Goal: Task Accomplishment & Management: Use online tool/utility

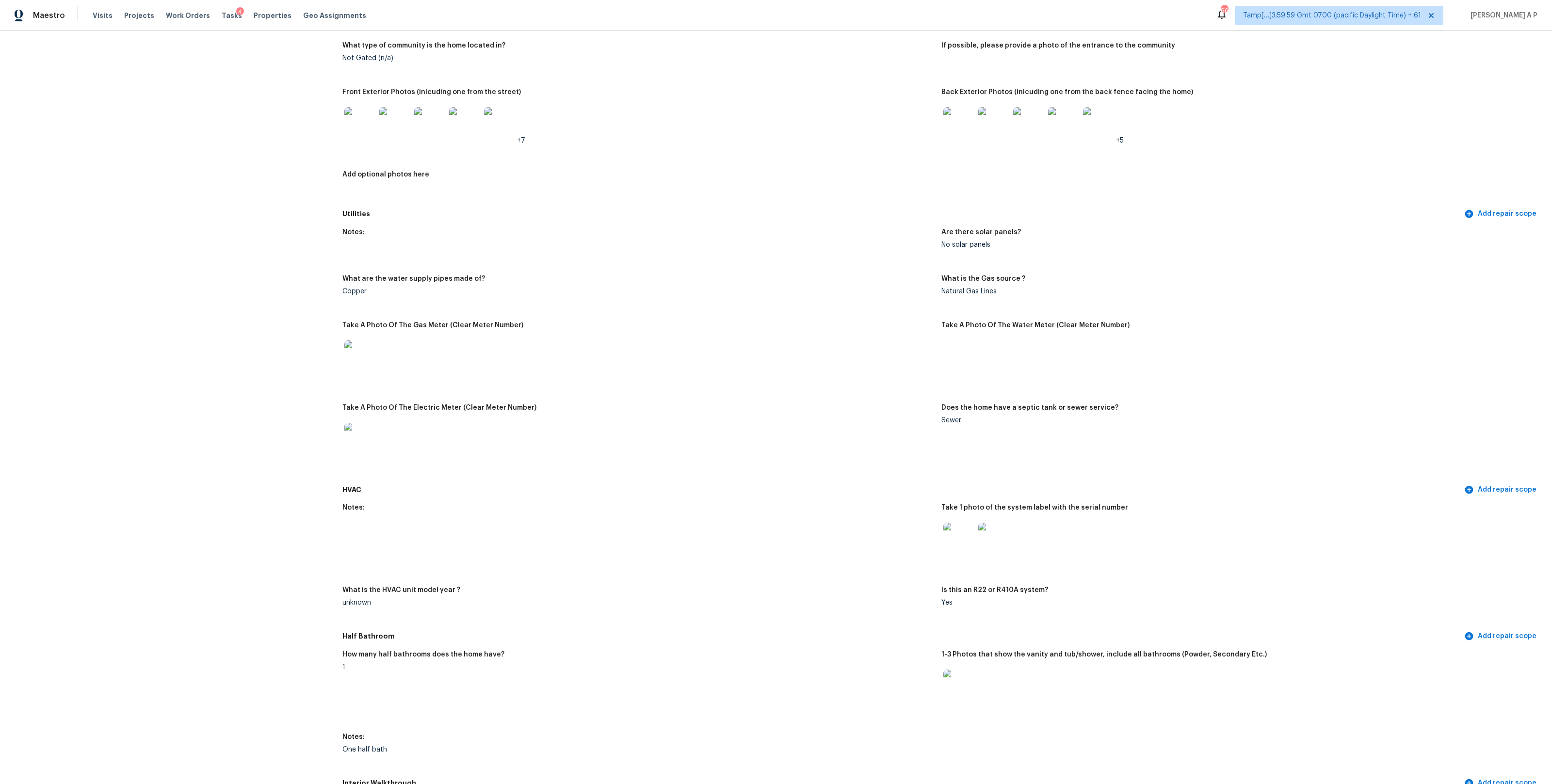
scroll to position [398, 0]
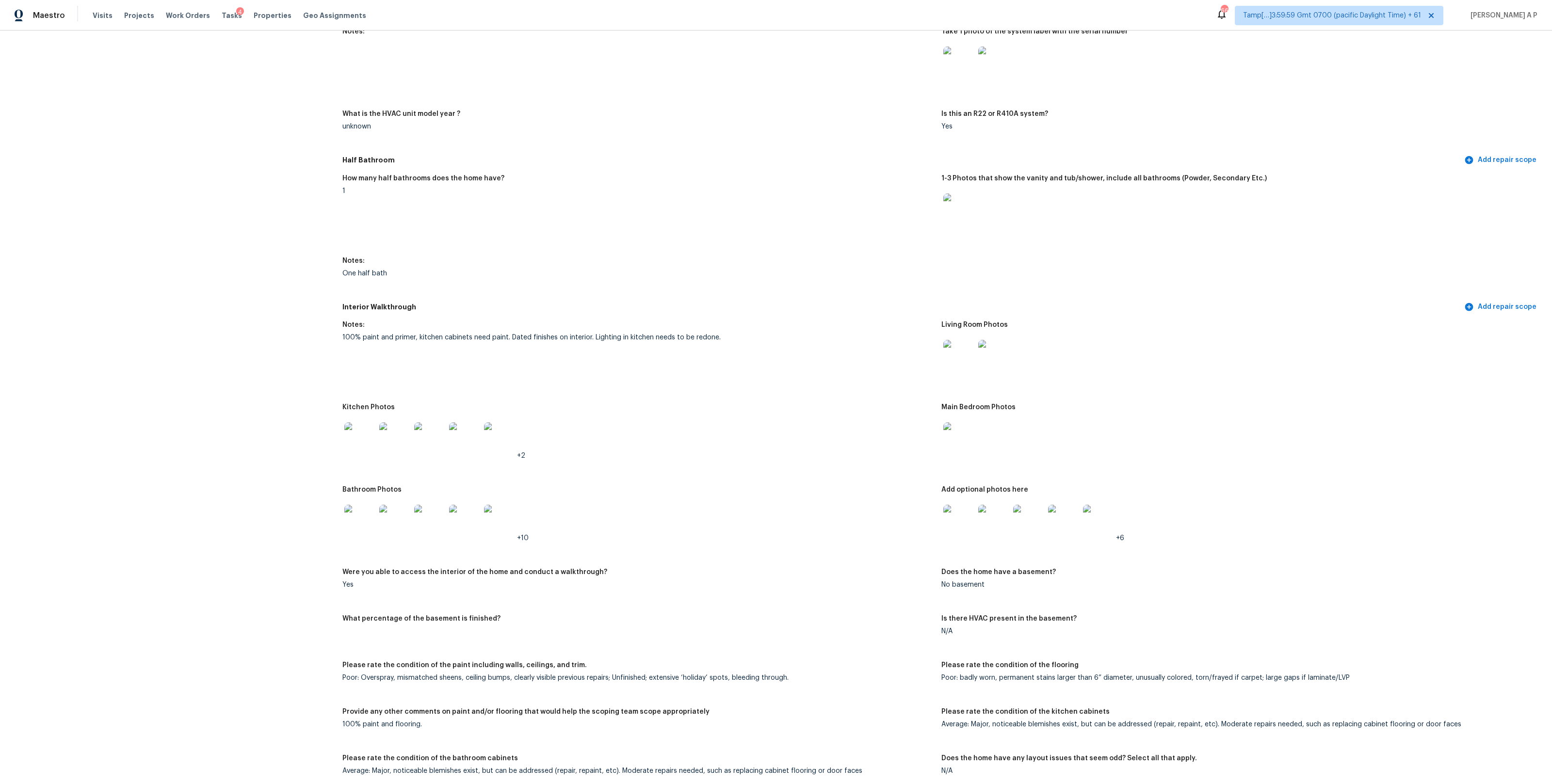
click at [342, 128] on div "unknown" at bounding box center [638, 126] width 591 height 7
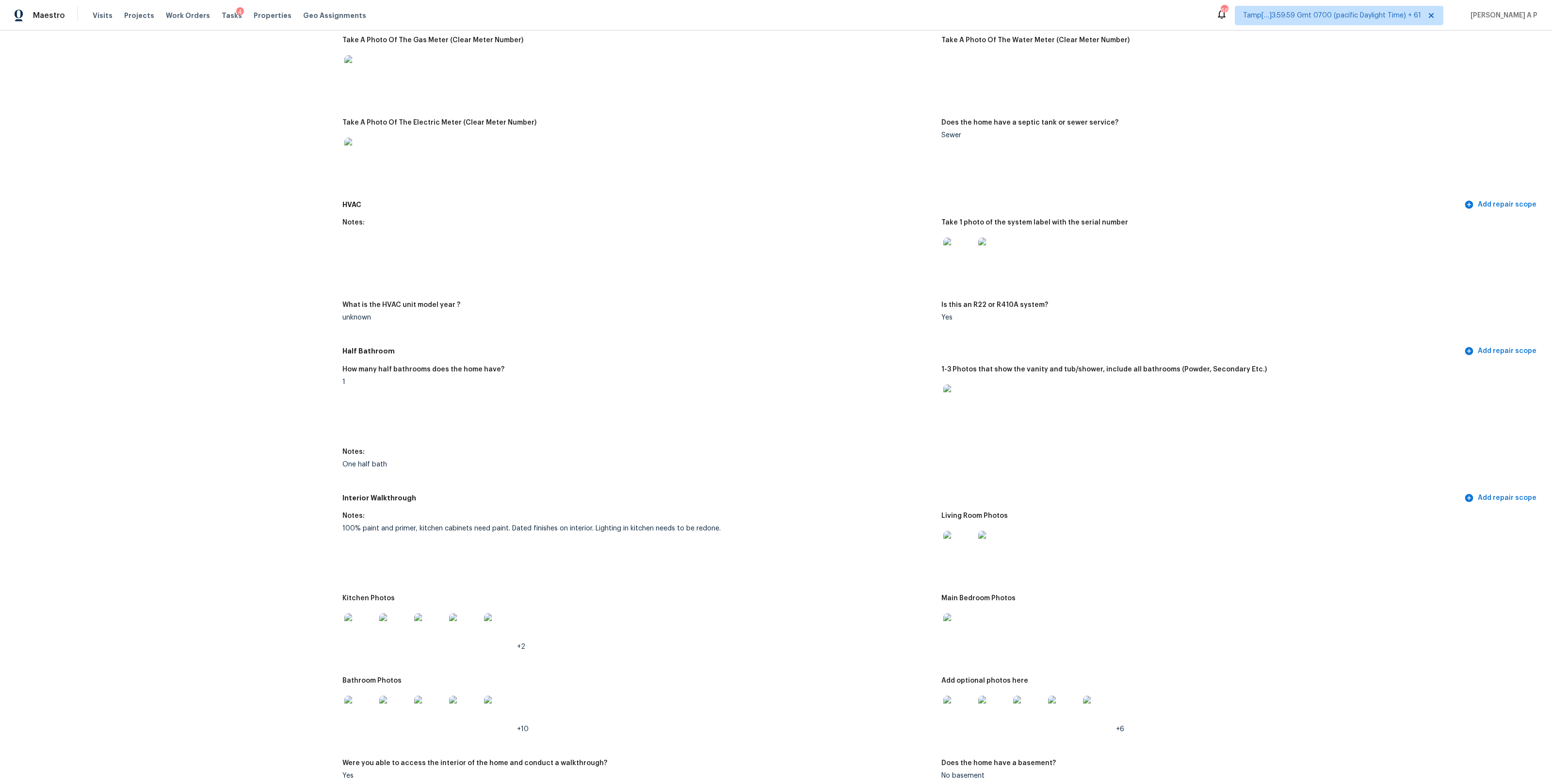
scroll to position [929, 0]
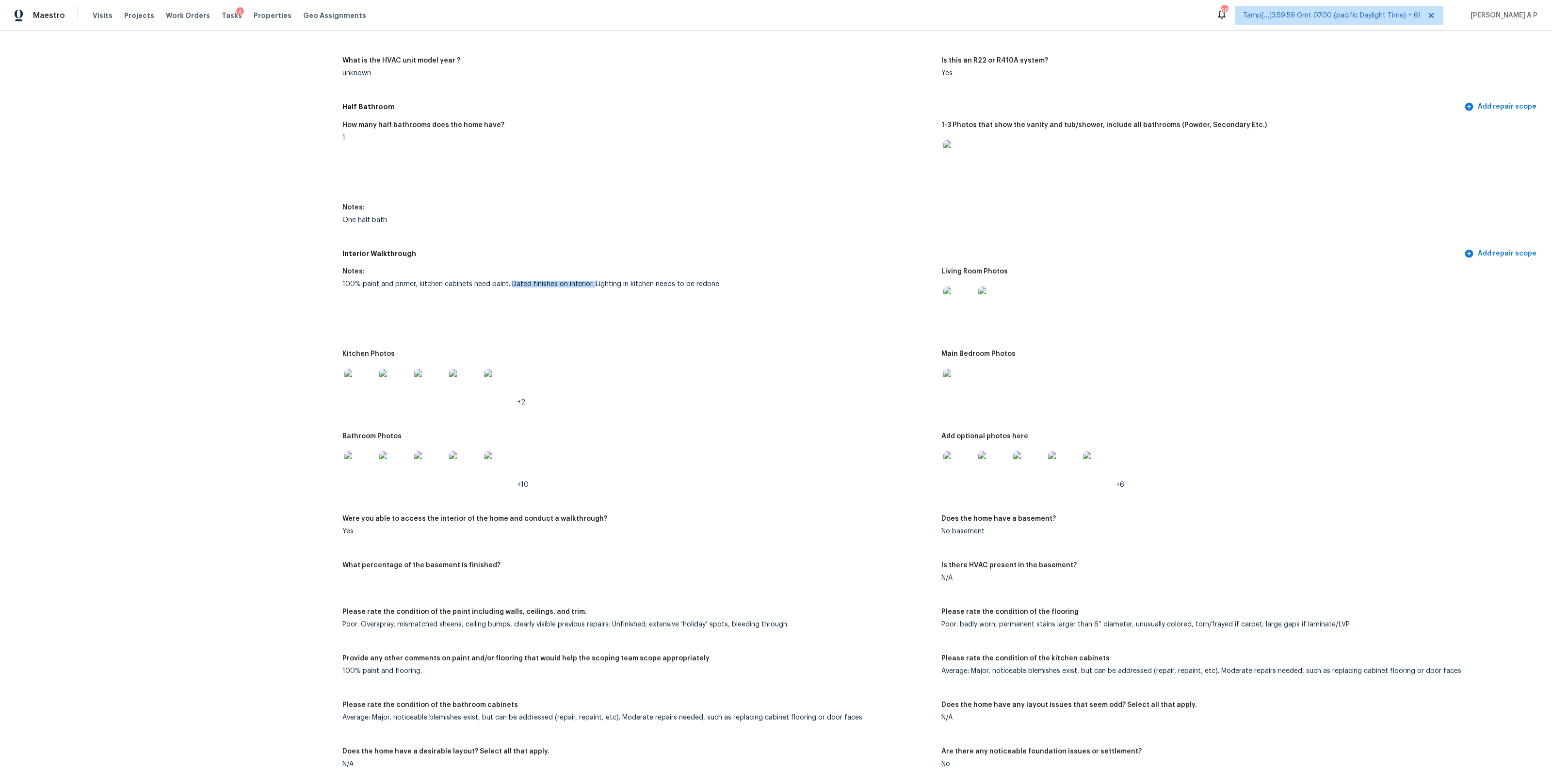
drag, startPoint x: 509, startPoint y: 281, endPoint x: 594, endPoint y: 281, distance: 85.0
click at [594, 281] on div "100% paint and primer, kitchen cabinets need paint. Dated finishes on interior.…" at bounding box center [638, 284] width 591 height 7
drag, startPoint x: 594, startPoint y: 281, endPoint x: 733, endPoint y: 288, distance: 139.2
click at [733, 288] on figure "Notes: 100% paint and primer, kitchen cabinets need paint. Dated finishes on in…" at bounding box center [642, 303] width 599 height 71
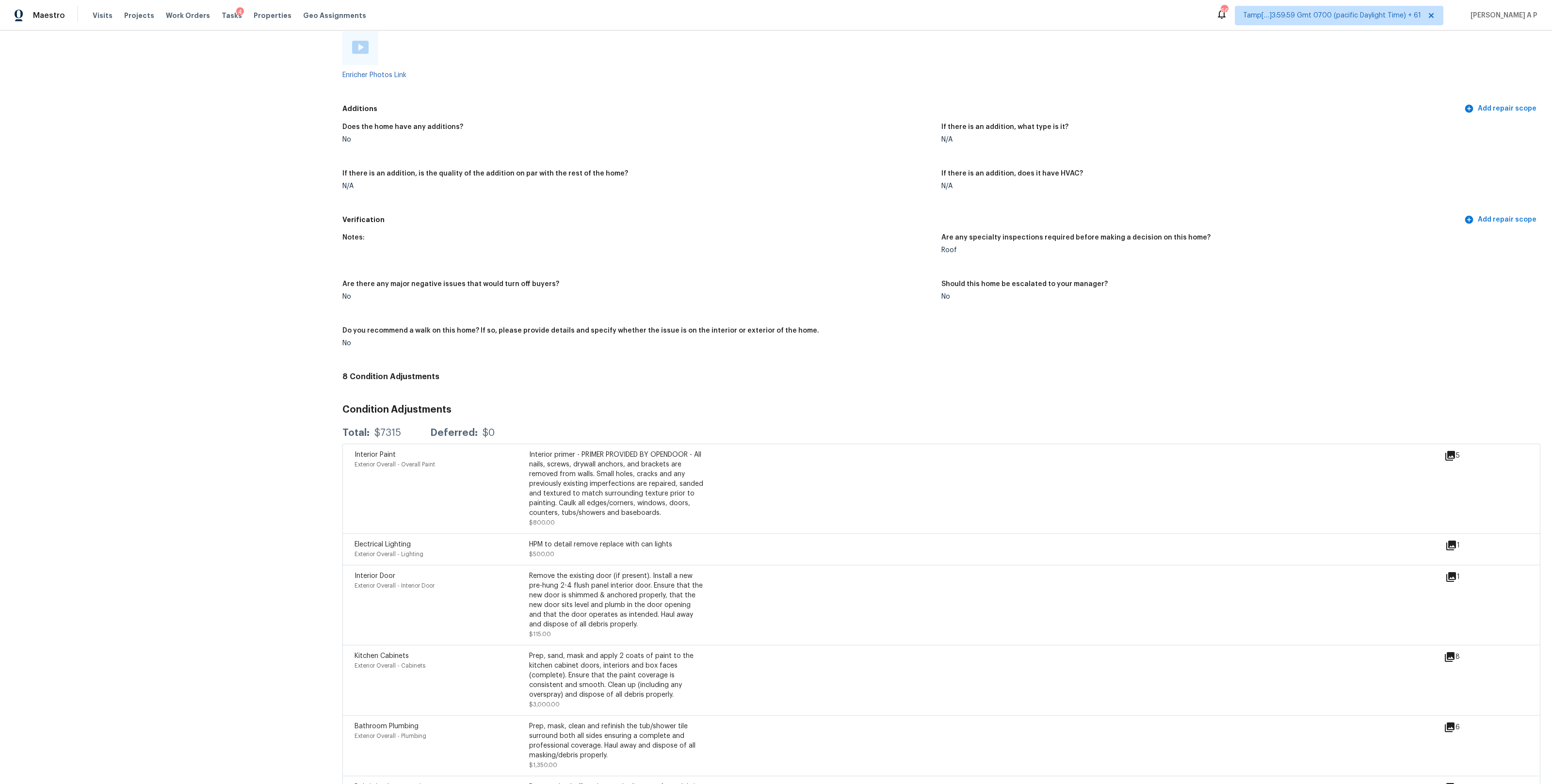
scroll to position [2112, 0]
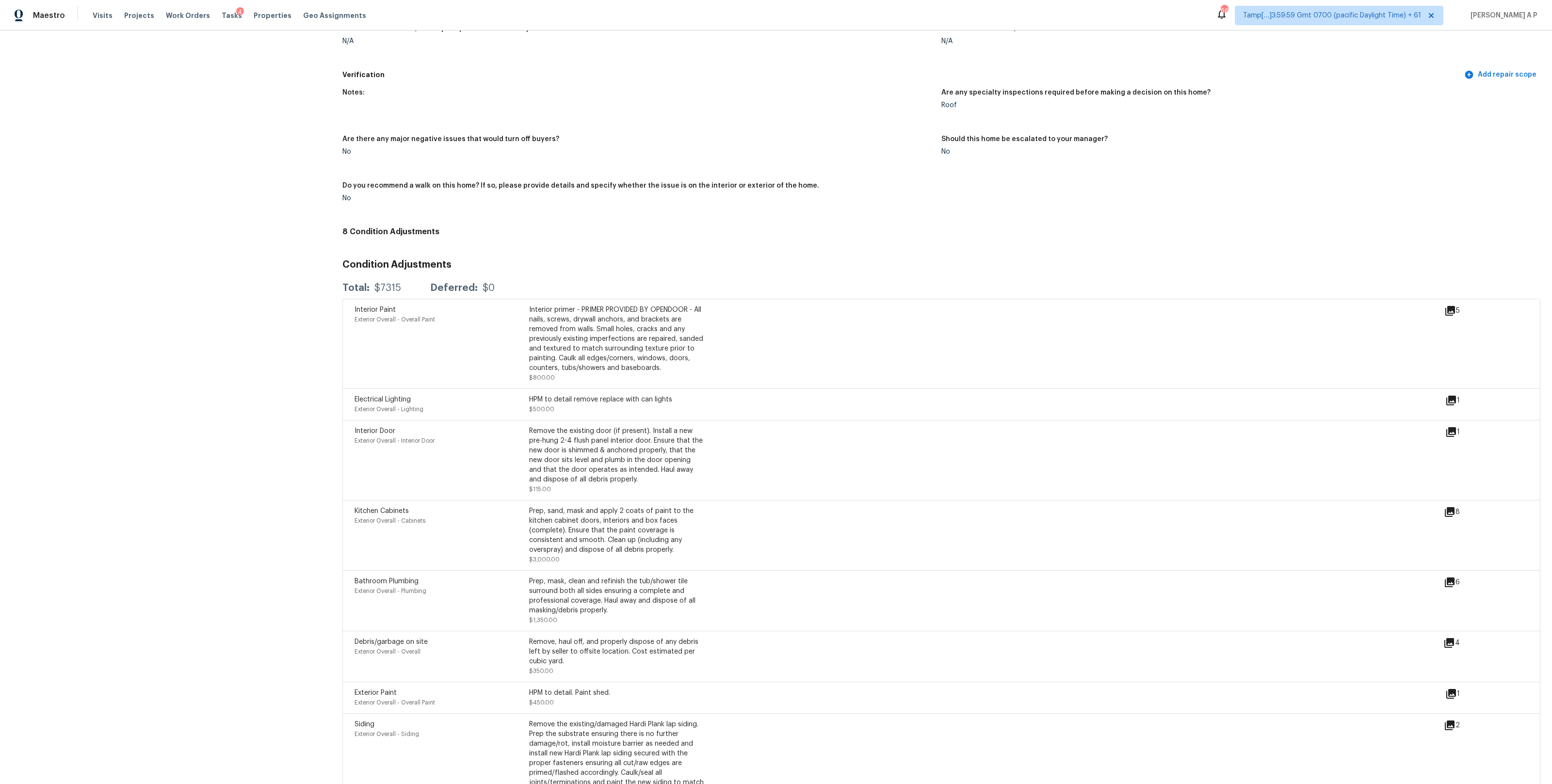
click at [1449, 509] on icon at bounding box center [1449, 512] width 10 height 10
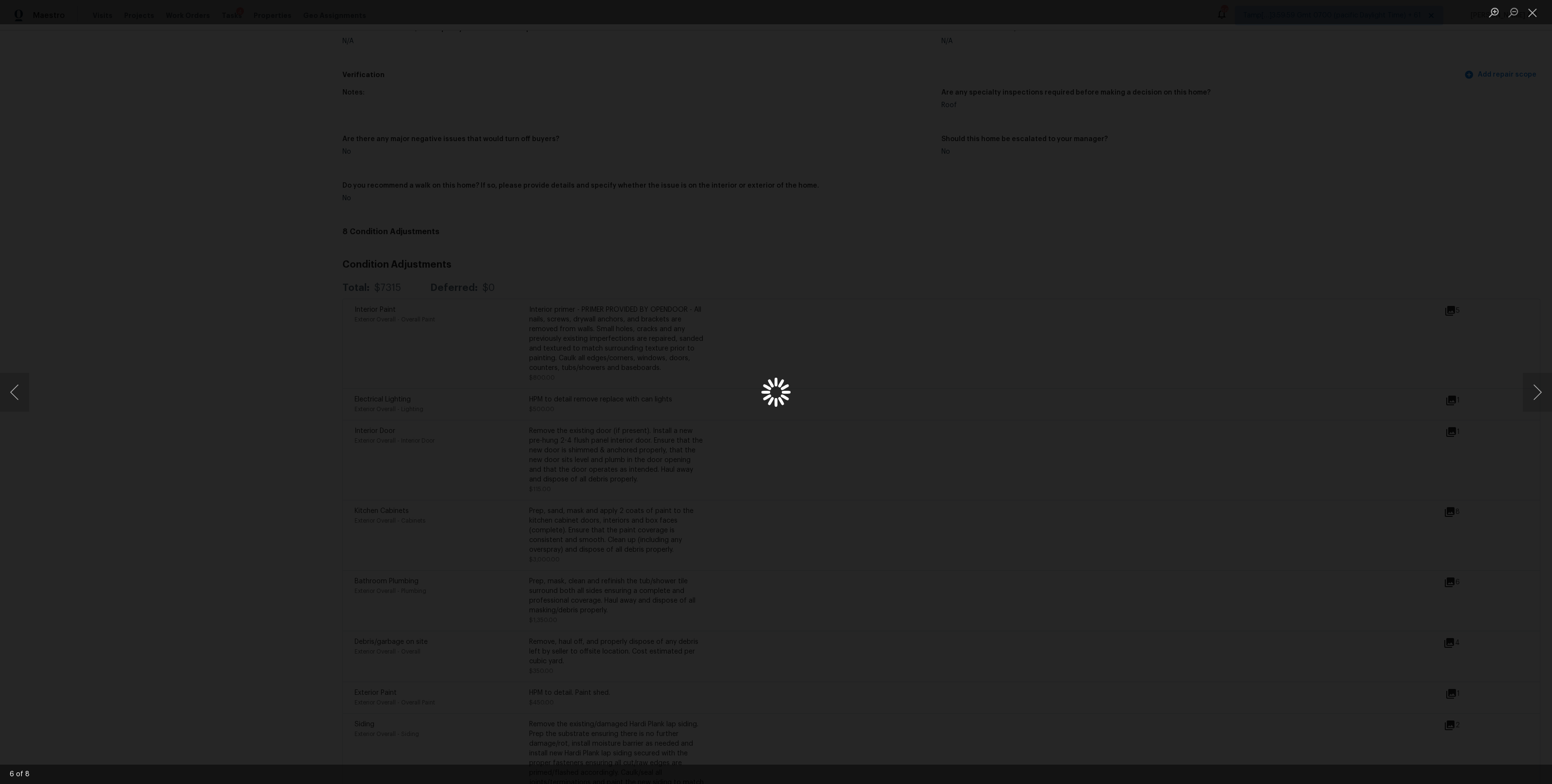
click at [1334, 438] on div "Lightbox" at bounding box center [776, 392] width 1552 height 784
click at [273, 461] on div "Lightbox" at bounding box center [776, 392] width 1552 height 784
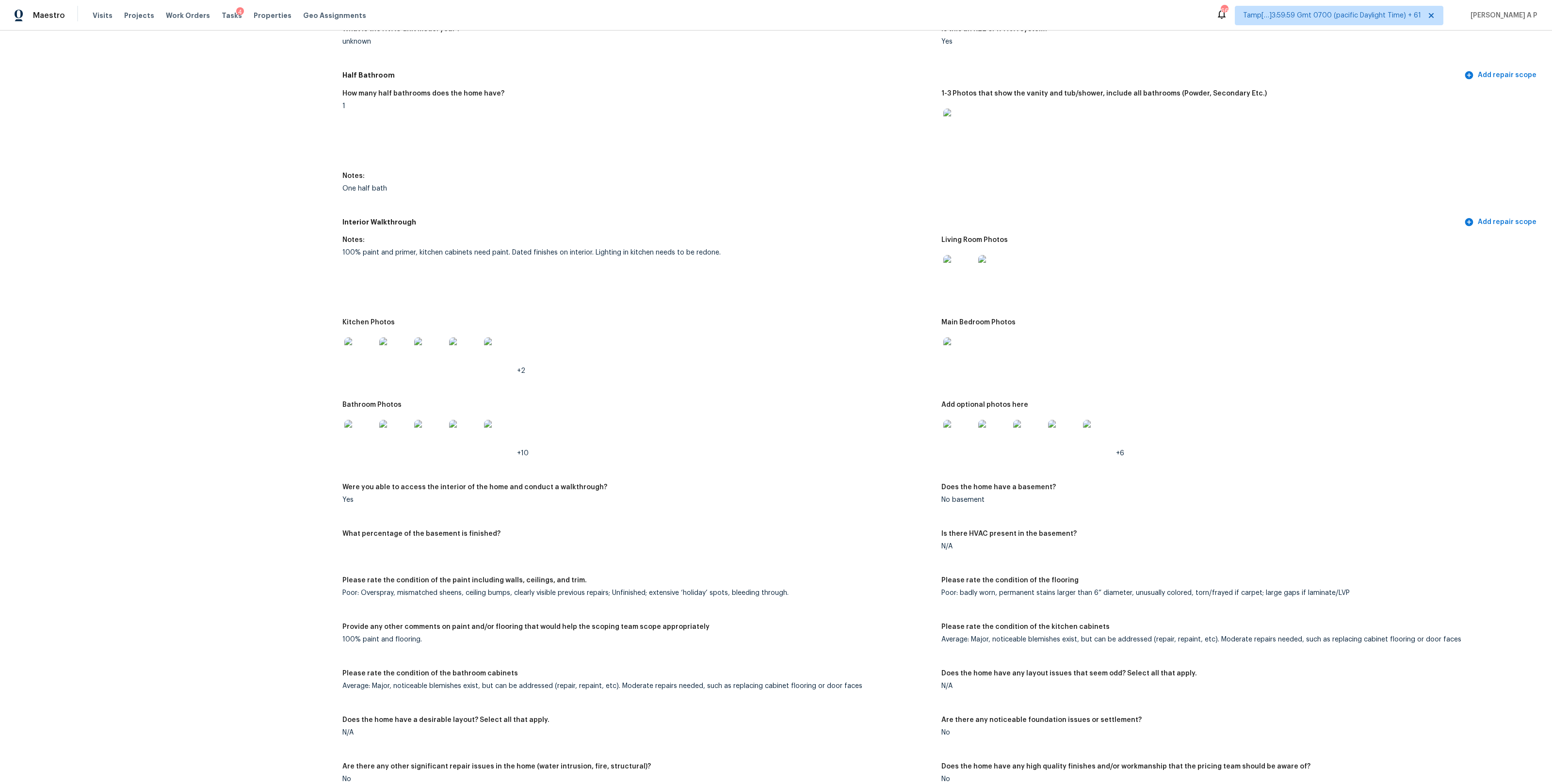
scroll to position [957, 0]
drag, startPoint x: 593, startPoint y: 255, endPoint x: 733, endPoint y: 260, distance: 140.1
click at [733, 260] on figure "Notes: 100% paint and primer, kitchen cabinets need paint. Dated finishes on in…" at bounding box center [642, 275] width 599 height 71
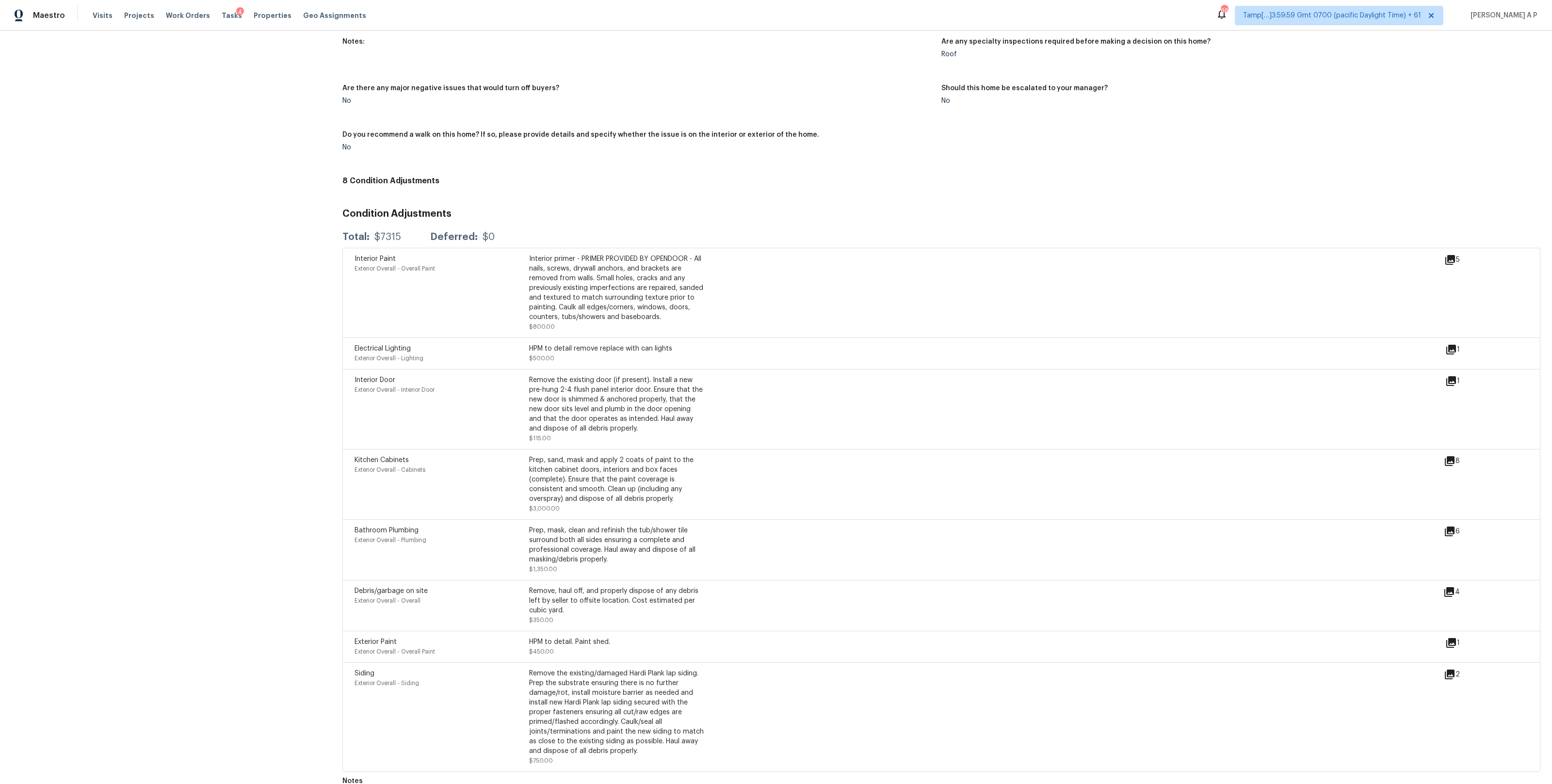
scroll to position [2182, 0]
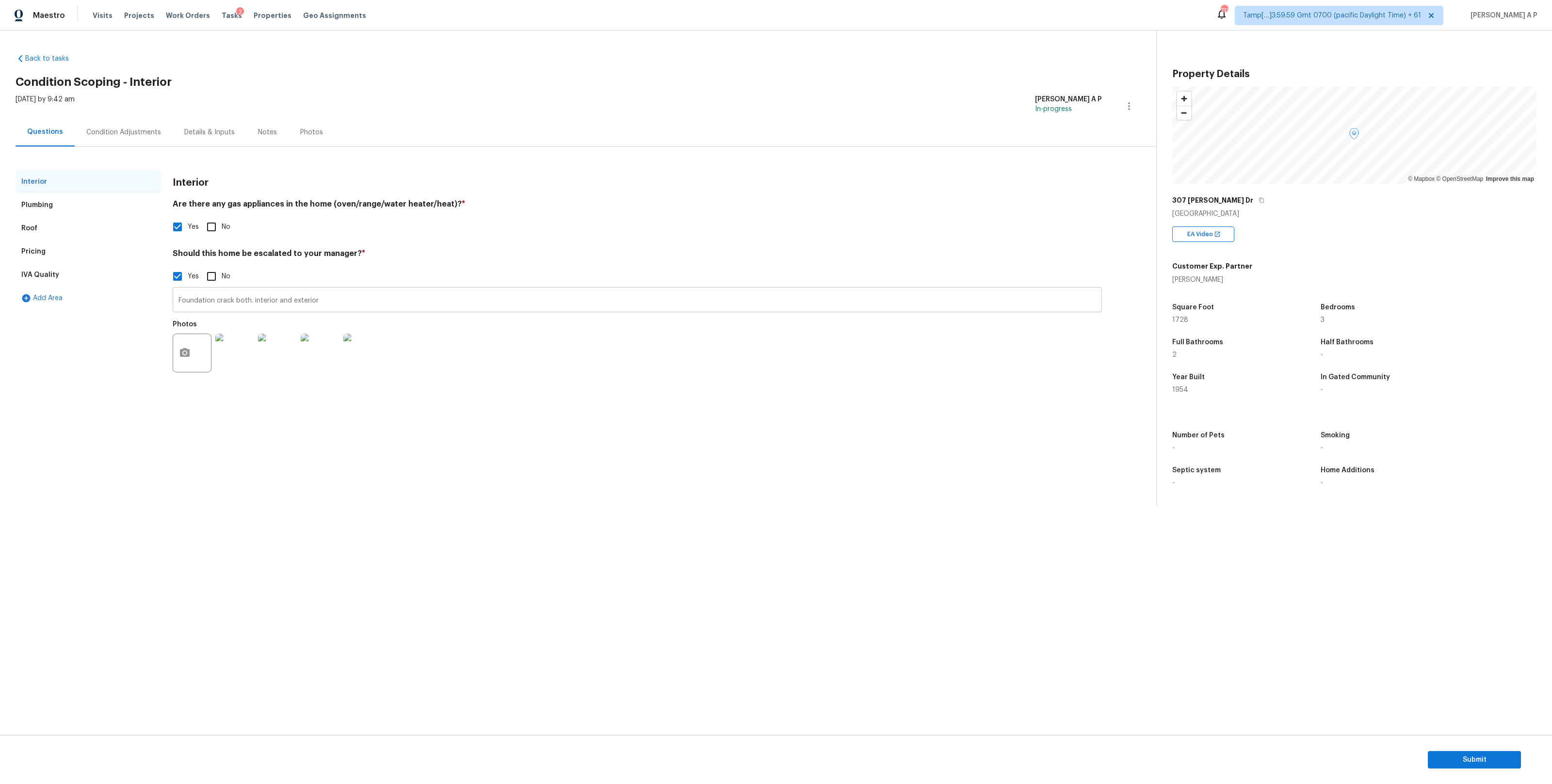
click at [290, 303] on input "Foundation crack both. interior and exterior" at bounding box center [637, 301] width 929 height 23
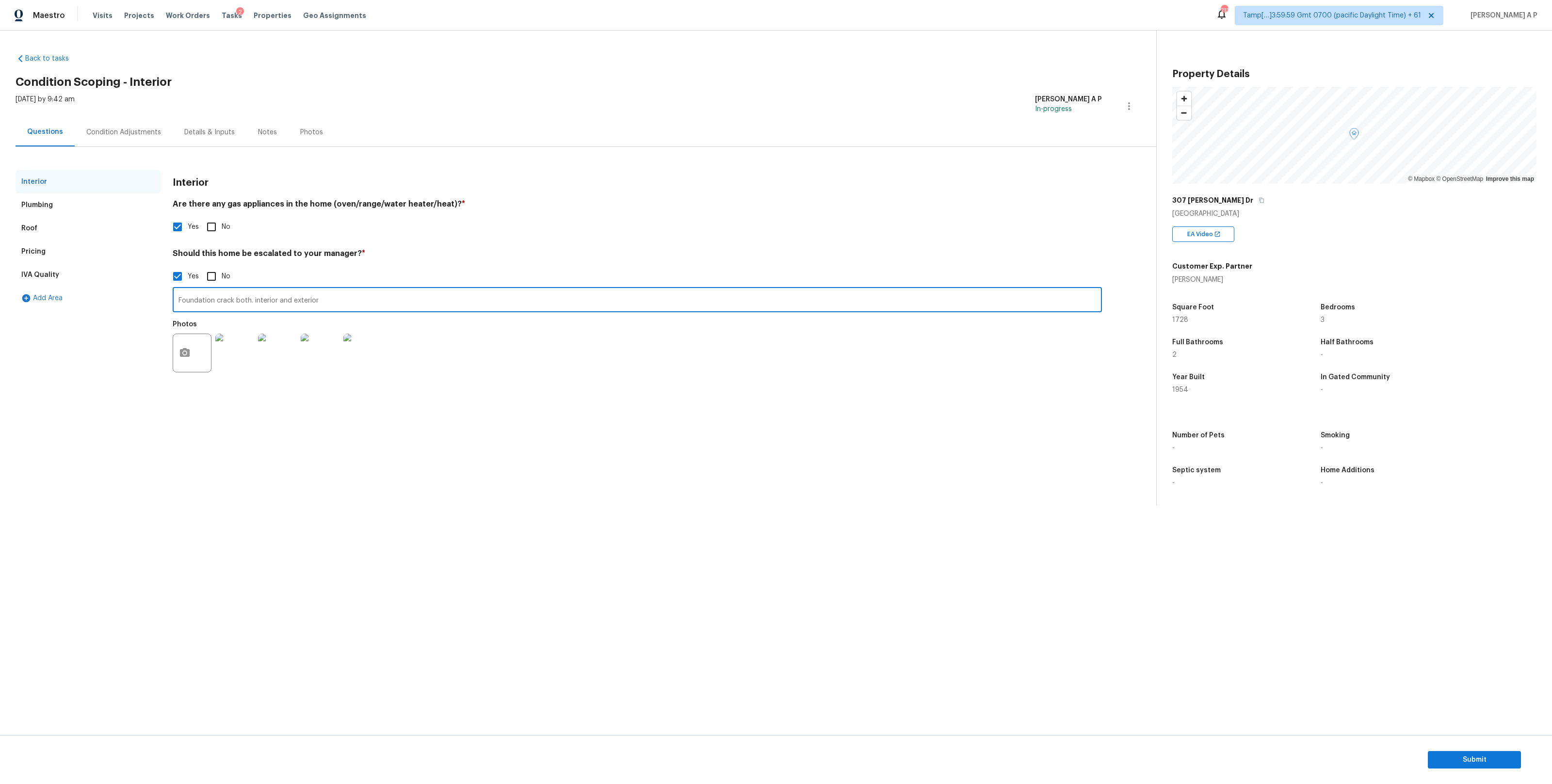
click at [290, 303] on input "Foundation crack both. interior and exterior" at bounding box center [637, 301] width 929 height 23
click at [107, 143] on div "Condition Adjustments" at bounding box center [124, 132] width 98 height 29
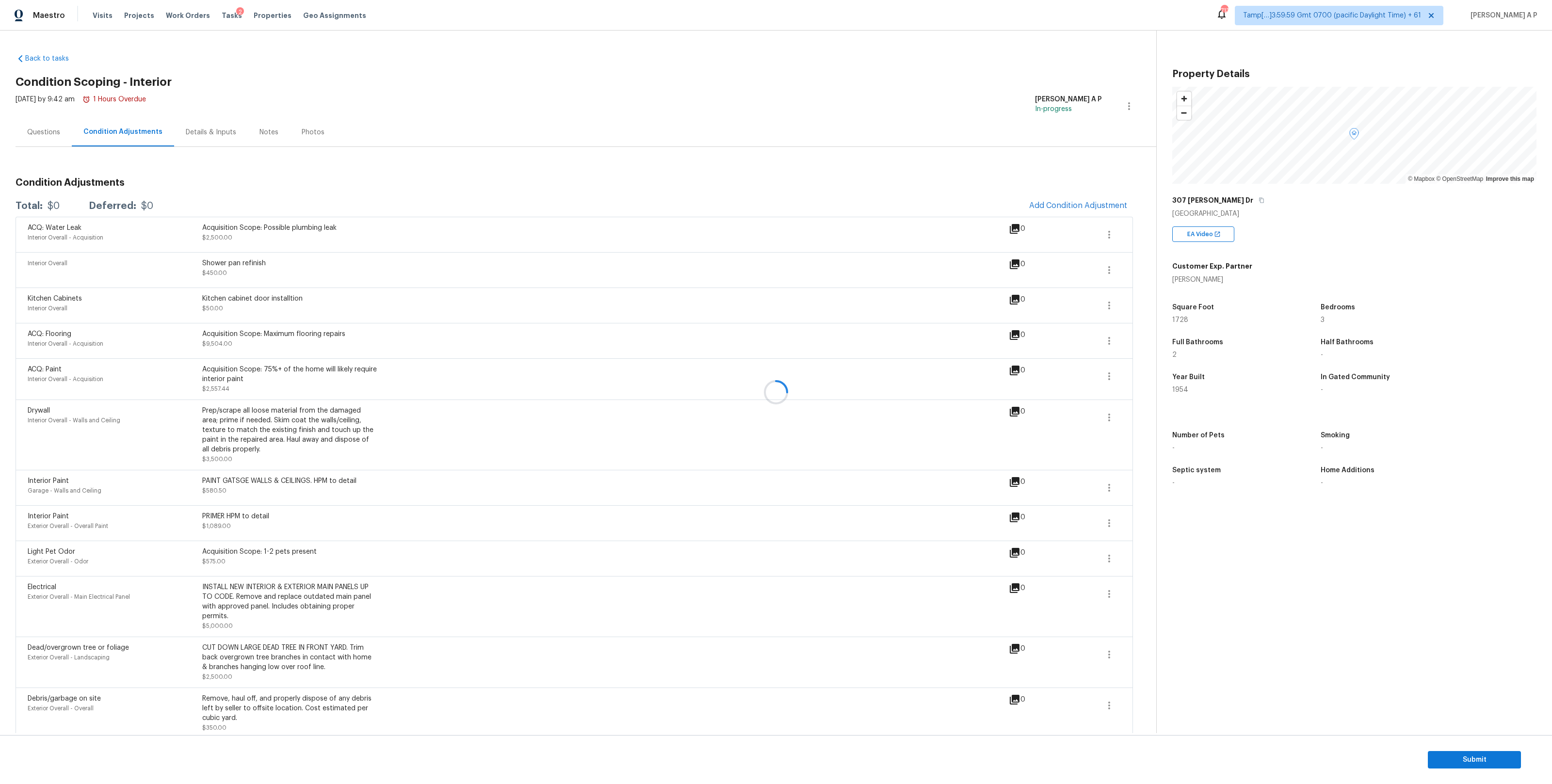
click at [60, 141] on div at bounding box center [776, 392] width 1552 height 784
click at [1228, 207] on div "307 [PERSON_NAME] Dr" at bounding box center [1354, 200] width 364 height 18
click at [1258, 203] on icon "button" at bounding box center [1261, 200] width 6 height 6
click at [1258, 198] on icon "button" at bounding box center [1261, 200] width 6 height 6
click at [48, 128] on div "Questions" at bounding box center [44, 132] width 33 height 10
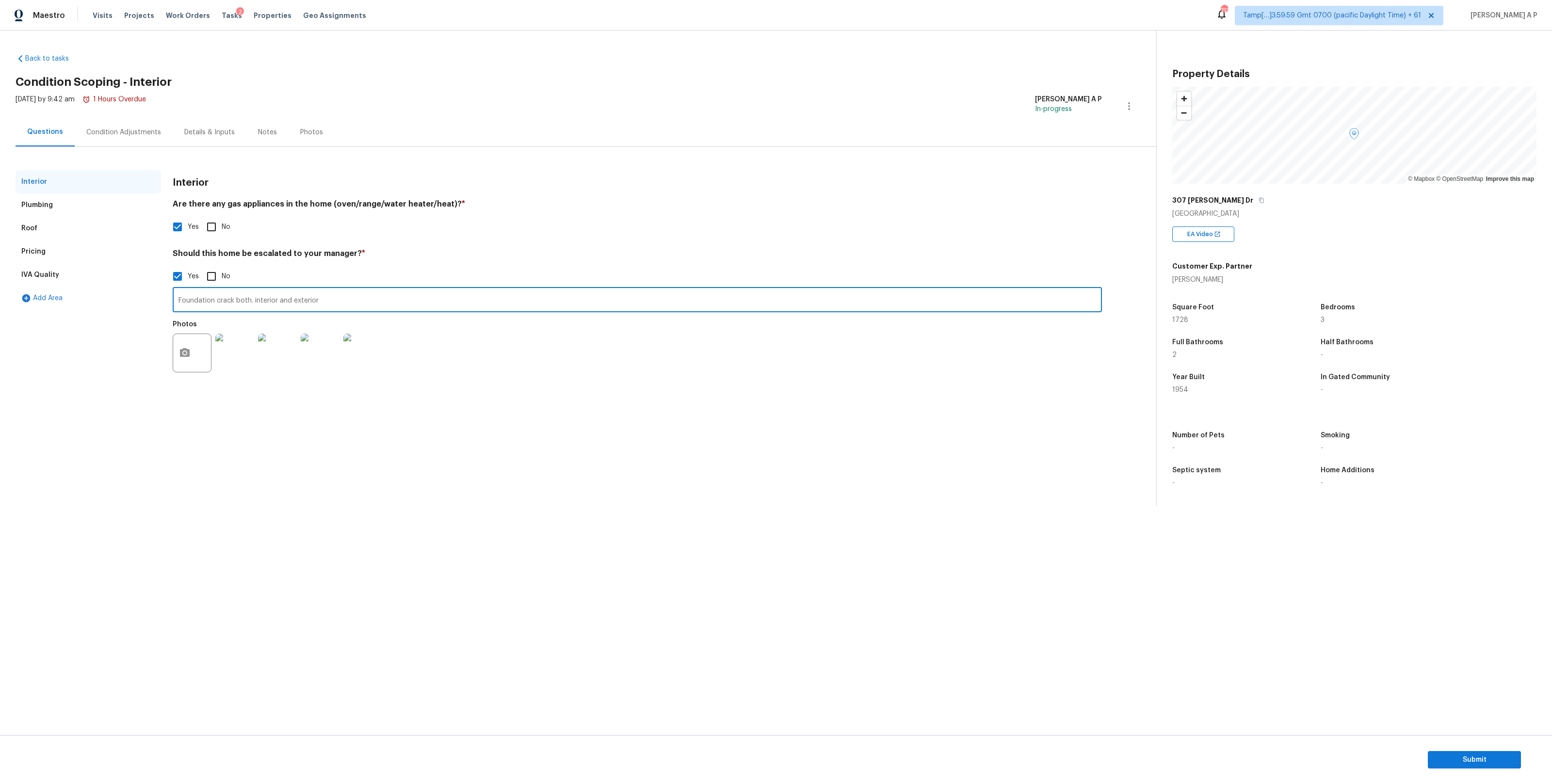
click at [210, 298] on input "Foundation crack both. interior and exterior" at bounding box center [637, 301] width 929 height 23
click at [73, 245] on div "Pricing" at bounding box center [88, 252] width 145 height 24
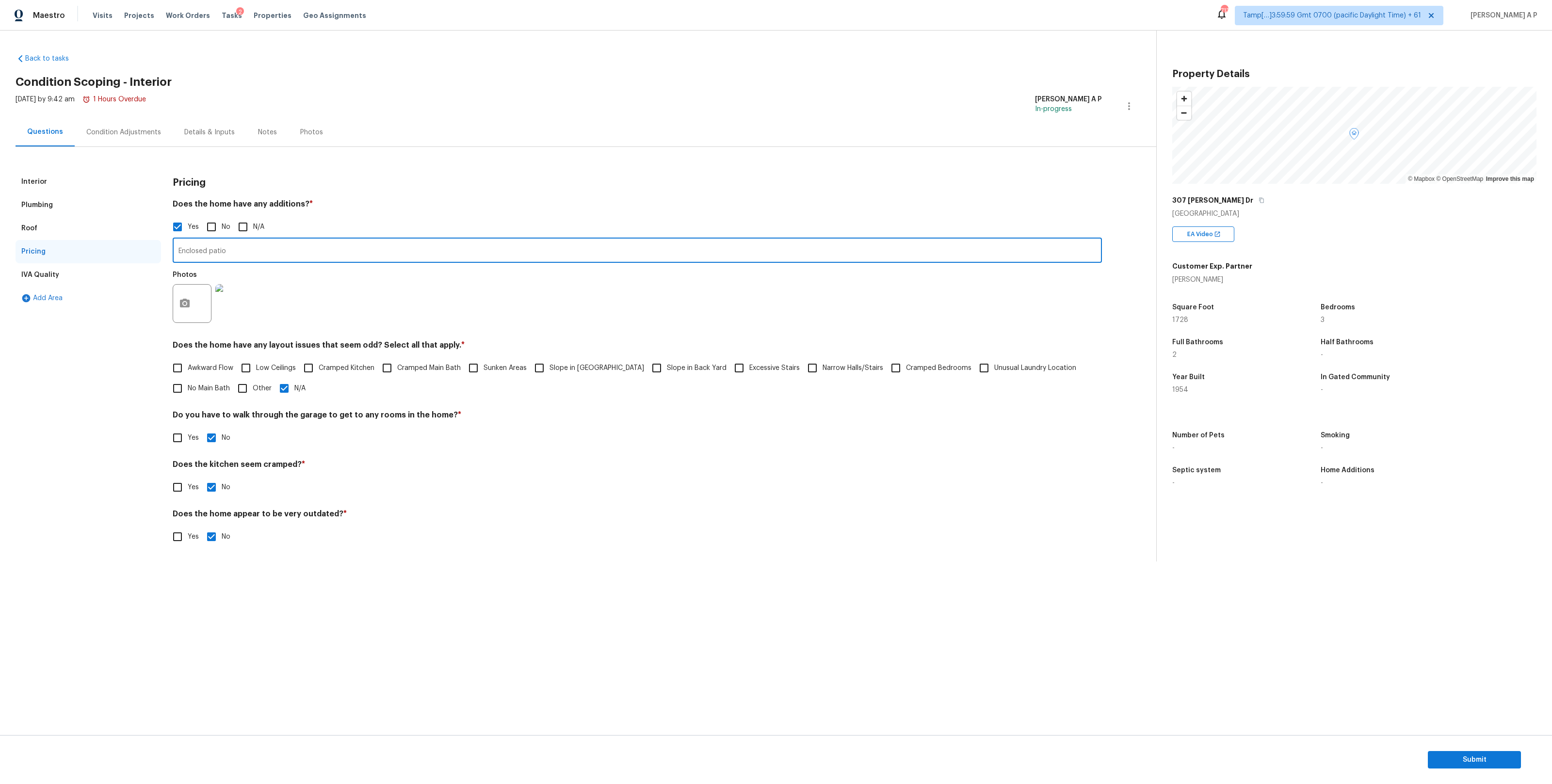
click at [216, 251] on input "Enclosed patio" at bounding box center [637, 251] width 929 height 23
click at [121, 123] on div "Condition Adjustments" at bounding box center [124, 132] width 98 height 29
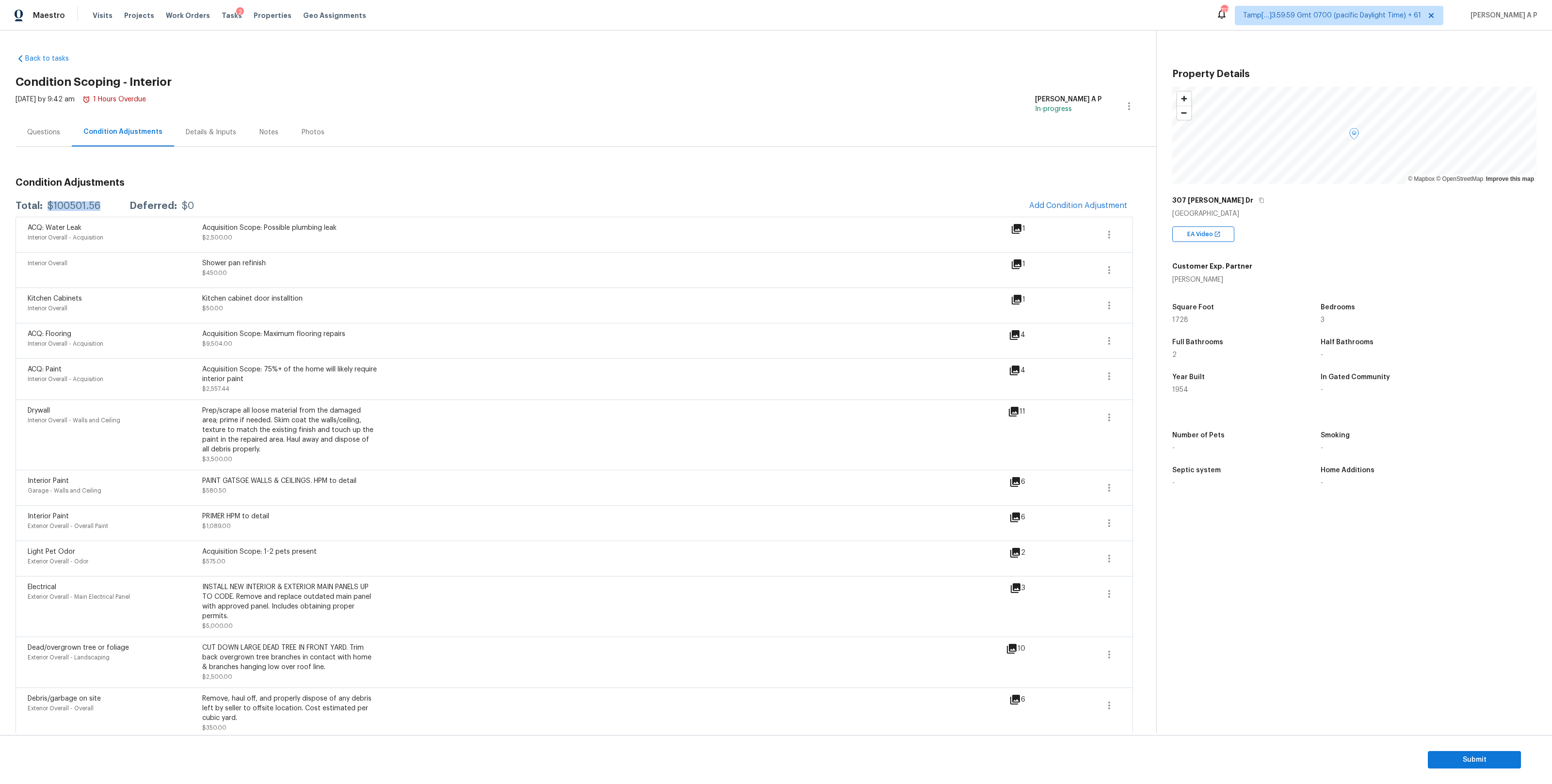
drag, startPoint x: 105, startPoint y: 206, endPoint x: 46, endPoint y: 203, distance: 59.1
click at [46, 203] on div "Total: $100501.56 Deferred: $0" at bounding box center [105, 206] width 179 height 10
copy div "$100501.56"
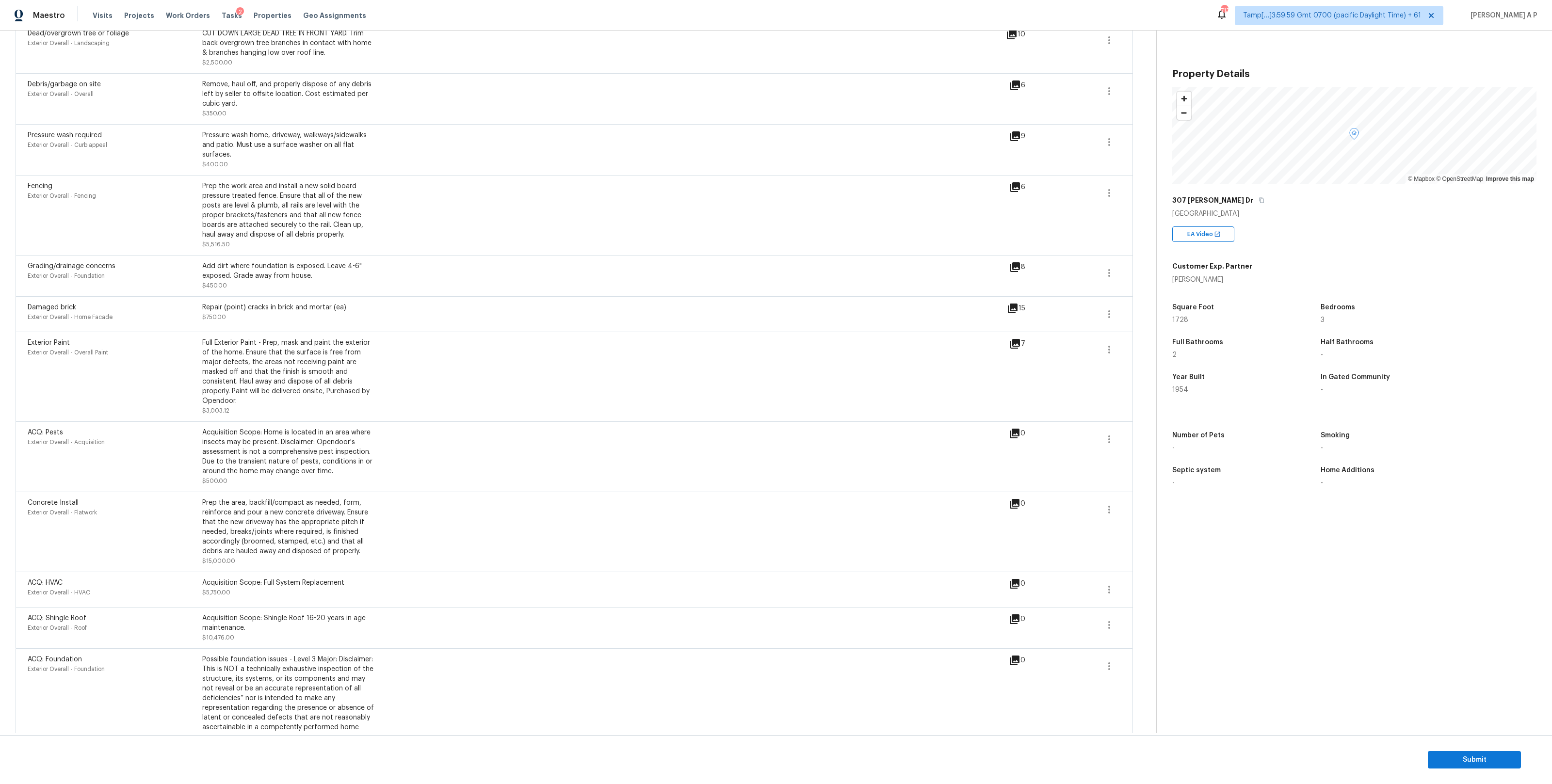
scroll to position [644, 0]
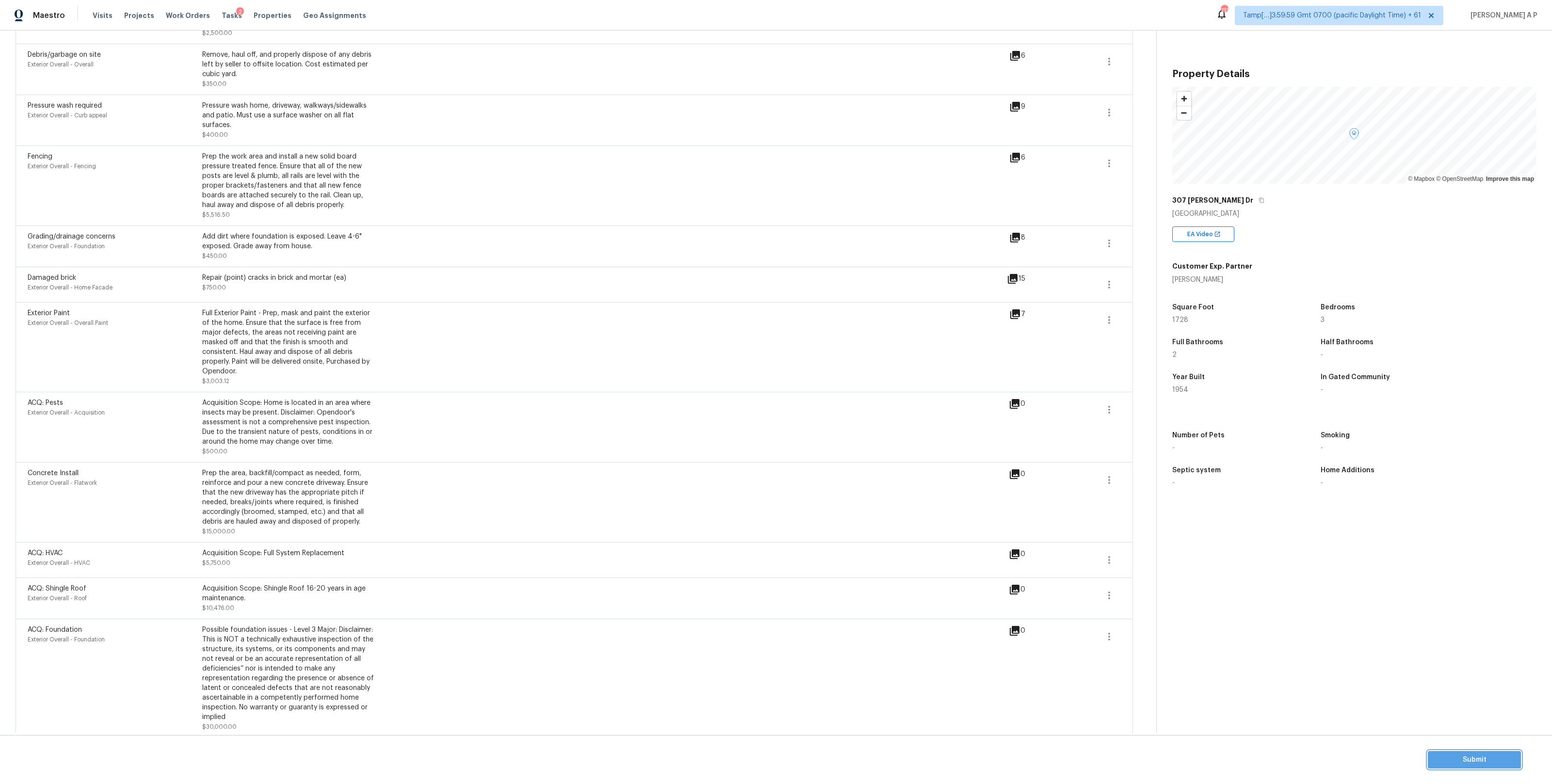
click at [1470, 755] on span "Submit" at bounding box center [1474, 760] width 78 height 12
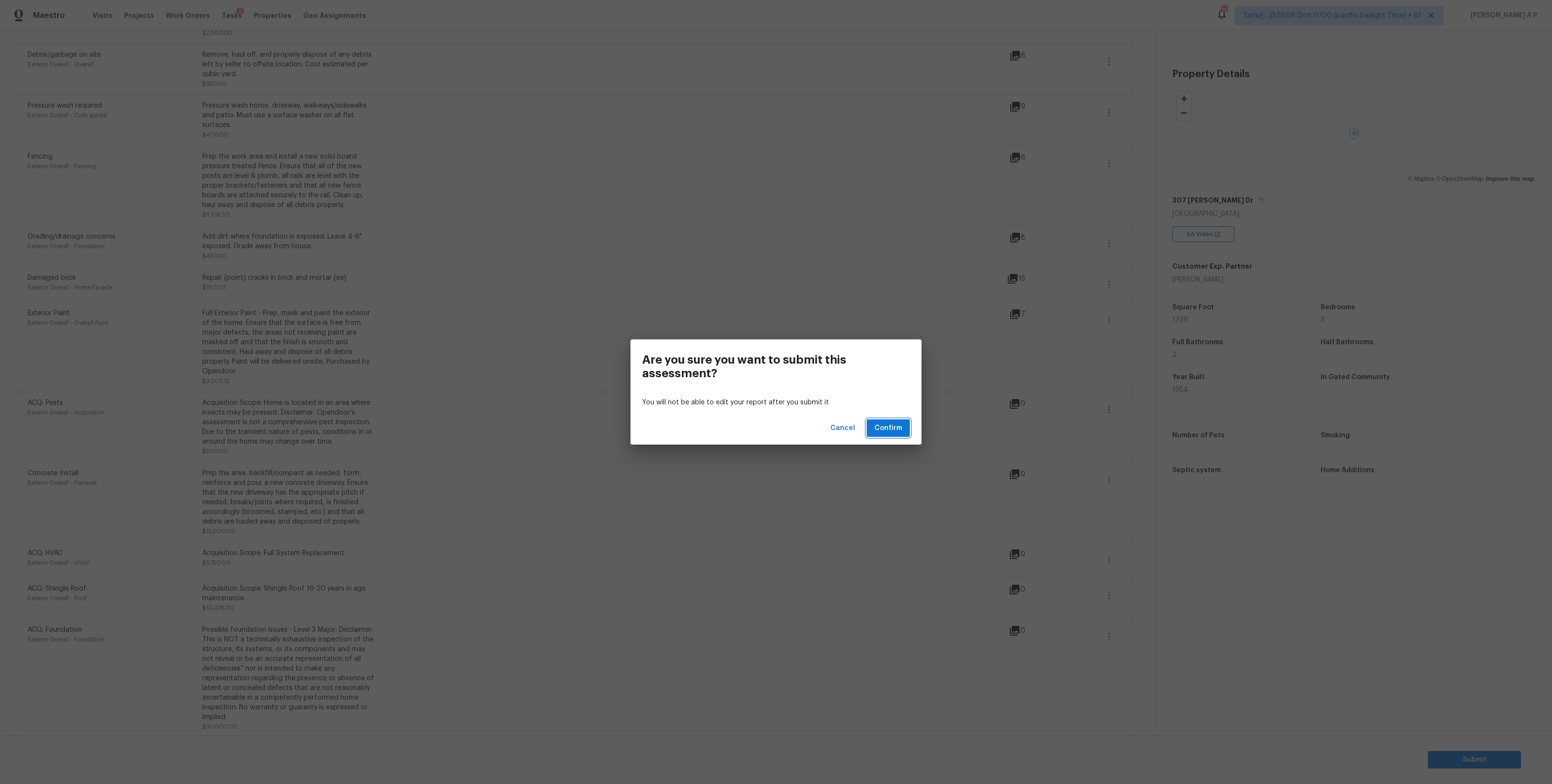
click at [905, 428] on button "Confirm" at bounding box center [888, 428] width 43 height 18
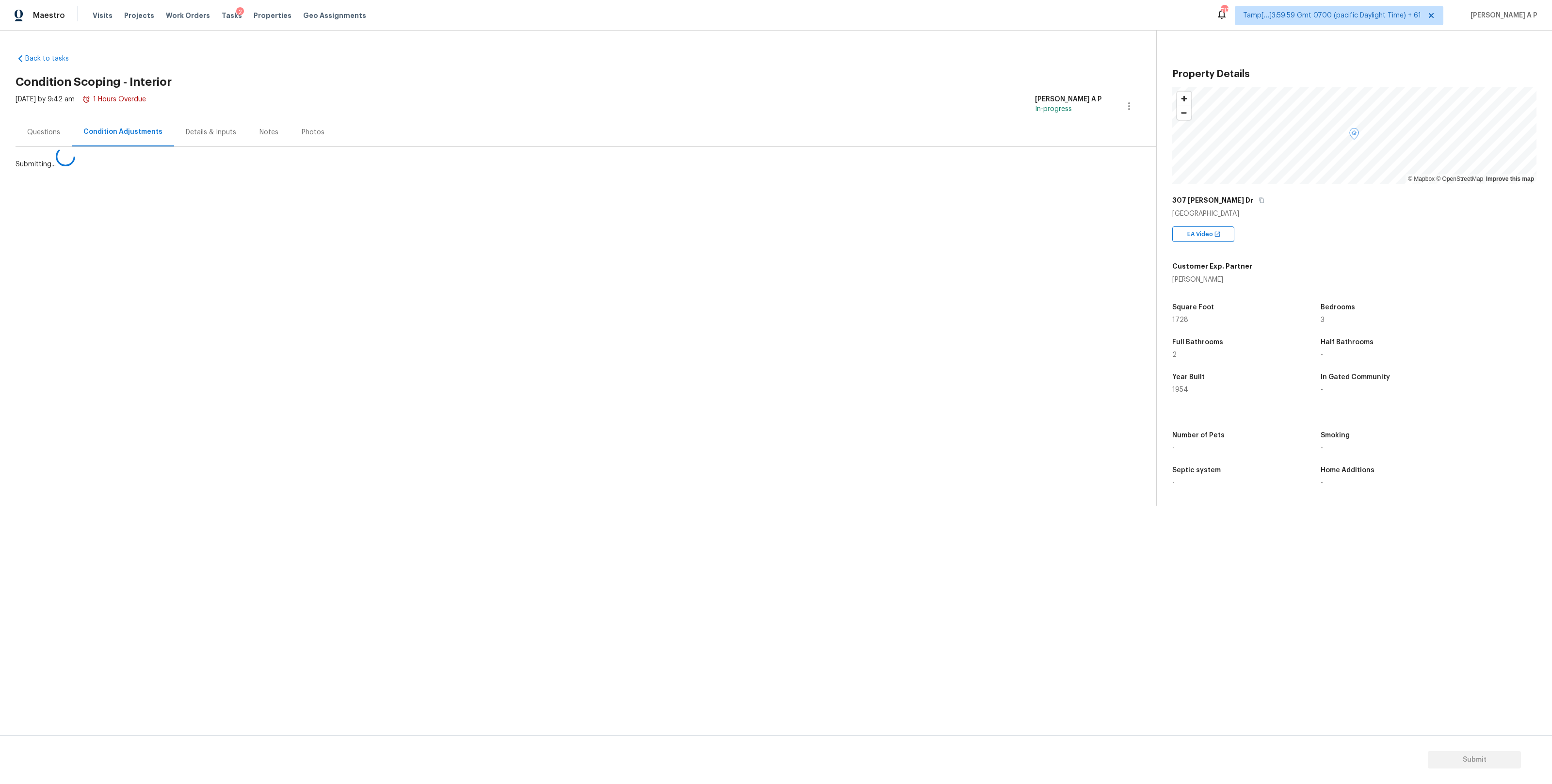
scroll to position [0, 0]
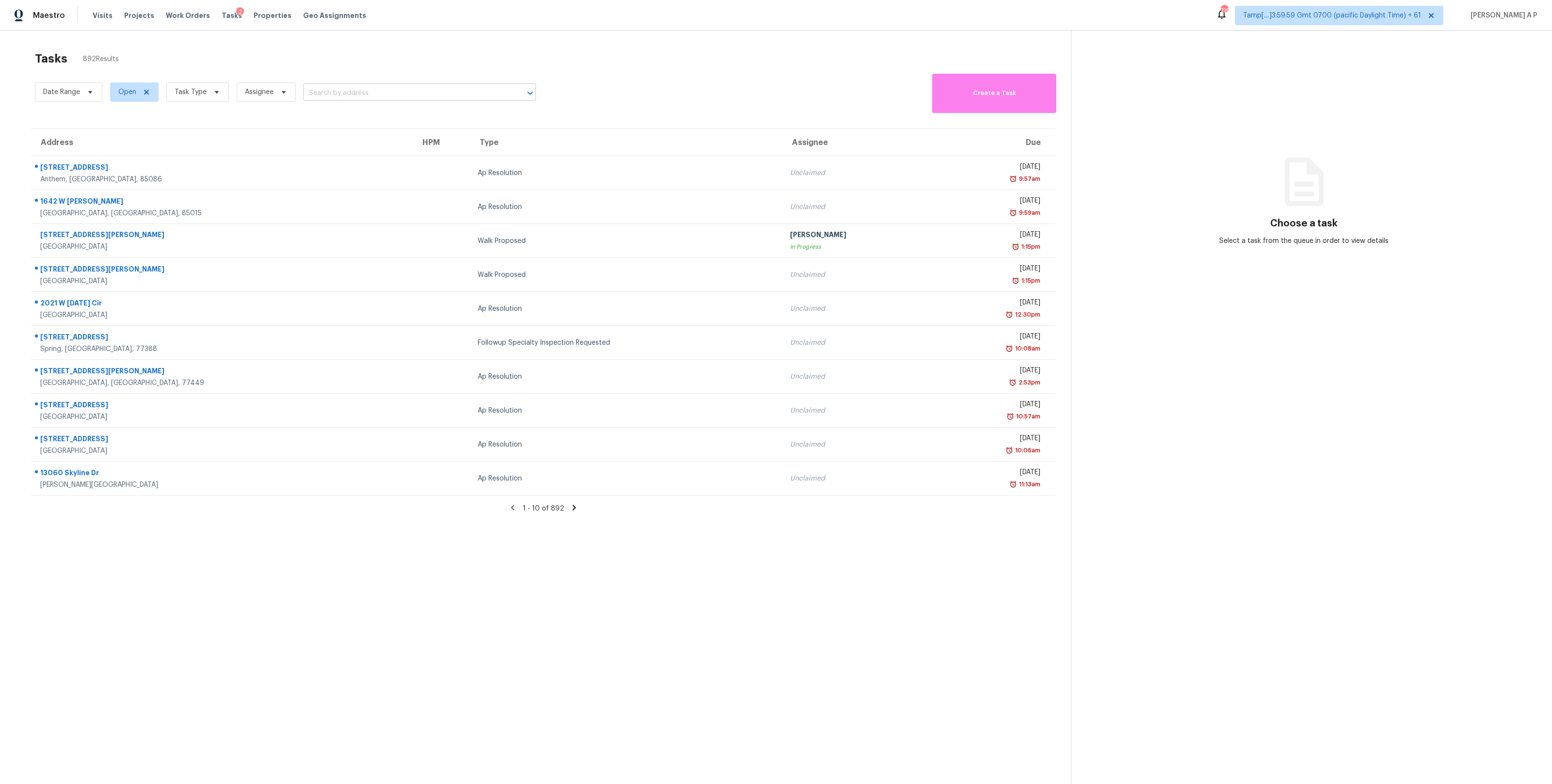
click at [347, 95] on input "text" at bounding box center [405, 93] width 205 height 15
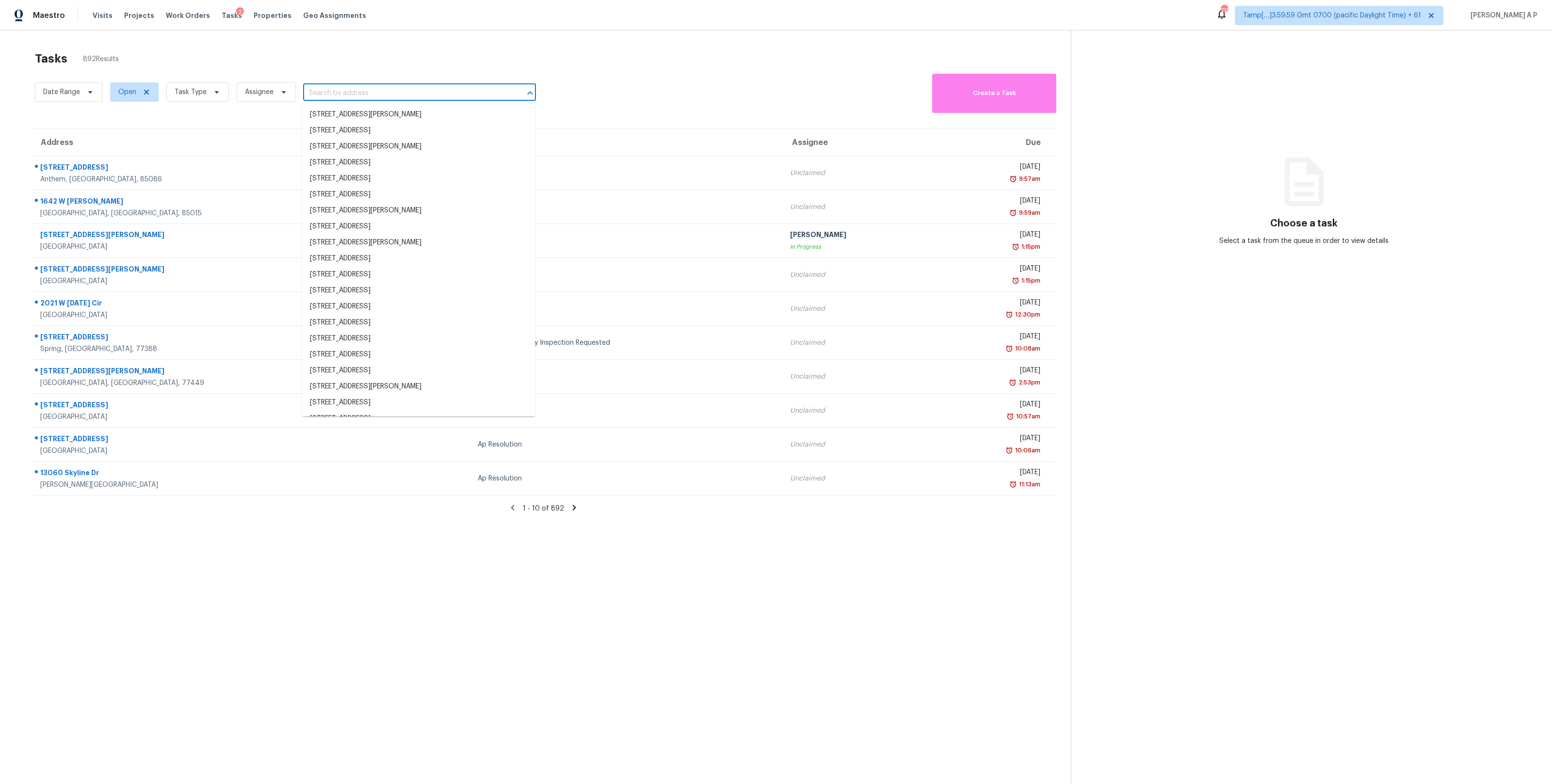
paste input "6449 Bentbrush St Rural Hall, NC, 27045"
type input "6449 Bentbrush St Rural Hall, NC, 27045"
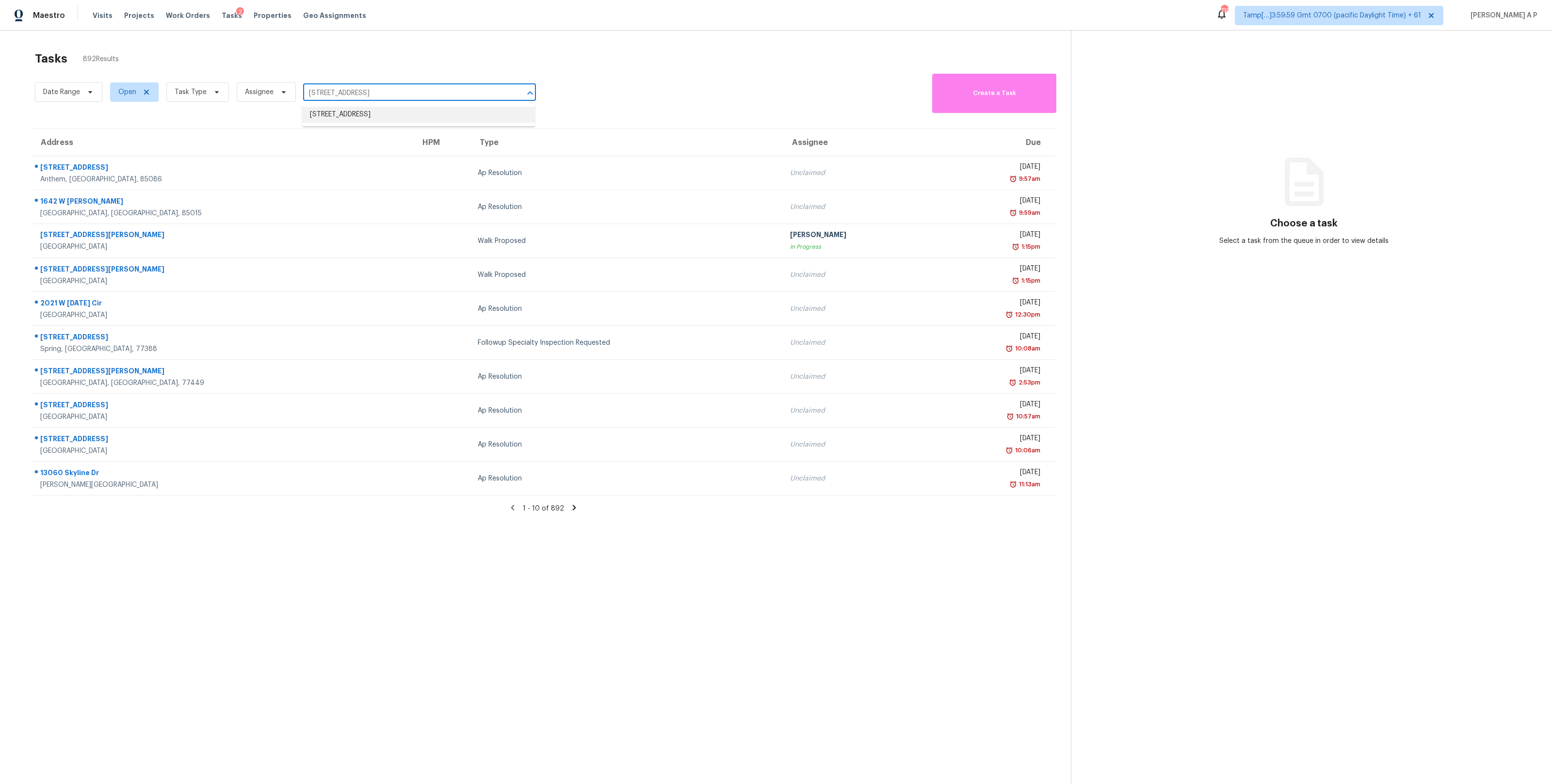
click at [324, 121] on li "6449 Bentbrush St, Rural Hall, NC 27045" at bounding box center [419, 114] width 233 height 16
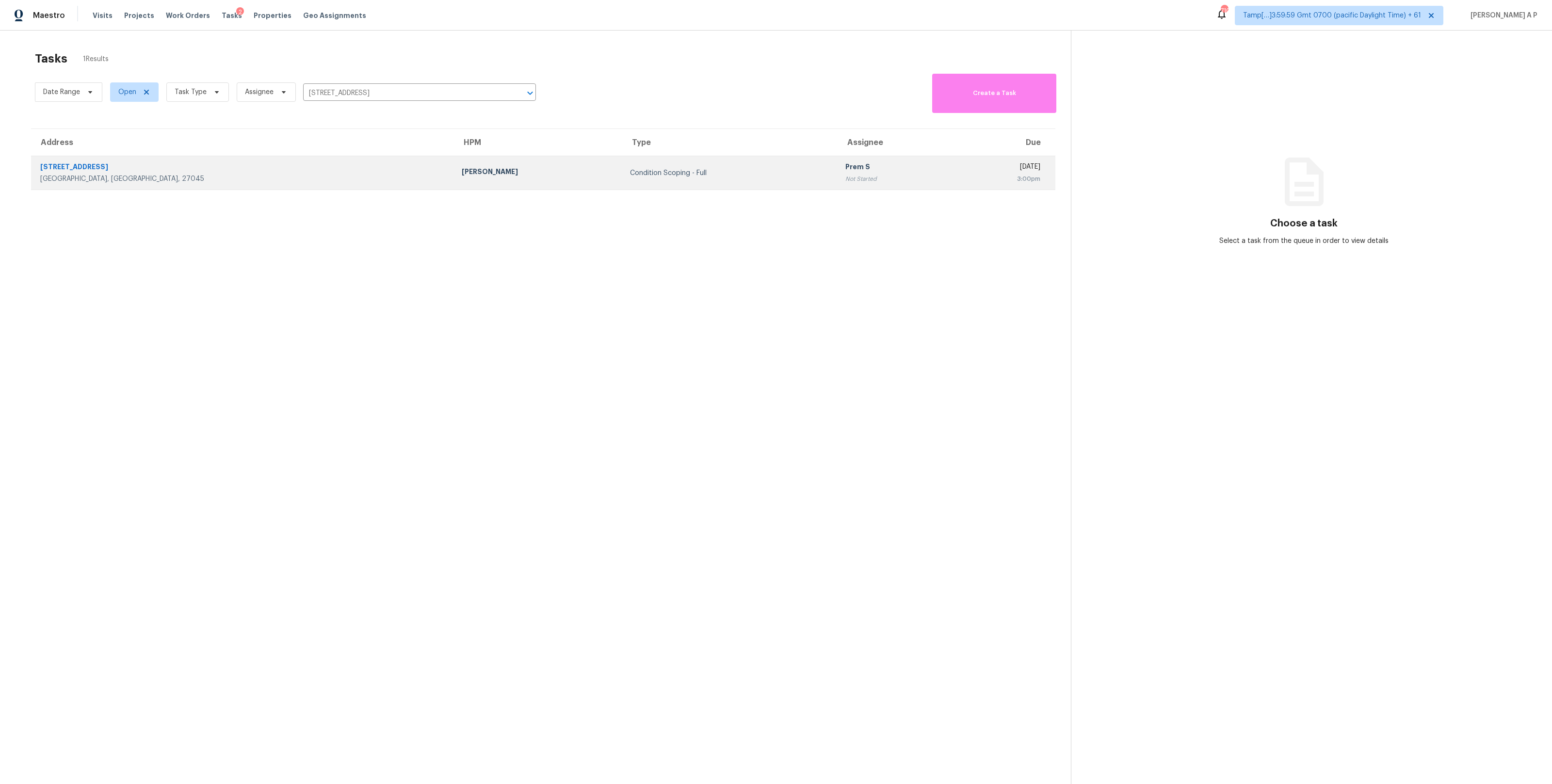
click at [630, 170] on div "Condition Scoping - Full" at bounding box center [729, 173] width 199 height 10
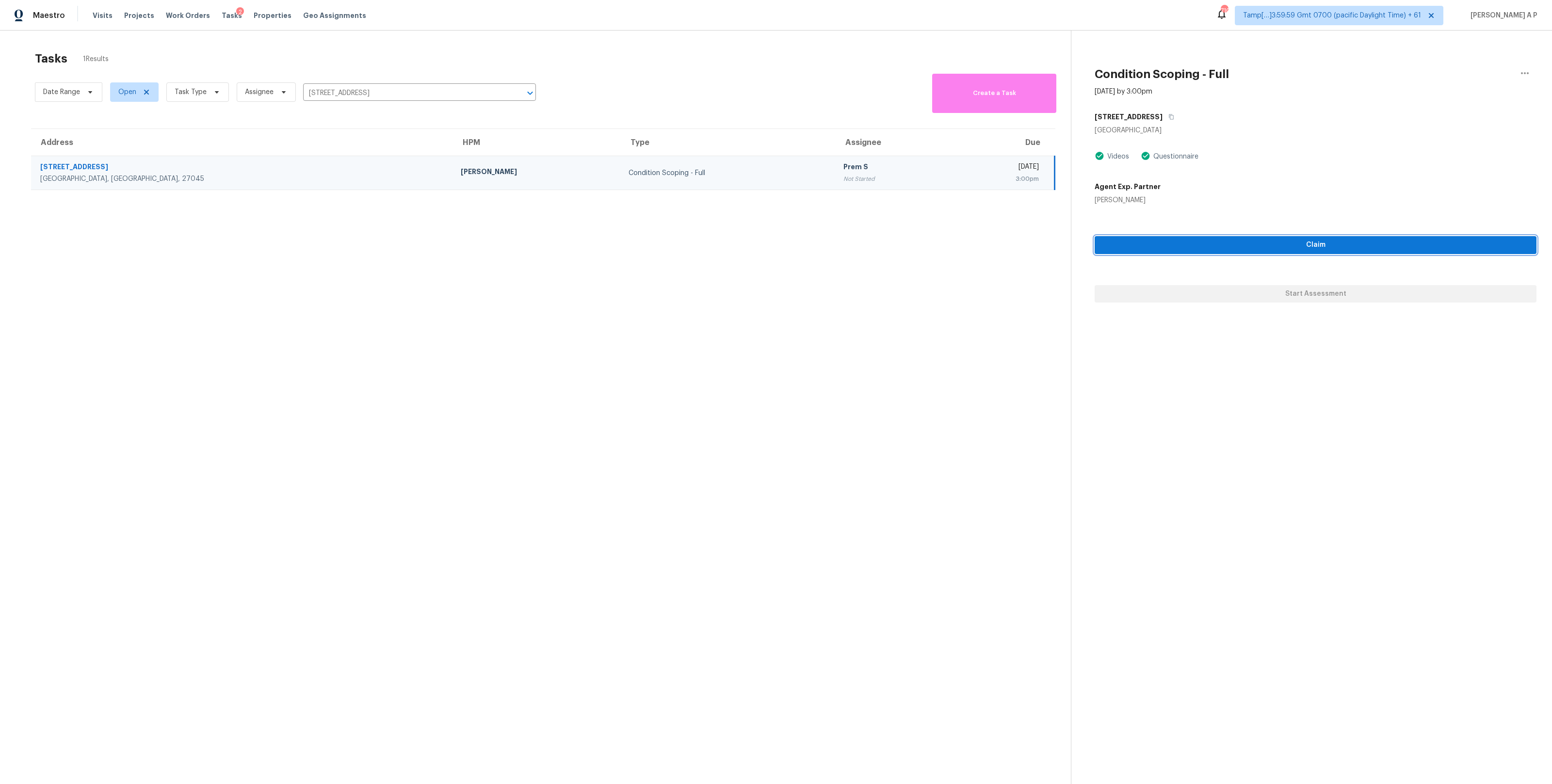
click at [1216, 248] on span "Claim" at bounding box center [1315, 245] width 426 height 12
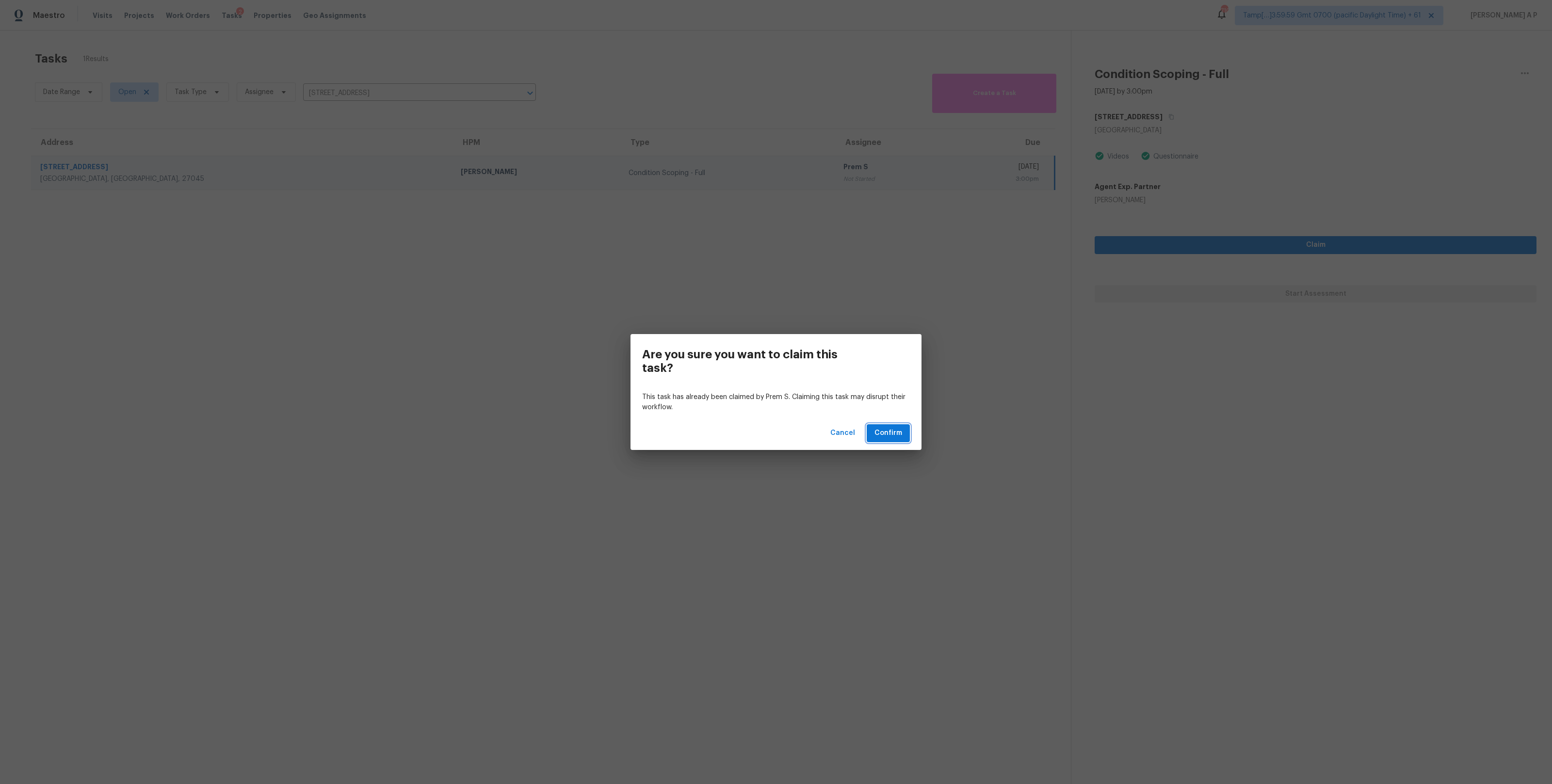
click at [878, 430] on span "Confirm" at bounding box center [888, 433] width 27 height 12
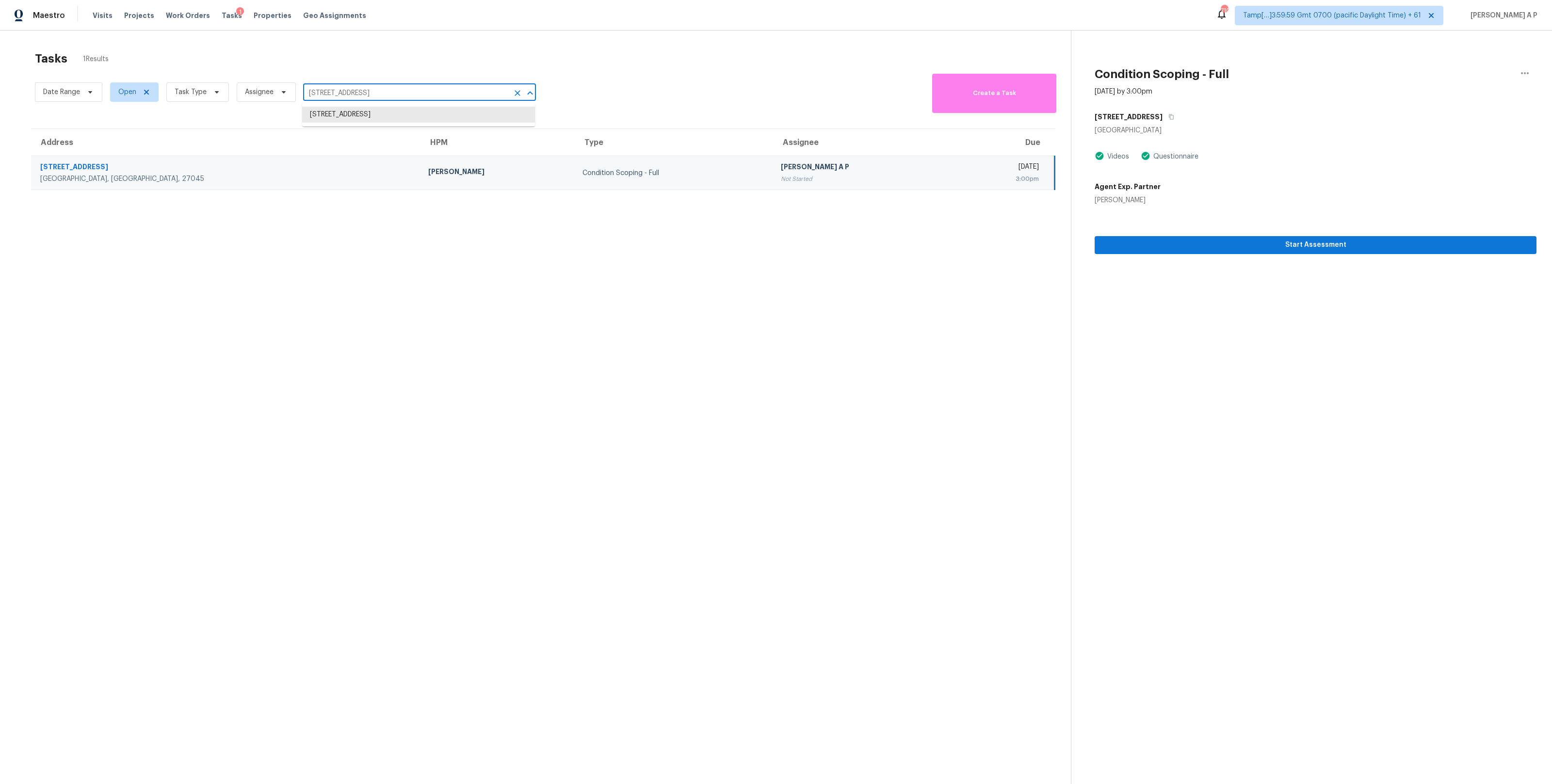
click at [332, 99] on input "6449 Bentbrush St, Rural Hall, NC 27045" at bounding box center [405, 93] width 205 height 15
paste input "1110 Tensley Dr Garland, TX, 75040"
type input "1110 Tensley Dr Garland, TX, 75040"
click at [347, 116] on li "1110 Tensley Dr, Garland, TX 75040" at bounding box center [419, 114] width 233 height 16
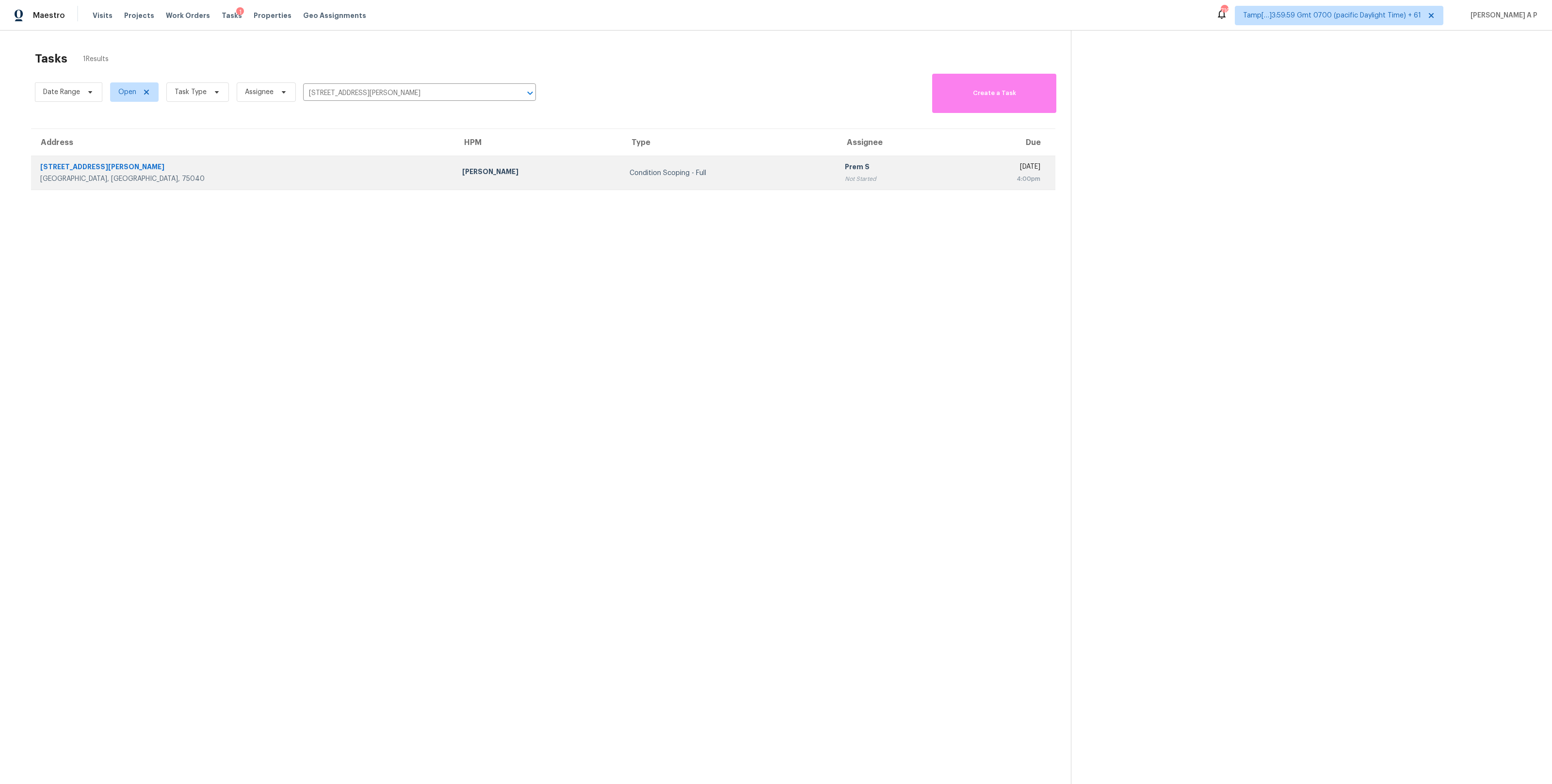
click at [462, 177] on div "Brad Limes" at bounding box center [538, 173] width 152 height 12
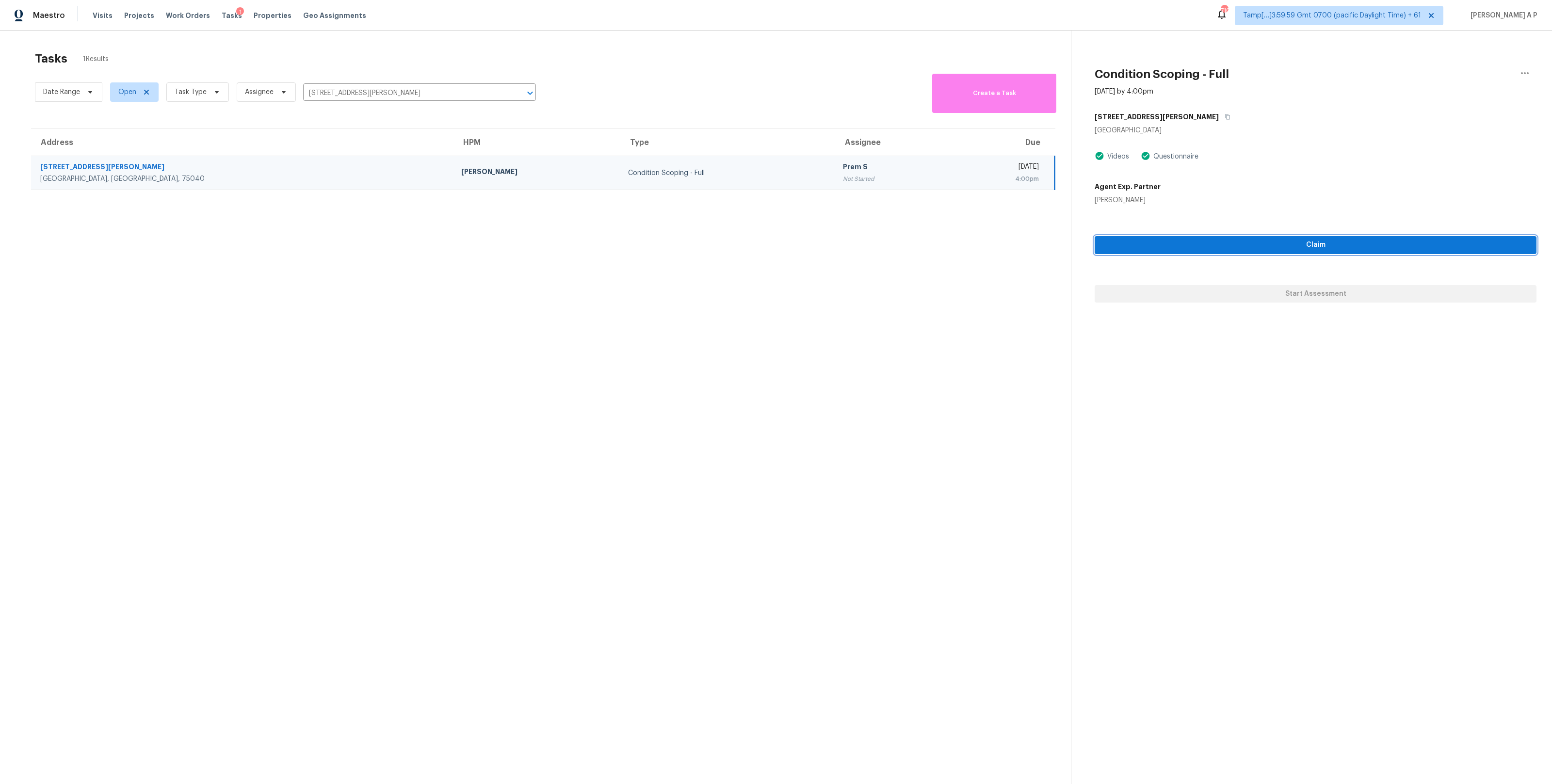
click at [1225, 249] on span "Claim" at bounding box center [1315, 245] width 426 height 12
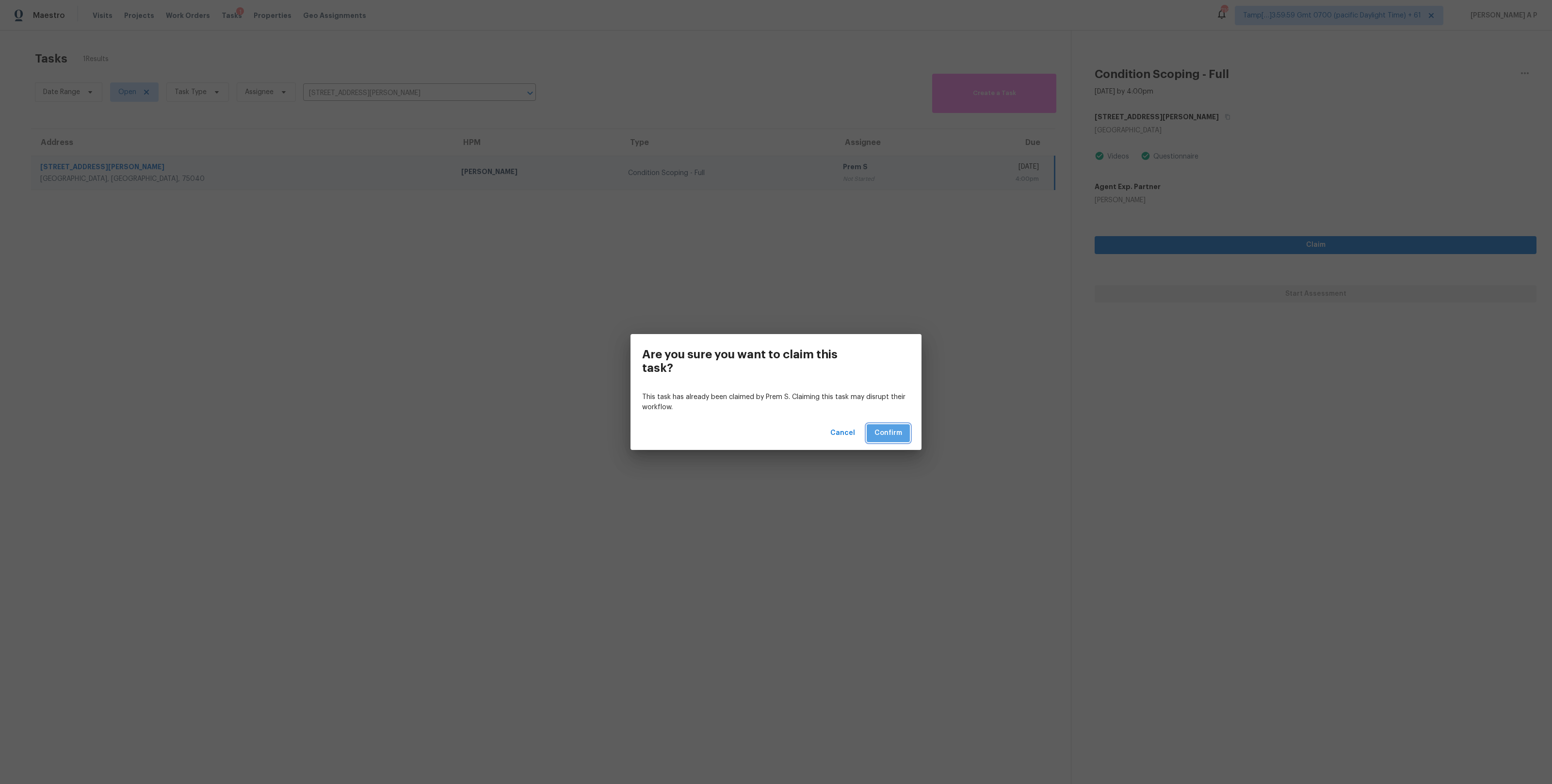
click at [905, 434] on button "Confirm" at bounding box center [888, 433] width 43 height 18
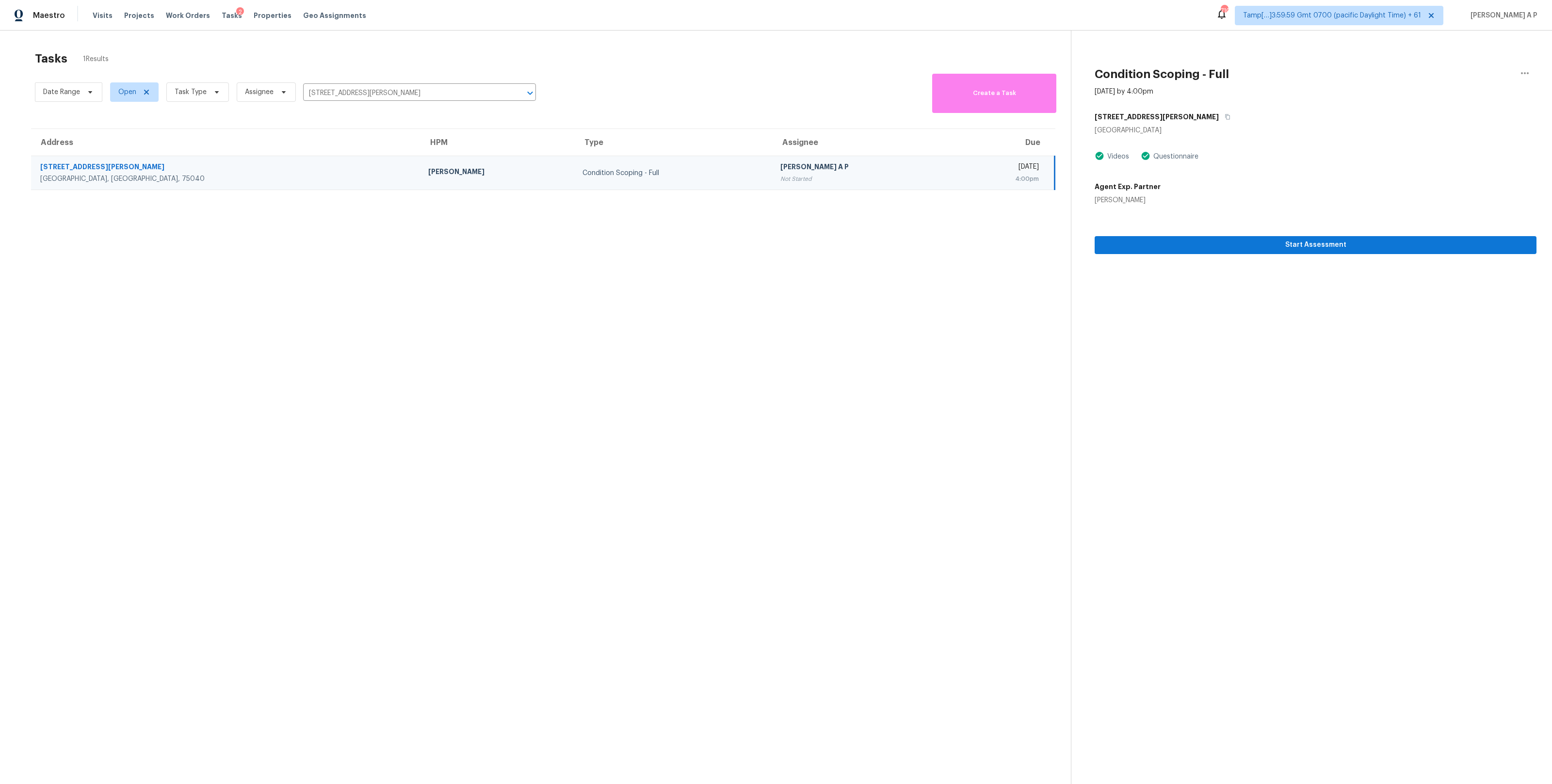
click at [337, 65] on div "Tasks 1 Results" at bounding box center [553, 58] width 1036 height 26
click at [333, 97] on input "1110 Tensley Dr, Garland, TX 75040" at bounding box center [405, 93] width 205 height 15
paste input "6449 Bentbrush St Rural Hall, NC, 27045"
type input "6449 Bentbrush St Rural Hall, NC, 27045"
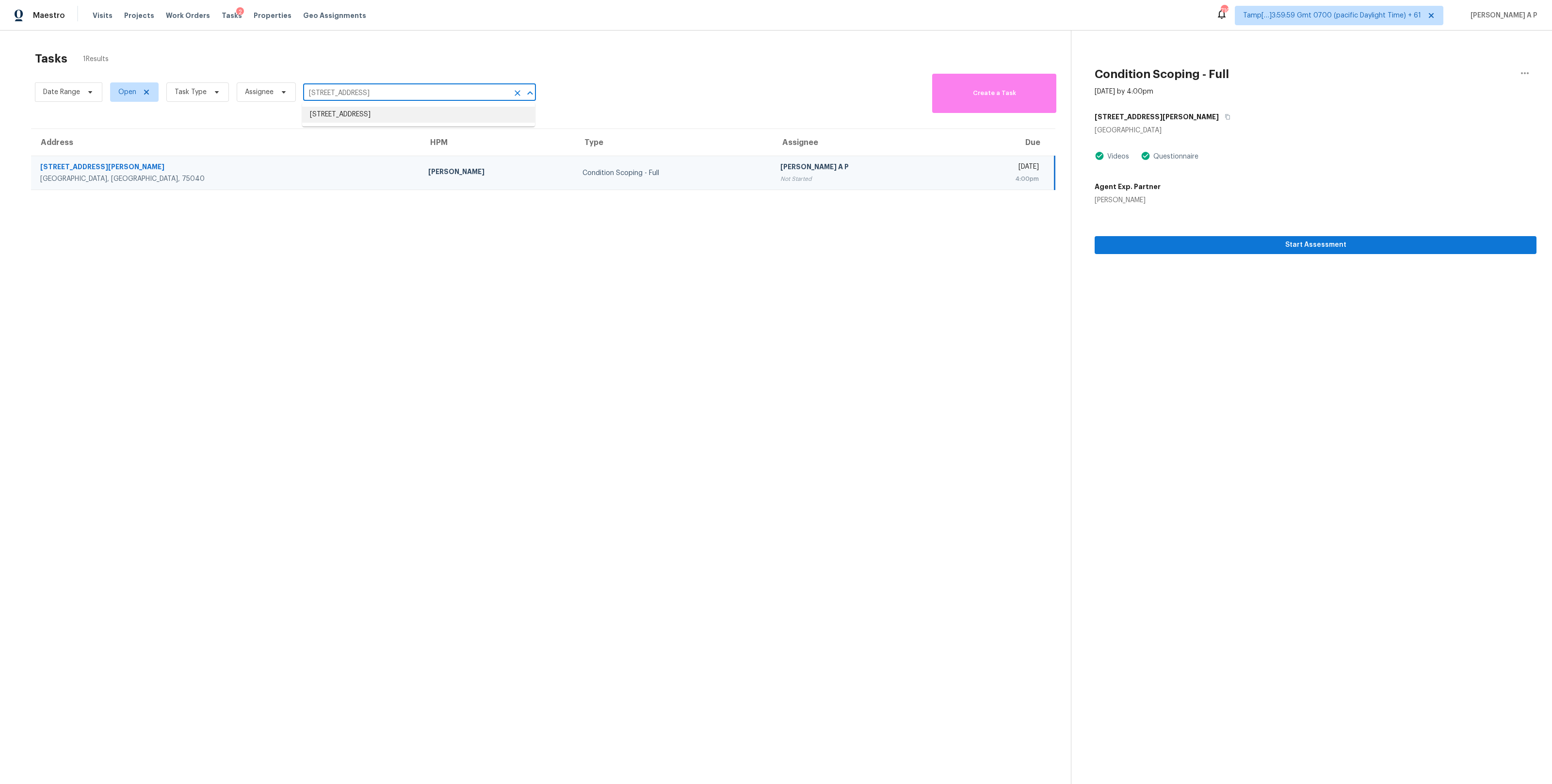
click at [341, 115] on li "6449 Bentbrush St, Rural Hall, NC 27045" at bounding box center [419, 114] width 233 height 16
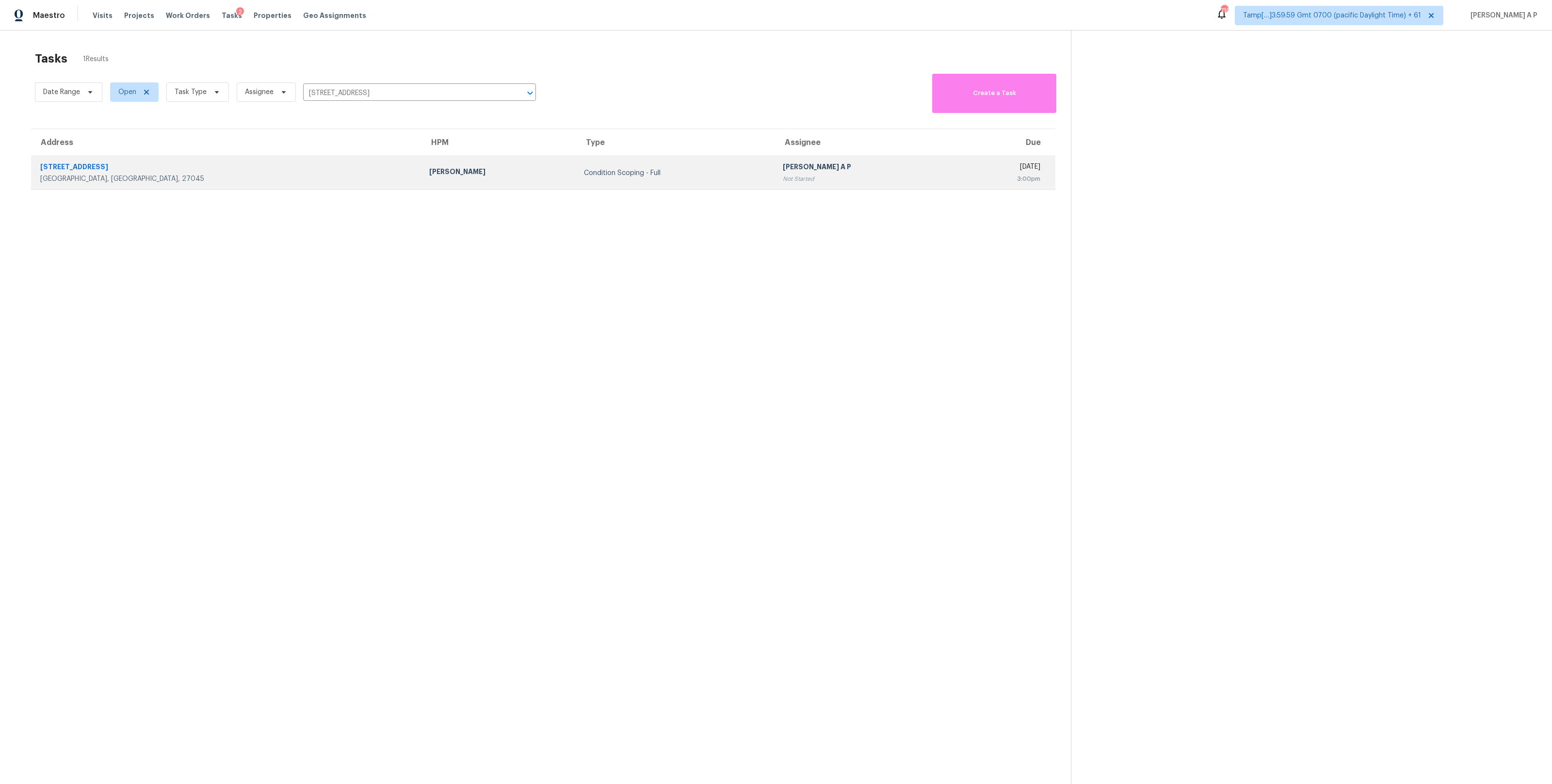
click at [429, 170] on div "Ken Romain" at bounding box center [498, 173] width 139 height 12
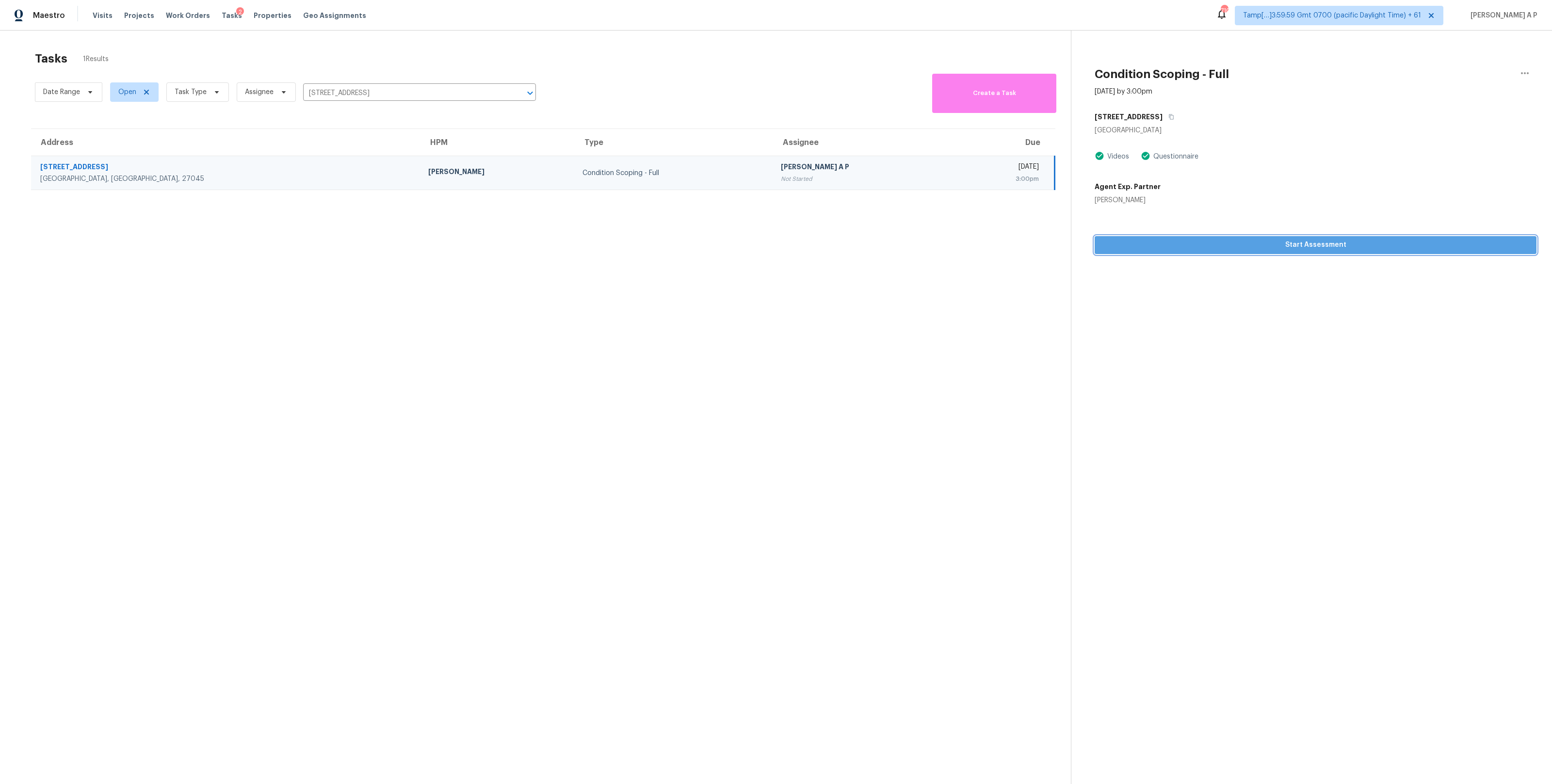
click at [1198, 248] on span "Start Assessment" at bounding box center [1315, 245] width 426 height 12
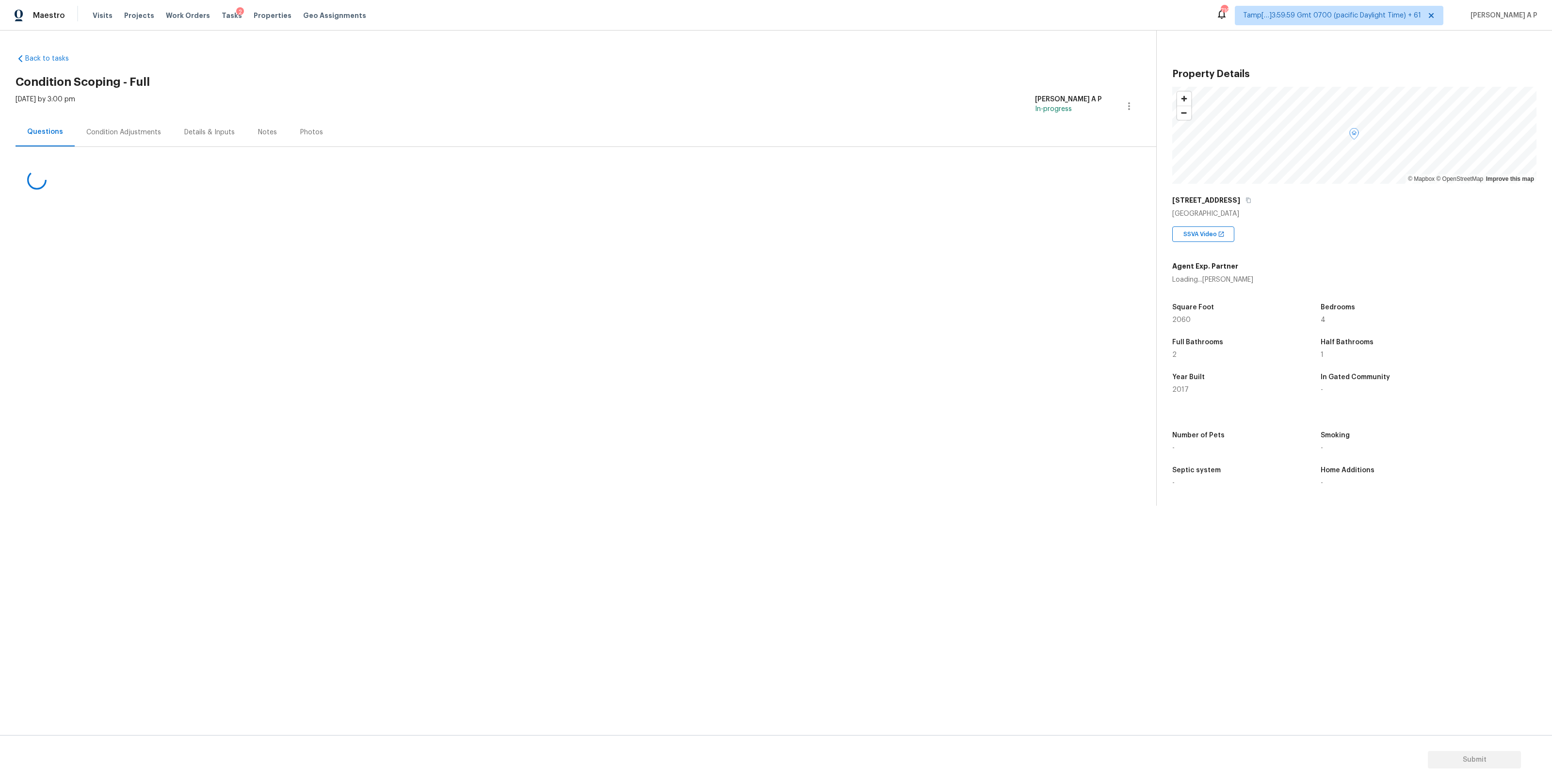
click at [145, 131] on div "Condition Adjustments" at bounding box center [124, 132] width 75 height 10
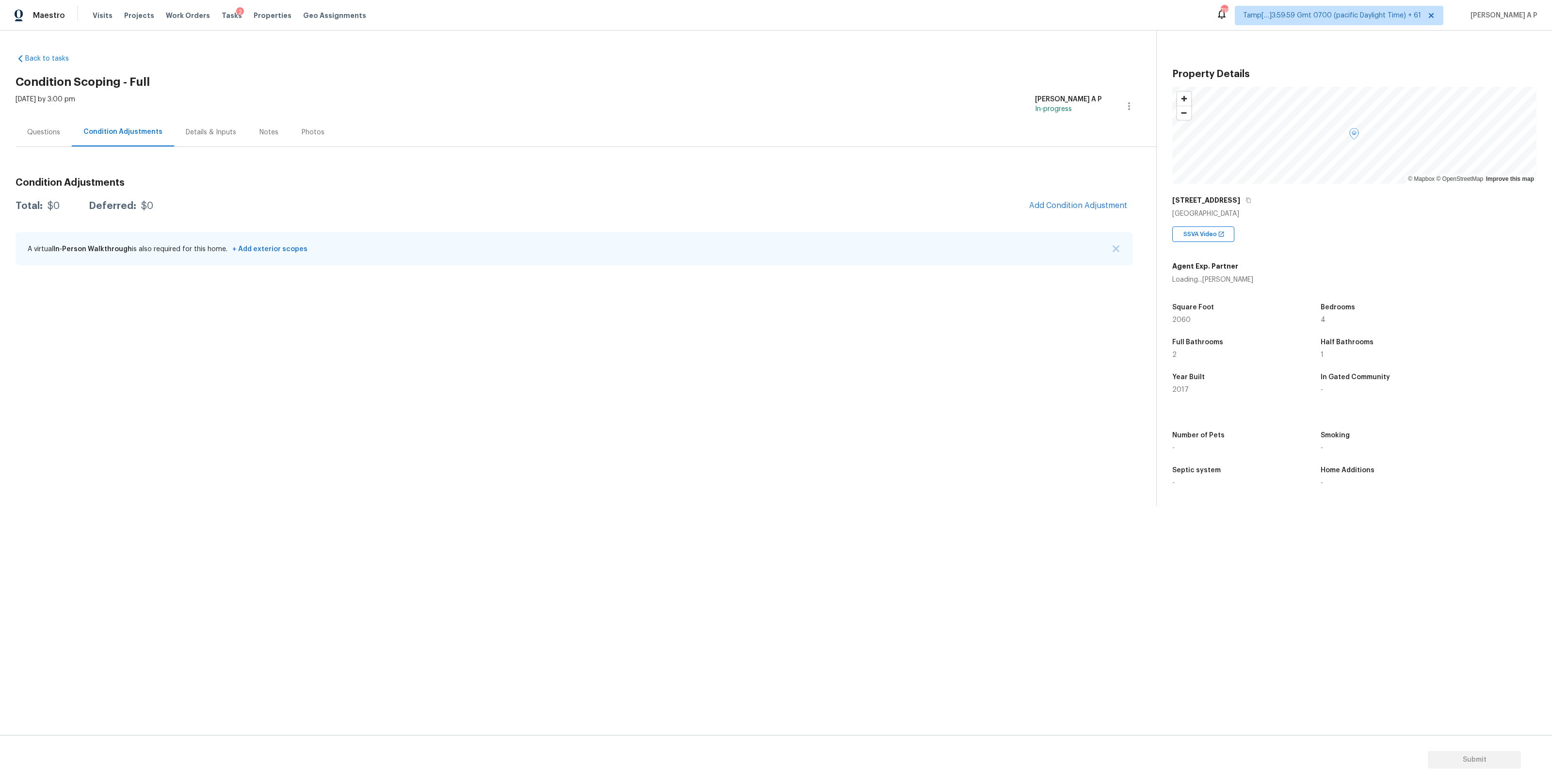
click at [57, 128] on div "Questions" at bounding box center [44, 132] width 33 height 10
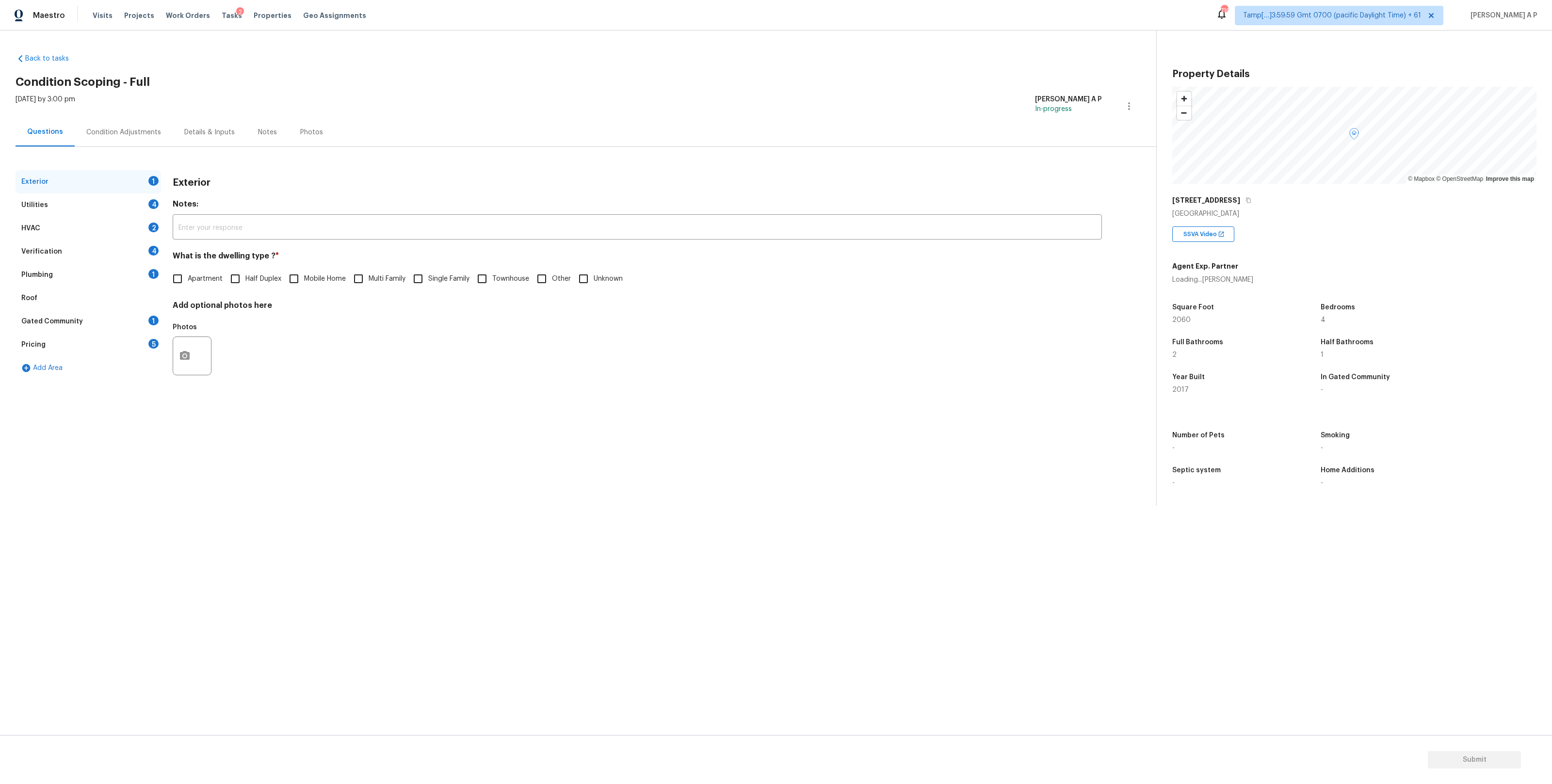
click at [129, 199] on div "Utilities 4" at bounding box center [88, 205] width 145 height 24
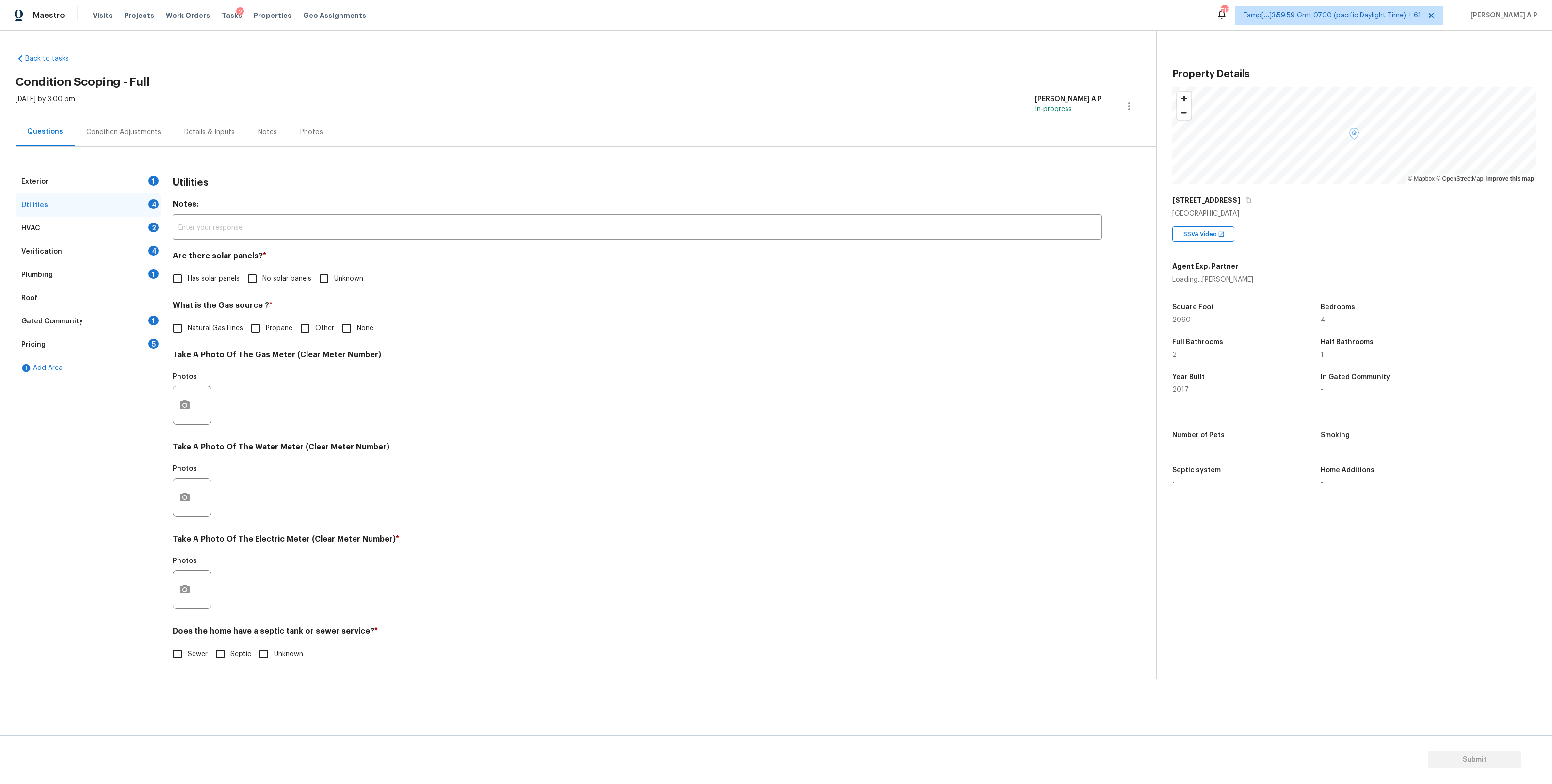
click at [123, 233] on div "HVAC 2" at bounding box center [88, 228] width 145 height 24
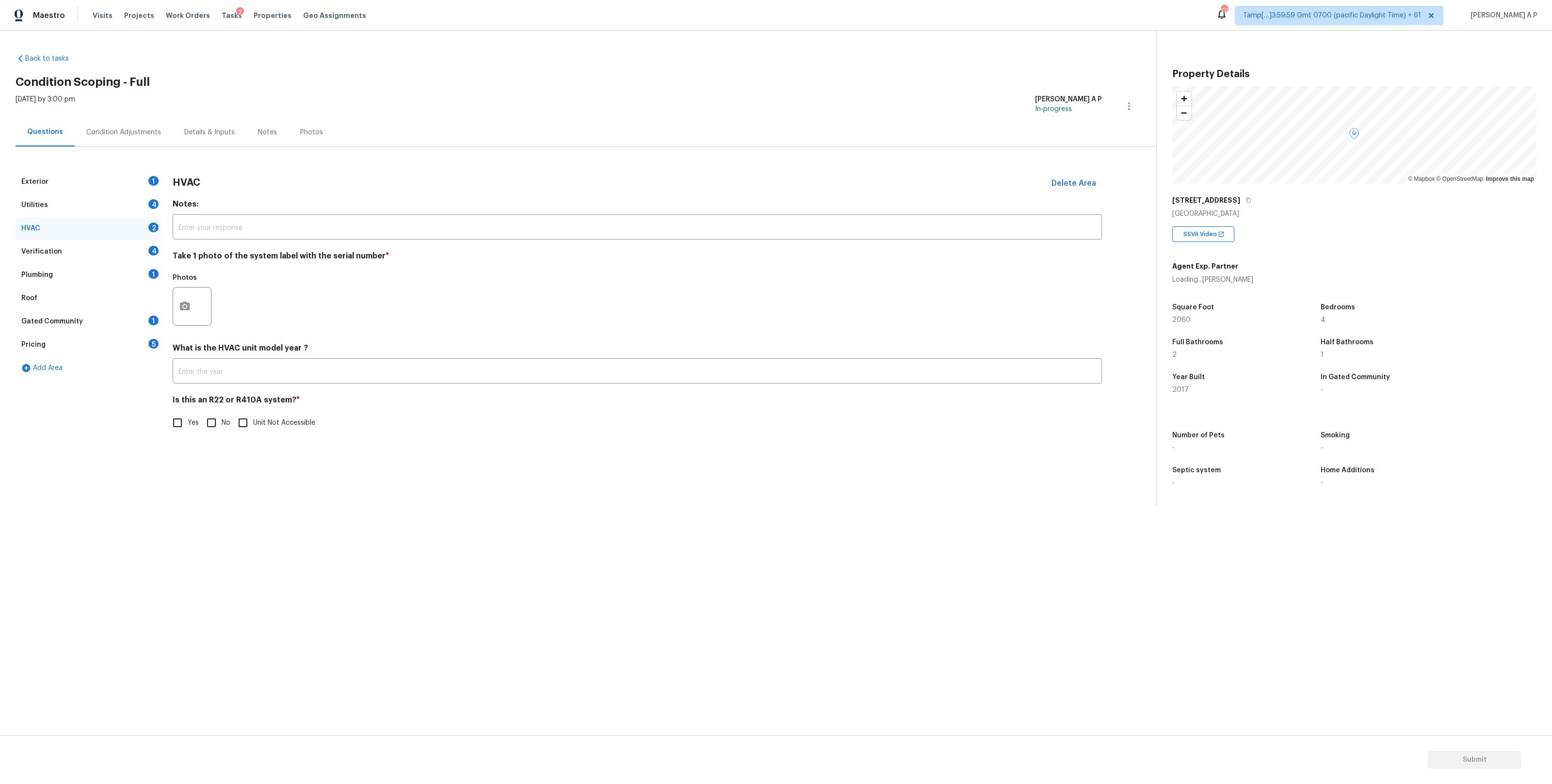
click at [119, 265] on div "Plumbing 1" at bounding box center [88, 275] width 145 height 24
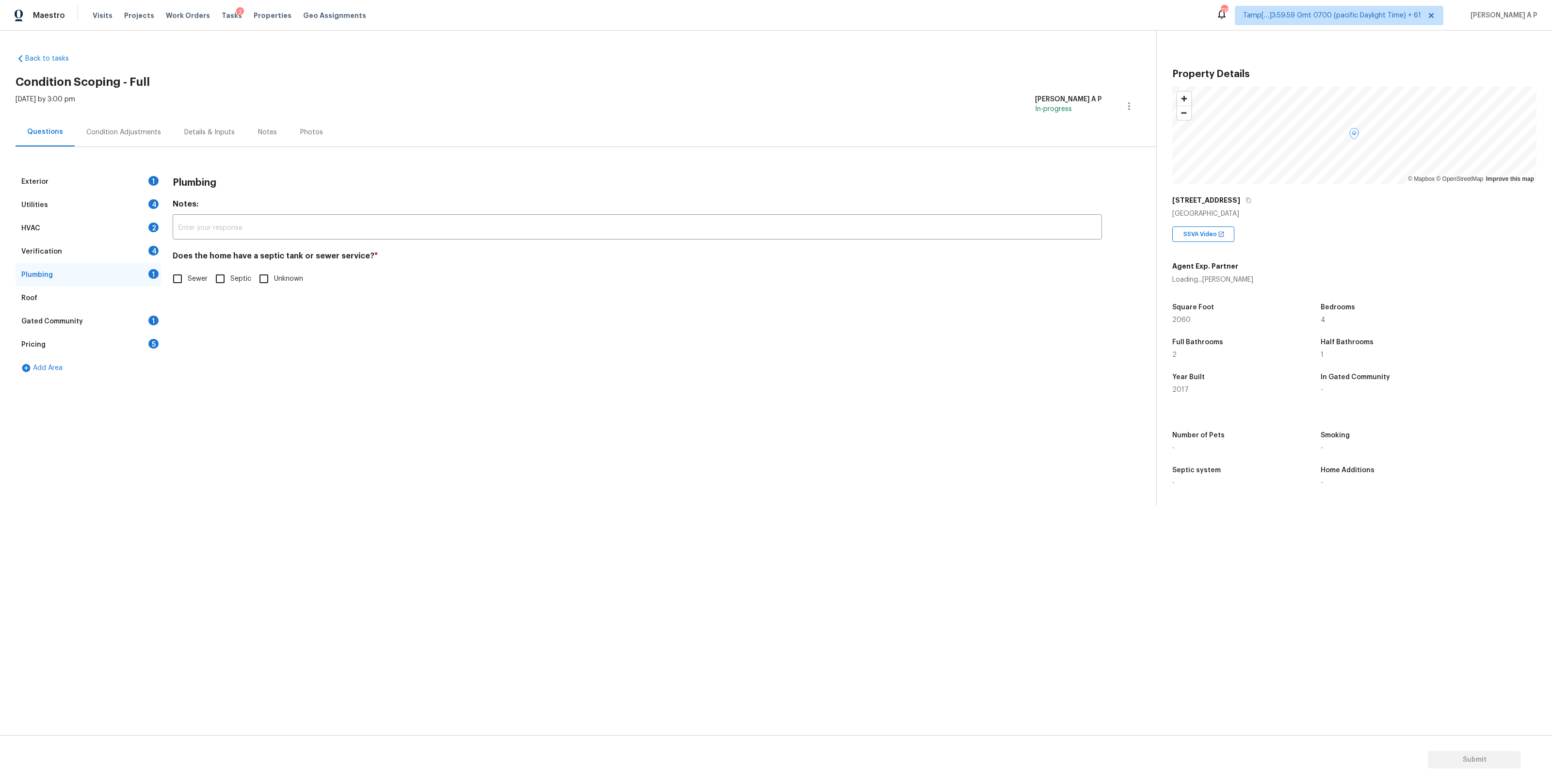
click at [113, 306] on div "Roof" at bounding box center [88, 298] width 145 height 24
click at [141, 130] on div "Condition Adjustments" at bounding box center [124, 132] width 75 height 10
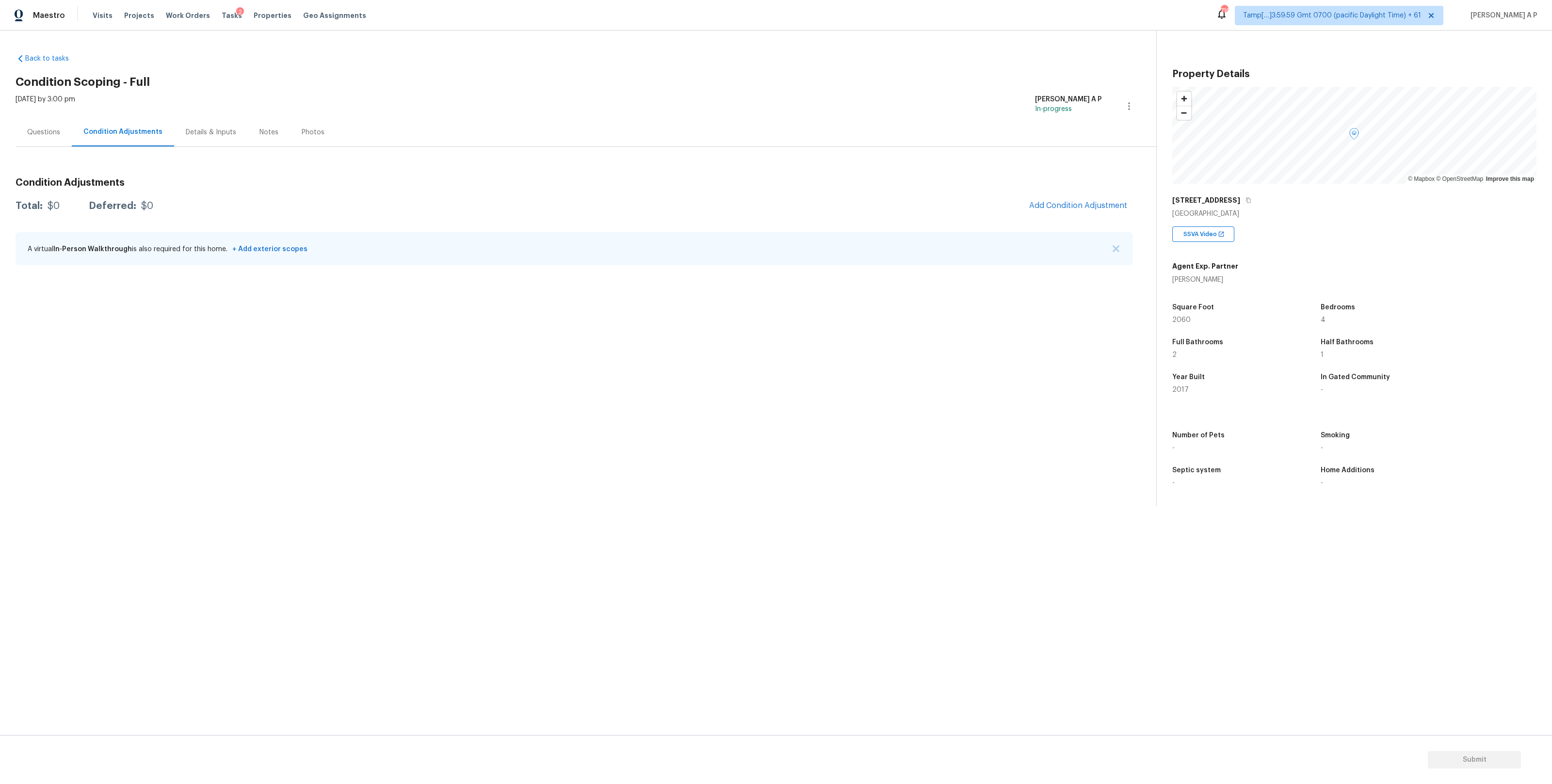
click at [50, 133] on div "Questions" at bounding box center [44, 132] width 33 height 10
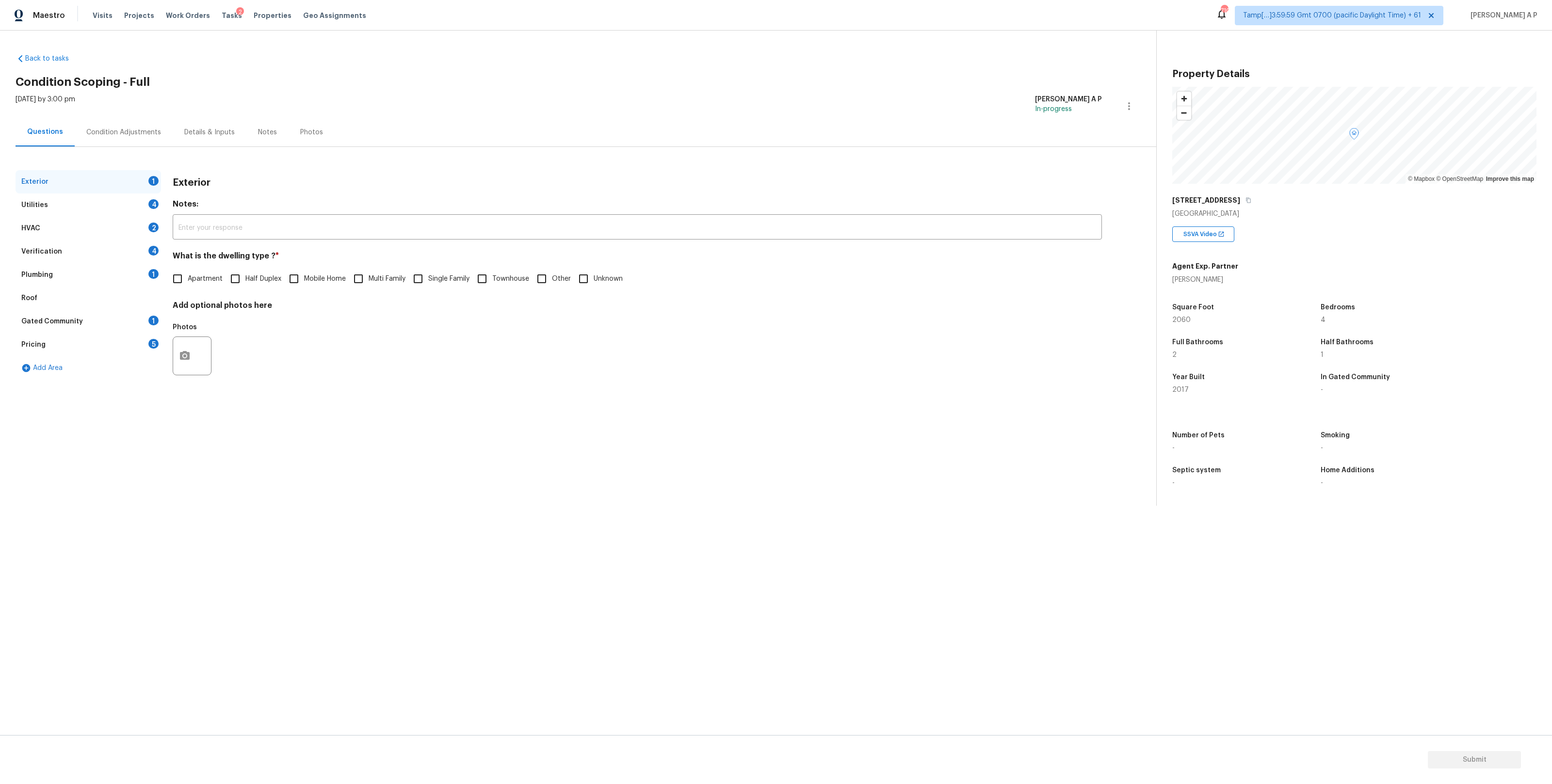
click at [426, 278] on input "Single Family" at bounding box center [418, 279] width 20 height 20
checkbox input "true"
click at [145, 199] on div "Utilities 4" at bounding box center [88, 205] width 145 height 24
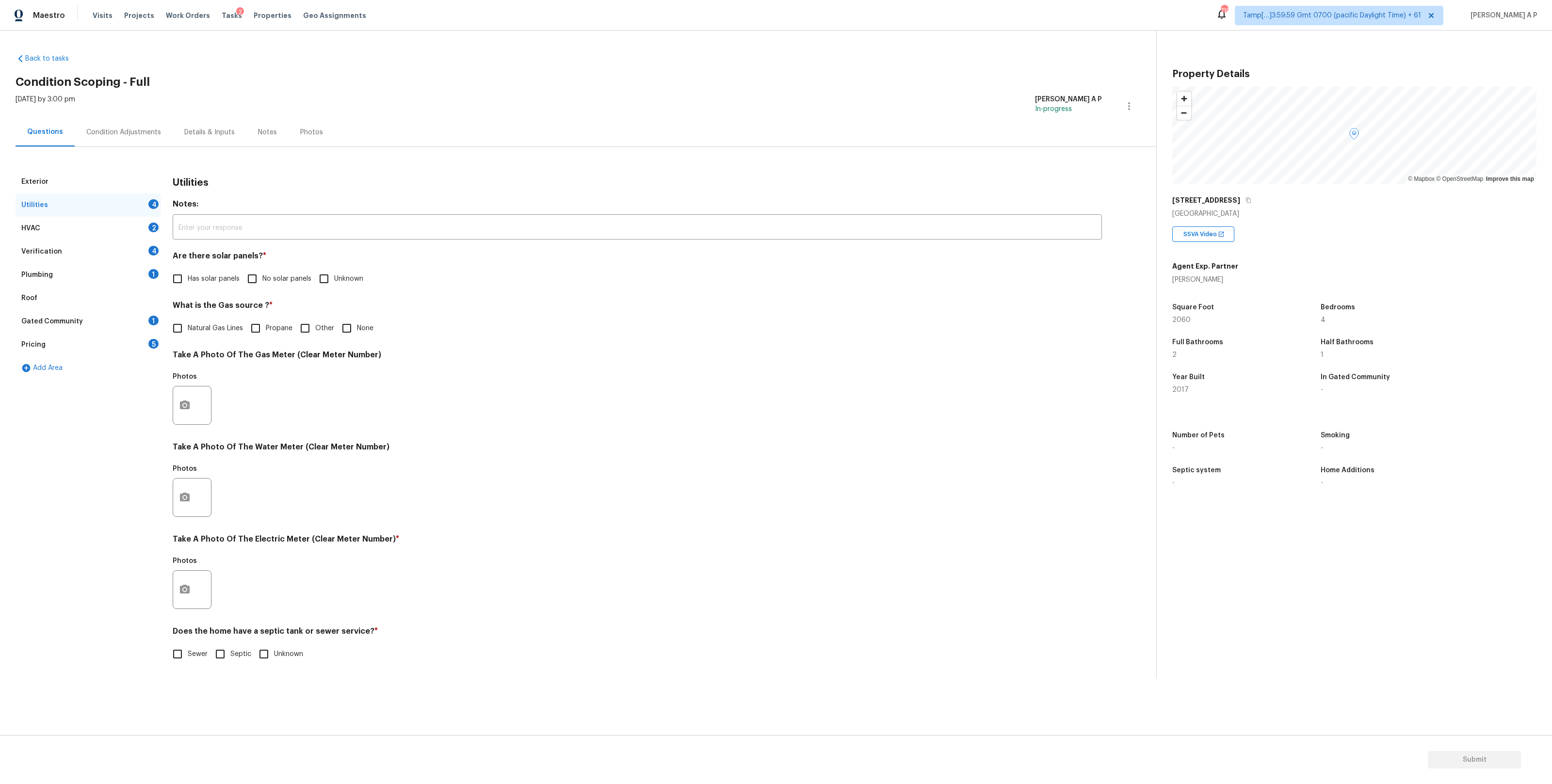
click at [324, 277] on input "Unknown" at bounding box center [324, 279] width 20 height 20
checkbox input "true"
click at [271, 277] on span "No solar panels" at bounding box center [286, 279] width 49 height 10
click at [262, 277] on input "No solar panels" at bounding box center [252, 279] width 20 height 20
checkbox input "true"
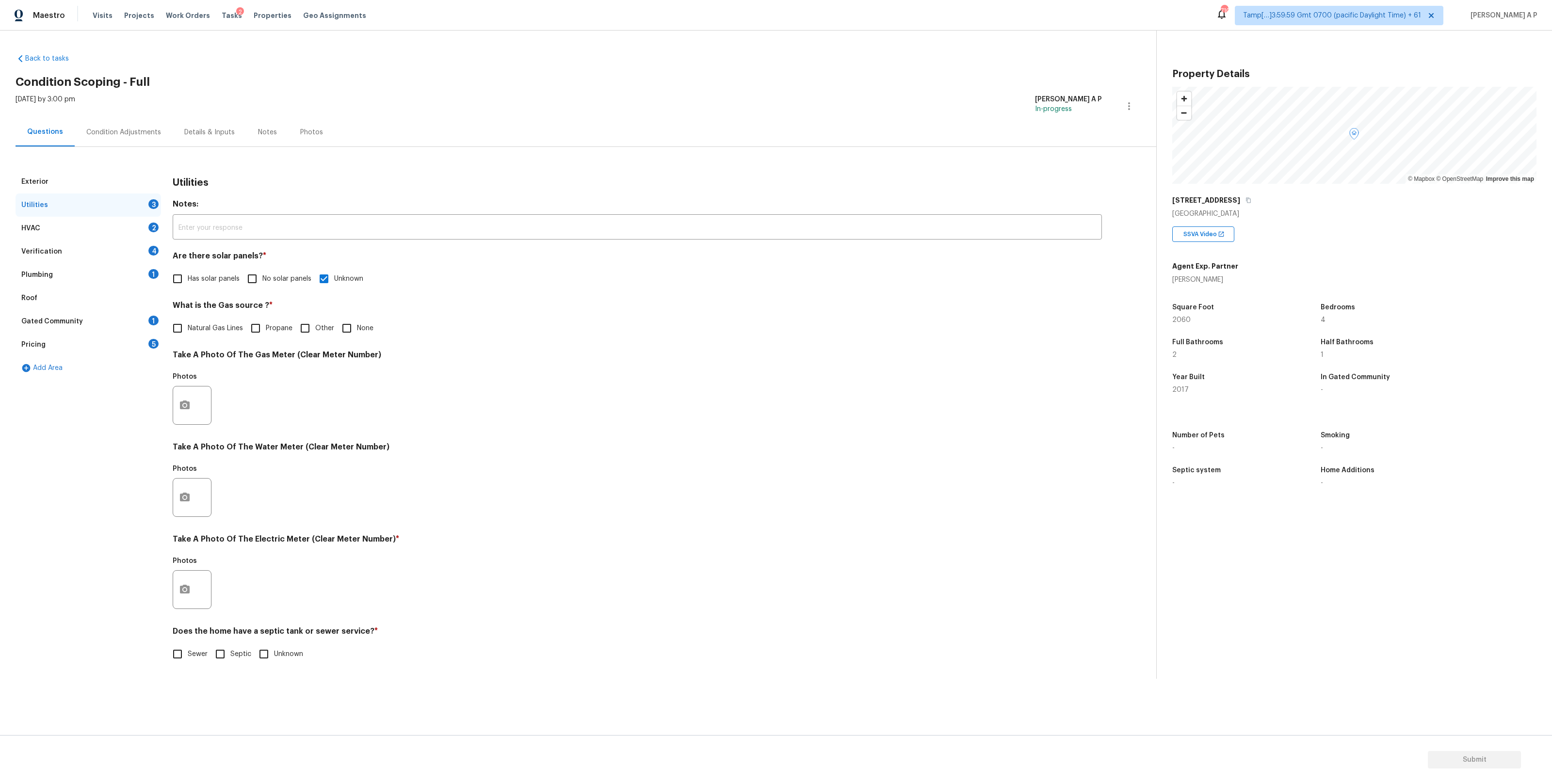
checkbox input "false"
click at [216, 328] on span "Natural Gas Lines" at bounding box center [215, 329] width 56 height 10
click at [188, 328] on input "Natural Gas Lines" at bounding box center [177, 328] width 20 height 20
checkbox input "true"
click at [182, 649] on input "Sewer" at bounding box center [177, 654] width 20 height 20
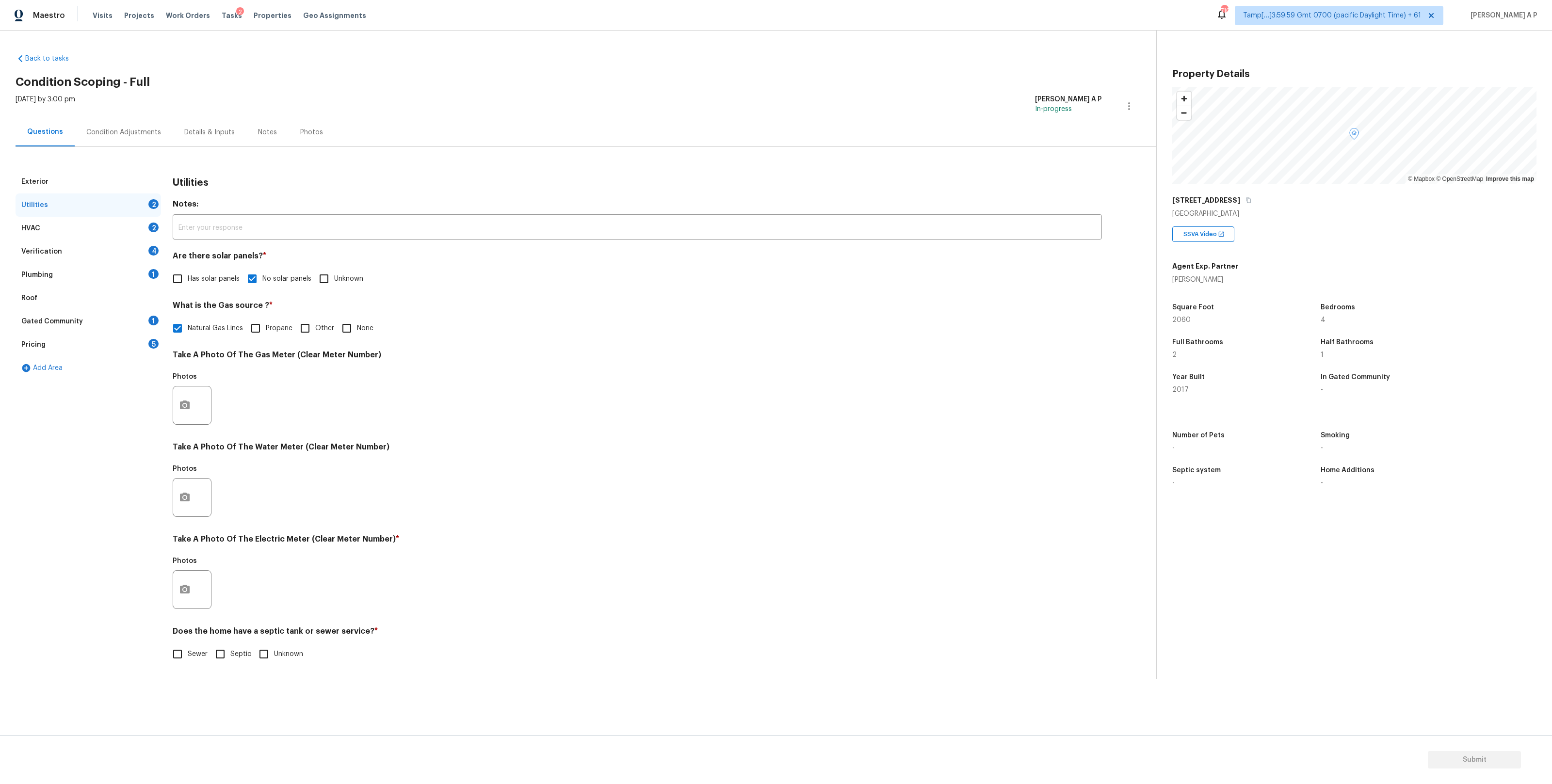
checkbox input "true"
click at [148, 228] on div "HVAC 2" at bounding box center [88, 228] width 145 height 24
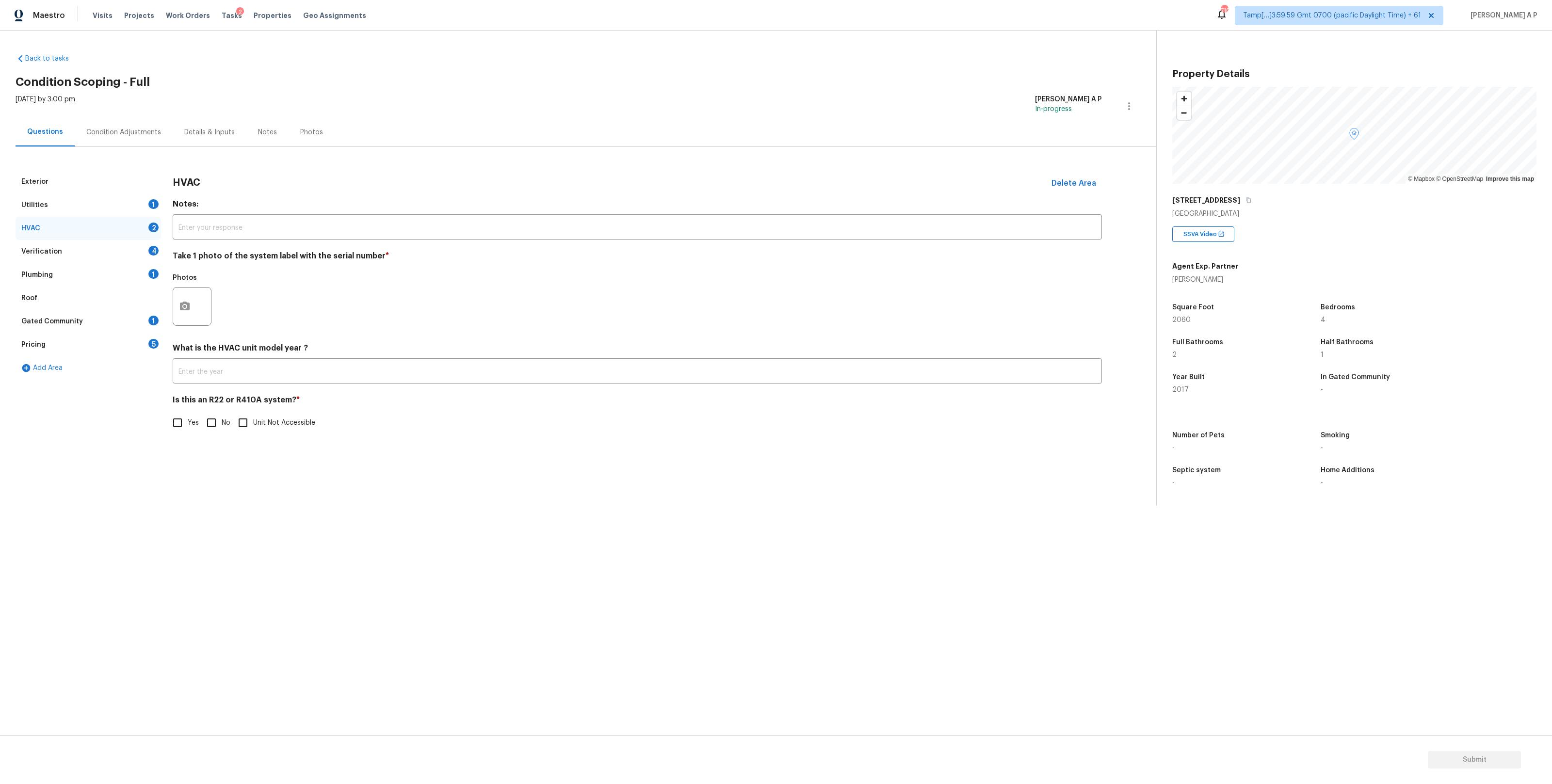
click at [145, 205] on div "Utilities 1" at bounding box center [88, 205] width 145 height 24
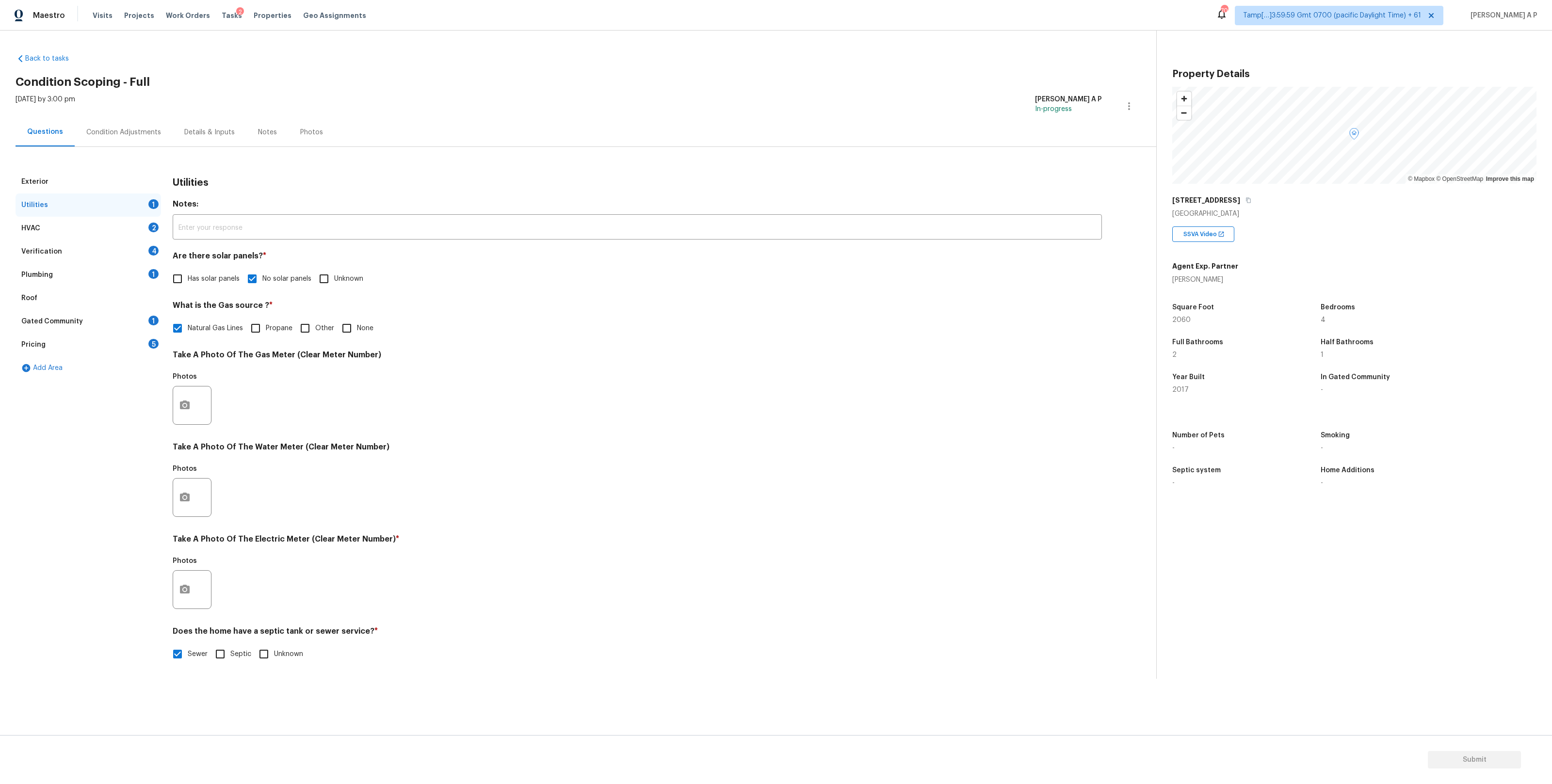
click at [173, 411] on div at bounding box center [192, 405] width 39 height 39
click at [184, 403] on icon "button" at bounding box center [185, 405] width 12 height 12
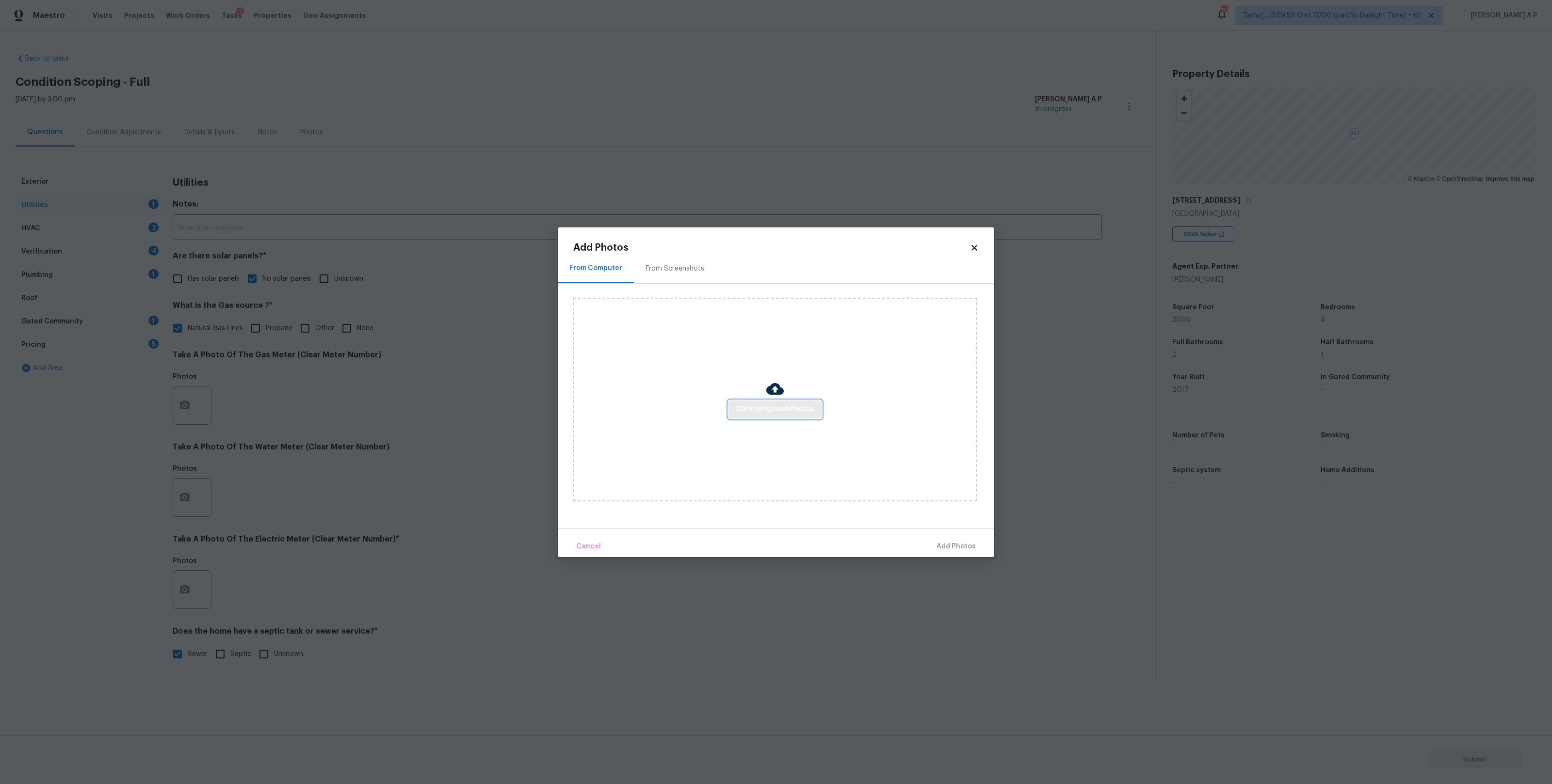
click at [742, 407] on span "Click to Upload Photos" at bounding box center [775, 409] width 78 height 12
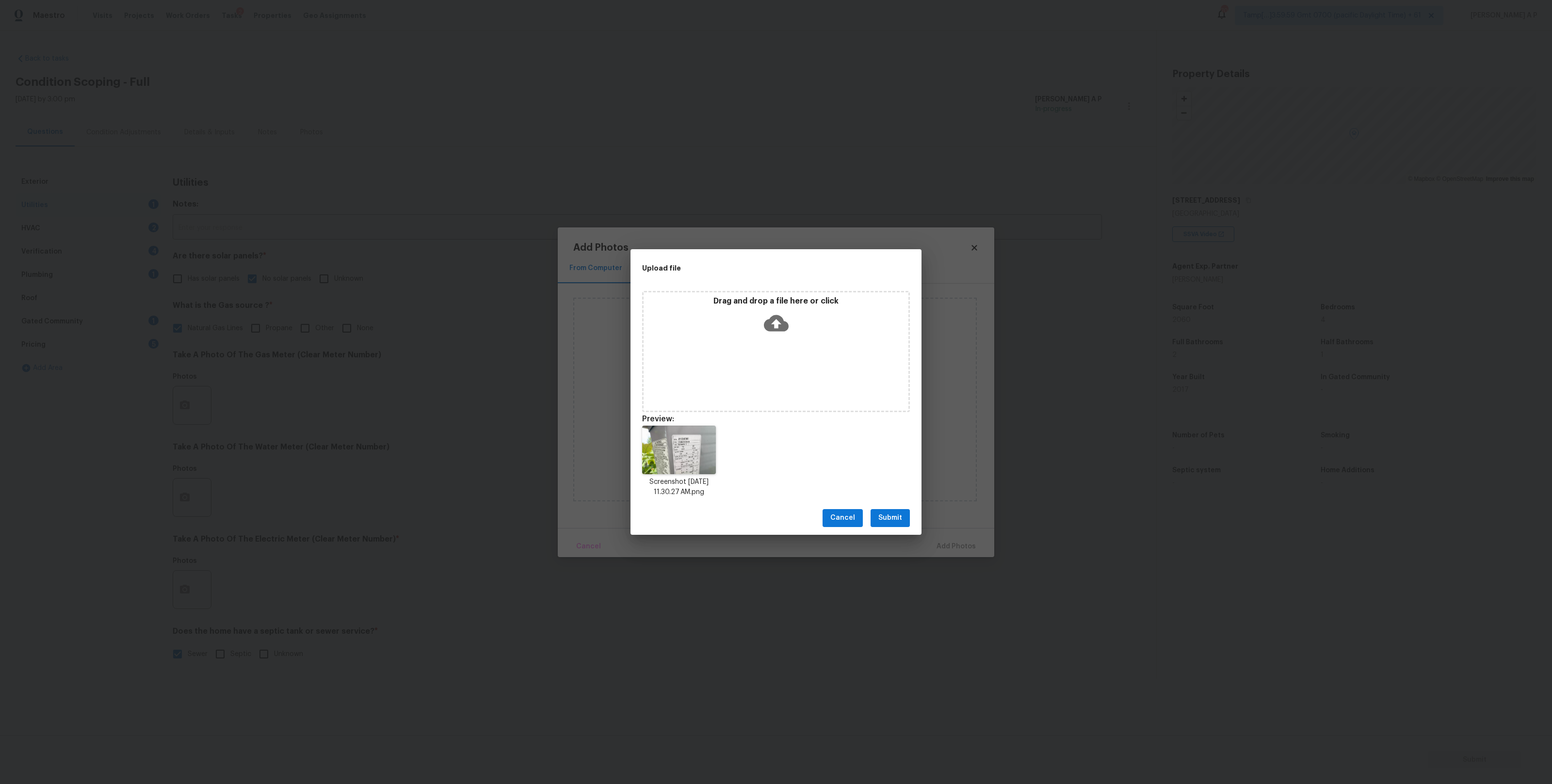
click at [892, 519] on span "Submit" at bounding box center [890, 518] width 24 height 12
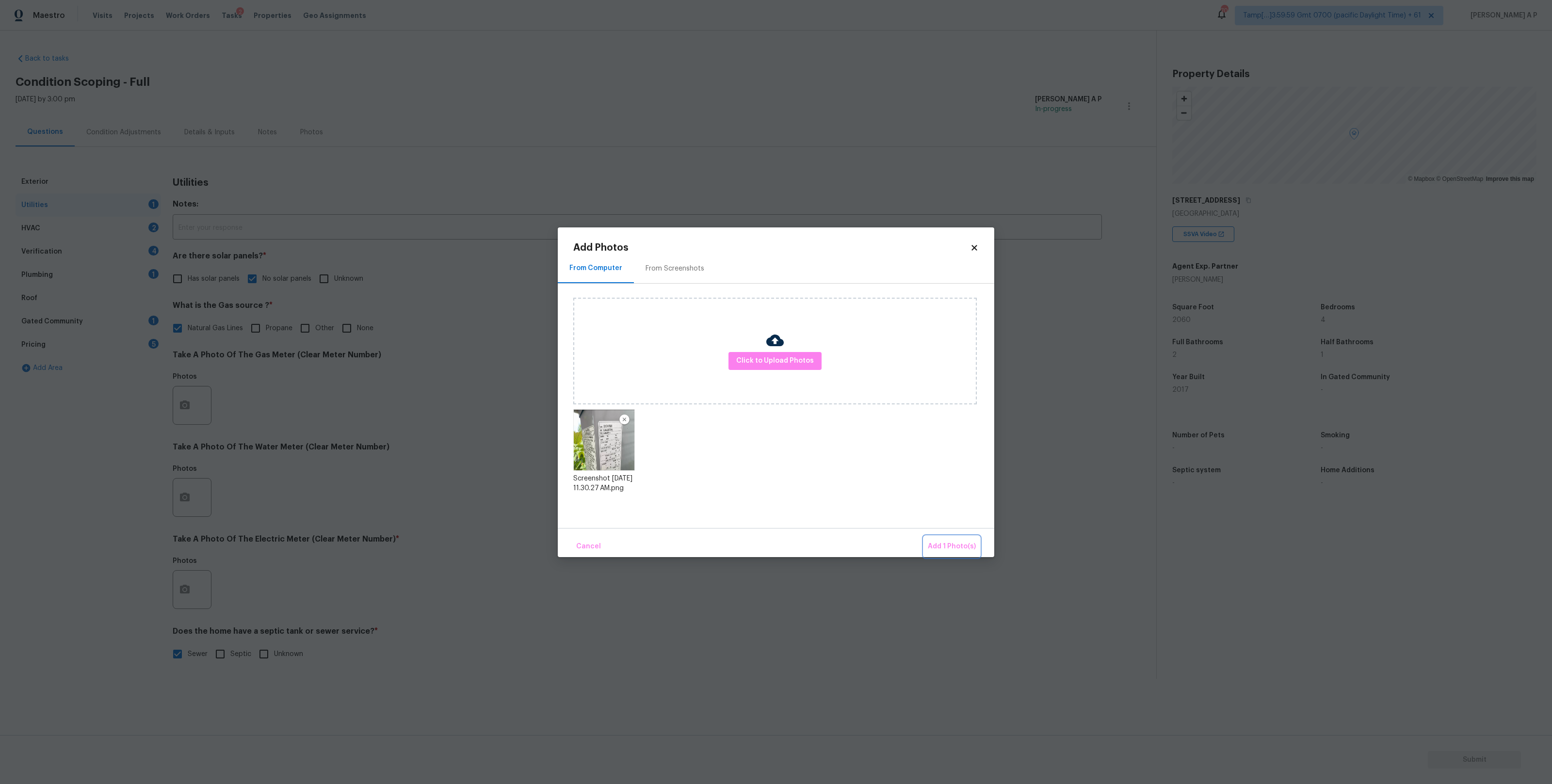
click at [946, 554] on button "Add 1 Photo(s)" at bounding box center [951, 547] width 56 height 21
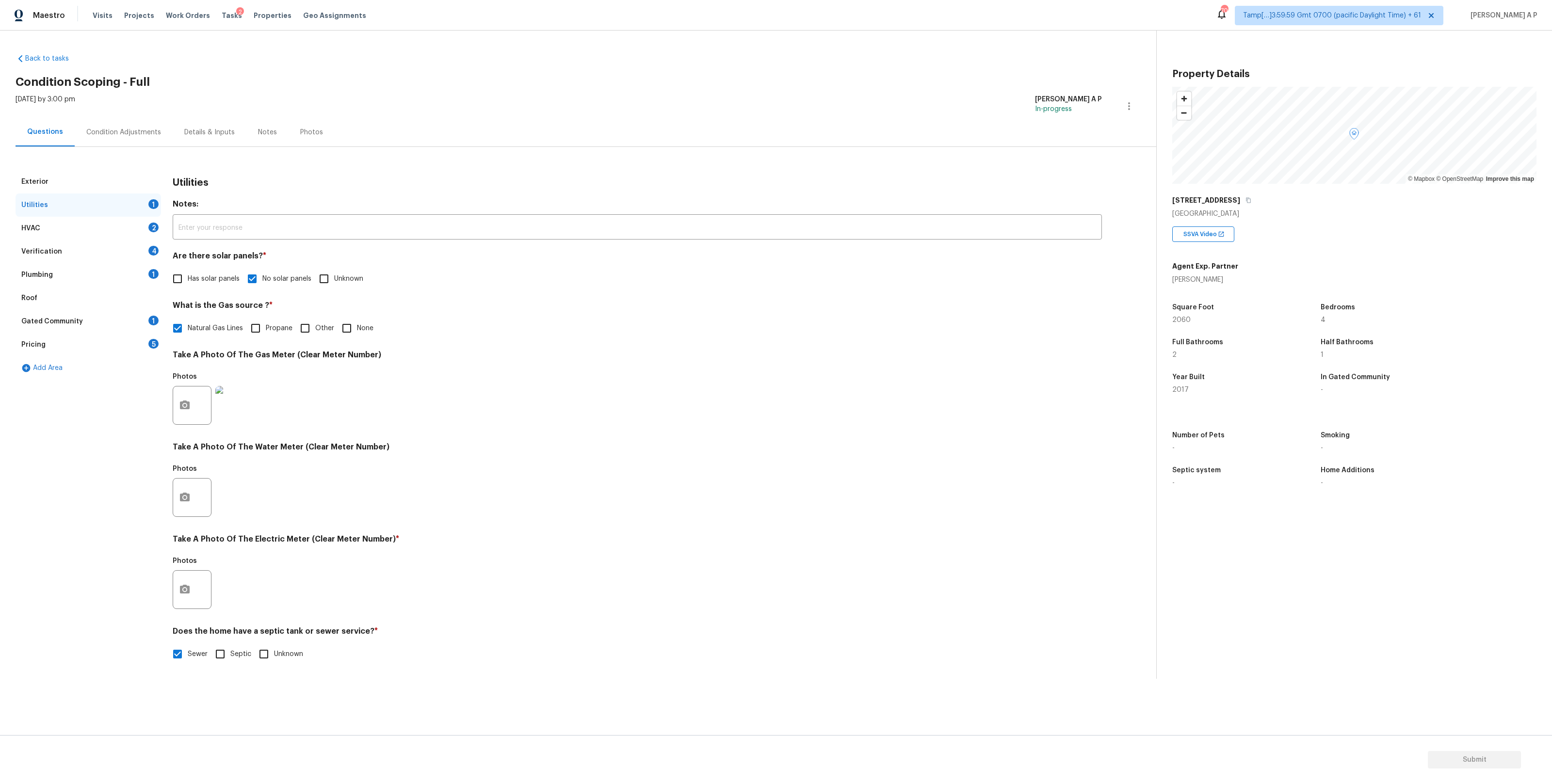
click at [198, 411] on div at bounding box center [192, 405] width 39 height 39
click at [228, 407] on img at bounding box center [234, 405] width 39 height 39
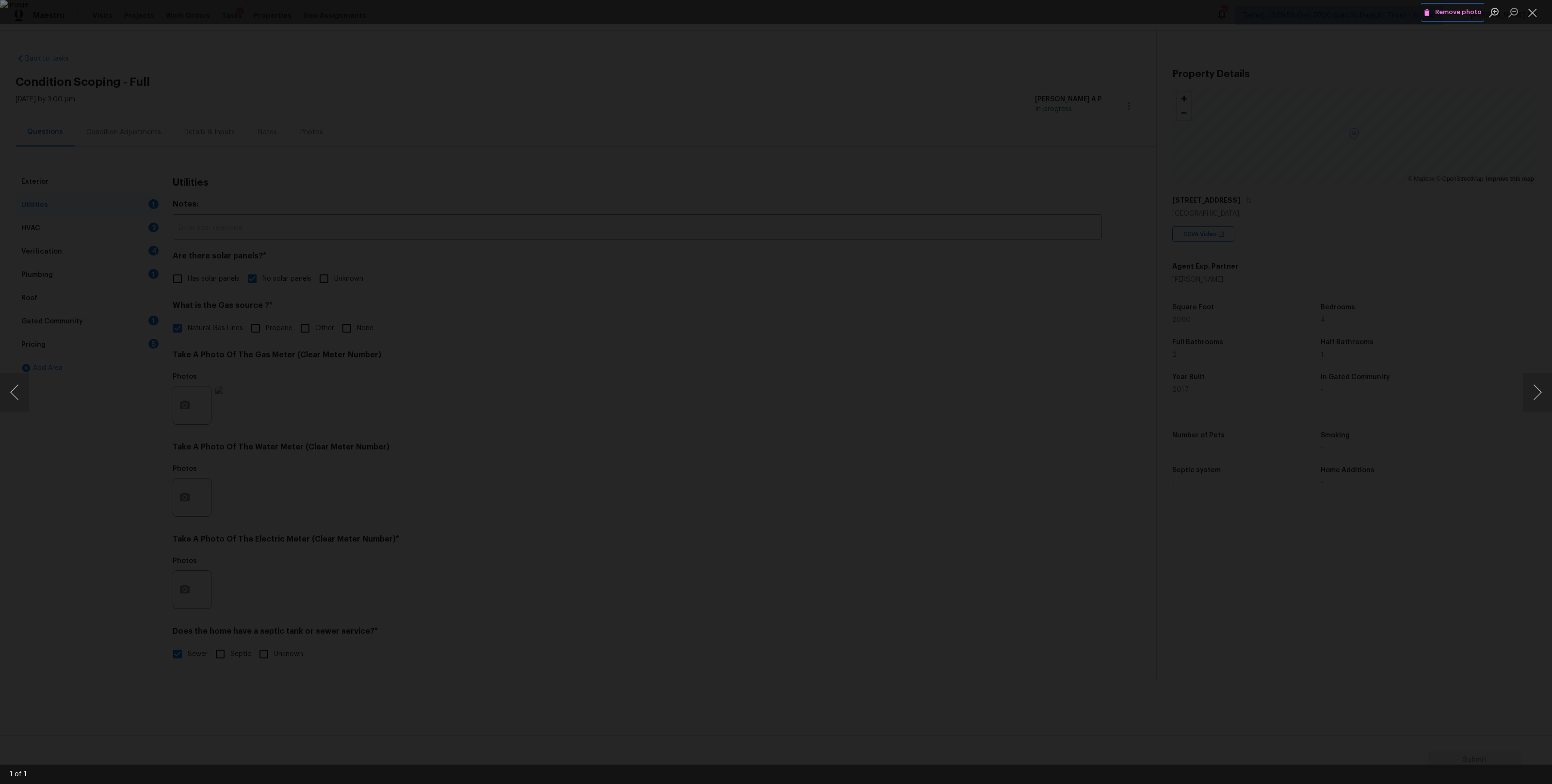
click at [1440, 12] on span "Remove photo" at bounding box center [1452, 12] width 58 height 11
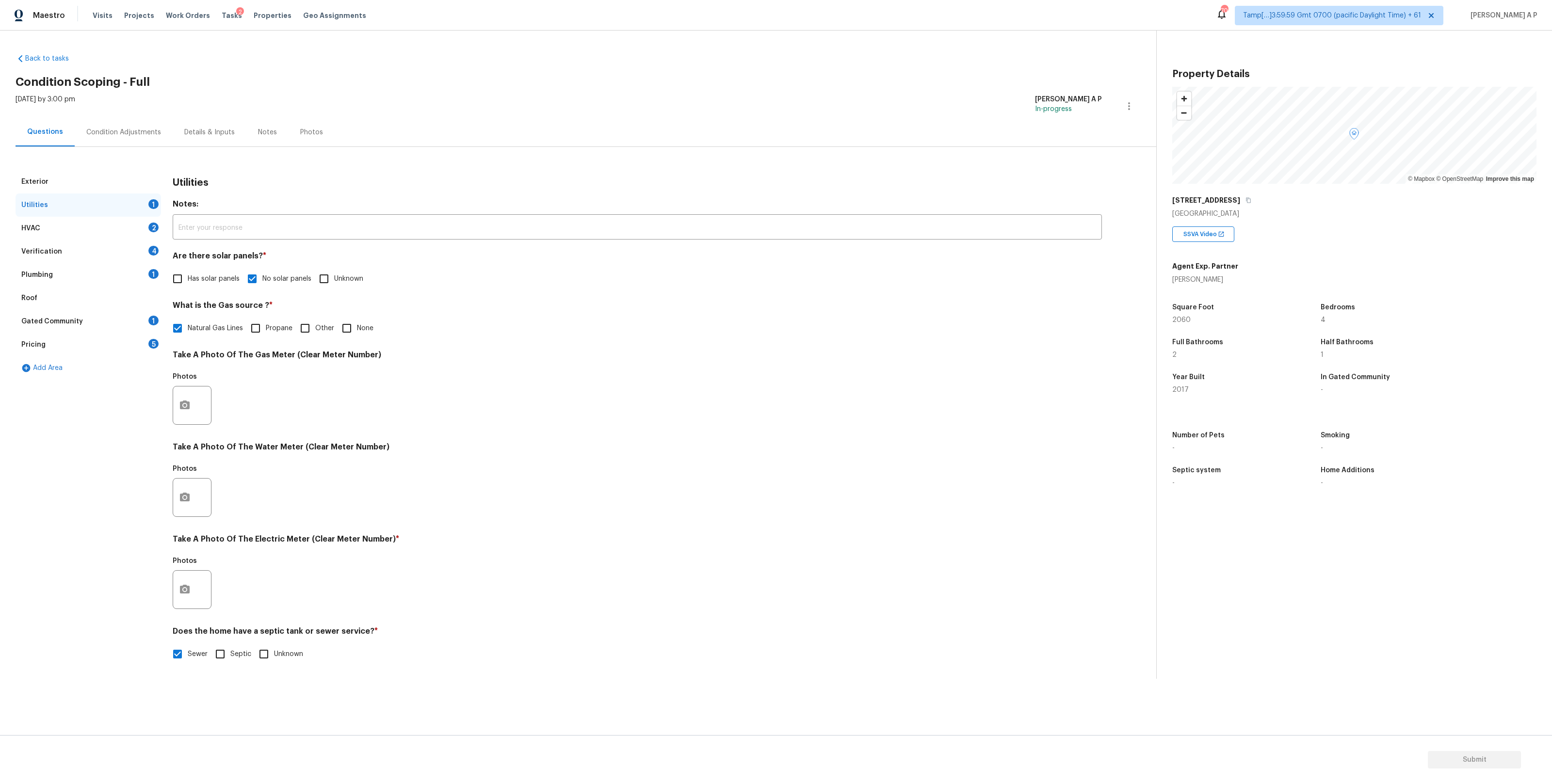
click at [116, 131] on div "Condition Adjustments" at bounding box center [124, 132] width 75 height 10
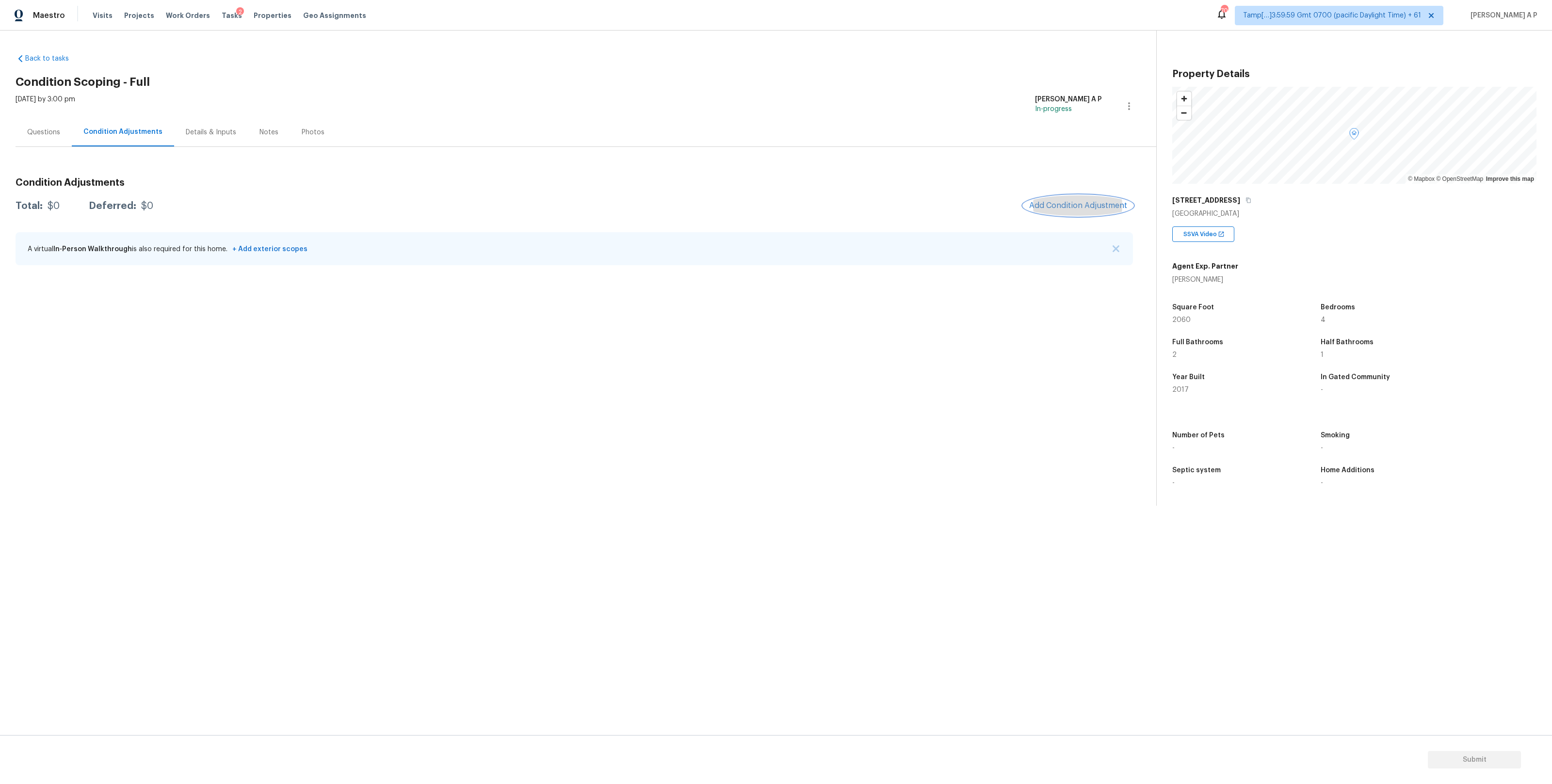
click at [1090, 207] on span "Add Condition Adjustment" at bounding box center [1078, 205] width 98 height 9
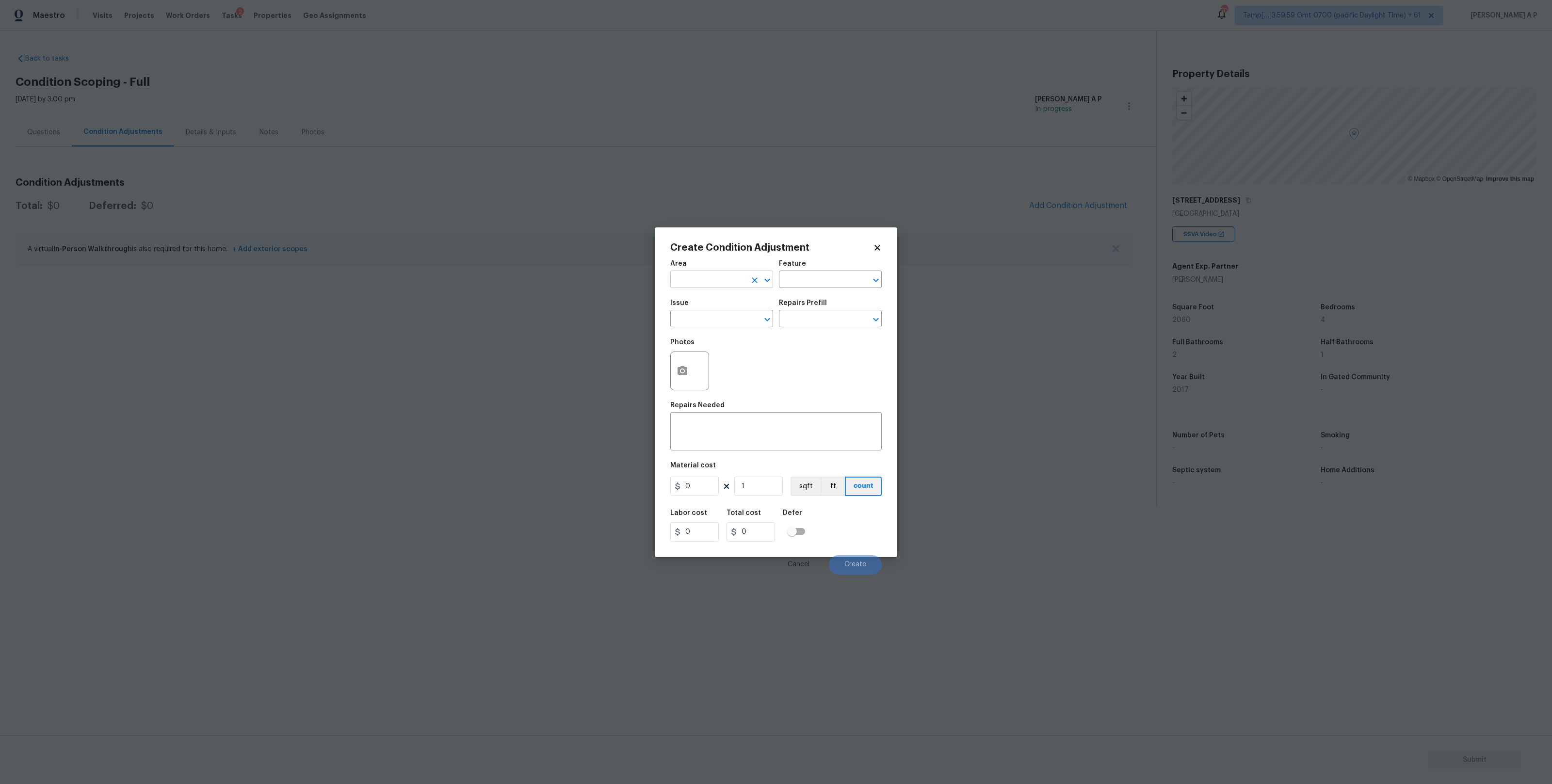
click at [723, 279] on input "text" at bounding box center [708, 280] width 76 height 15
type input "l"
click at [708, 319] on li "Exterior Overall" at bounding box center [721, 318] width 103 height 16
type input "Exterior Overall"
click at [717, 318] on input "text" at bounding box center [708, 319] width 76 height 15
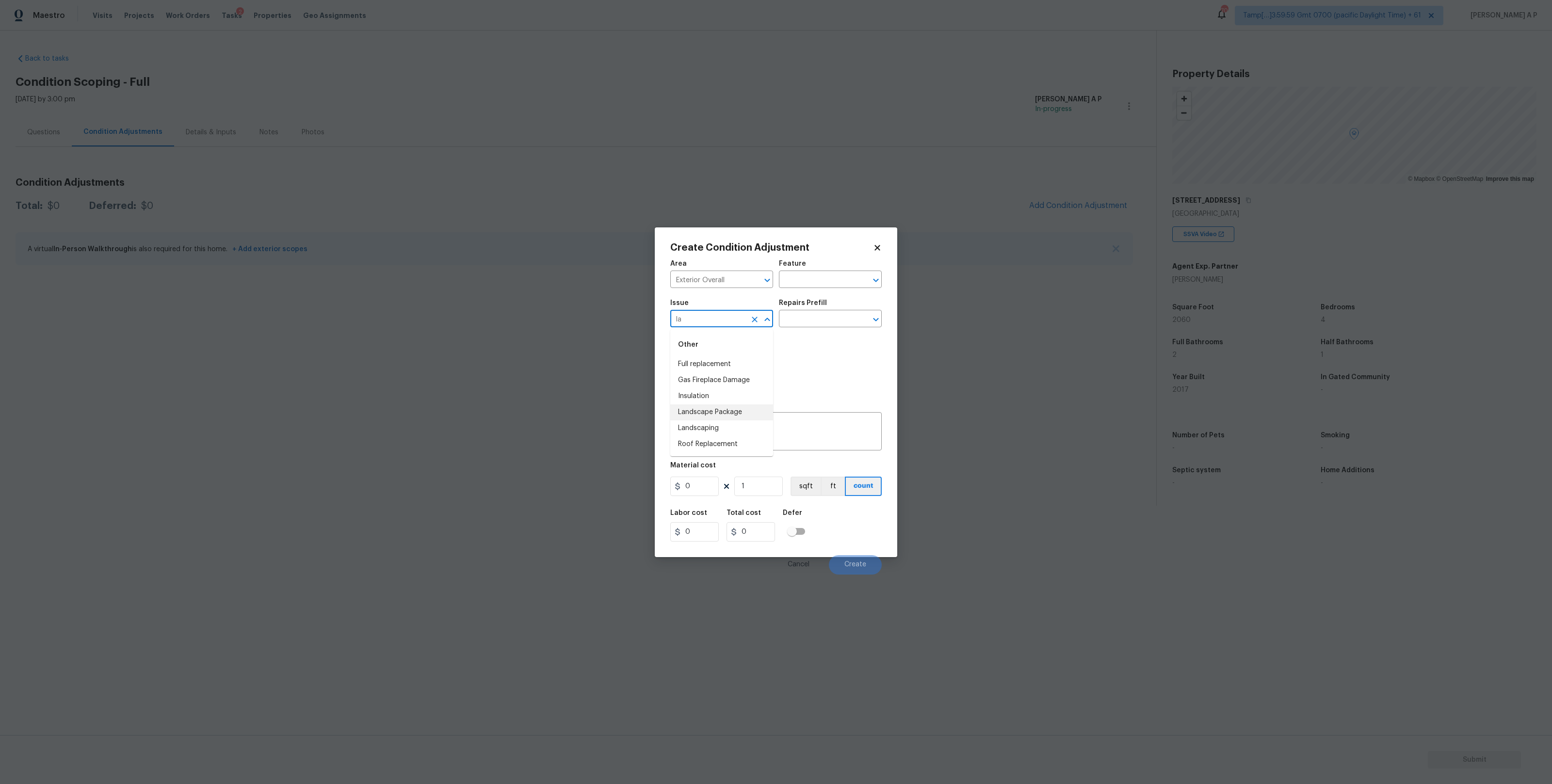
click at [724, 409] on li "Landscape Package" at bounding box center [721, 412] width 103 height 16
type input "Landscape Package"
click at [837, 315] on input "text" at bounding box center [817, 319] width 76 height 15
click at [833, 349] on li "Initial landscaping package $75.00" at bounding box center [830, 346] width 103 height 26
type input "Home Readiness Packages"
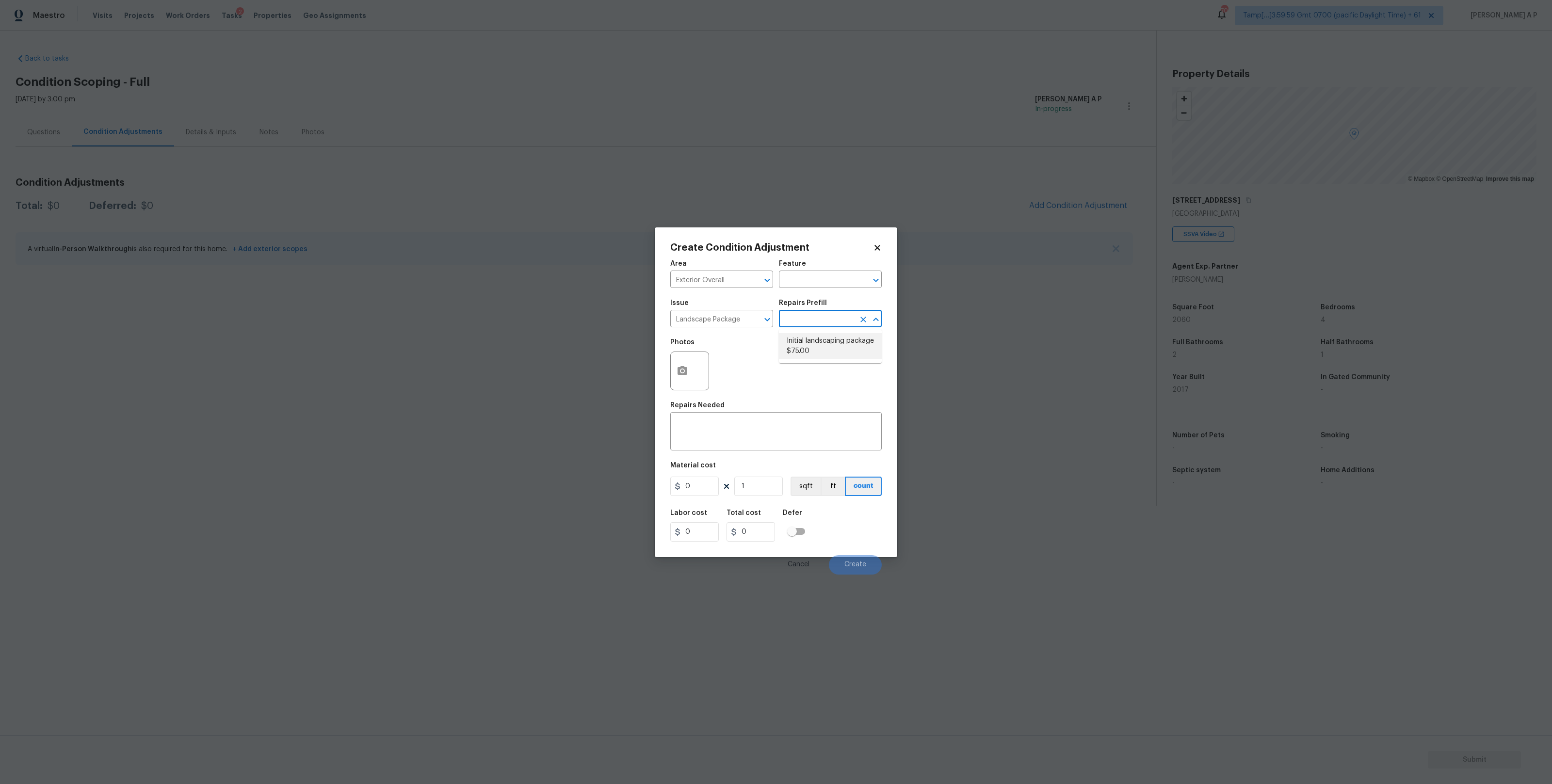
type textarea "Mowing of grass up to 6" in height. Mow, edge along driveways & sidewalks, trim…"
type input "75"
click at [827, 316] on input "text" at bounding box center [817, 319] width 76 height 15
click at [834, 282] on input "Home Readiness Packages" at bounding box center [817, 280] width 76 height 15
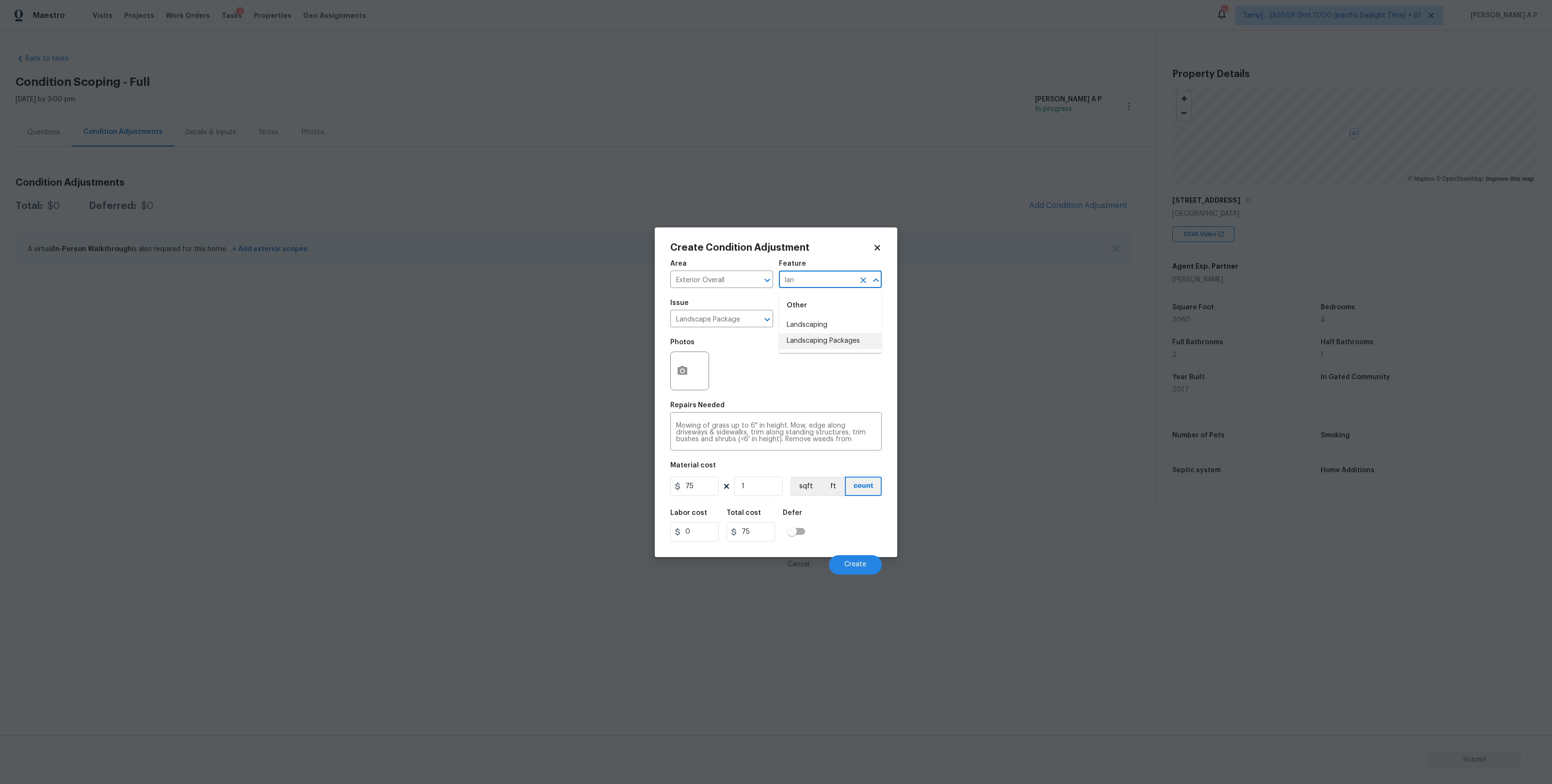
click at [831, 339] on li "Landscaping Packages" at bounding box center [830, 341] width 103 height 16
click at [832, 316] on input "text" at bounding box center [817, 319] width 76 height 15
click at [838, 281] on input "Landscaping Packages" at bounding box center [817, 280] width 76 height 15
click at [824, 326] on li "Landscaping" at bounding box center [830, 325] width 103 height 16
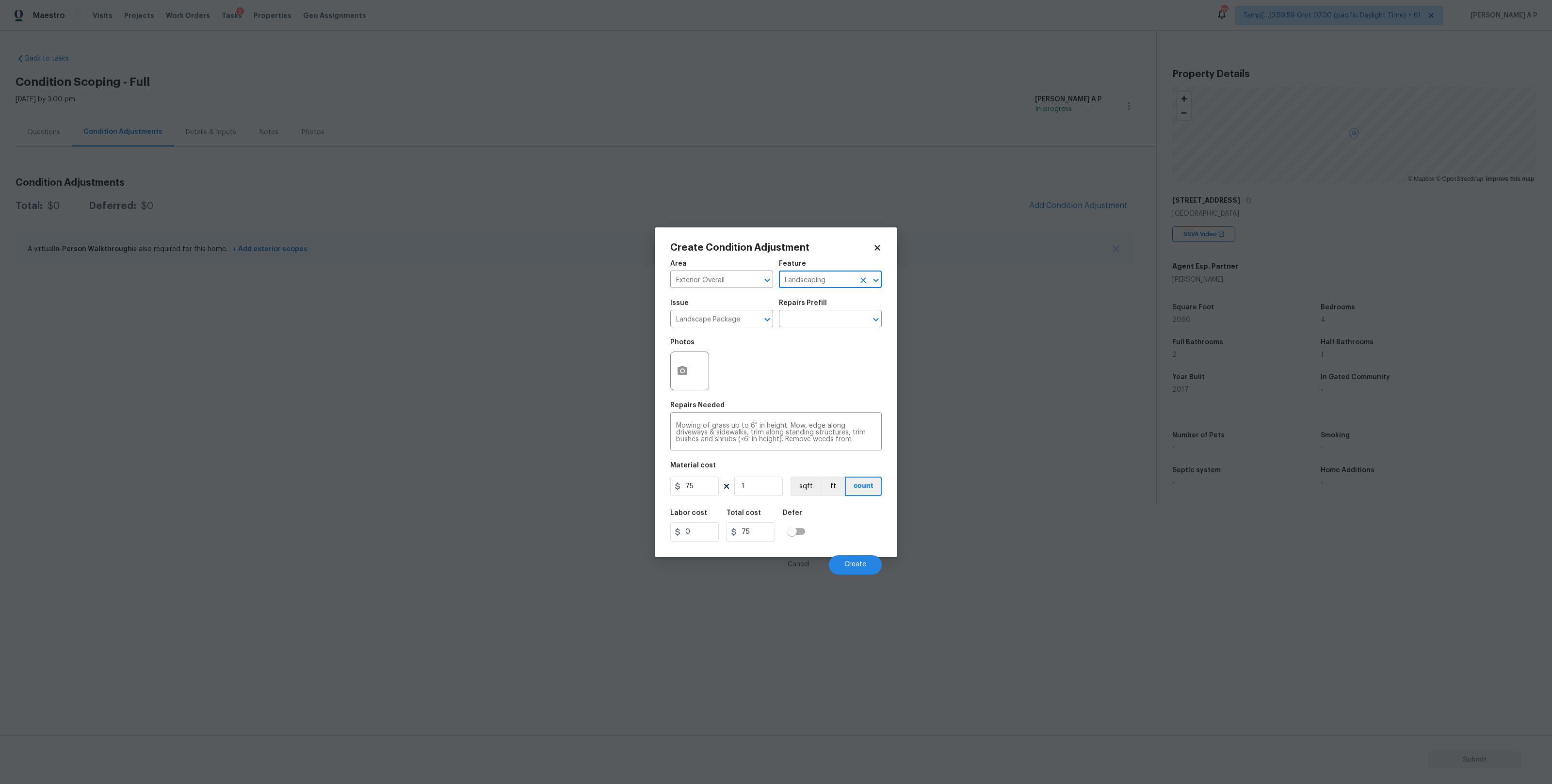
type input "Landscaping"
click at [733, 311] on div "Issue" at bounding box center [721, 305] width 103 height 12
click at [729, 318] on input "Landscape Package" at bounding box center [708, 319] width 76 height 15
click at [708, 384] on li "Landscaping" at bounding box center [721, 380] width 103 height 16
type input "Landscaping"
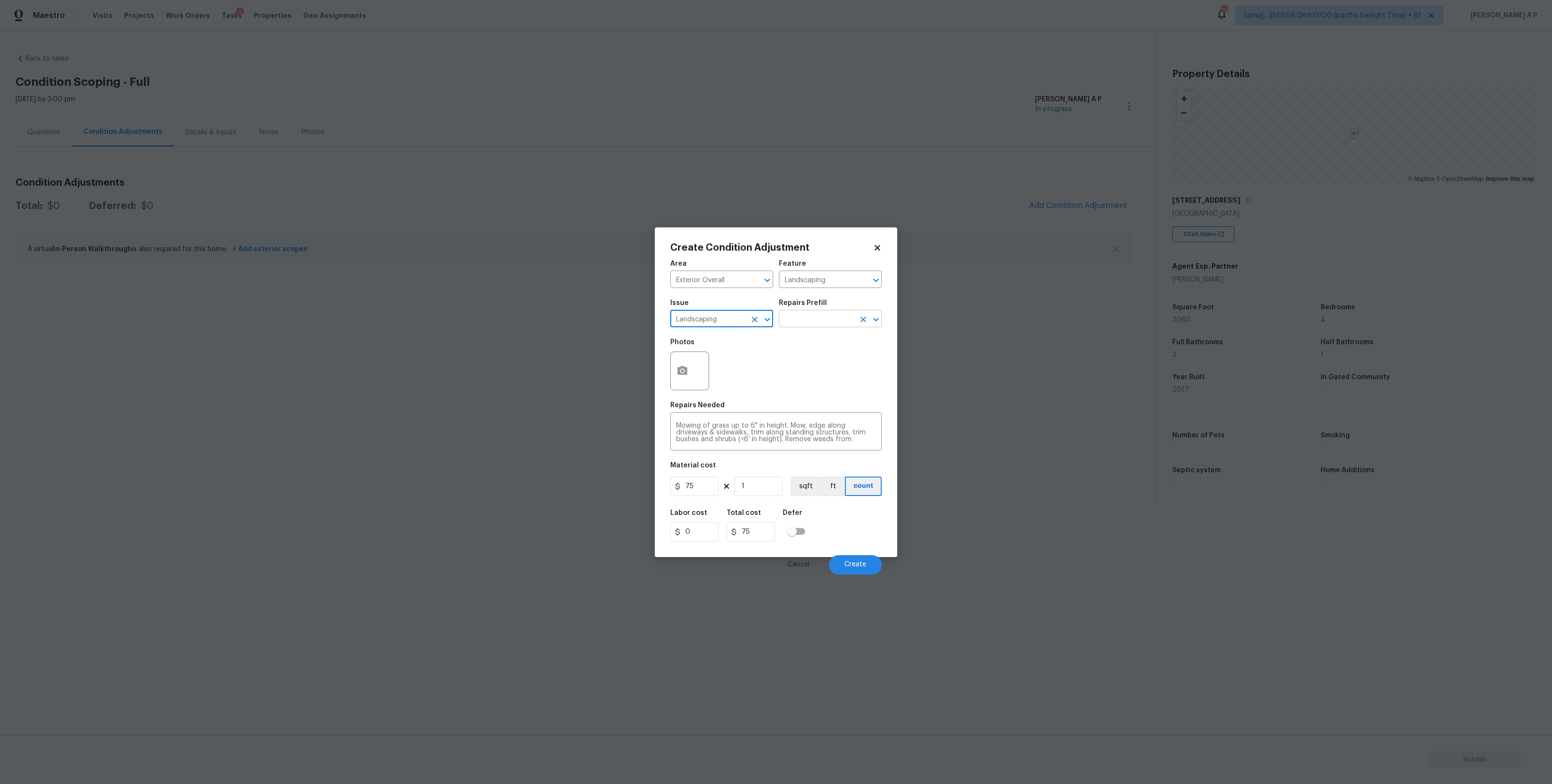
click at [814, 316] on input "text" at bounding box center [817, 319] width 76 height 15
type input "l"
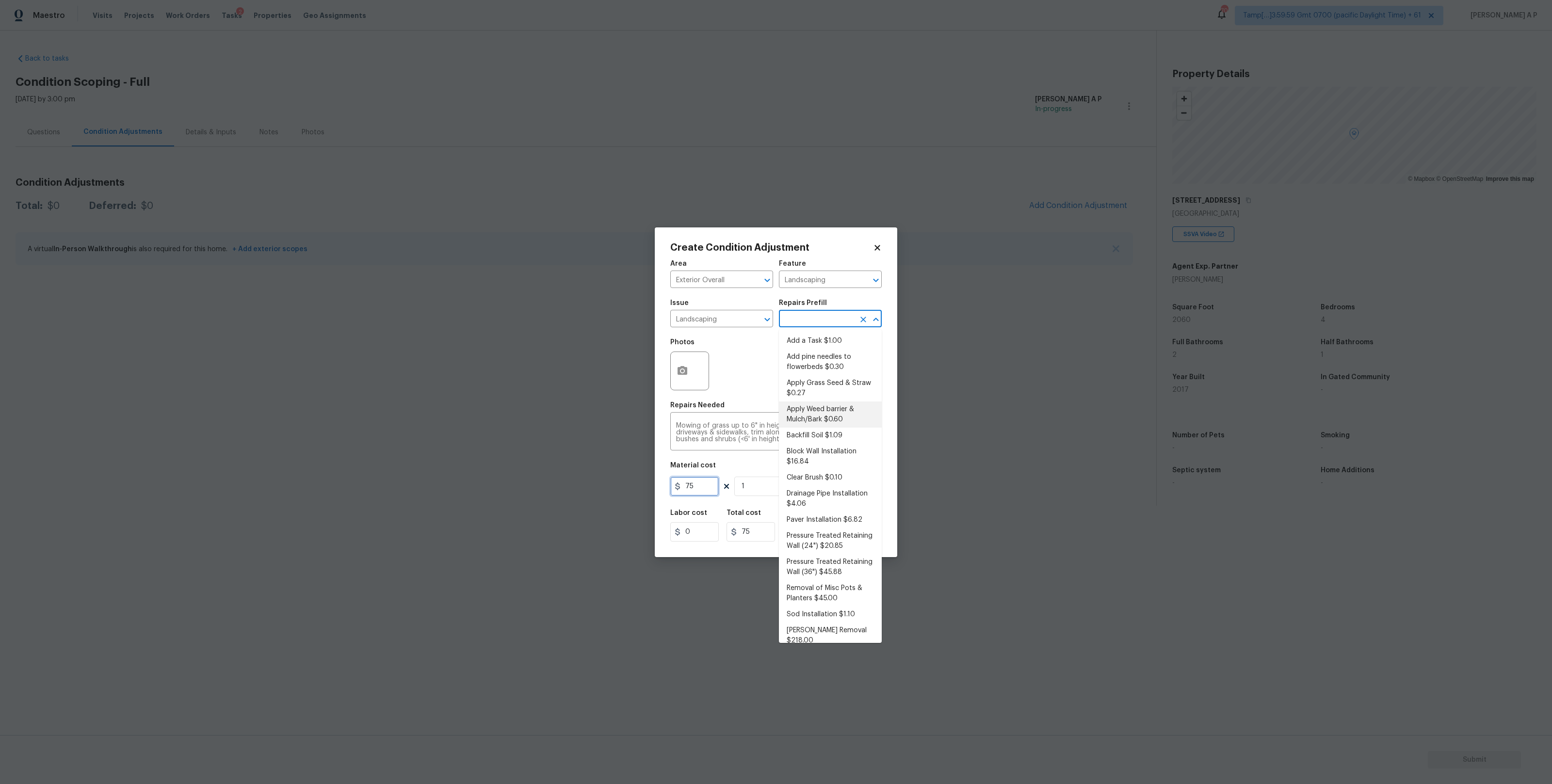
click at [708, 477] on input "75" at bounding box center [695, 486] width 48 height 20
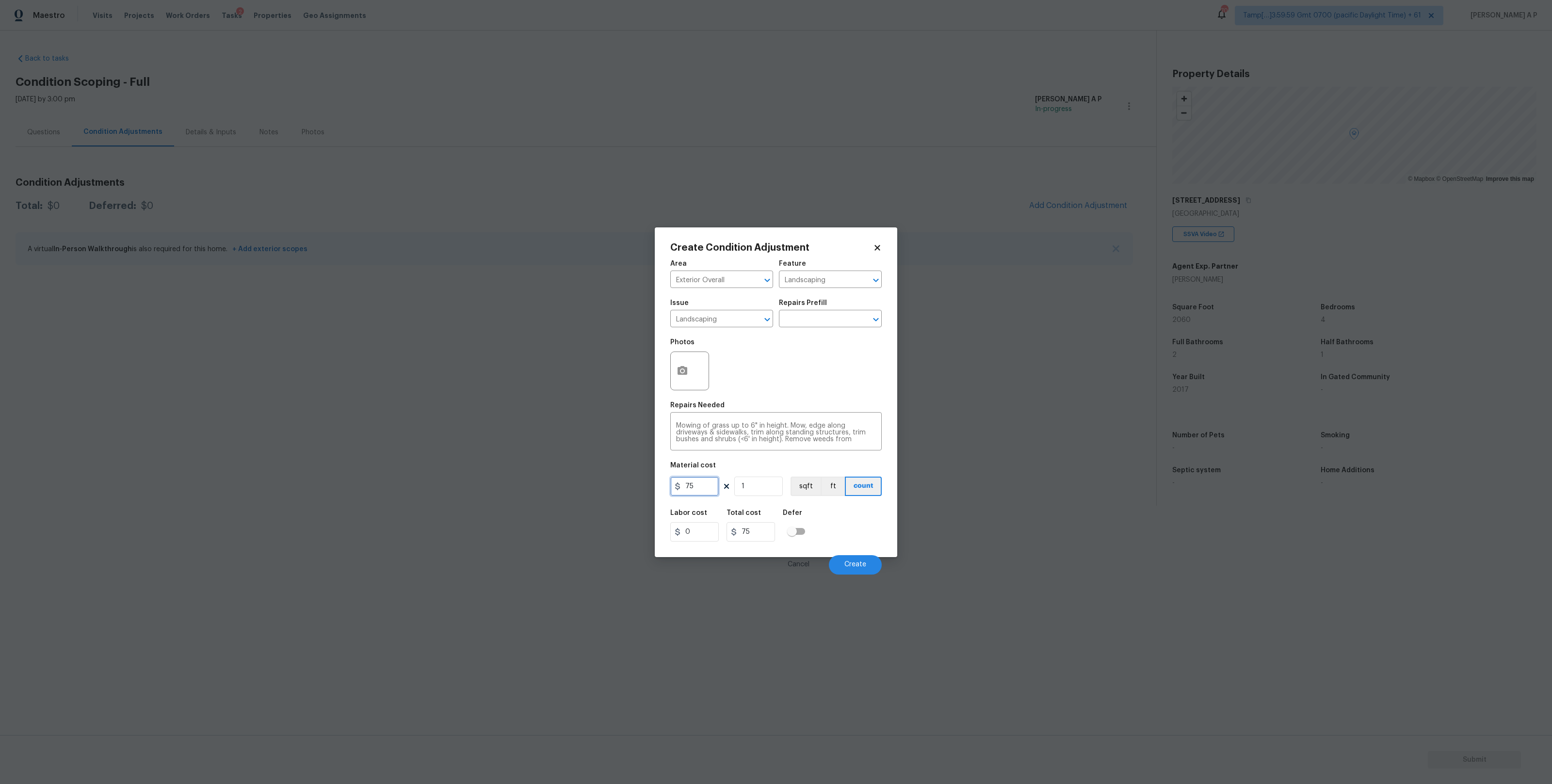
click at [700, 488] on input "75" at bounding box center [695, 486] width 48 height 20
type input "0"
type input "750"
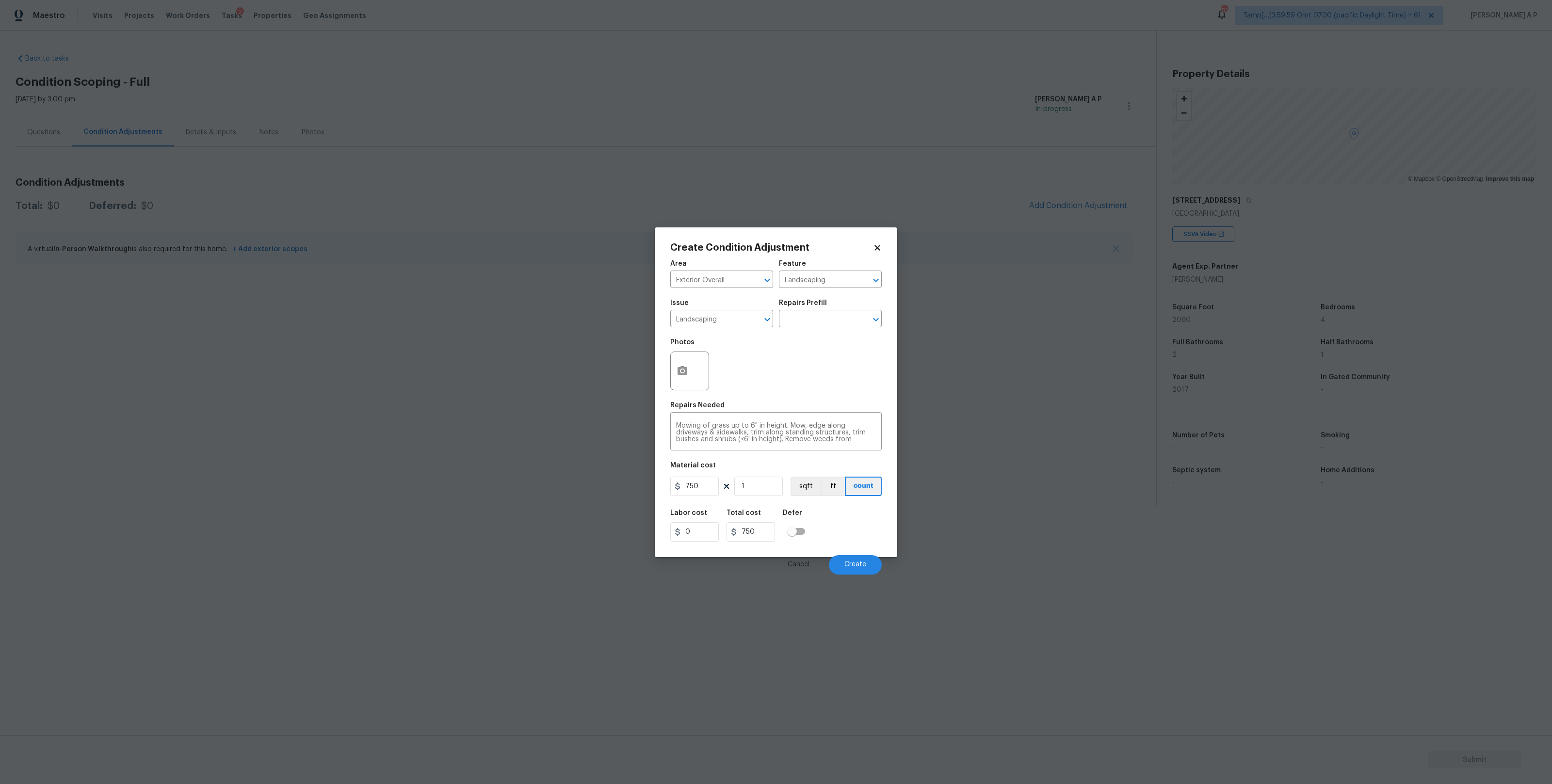
click at [844, 525] on div "Labor cost 0 Total cost 750 Defer" at bounding box center [776, 525] width 211 height 44
click at [685, 372] on icon "button" at bounding box center [682, 370] width 10 height 9
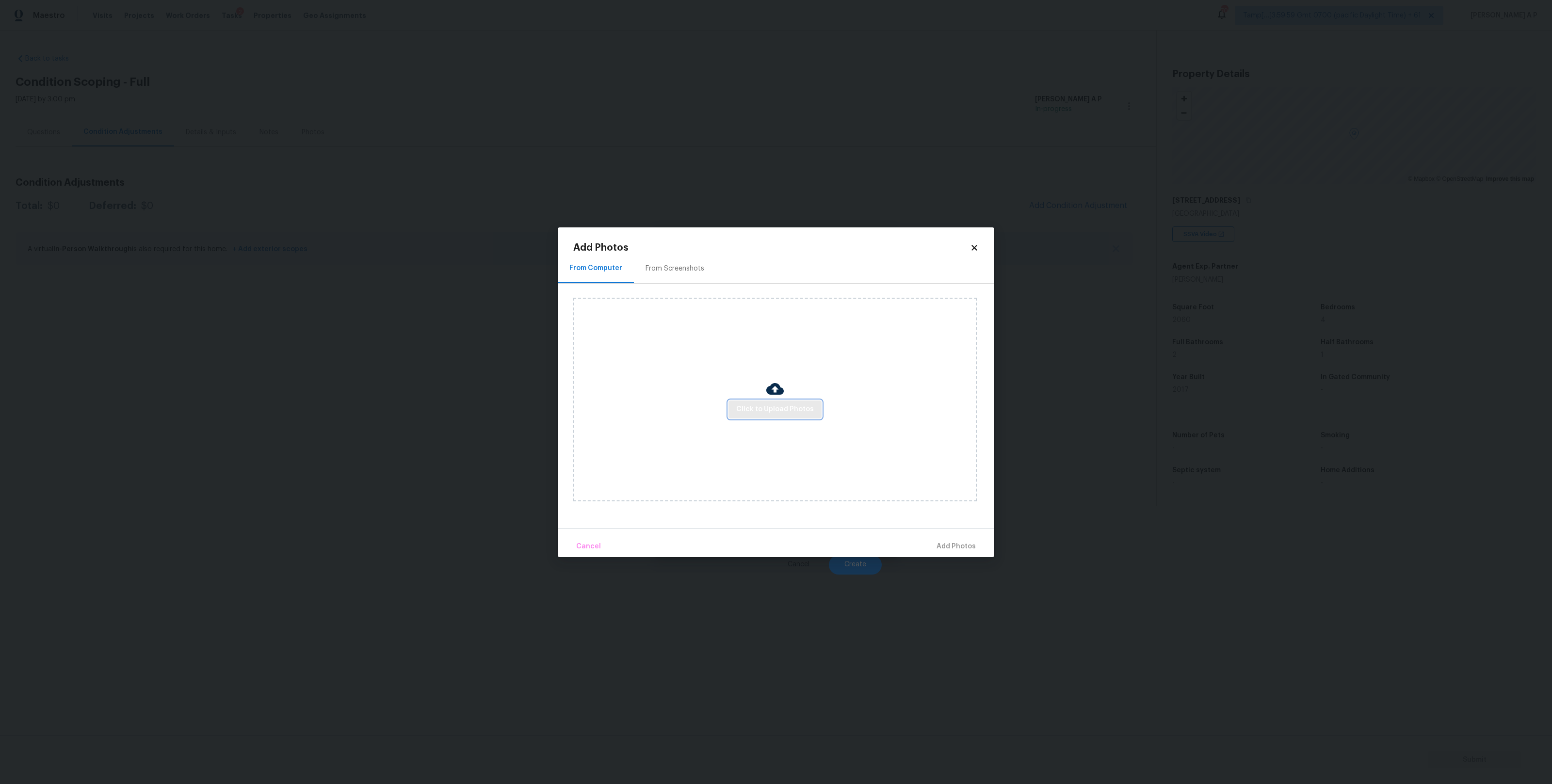
click at [774, 409] on span "Click to Upload Photos" at bounding box center [775, 409] width 78 height 12
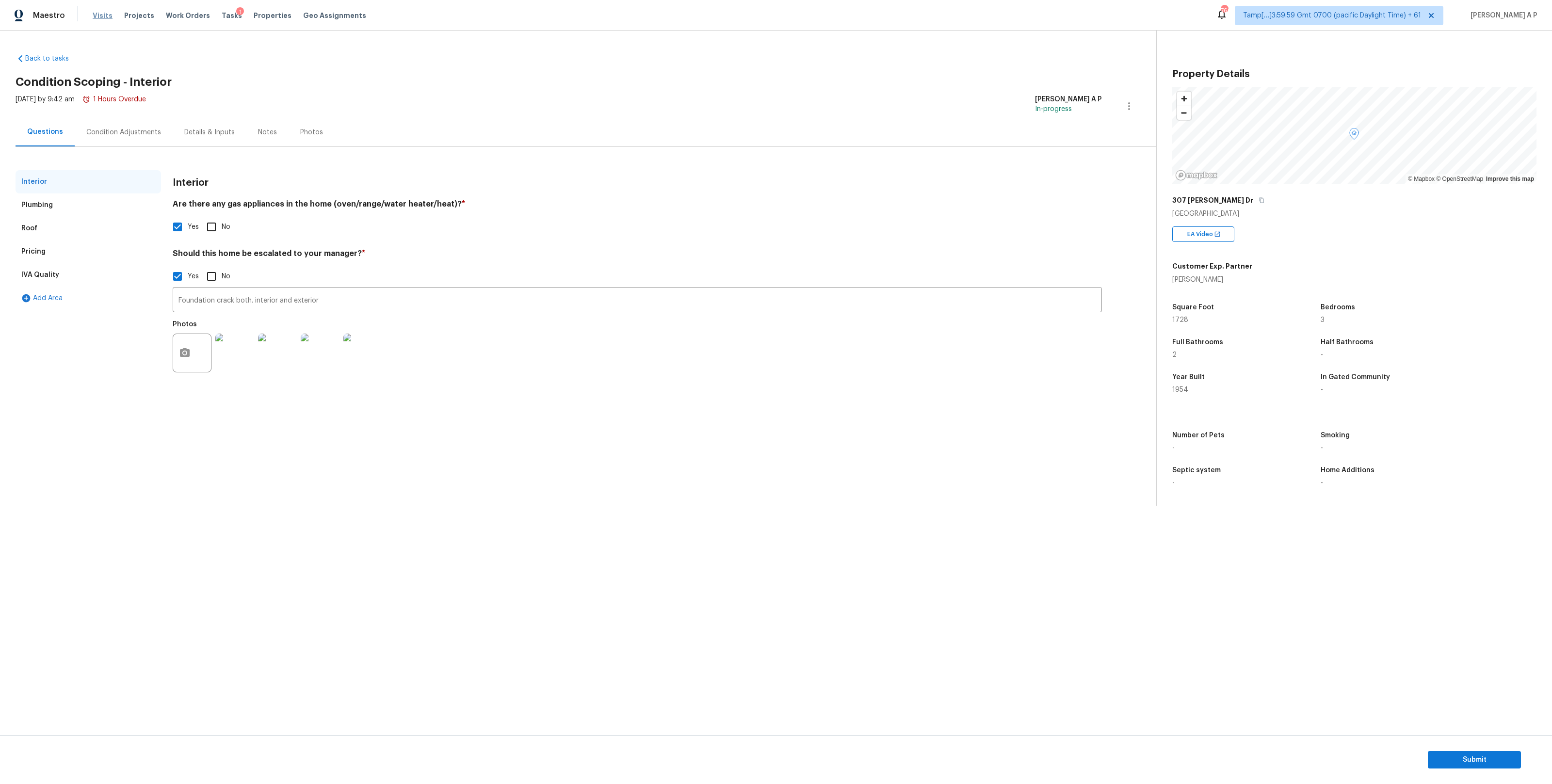
click at [95, 20] on span "Visits" at bounding box center [103, 15] width 20 height 10
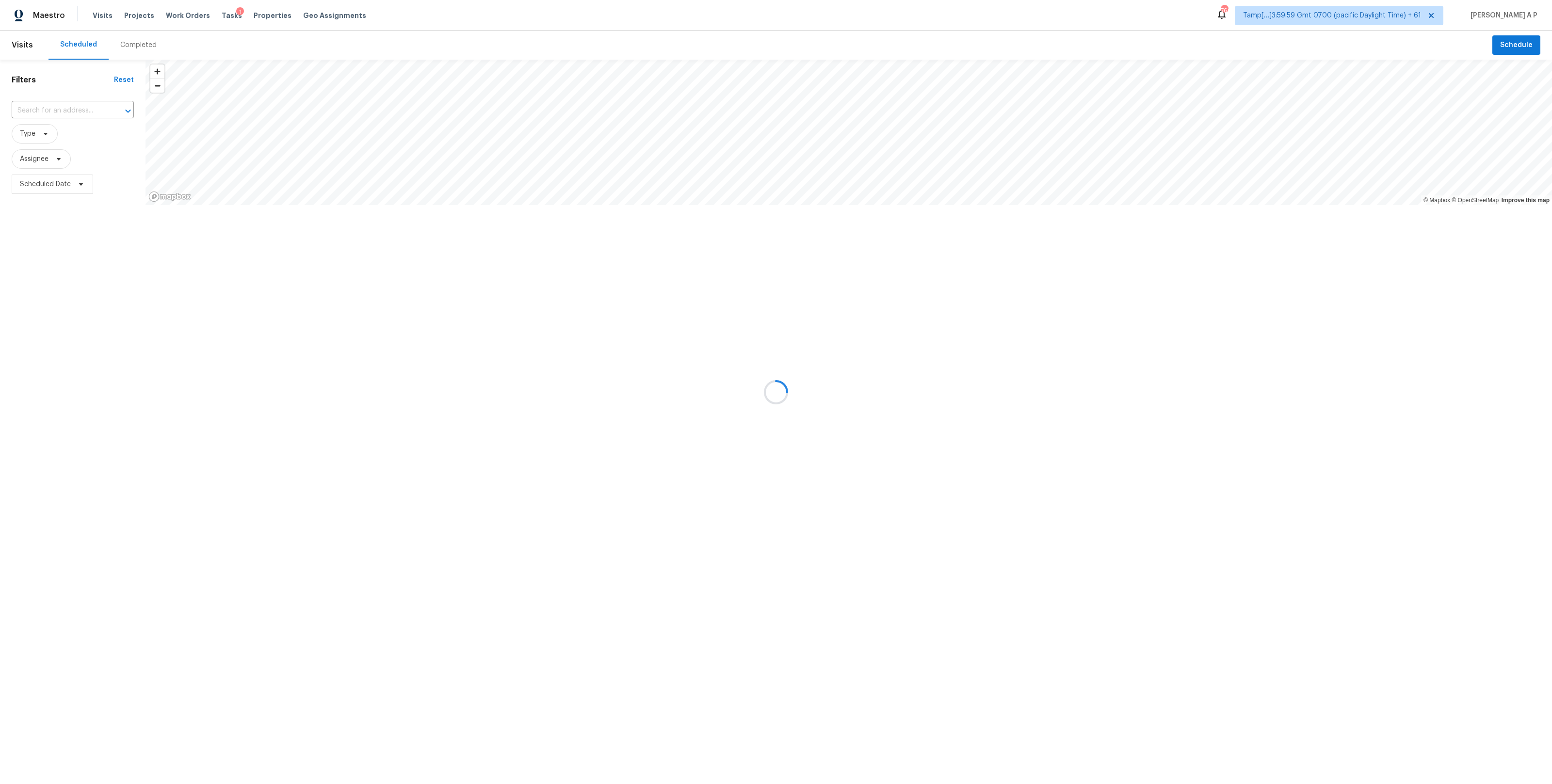
click at [127, 41] on div at bounding box center [776, 392] width 1552 height 784
click at [129, 46] on div at bounding box center [776, 392] width 1552 height 784
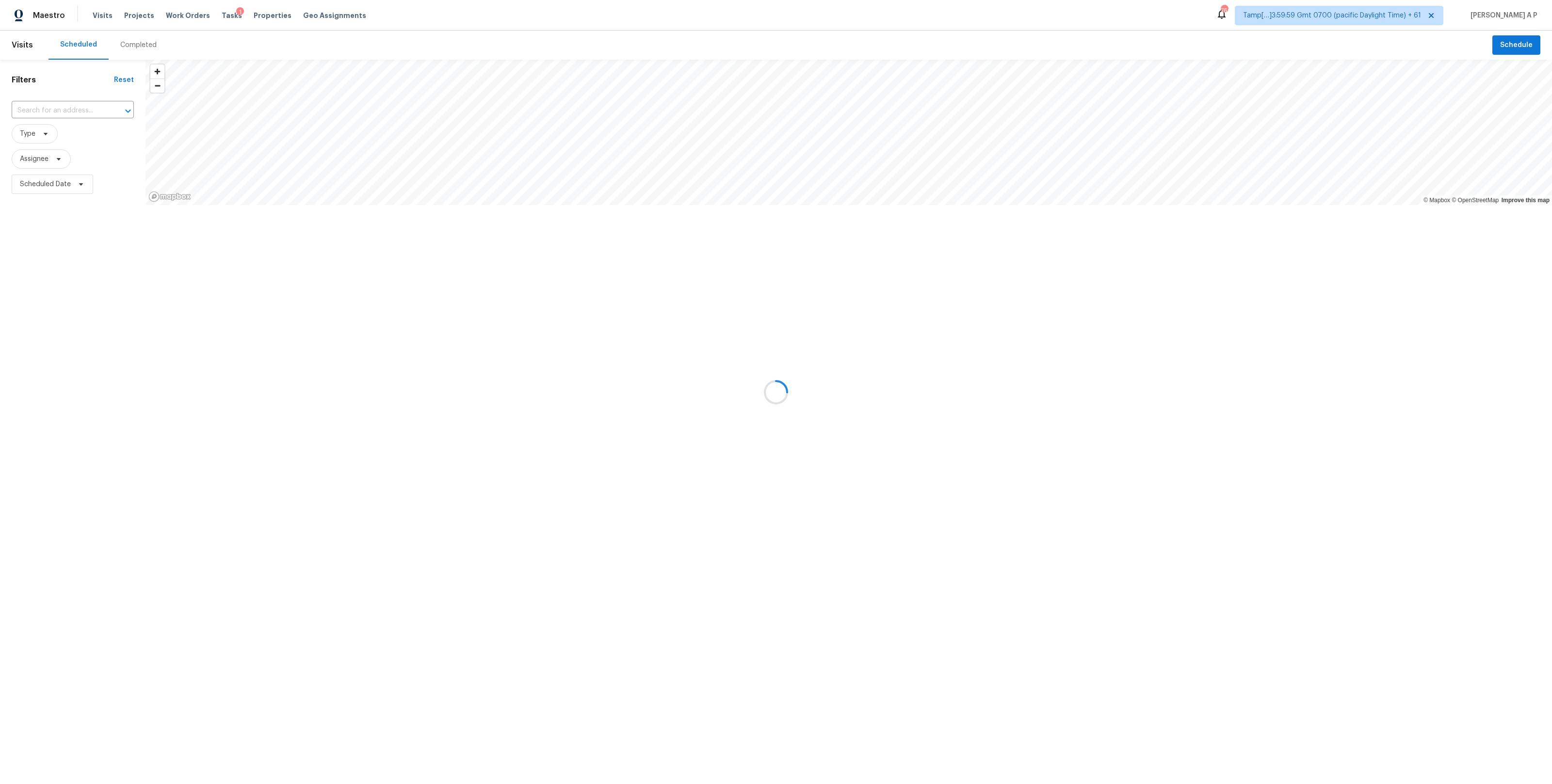
click at [129, 46] on div at bounding box center [776, 392] width 1552 height 784
click at [128, 44] on div at bounding box center [776, 392] width 1552 height 784
click at [128, 43] on div "Completed" at bounding box center [139, 45] width 37 height 10
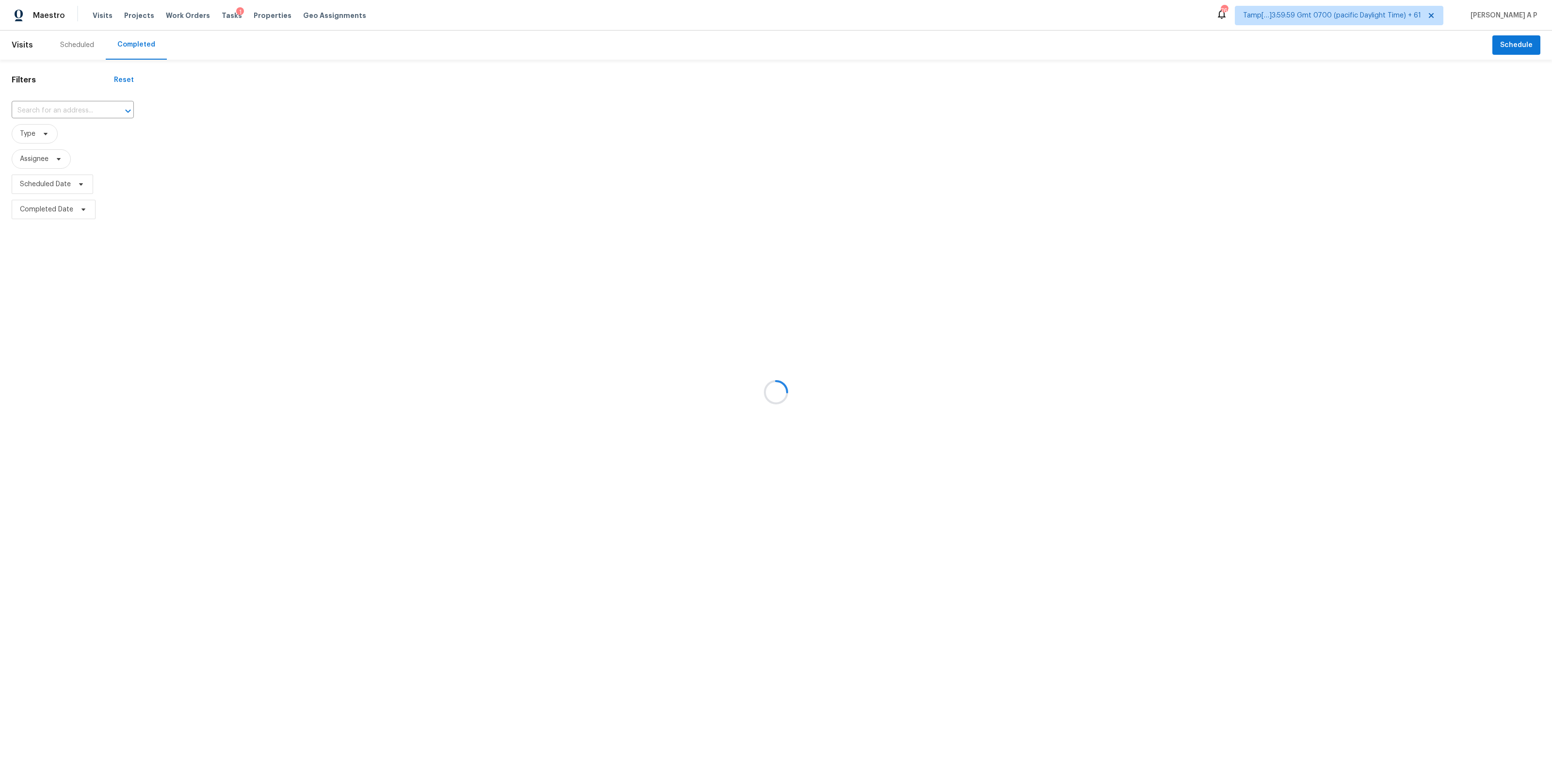
click at [82, 108] on div at bounding box center [776, 392] width 1552 height 784
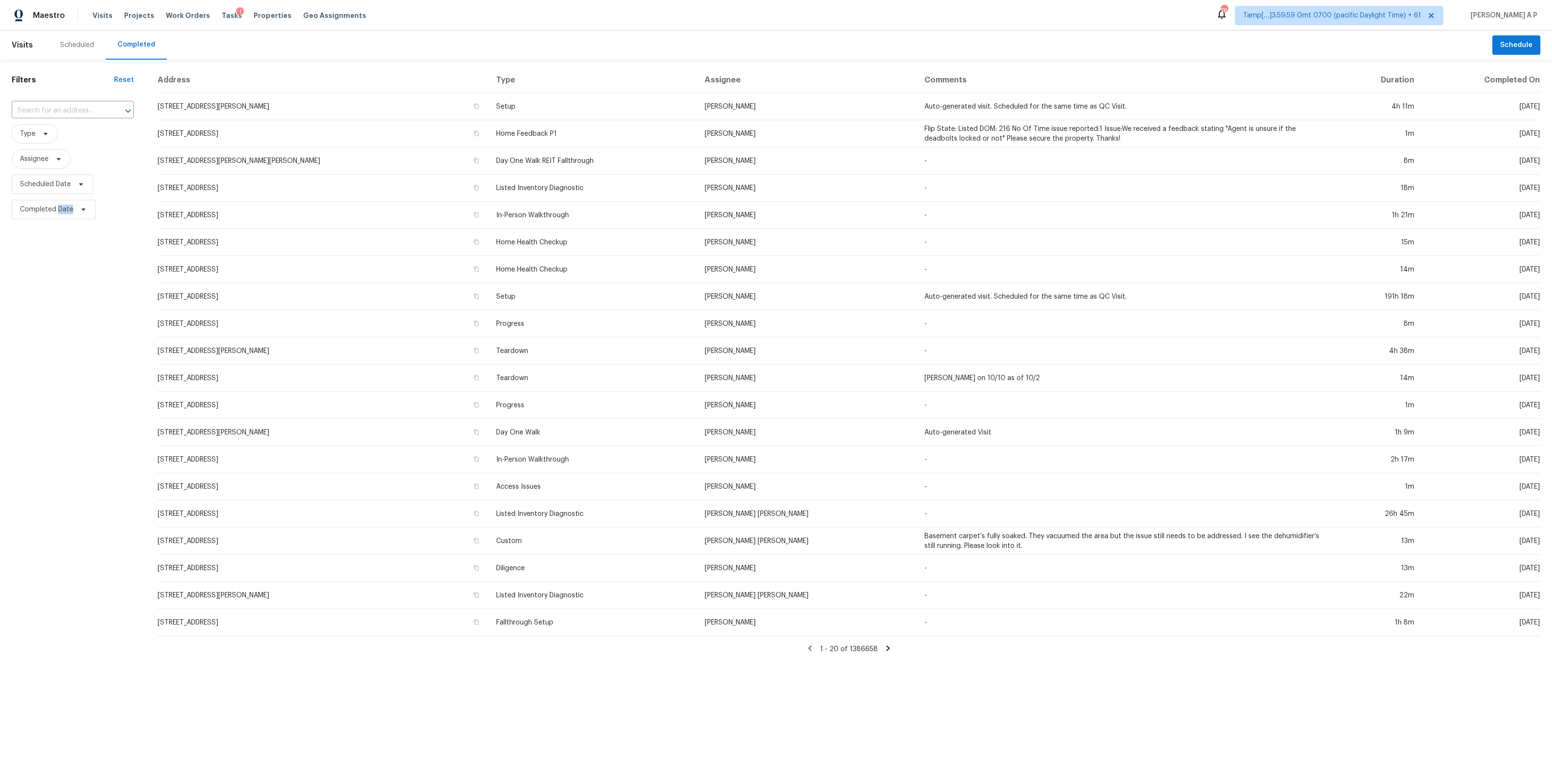
click at [82, 108] on input "text" at bounding box center [59, 111] width 95 height 15
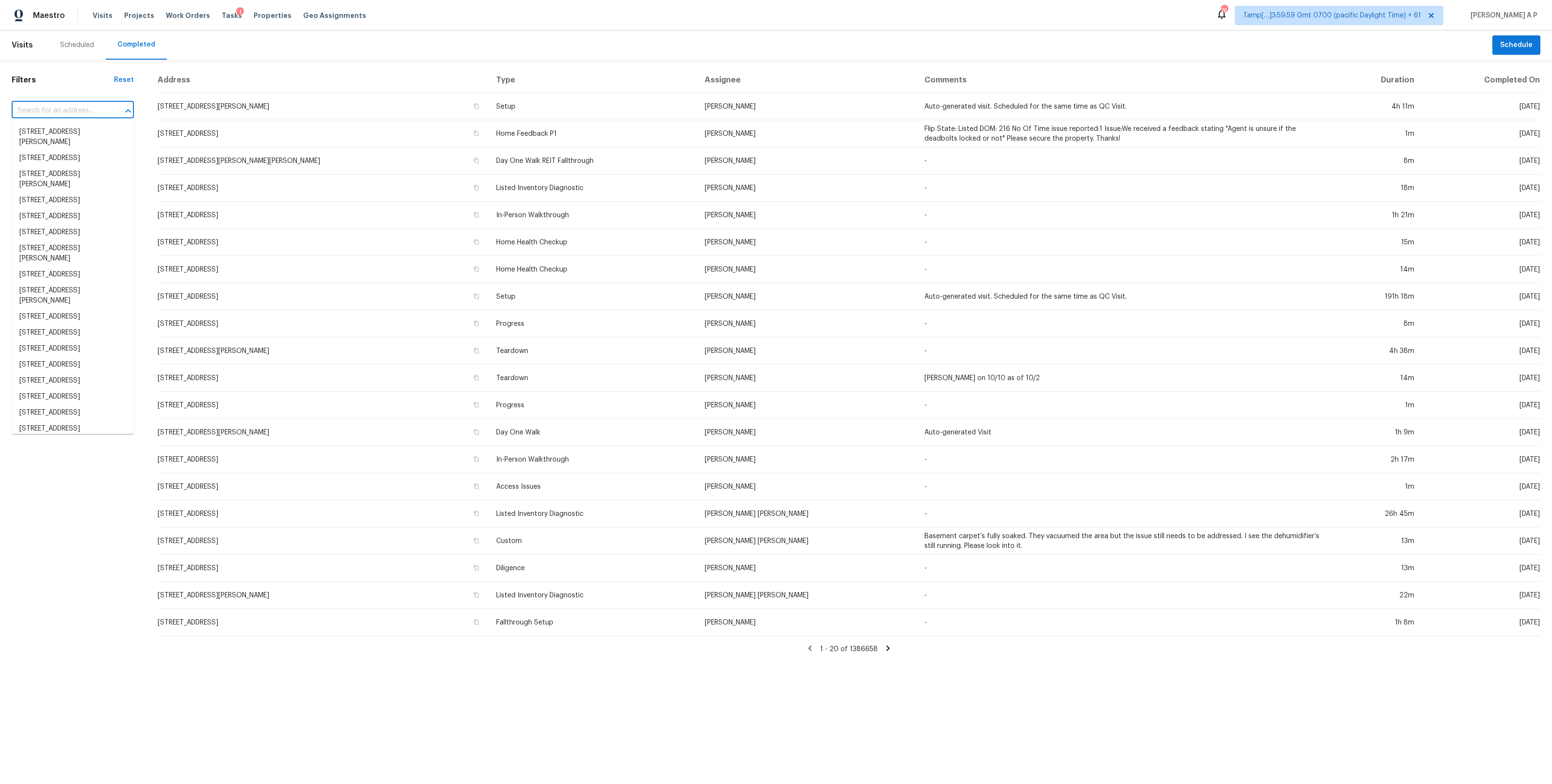
paste input "307 Zachry Dr, San Antonio, TX 78228"
type input "307 Zachry Dr, San Antonio, TX 78228"
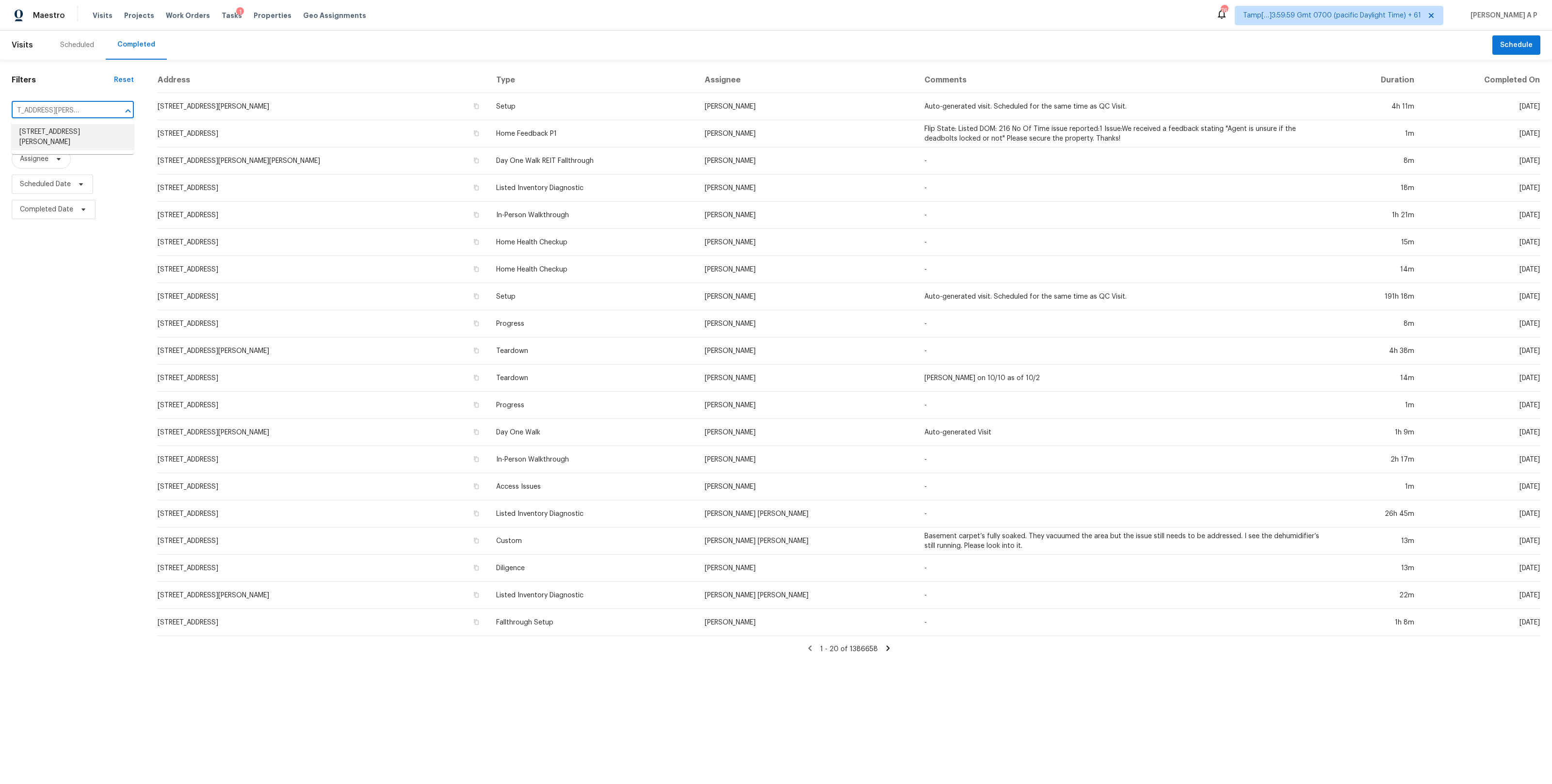
click at [74, 132] on li "307 Zachry Dr, San Antonio, TX 78228" at bounding box center [73, 137] width 122 height 26
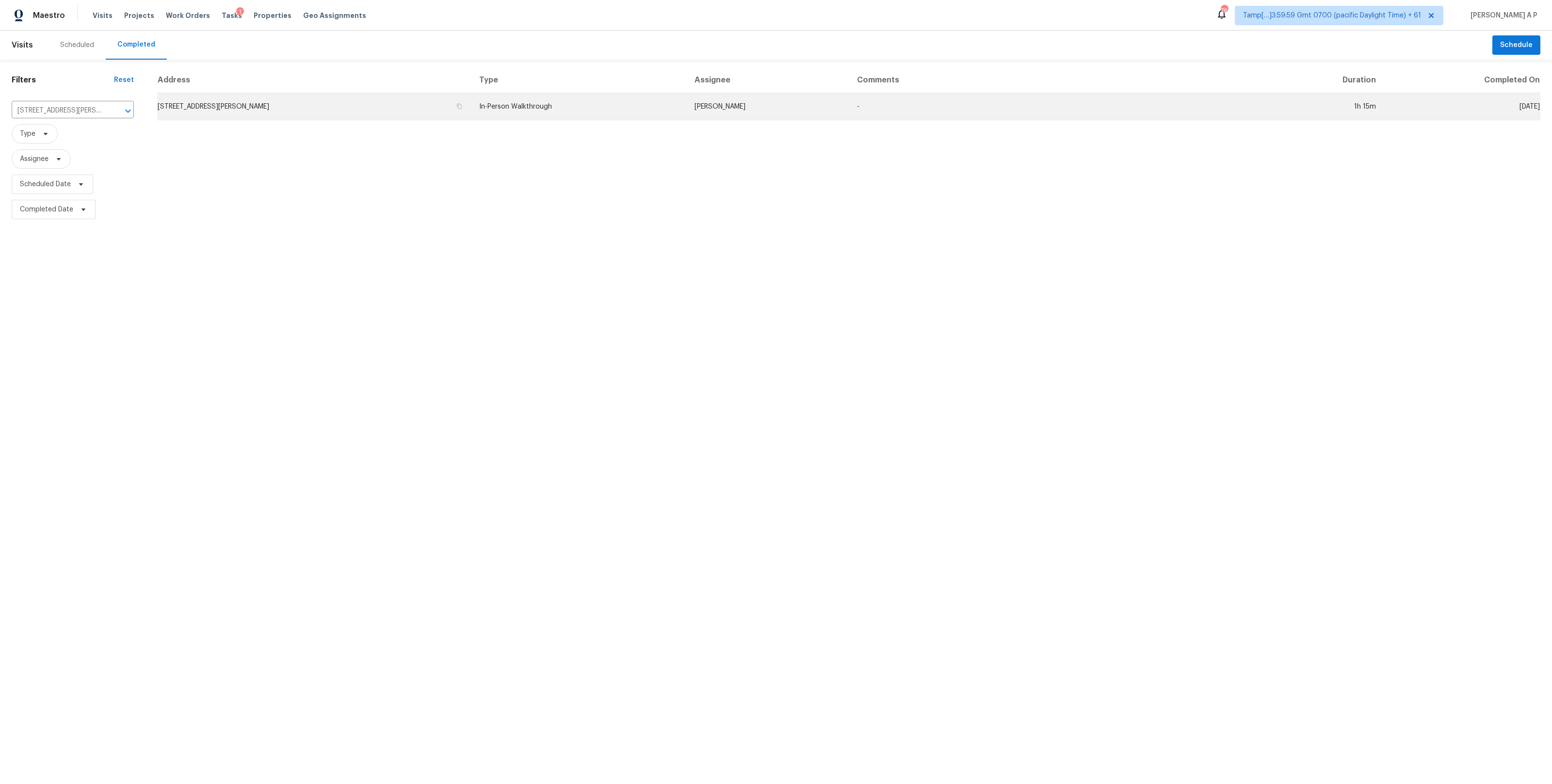
click at [346, 112] on td "307 Zachry Dr, San Antonio, TX 78228" at bounding box center [314, 107] width 314 height 27
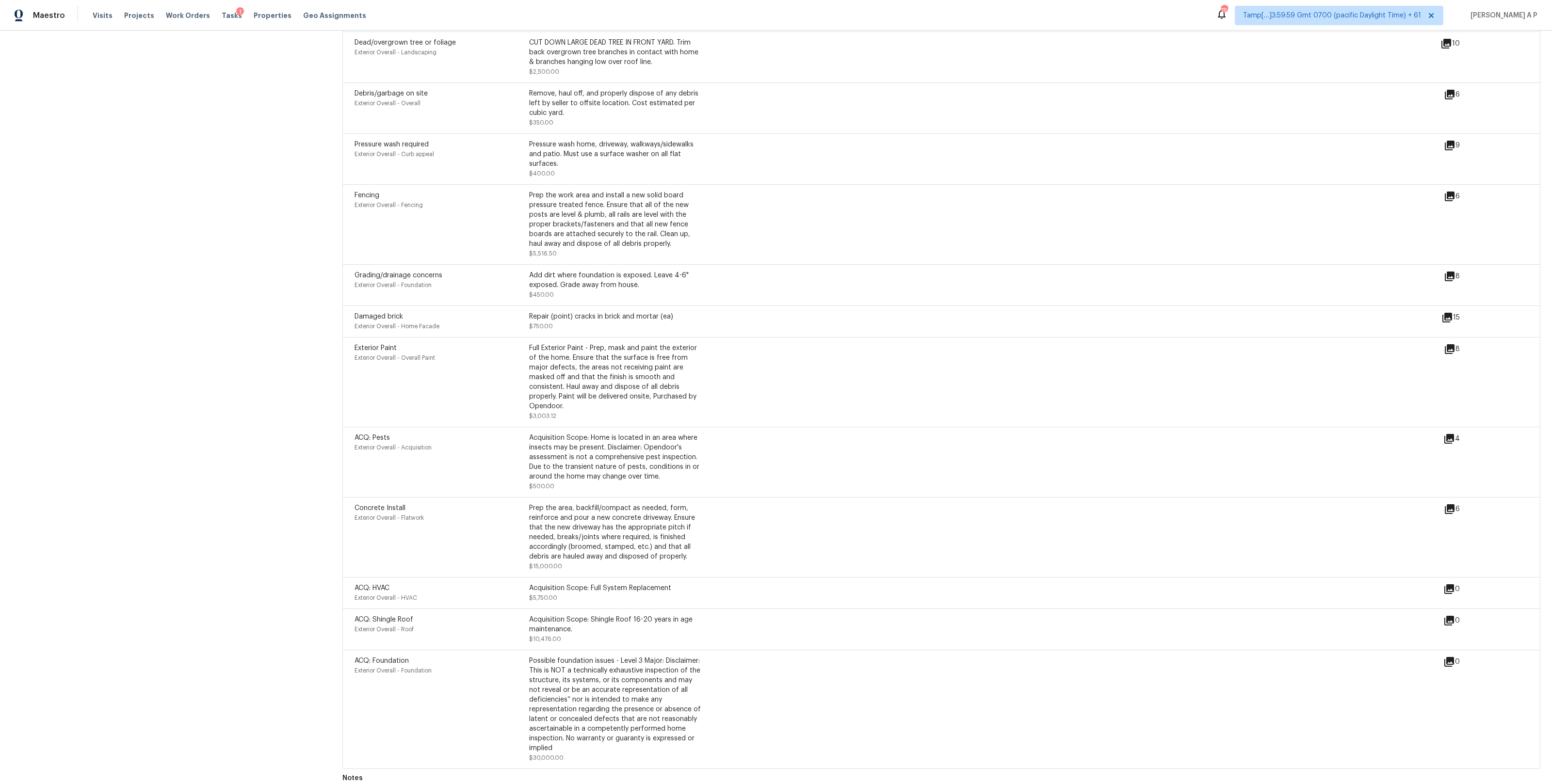
scroll to position [2766, 0]
click at [100, 20] on span "Visits" at bounding box center [103, 15] width 20 height 10
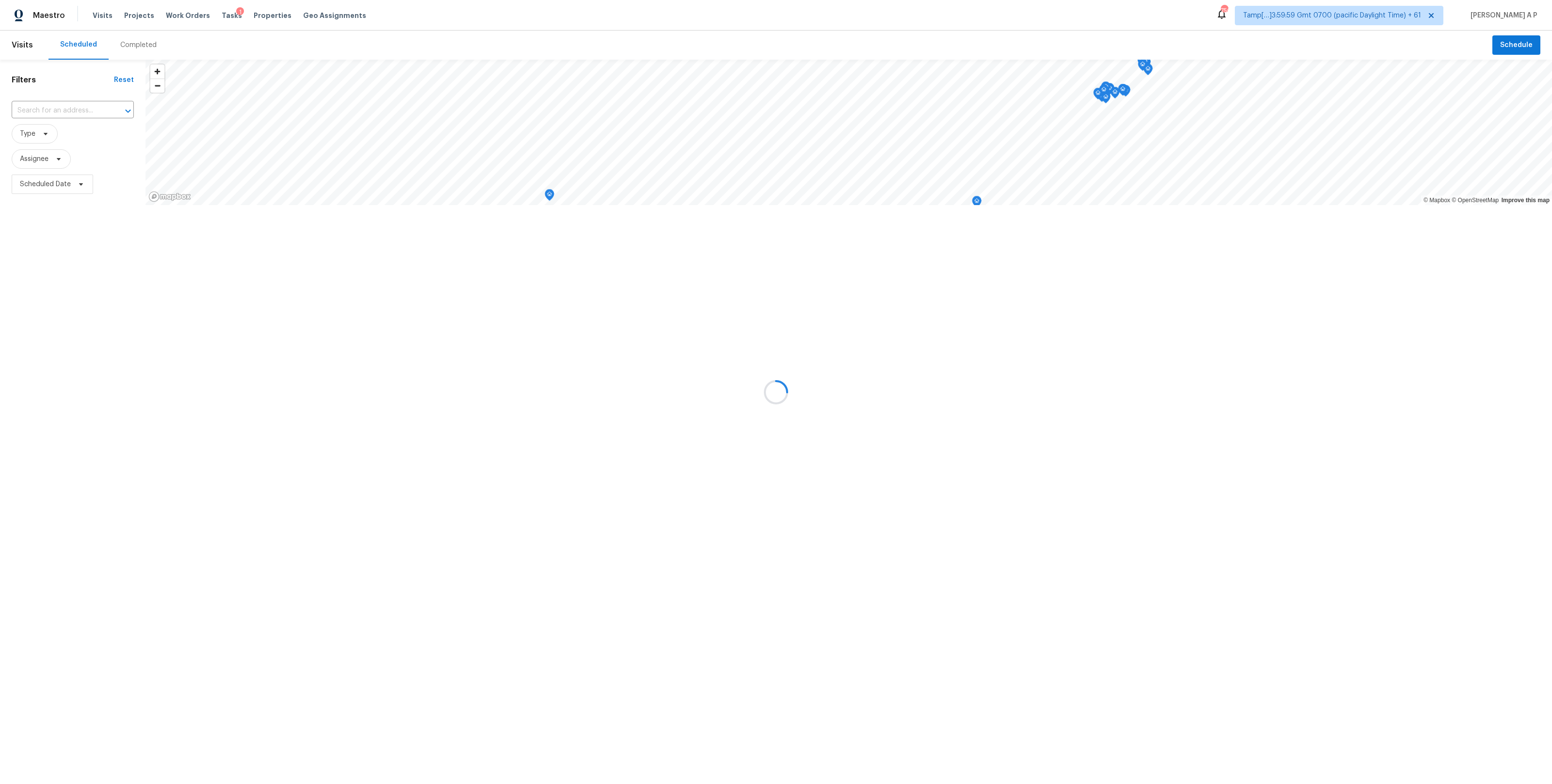
click at [136, 46] on div at bounding box center [776, 392] width 1552 height 784
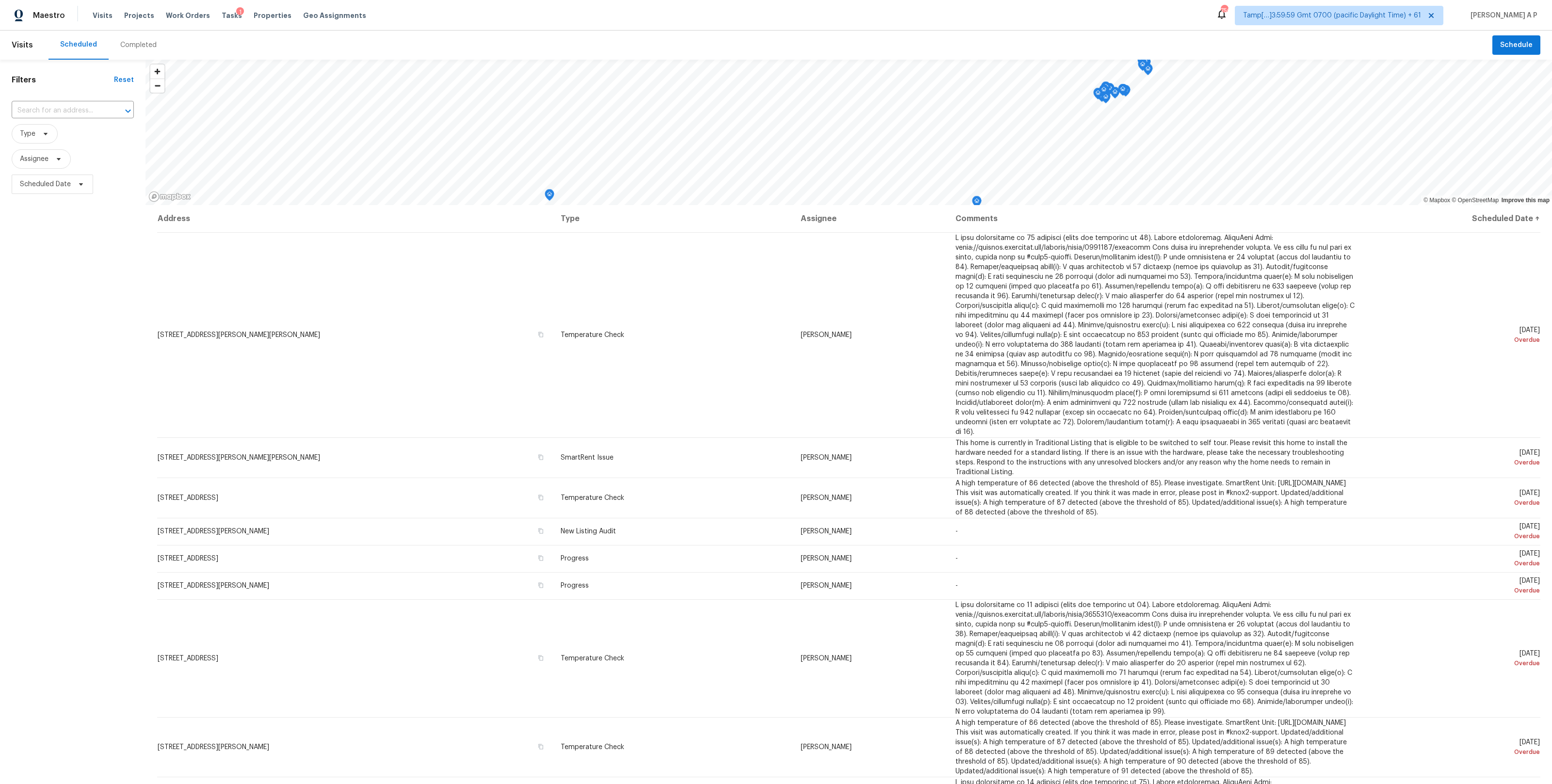
click at [136, 48] on div "Completed" at bounding box center [139, 45] width 37 height 10
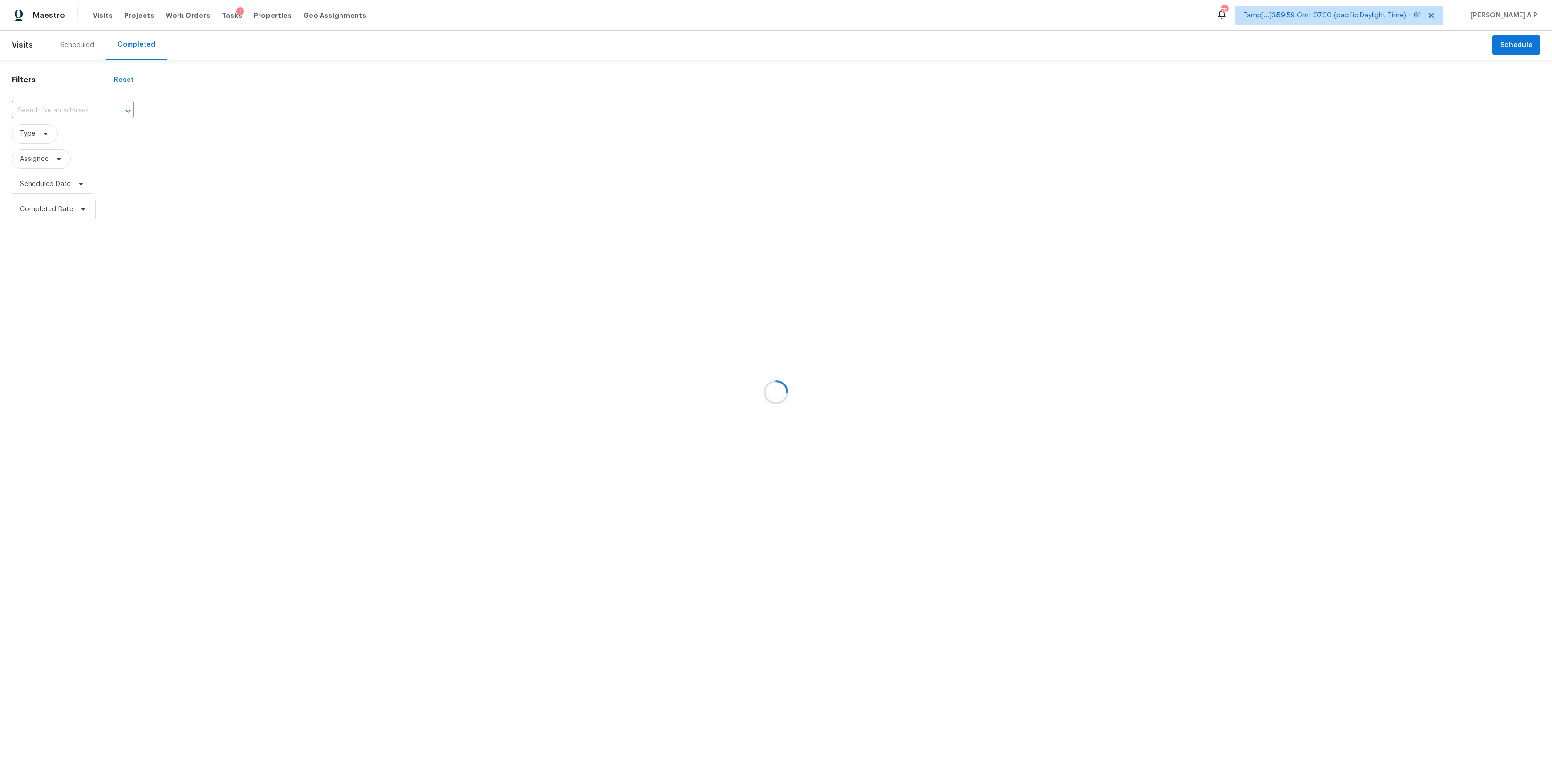
click at [87, 108] on div at bounding box center [776, 392] width 1552 height 784
click at [109, 108] on div at bounding box center [121, 111] width 26 height 14
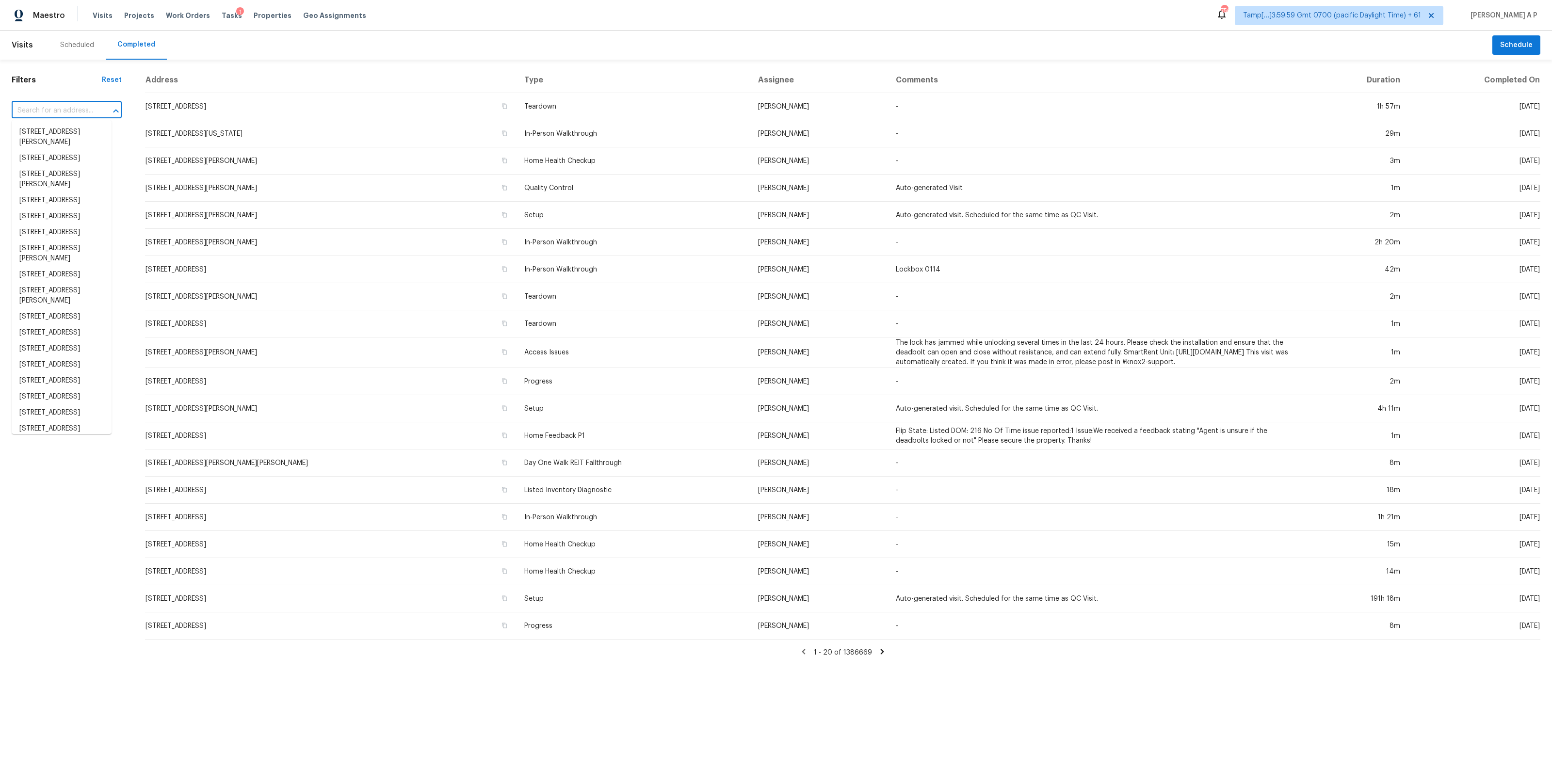
click at [97, 108] on div at bounding box center [109, 111] width 26 height 14
paste input "6449 Bentbrush St Rural Hall, NC, 27045"
type input "6449 Bentbrush St Rural Hall, NC, 27045"
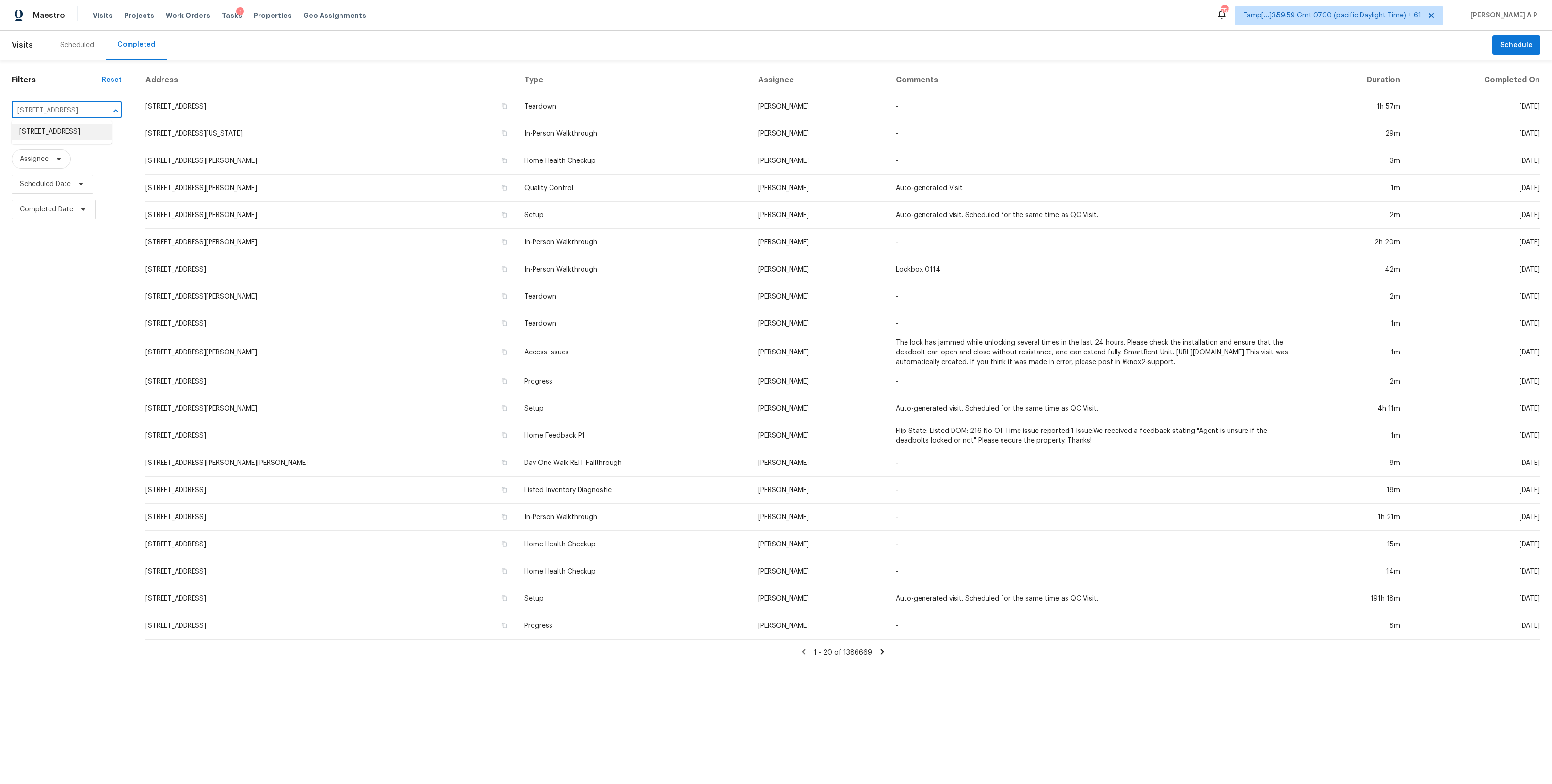
click at [74, 130] on li "6449 Bentbrush St, Rural Hall, NC 27045" at bounding box center [61, 132] width 100 height 16
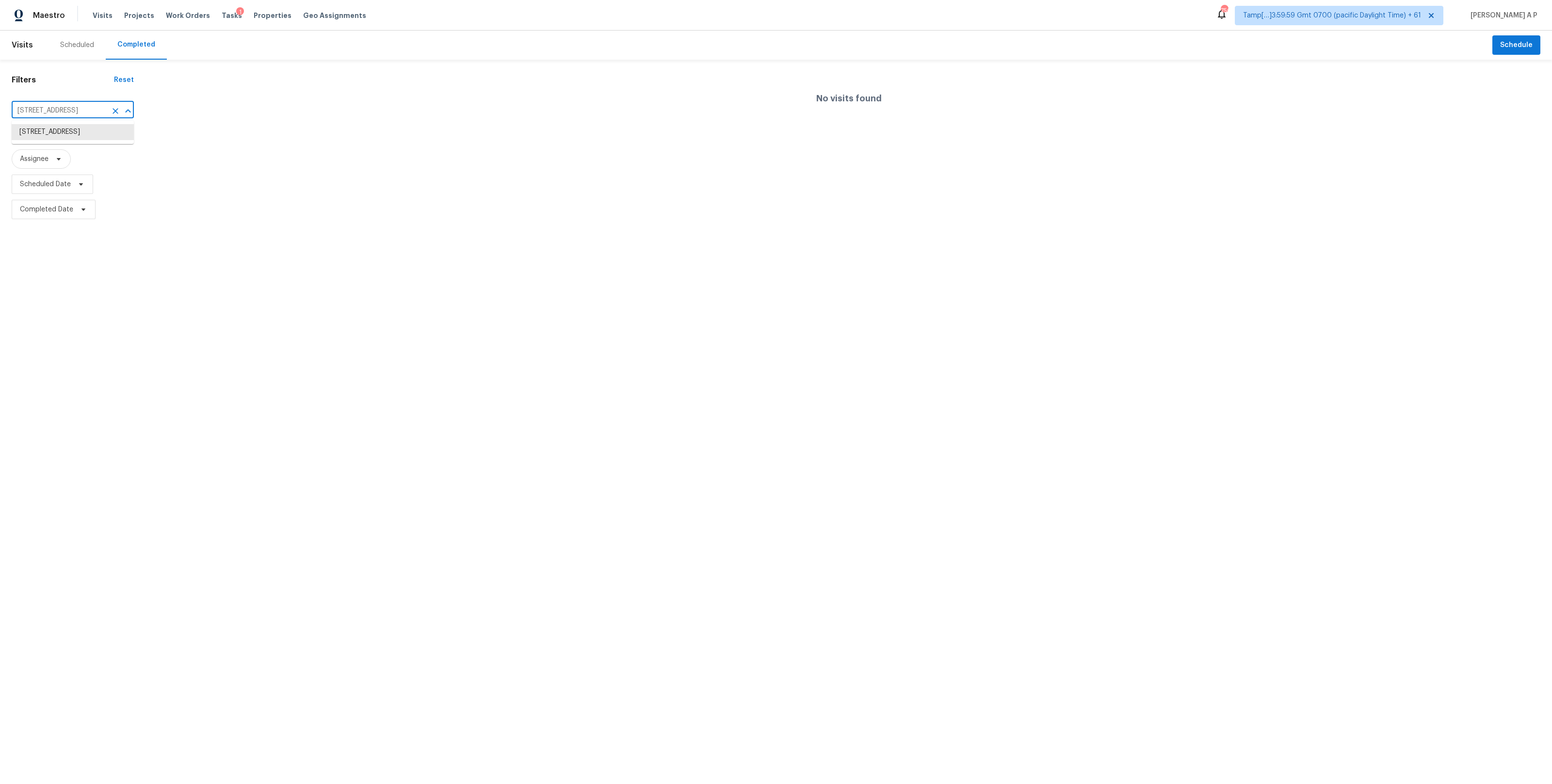
click at [56, 107] on input "6449 Bentbrush St, Rural Hall, NC 27045" at bounding box center [59, 111] width 95 height 15
click at [52, 133] on li "6449 Bentbrush St, Rural Hall, NC 27045" at bounding box center [73, 132] width 122 height 16
click at [84, 48] on div "Scheduled" at bounding box center [77, 45] width 34 height 10
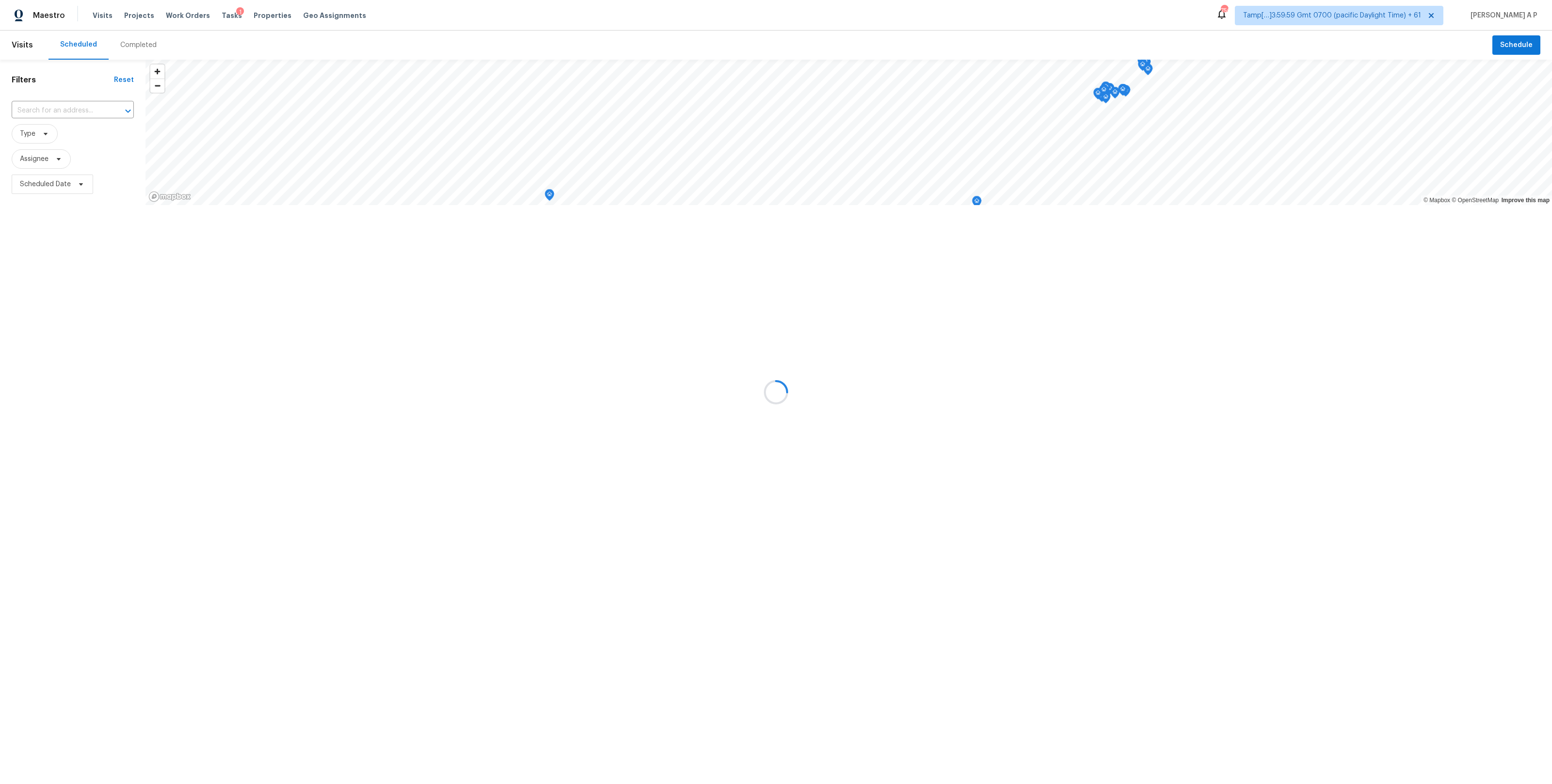
click at [84, 105] on div at bounding box center [776, 392] width 1552 height 784
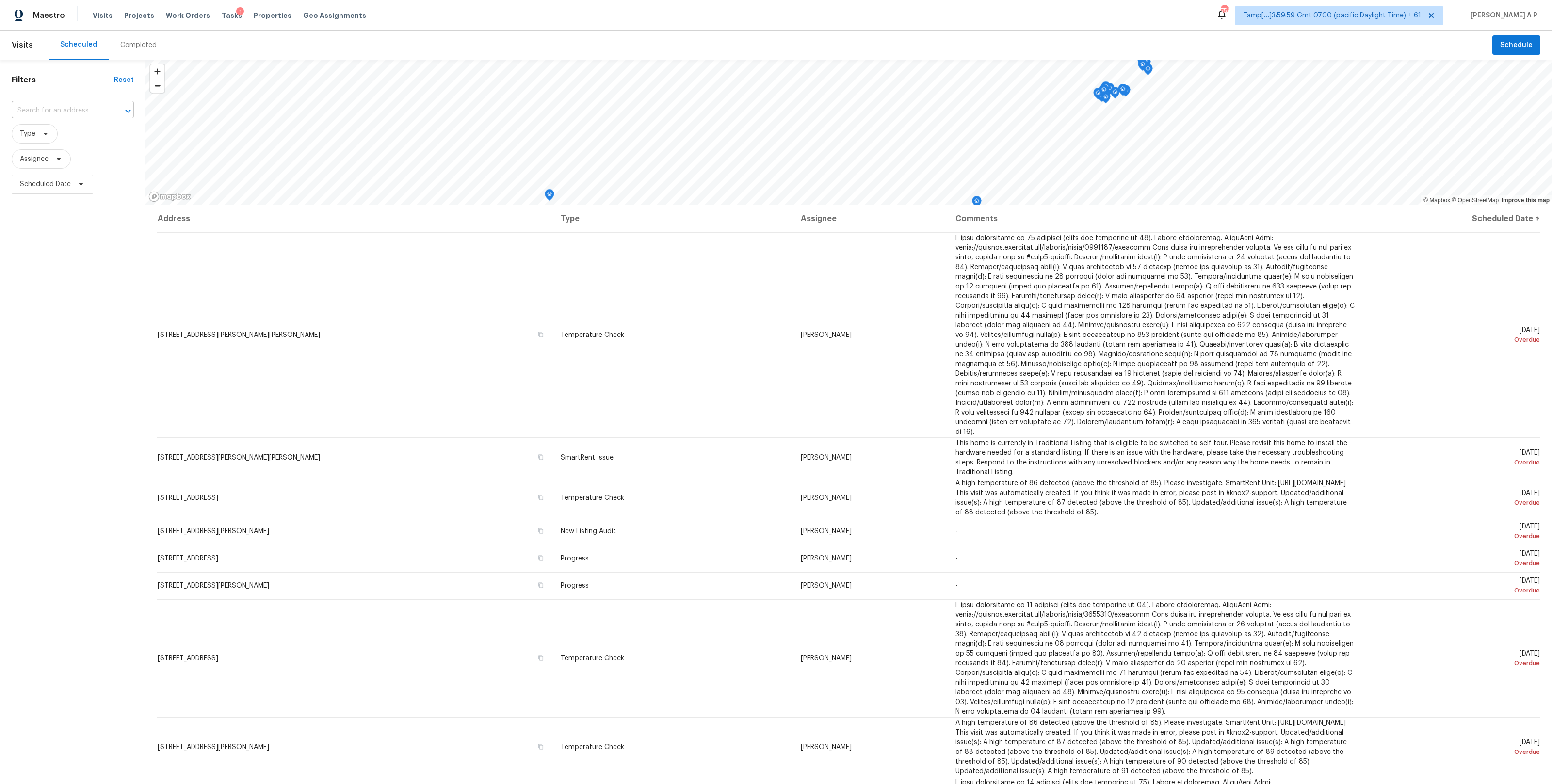
click at [82, 107] on input "text" at bounding box center [59, 111] width 95 height 15
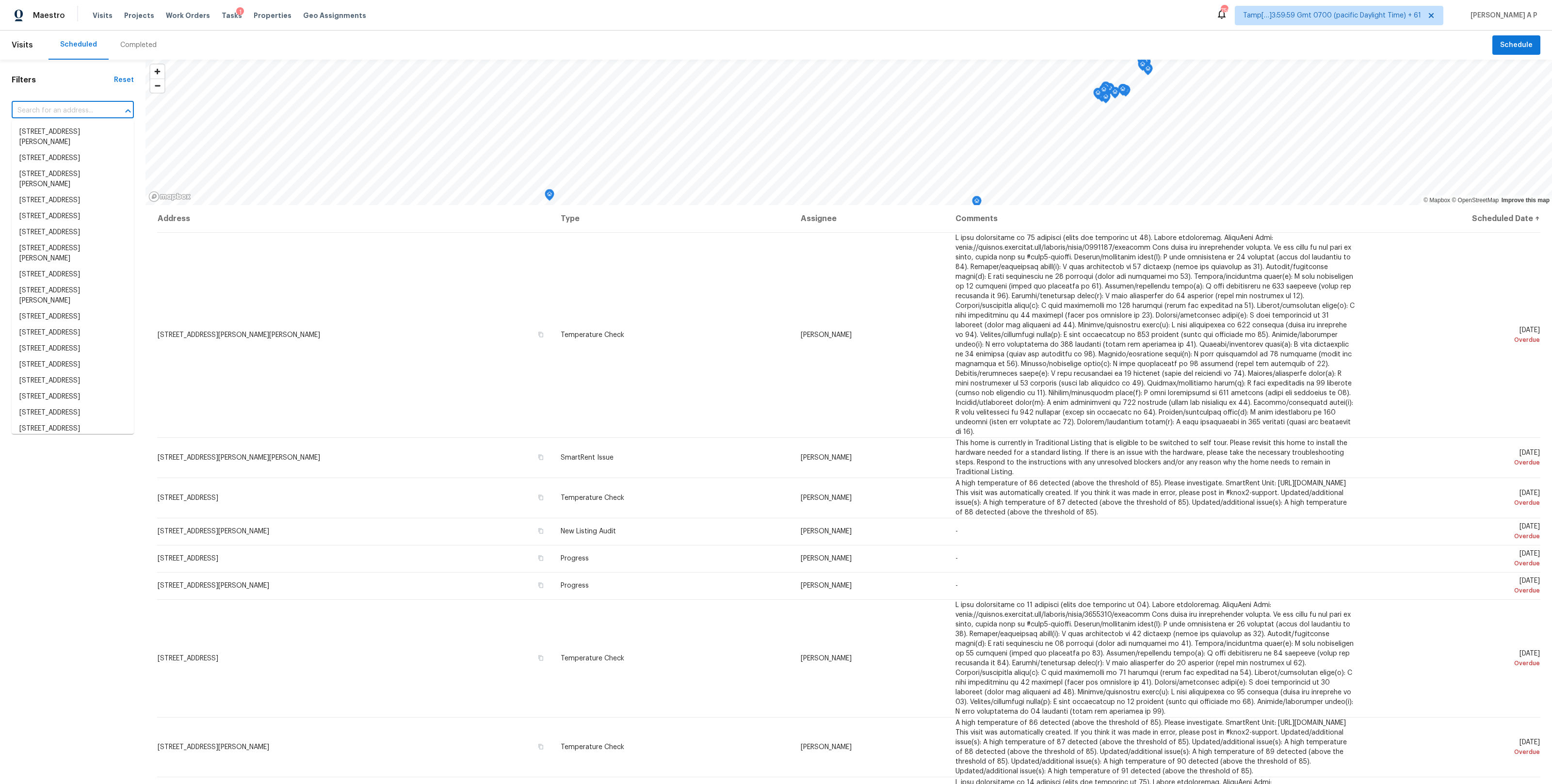
paste input "6449 Bentbrush St Rural Hall, NC, 27045"
type input "6449 Bentbrush St Rural Hall, NC, 27045"
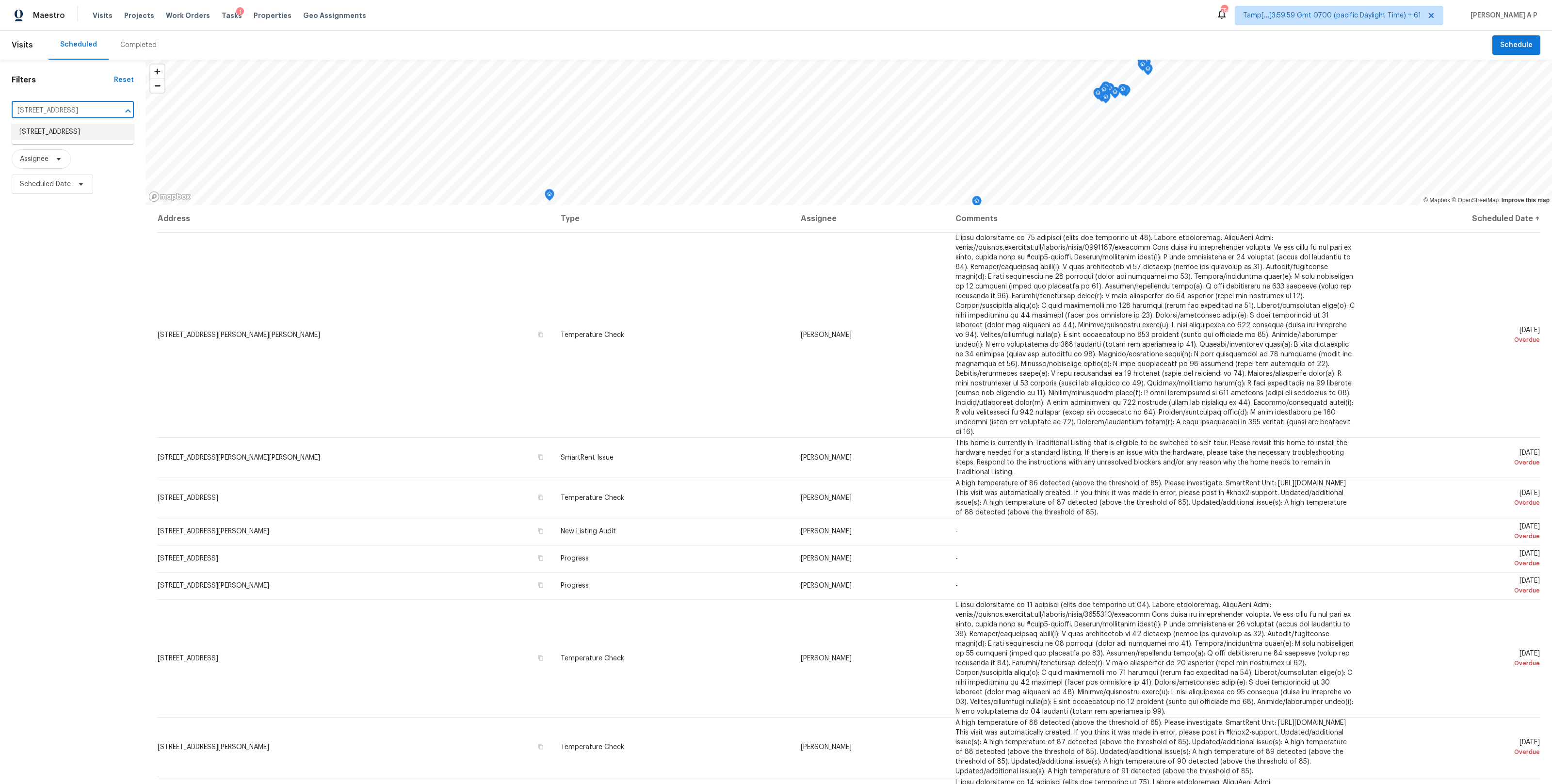
click at [74, 133] on li "6449 Bentbrush St, Rural Hall, NC 27045" at bounding box center [73, 132] width 122 height 16
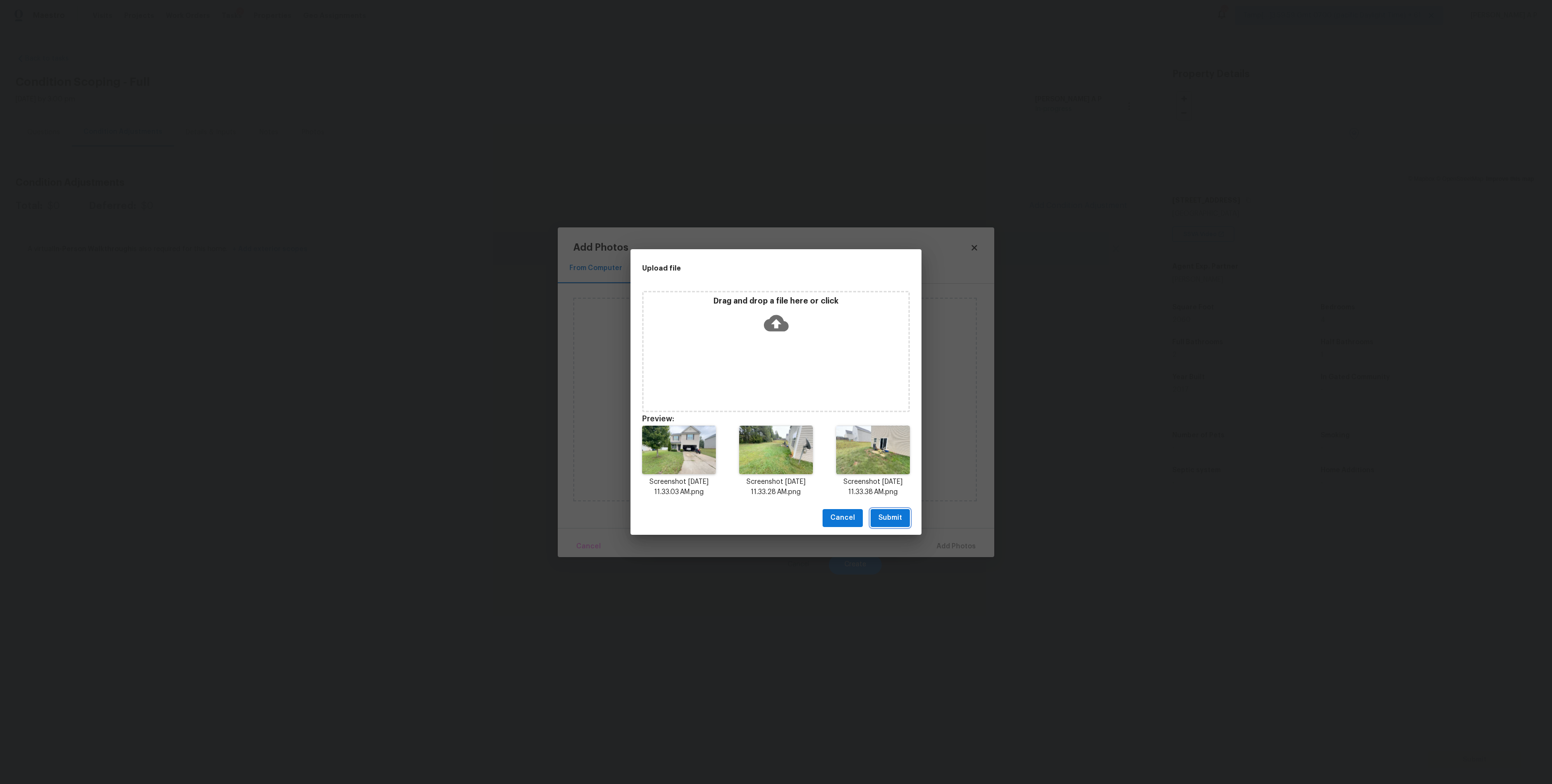
click at [882, 513] on span "Submit" at bounding box center [890, 518] width 24 height 12
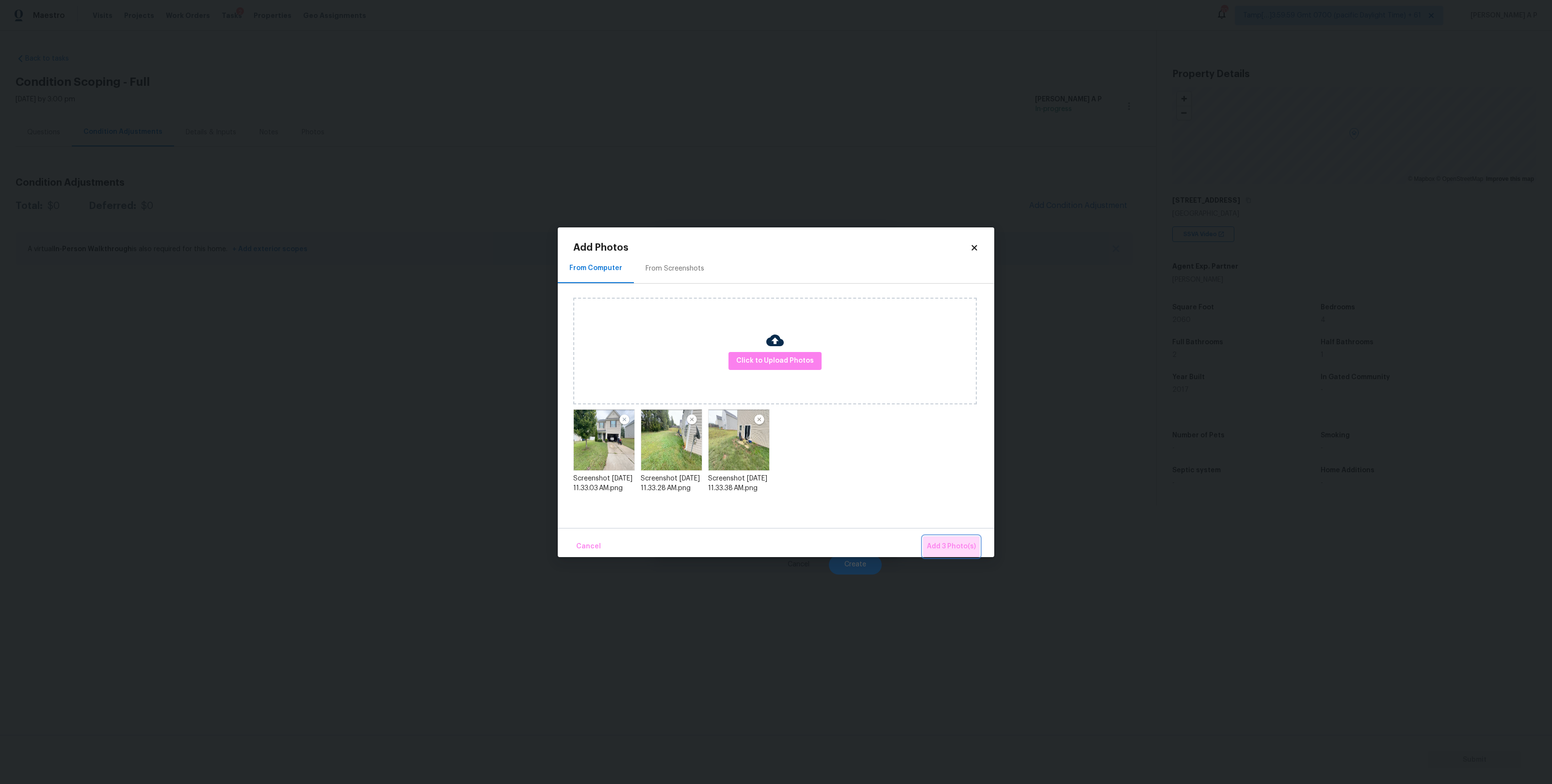
click at [967, 543] on span "Add 3 Photo(s)" at bounding box center [951, 547] width 49 height 12
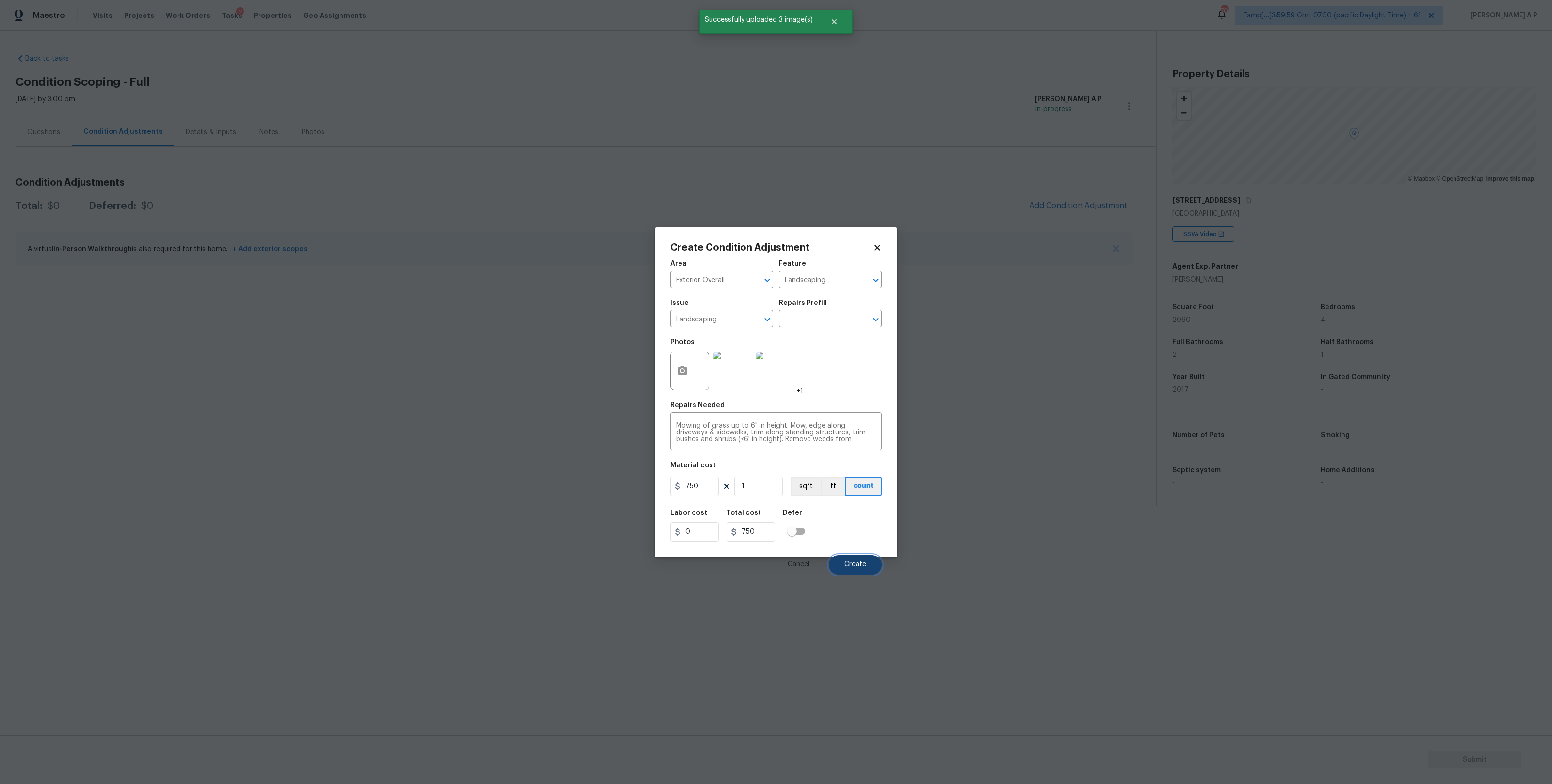
click at [850, 561] on span "Create" at bounding box center [855, 564] width 22 height 7
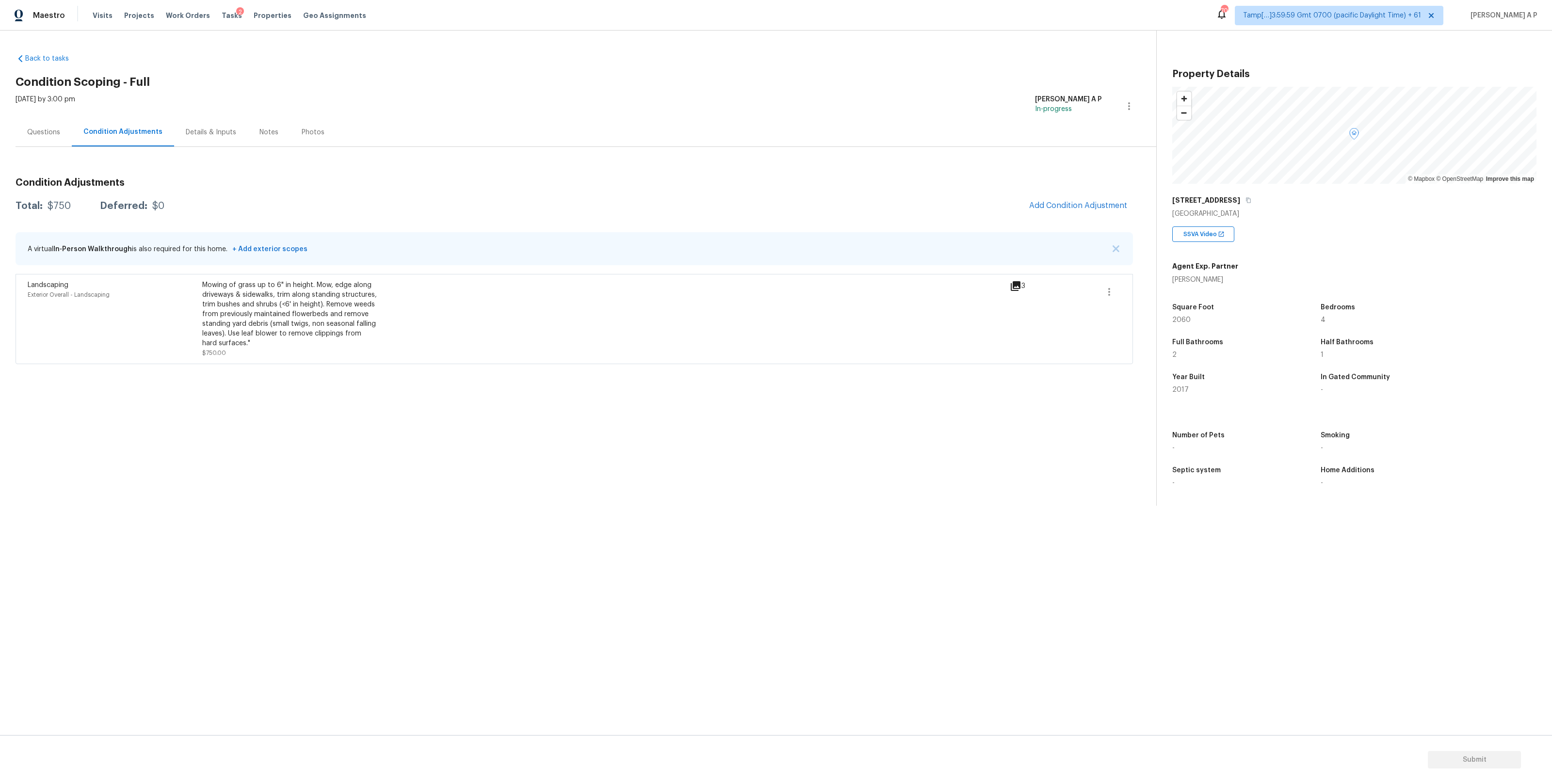
click at [58, 134] on div "Questions" at bounding box center [44, 132] width 33 height 10
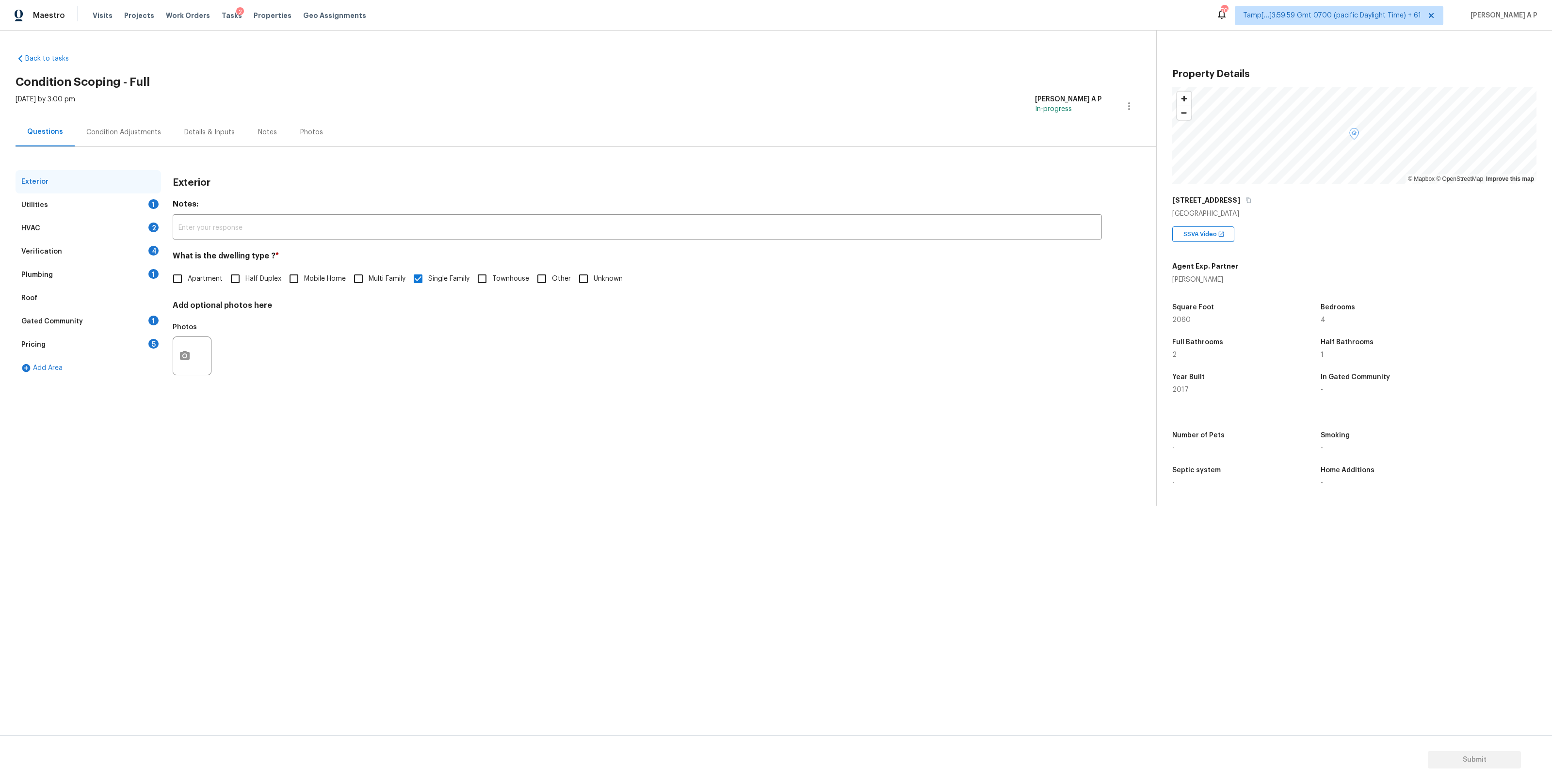
click at [145, 209] on div "Utilities 1" at bounding box center [88, 205] width 145 height 24
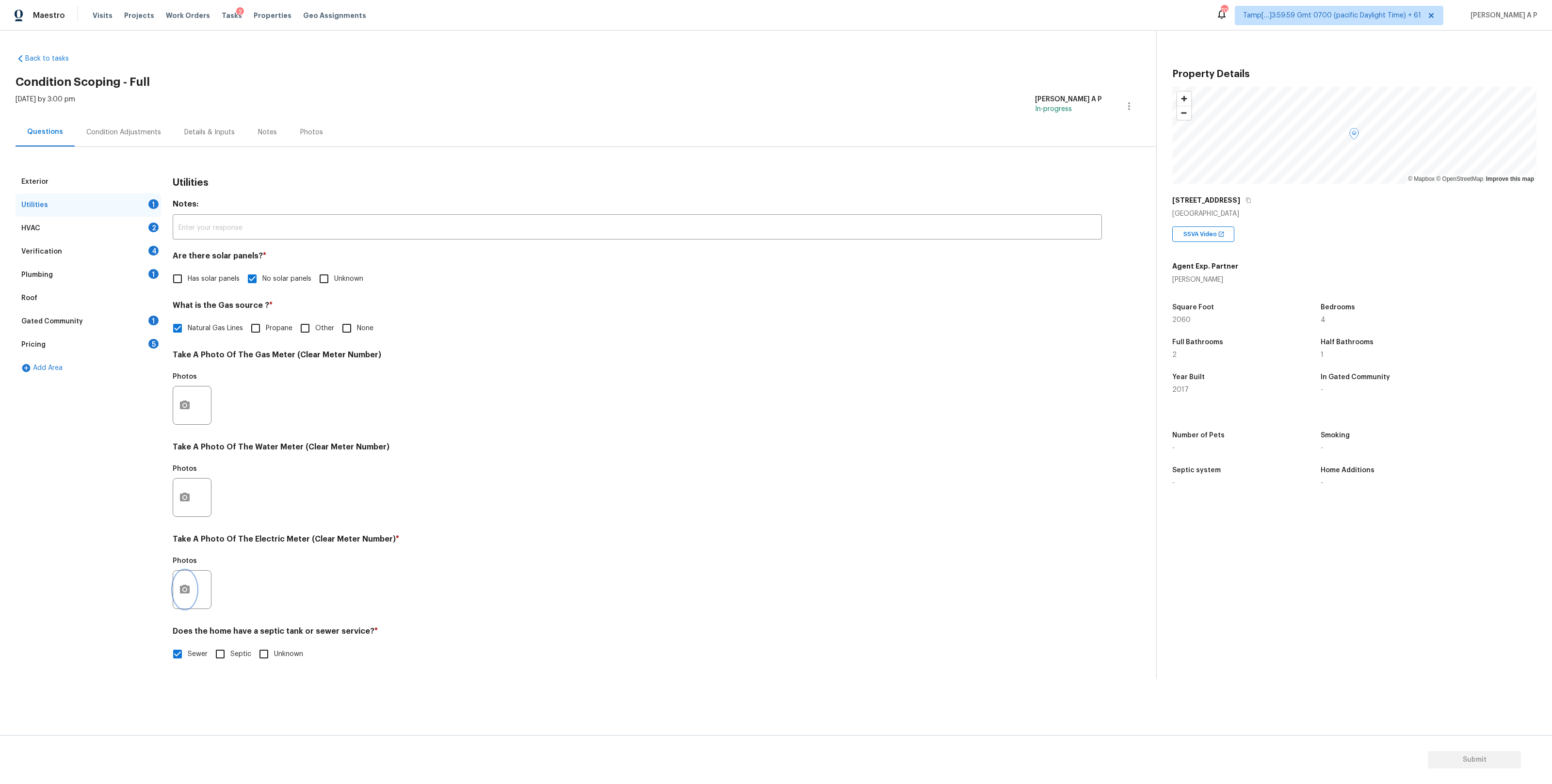
click at [192, 588] on button "button" at bounding box center [185, 590] width 24 height 38
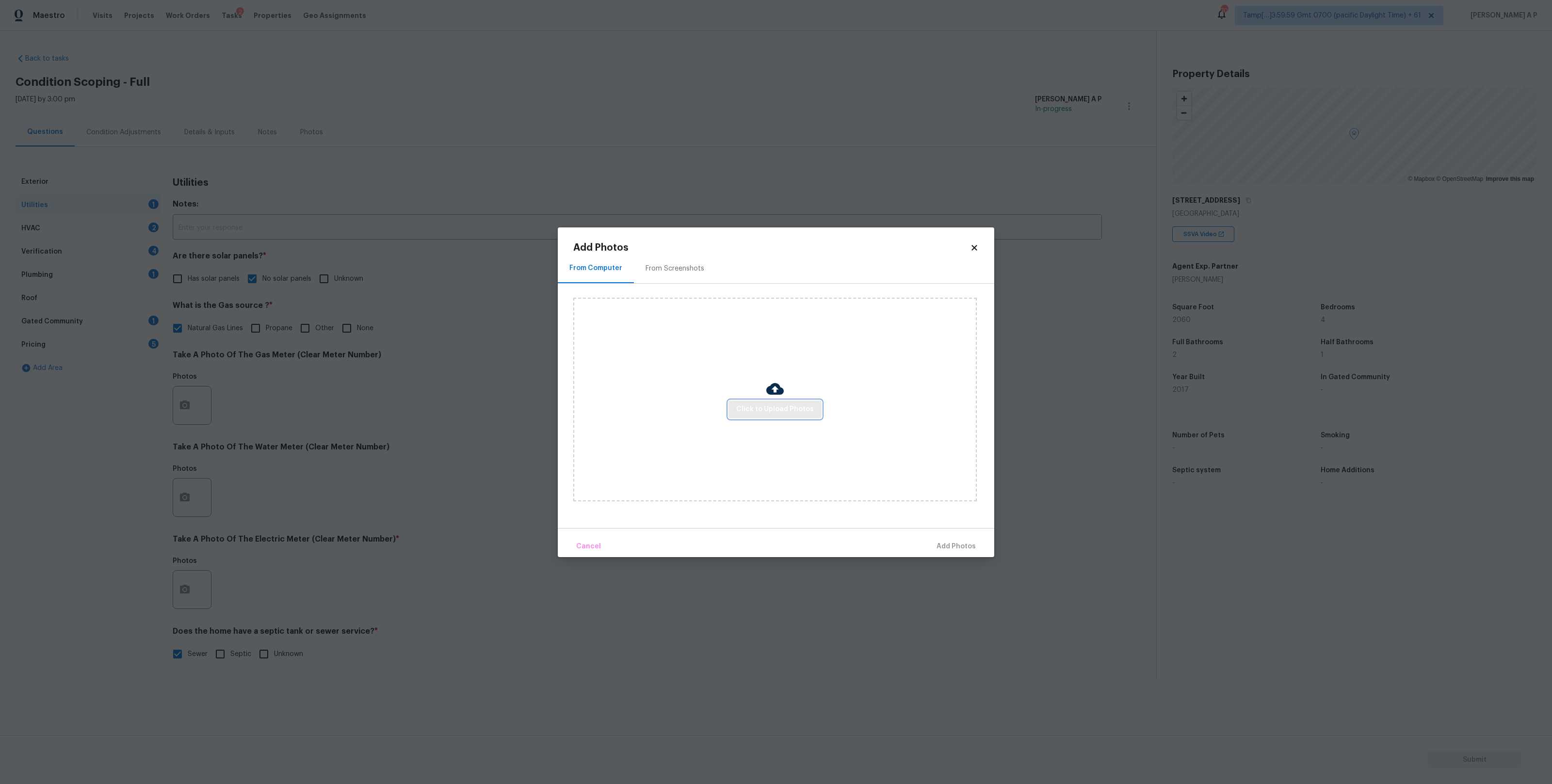
click at [785, 415] on span "Click to Upload Photos" at bounding box center [775, 409] width 78 height 12
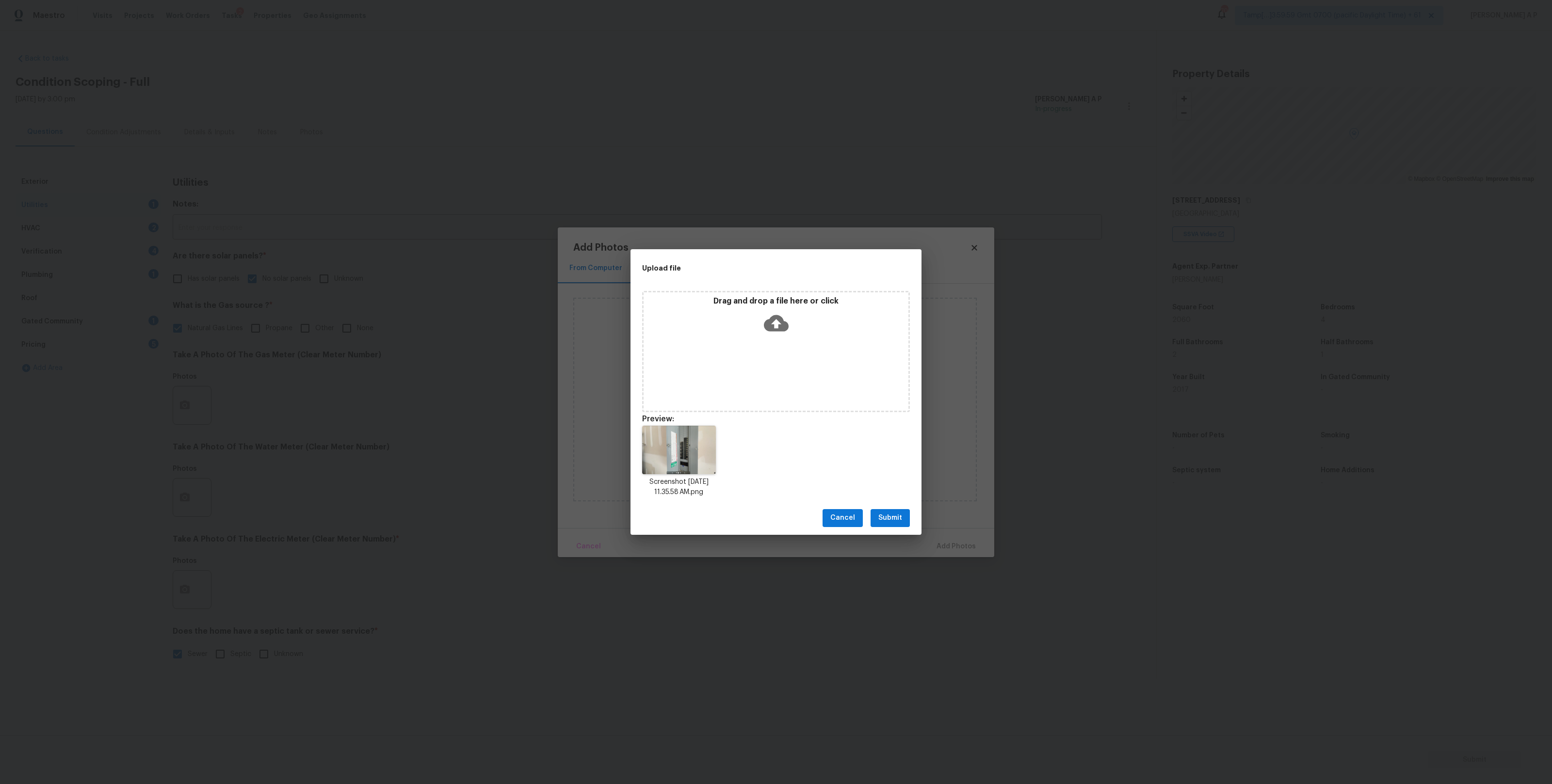
click at [886, 520] on span "Submit" at bounding box center [890, 518] width 24 height 12
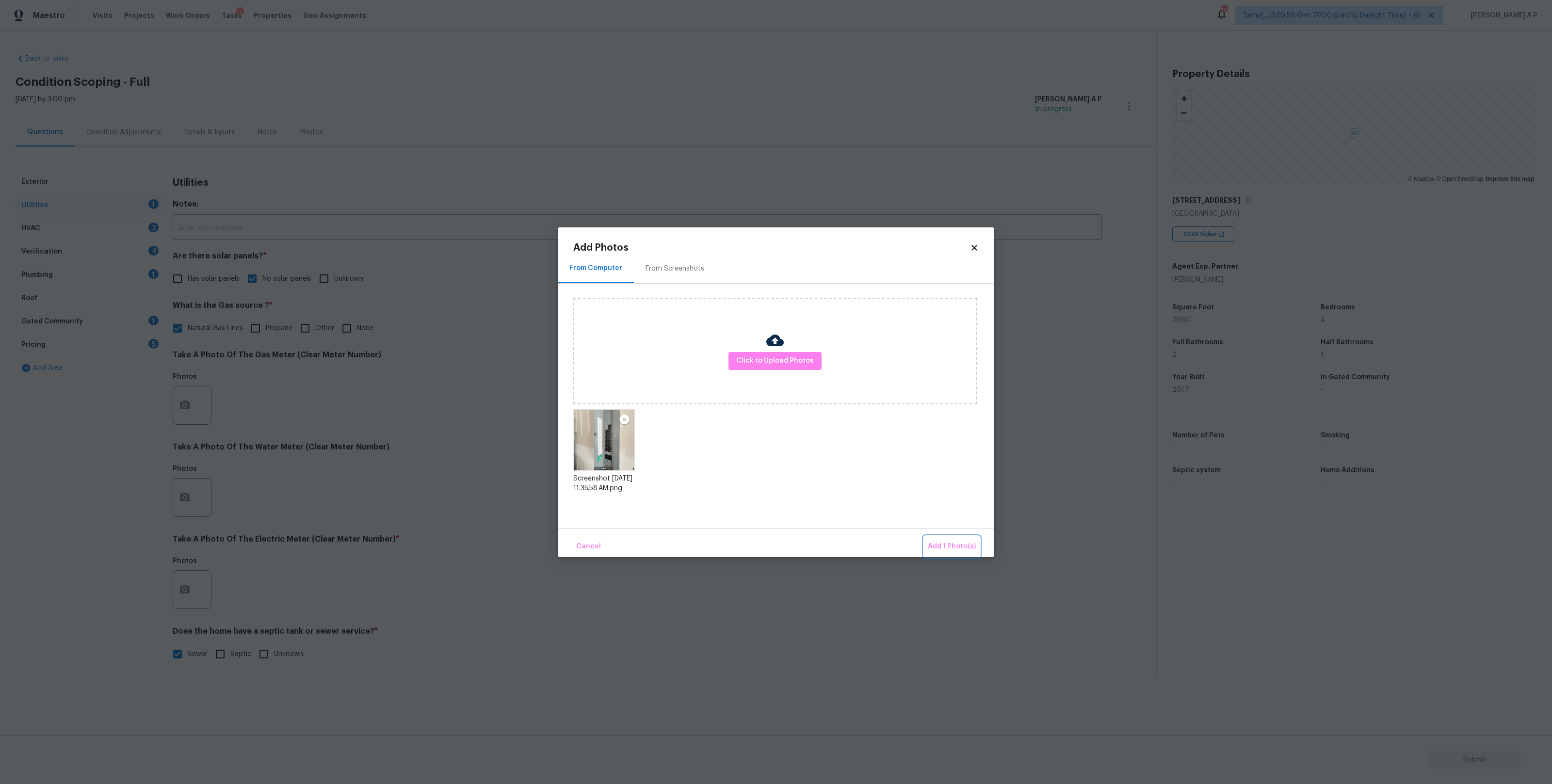
click at [954, 545] on span "Add 1 Photo(s)" at bounding box center [951, 547] width 48 height 12
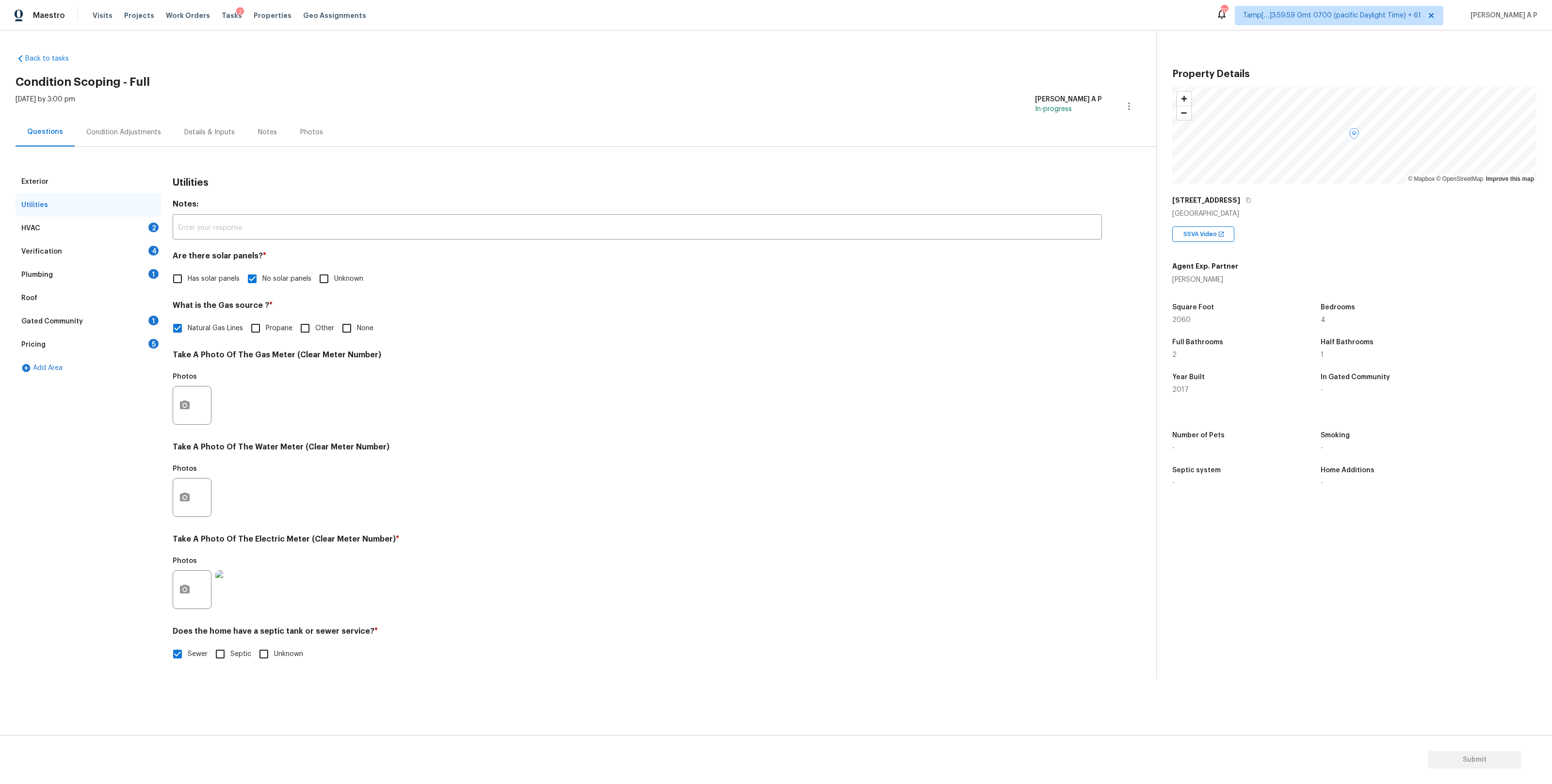
click at [137, 122] on div "Condition Adjustments" at bounding box center [124, 132] width 98 height 29
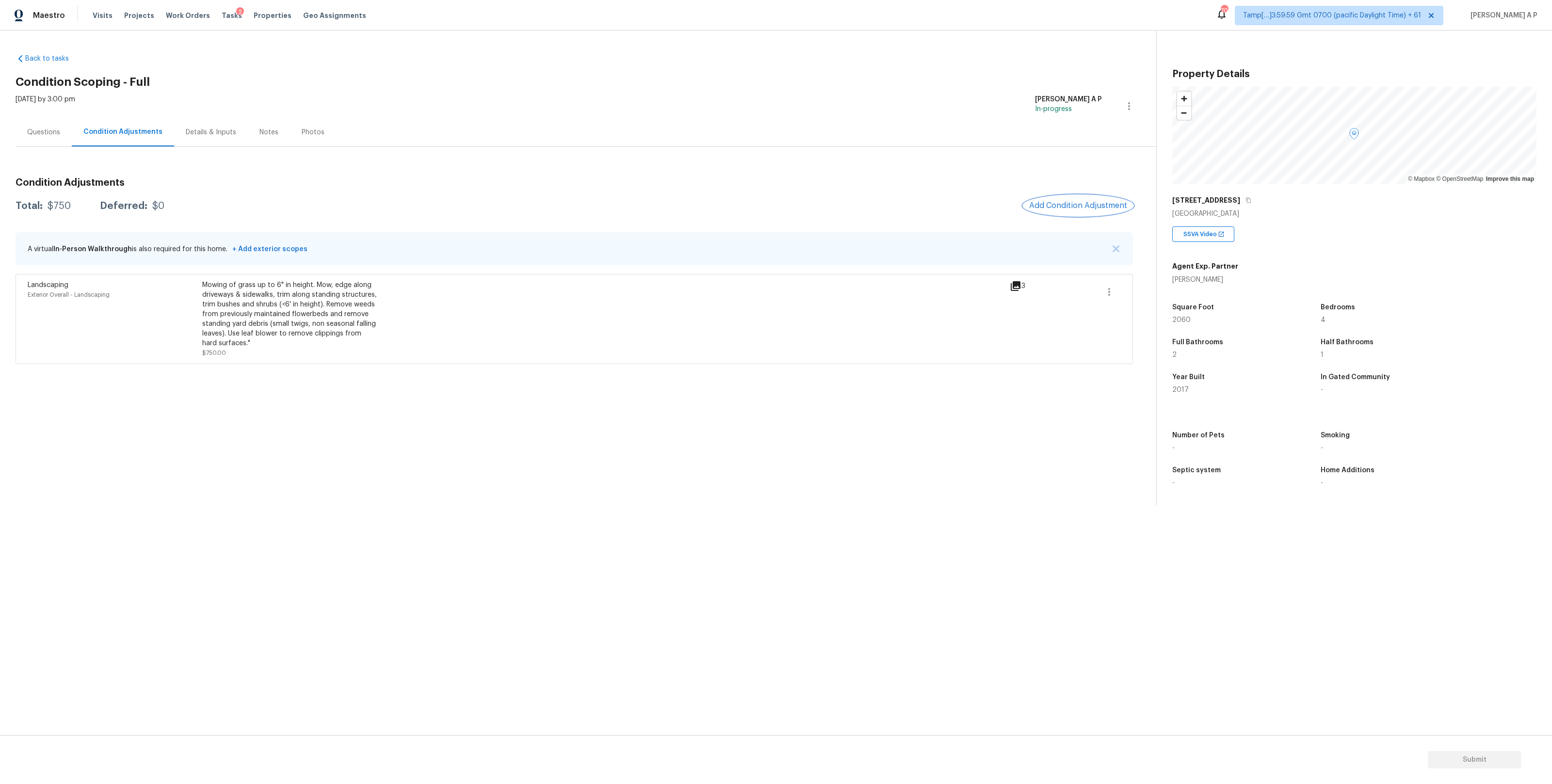
click at [1113, 209] on span "Add Condition Adjustment" at bounding box center [1078, 205] width 98 height 9
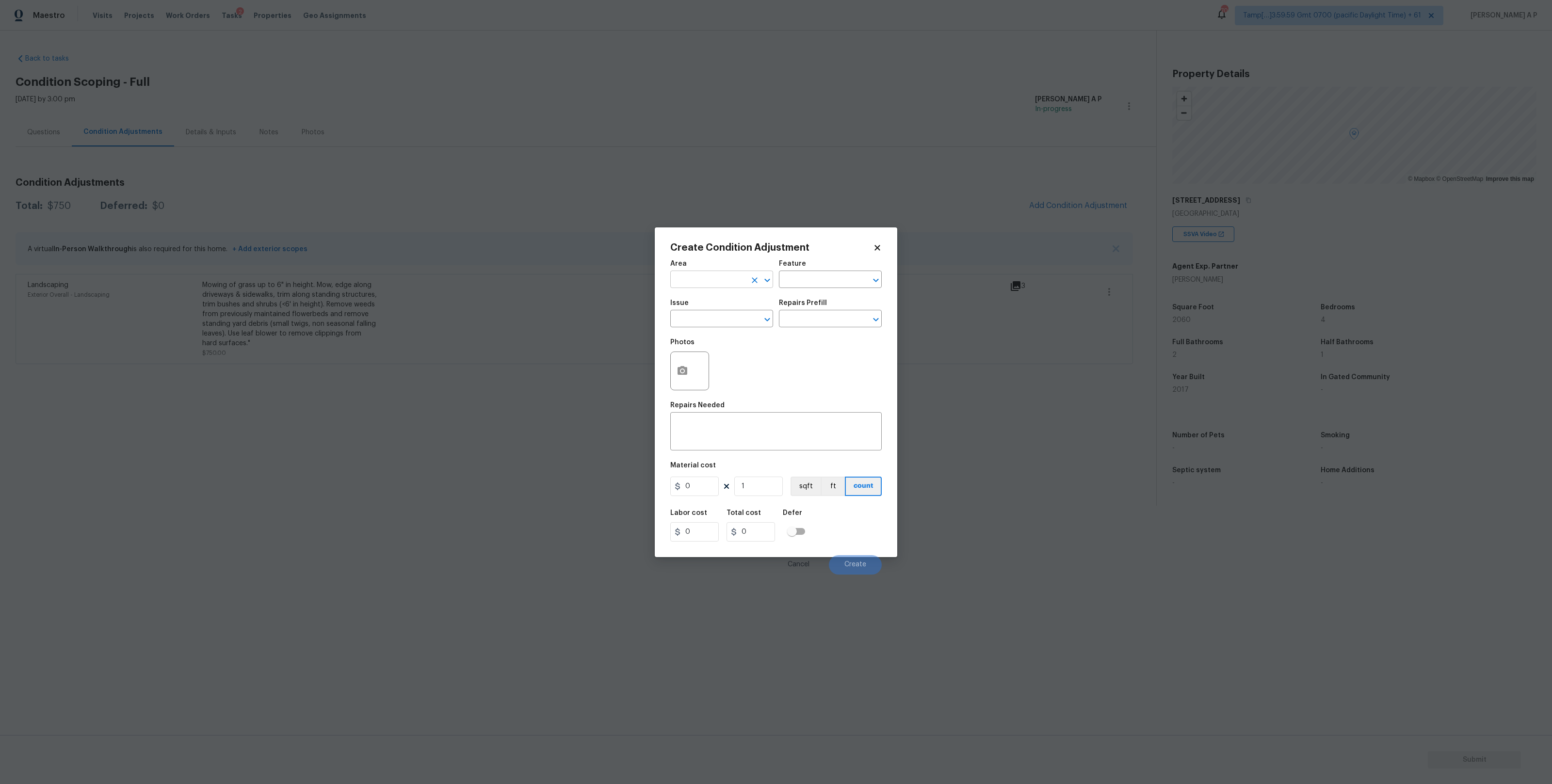
click at [703, 275] on input "text" at bounding box center [708, 280] width 76 height 15
type input "p"
click at [683, 313] on li "Interior Overall" at bounding box center [721, 318] width 103 height 16
type input "Interior Overall"
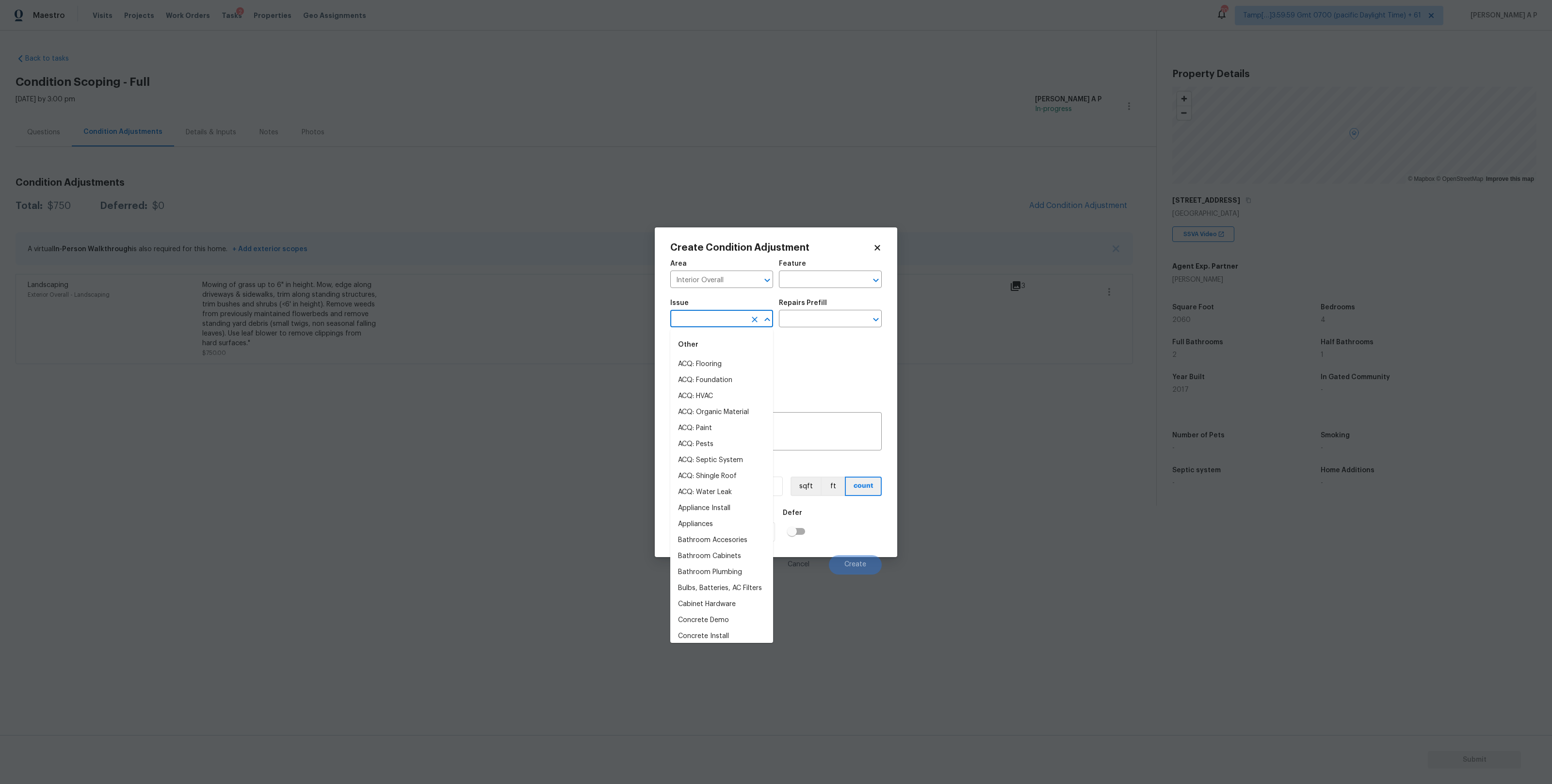
click at [683, 313] on input "text" at bounding box center [708, 319] width 76 height 15
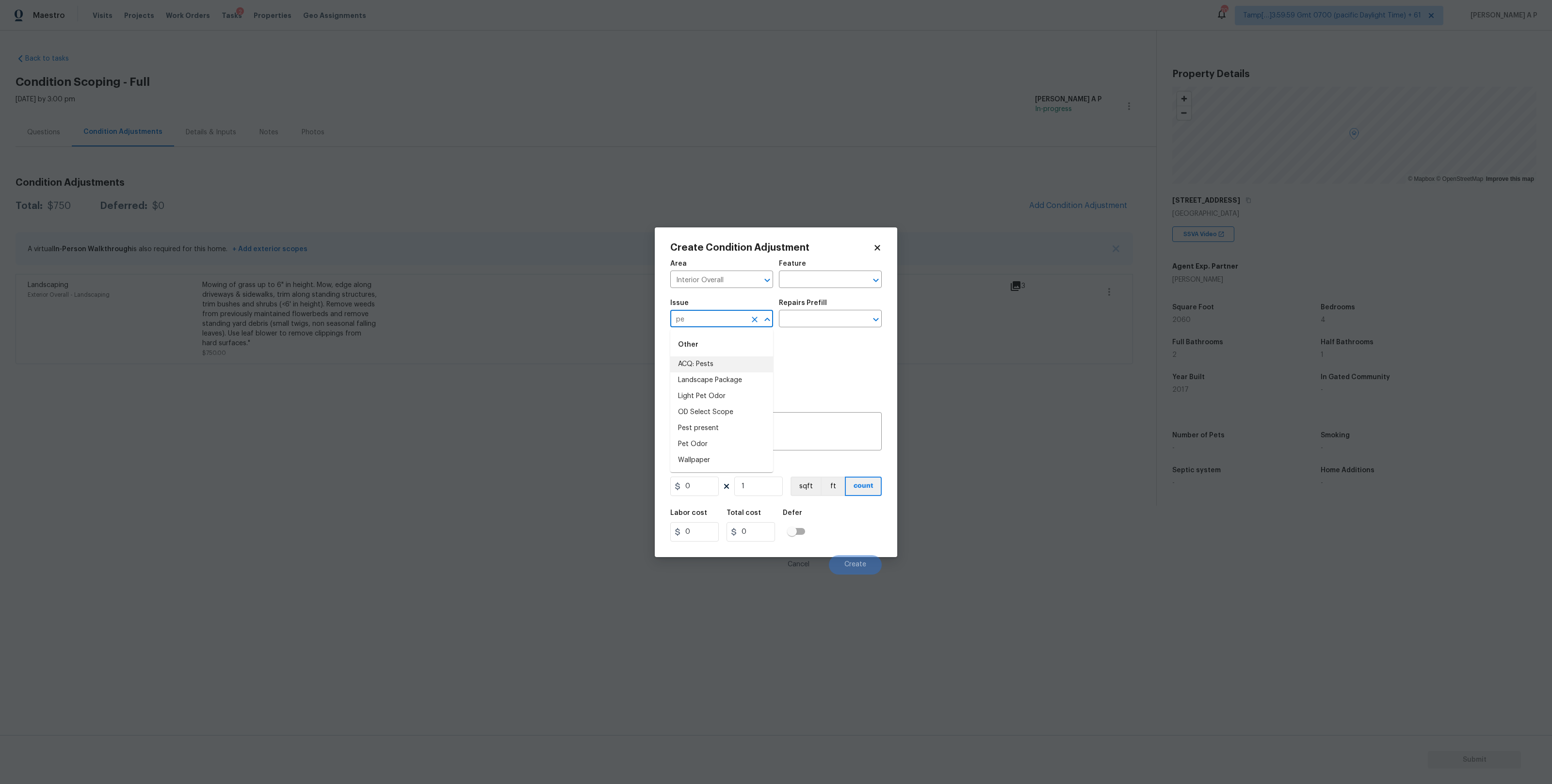
click at [688, 367] on li "ACQ: Pests" at bounding box center [721, 364] width 103 height 16
type input "A"
click at [717, 383] on li "Pet Odor" at bounding box center [721, 380] width 103 height 16
click at [726, 318] on input "Pet Odor" at bounding box center [708, 319] width 76 height 15
click at [727, 322] on input "Pet Odor" at bounding box center [708, 319] width 76 height 15
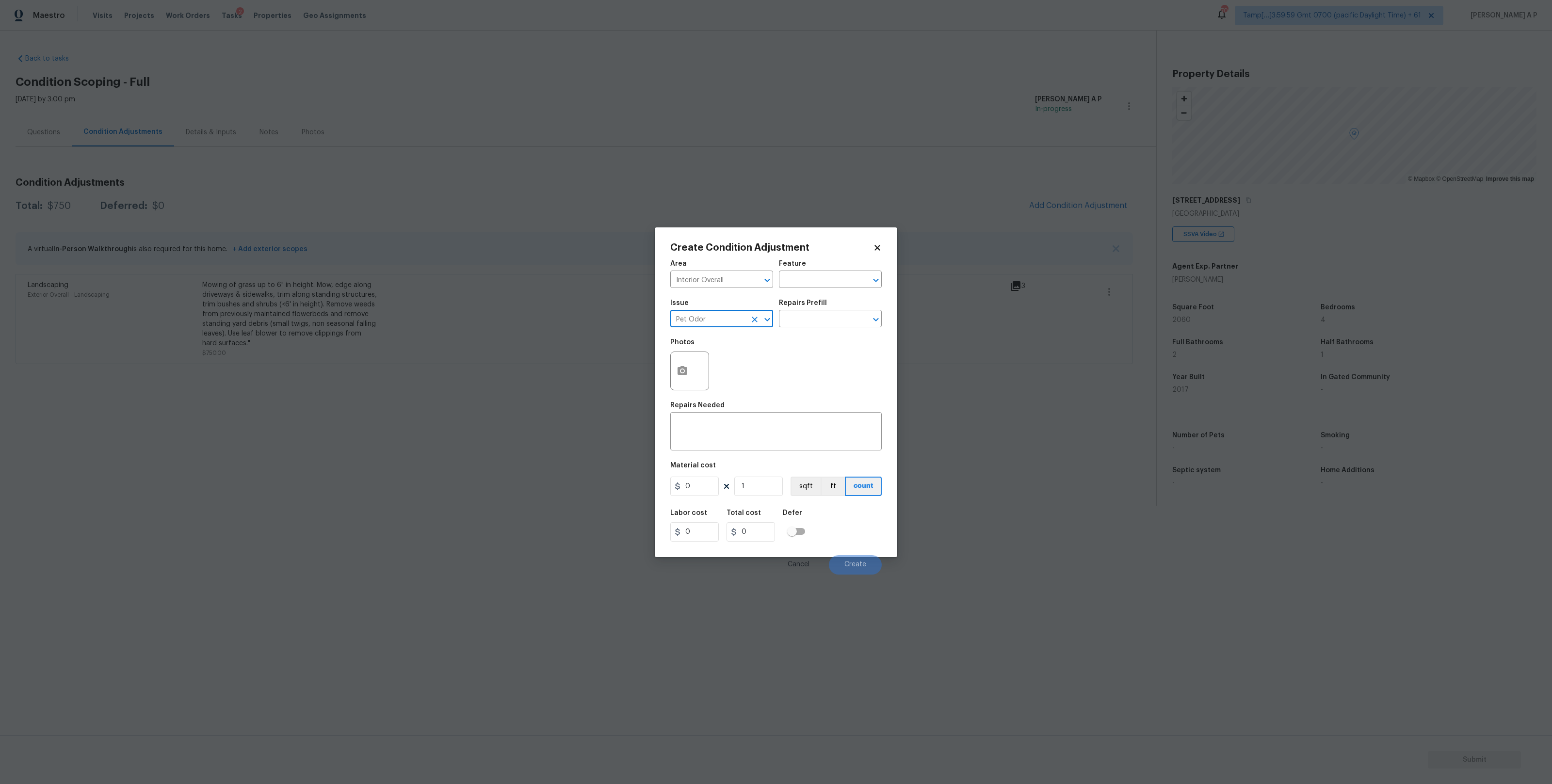
click at [727, 322] on input "Pet Odor" at bounding box center [708, 319] width 76 height 15
type input "P"
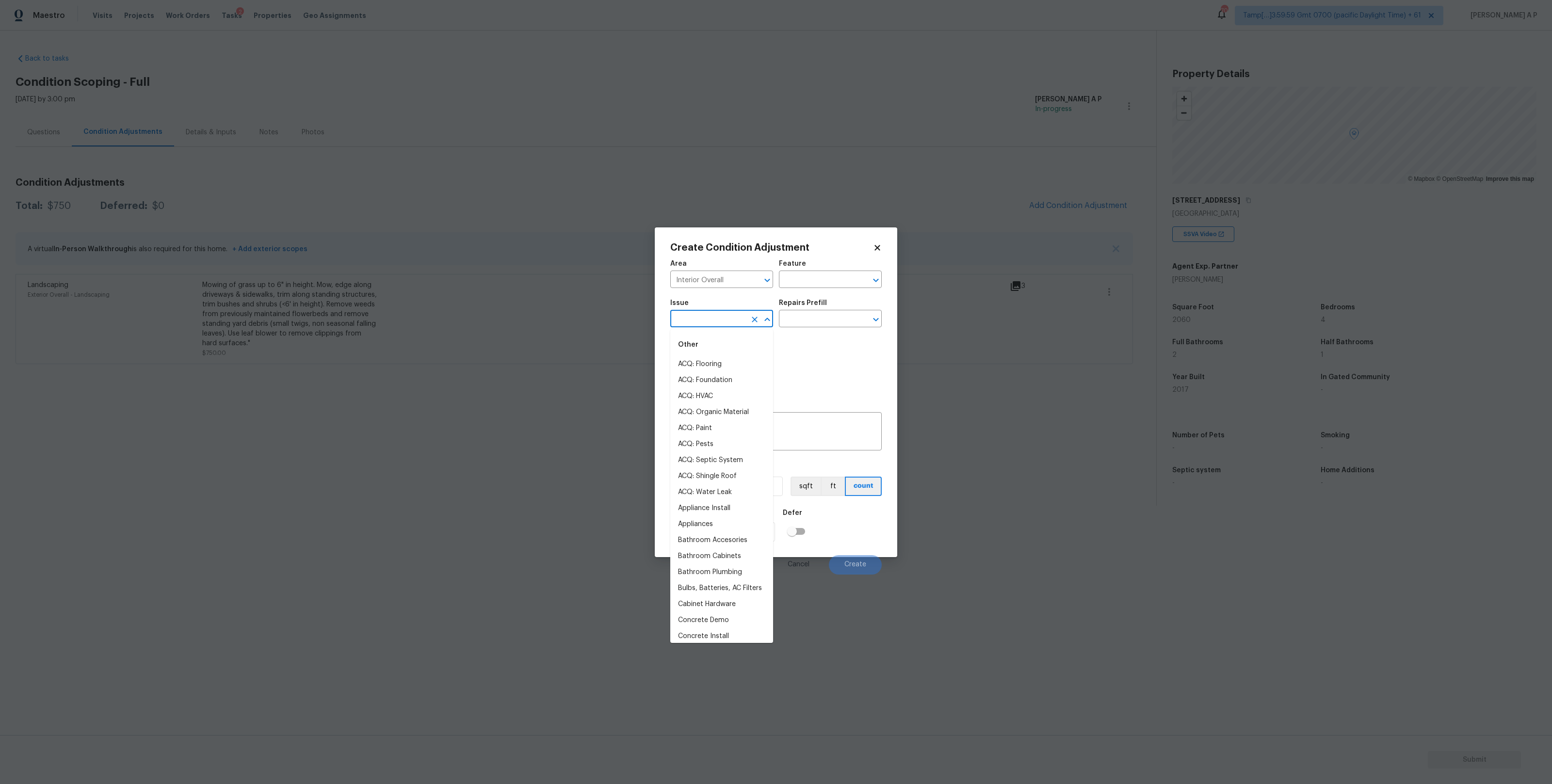
type input "l"
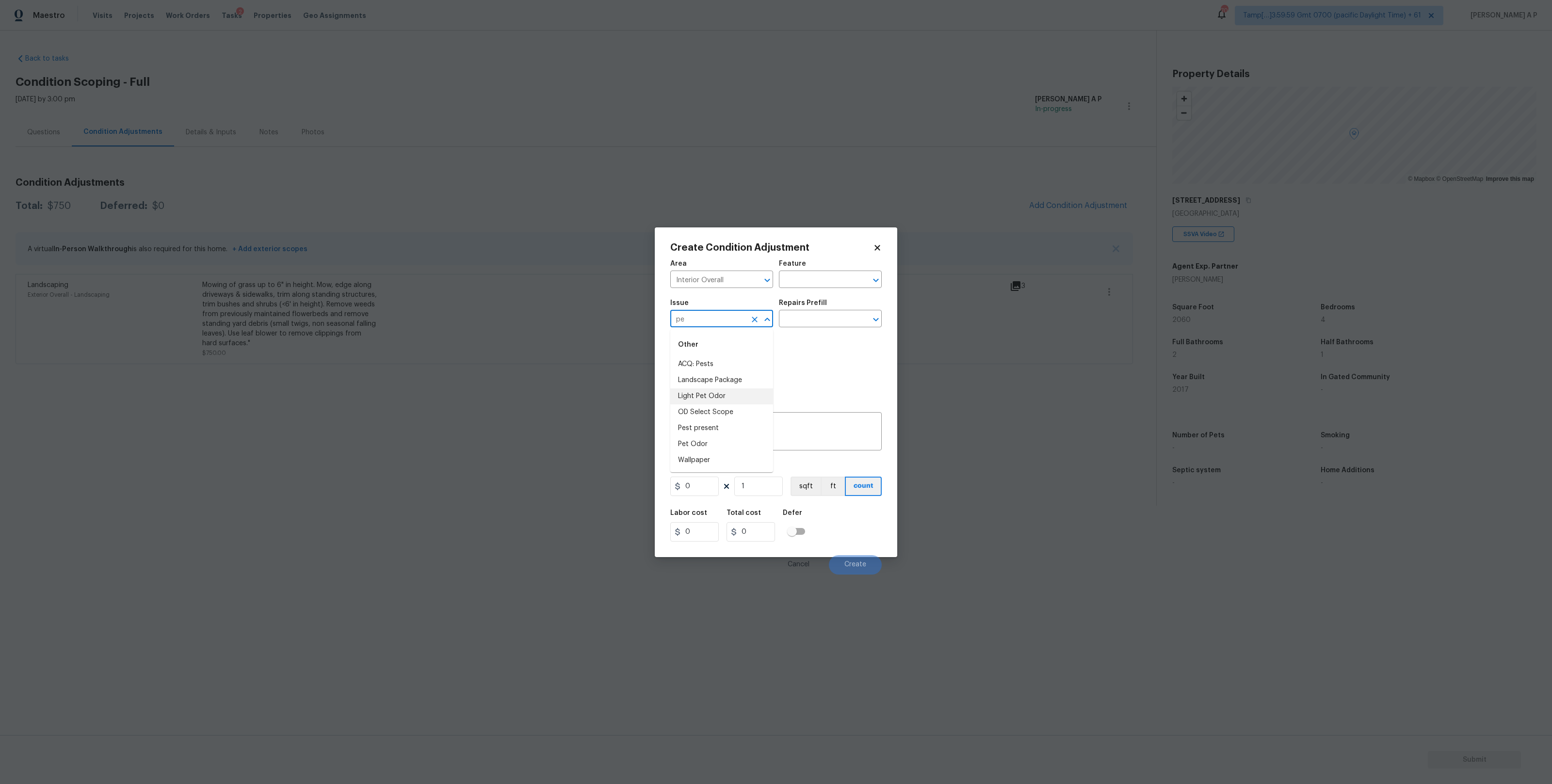
click at [719, 400] on li "Light Pet Odor" at bounding box center [721, 396] width 103 height 16
type input "Light Pet Odor"
click at [801, 324] on input "text" at bounding box center [817, 319] width 76 height 15
click at [811, 347] on li "Acquisition Scope: 1-2 pets present $575.00" at bounding box center [830, 346] width 103 height 26
type textarea "Acquisition Scope: 1-2 pets present"
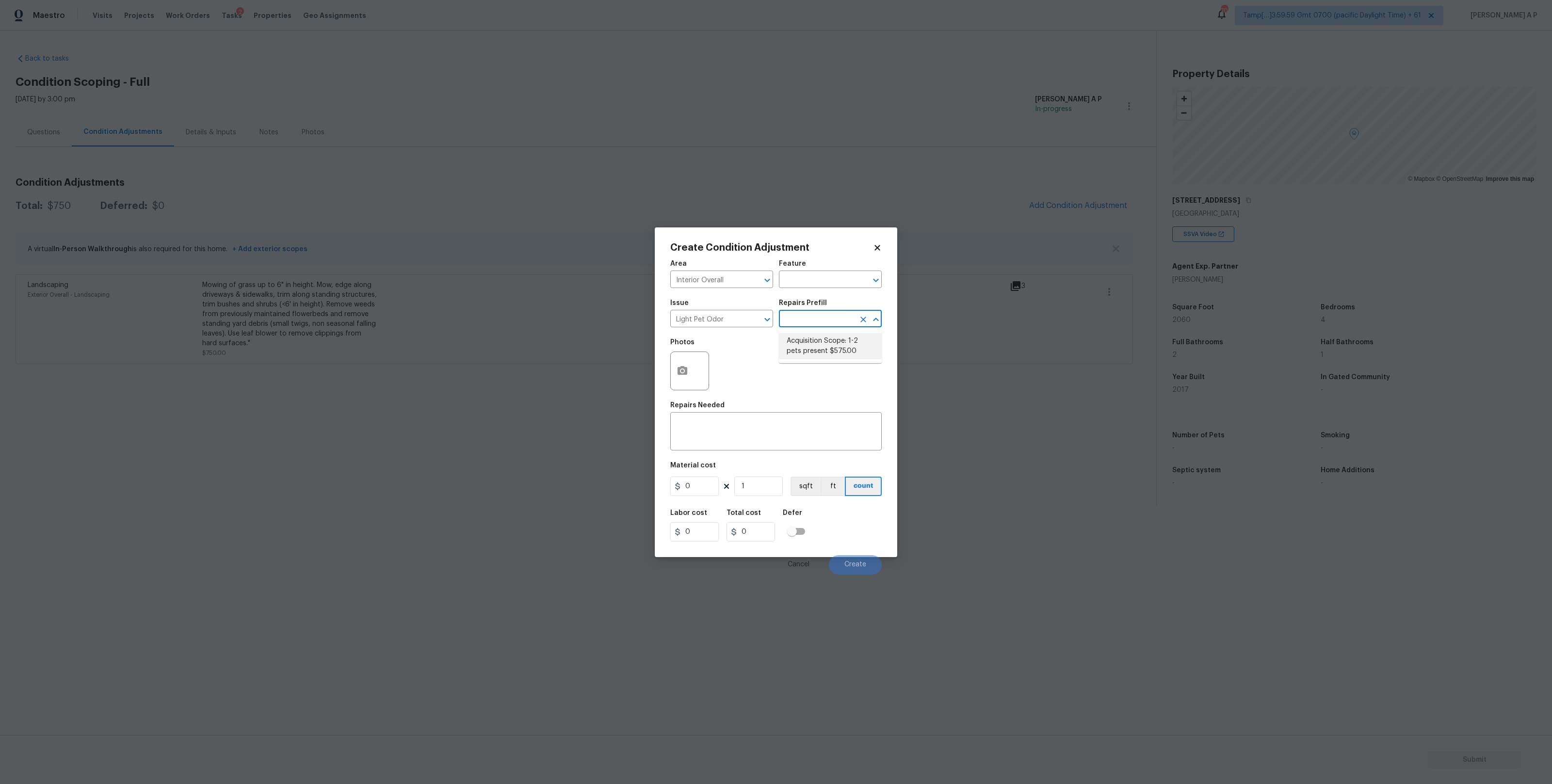
type input "575"
click at [687, 376] on icon "button" at bounding box center [682, 371] width 12 height 12
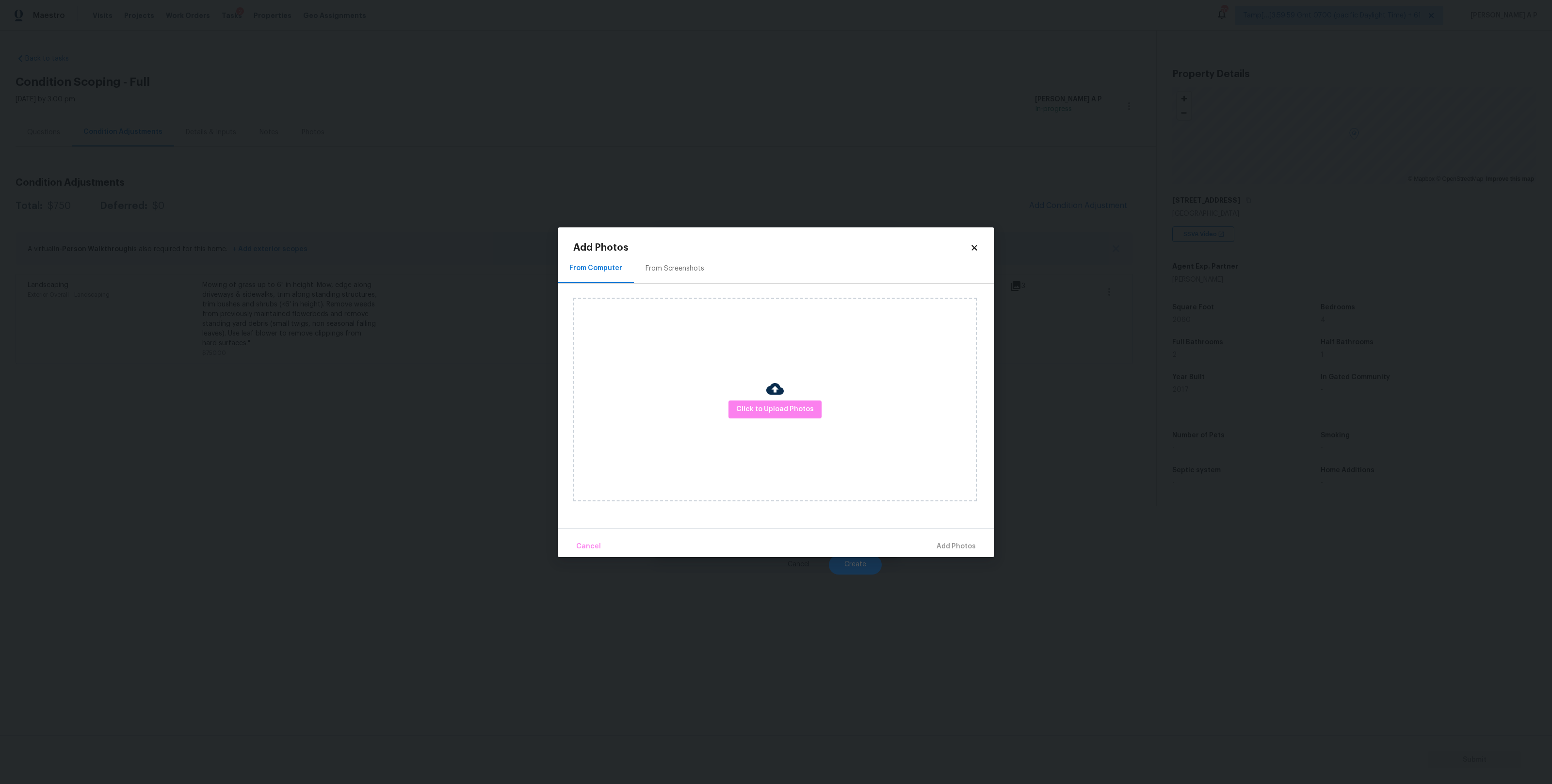
click at [798, 395] on div "Click to Upload Photos" at bounding box center [774, 399] width 404 height 203
click at [789, 406] on span "Click to Upload Photos" at bounding box center [775, 409] width 78 height 12
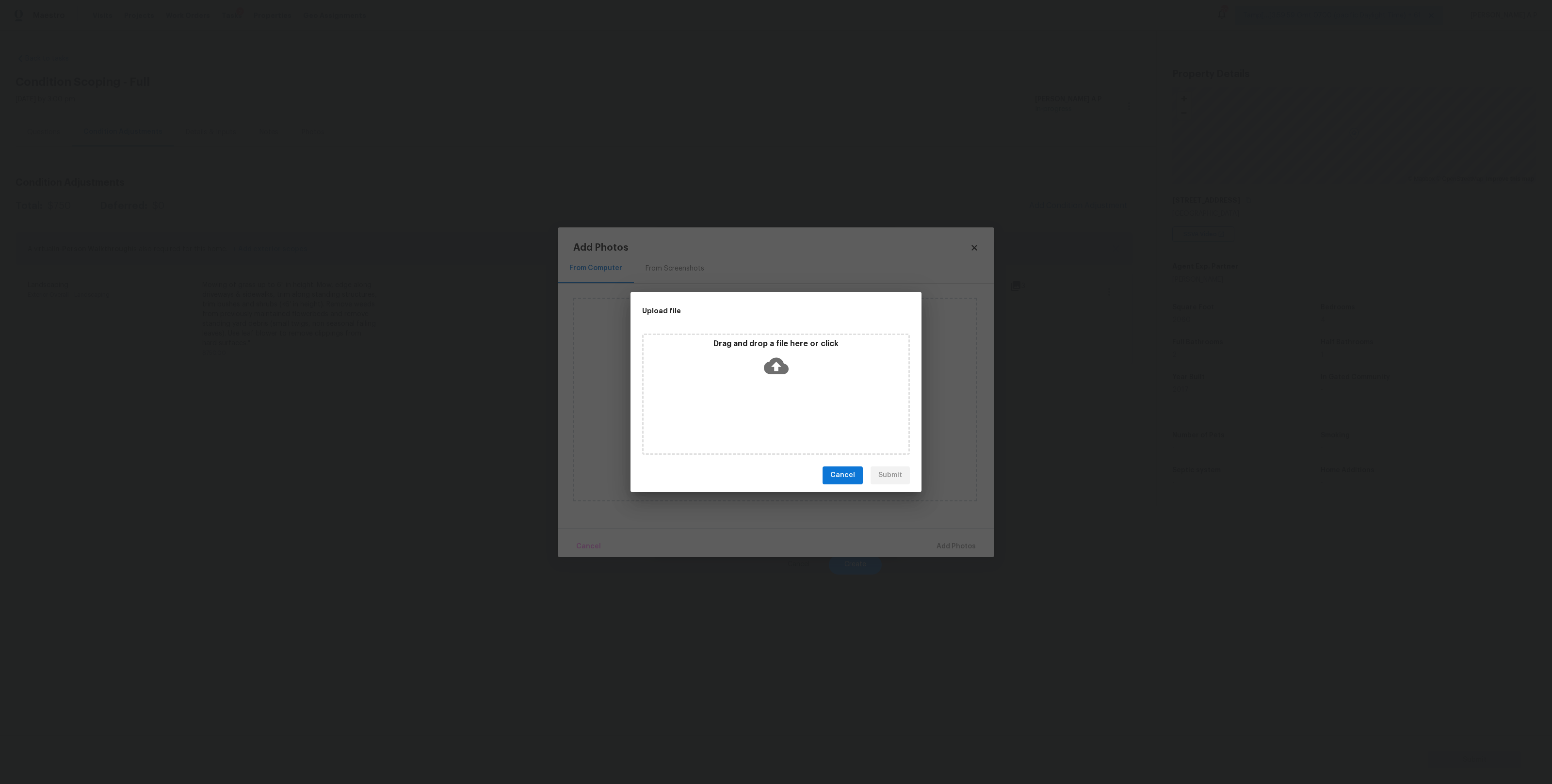
click at [770, 352] on div "Drag and drop a file here or click" at bounding box center [776, 360] width 265 height 42
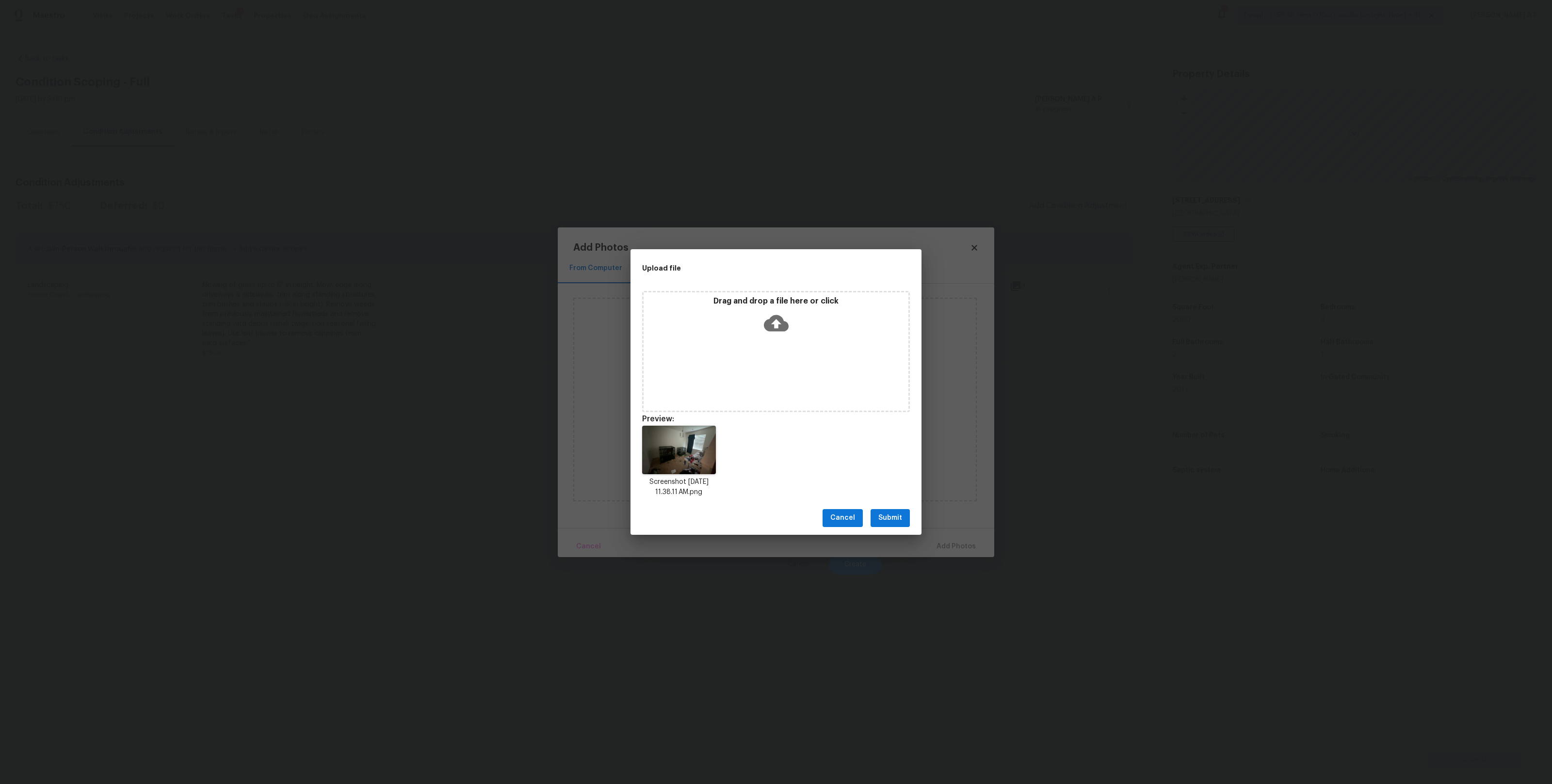
click at [888, 520] on span "Submit" at bounding box center [890, 518] width 24 height 12
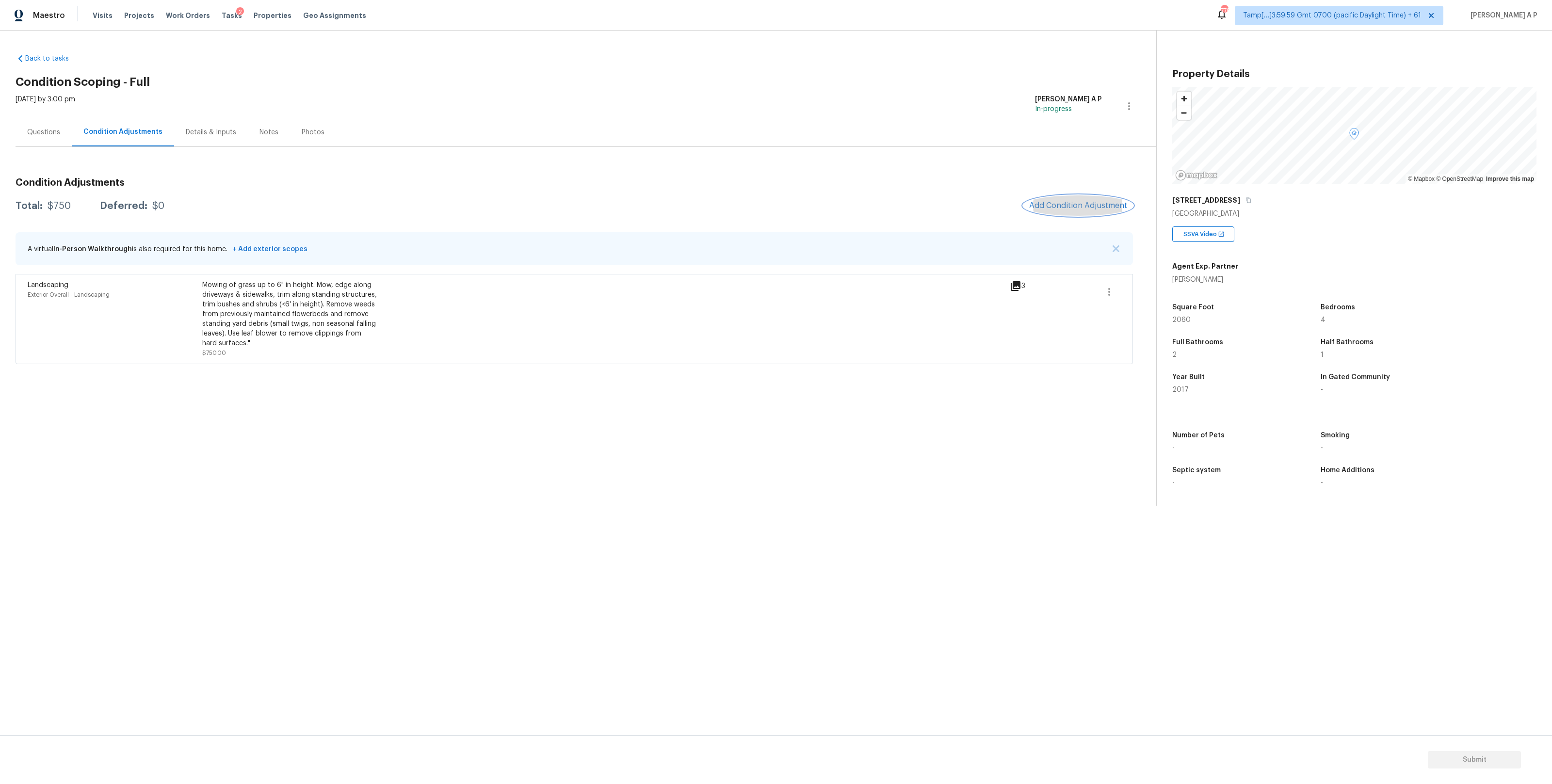
click at [1079, 202] on span "Add Condition Adjustment" at bounding box center [1078, 205] width 98 height 9
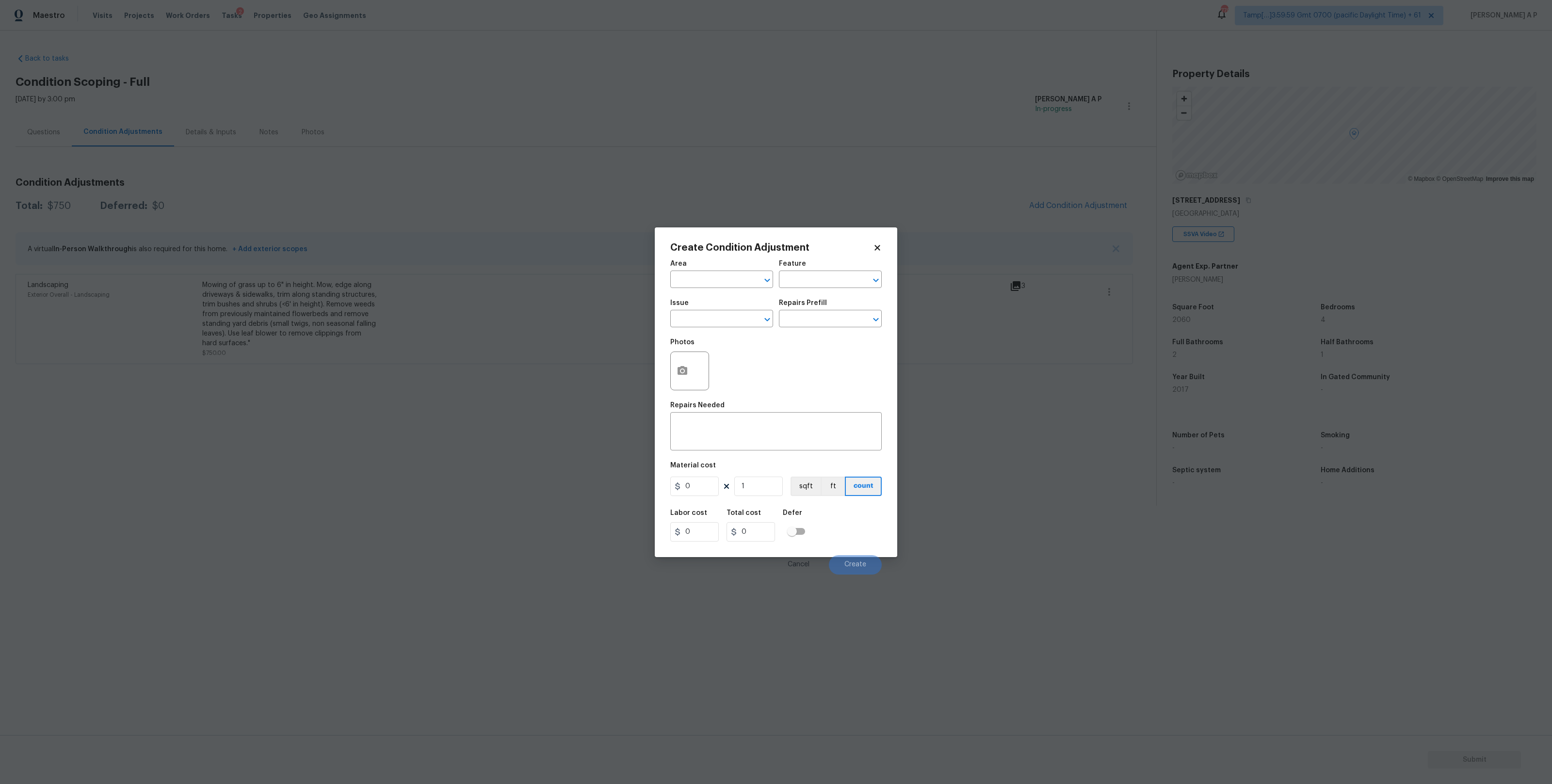
click at [722, 288] on span "Area ​" at bounding box center [721, 274] width 103 height 39
click at [727, 283] on input "text" at bounding box center [708, 280] width 76 height 15
type input "p"
click at [723, 314] on li "Interior Overall" at bounding box center [721, 318] width 103 height 16
type input "Interior Overall"
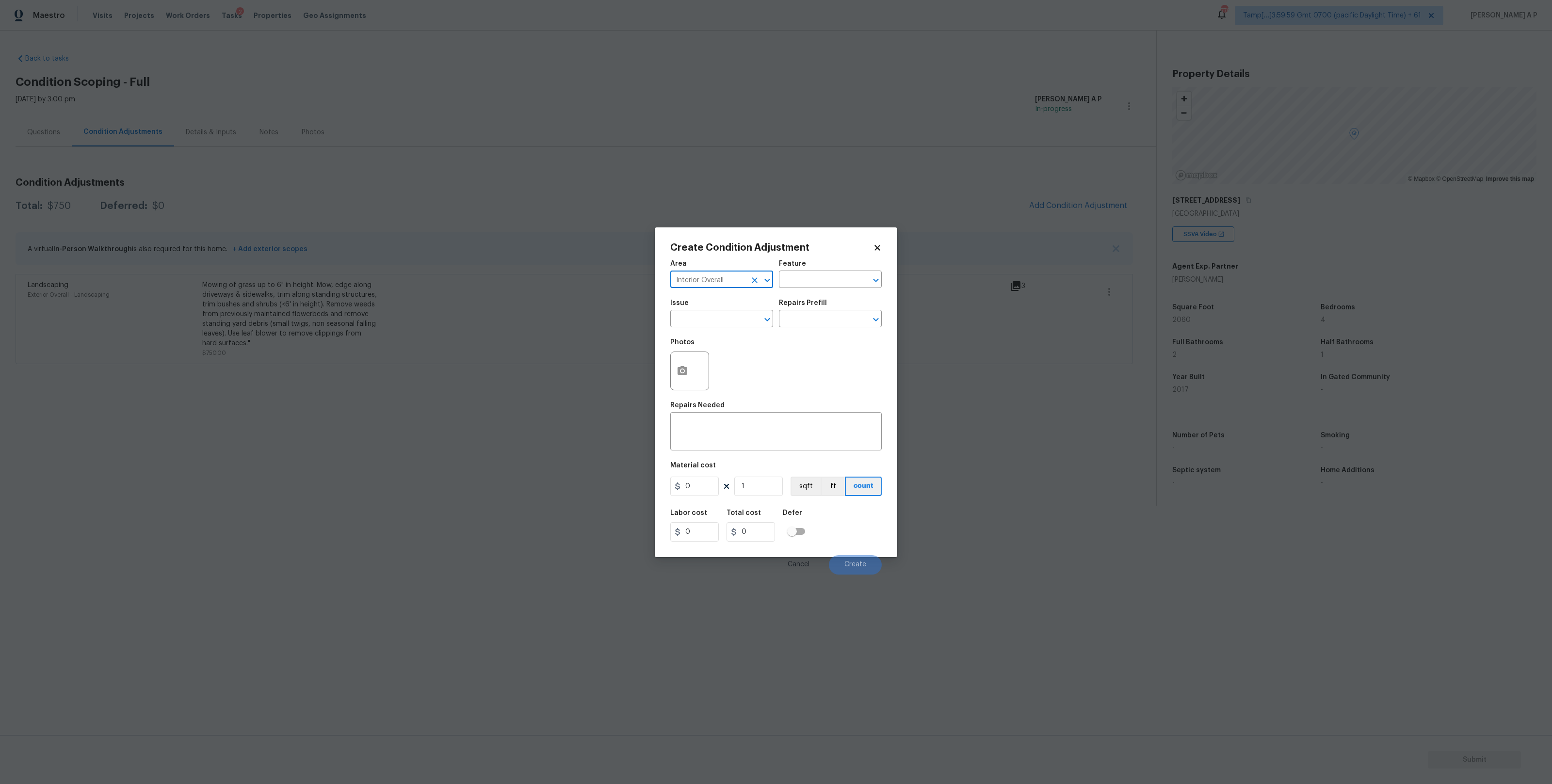
click at [723, 314] on input "text" at bounding box center [708, 319] width 76 height 15
click at [727, 398] on li "Light Pet Odor" at bounding box center [721, 396] width 103 height 16
type input "Light Pet Odor"
click at [829, 322] on input "text" at bounding box center [817, 319] width 76 height 15
click at [829, 348] on li "Acquisition Scope: 1-2 pets present $575.00" at bounding box center [830, 346] width 103 height 26
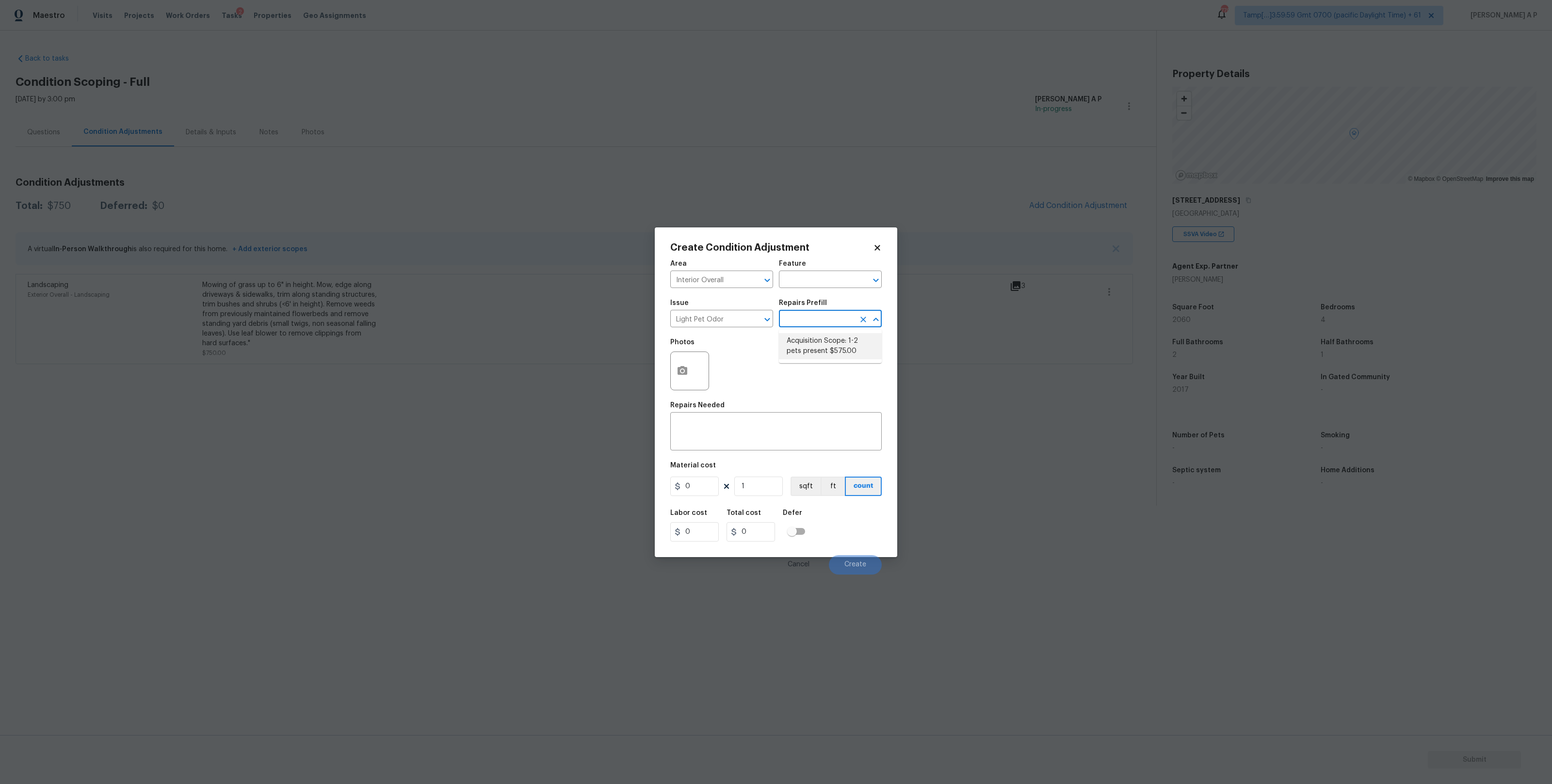
type textarea "Acquisition Scope: 1-2 pets present"
type input "575"
click at [692, 375] on button "button" at bounding box center [682, 371] width 24 height 38
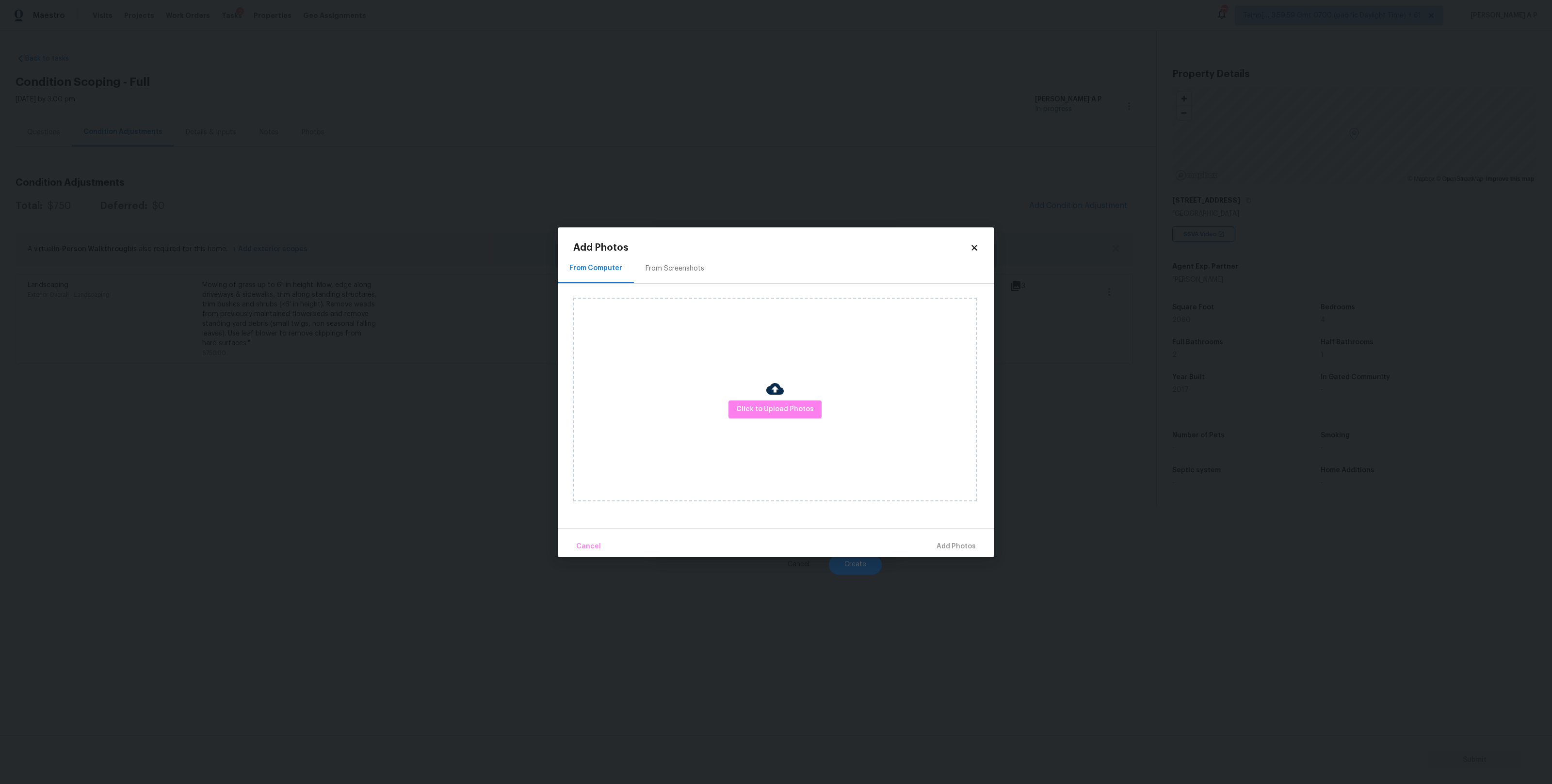
click at [687, 273] on div "From Screenshots" at bounding box center [675, 268] width 59 height 10
click at [609, 264] on div "From Computer" at bounding box center [595, 268] width 52 height 10
click at [791, 403] on span "Click to Upload Photos" at bounding box center [775, 409] width 78 height 12
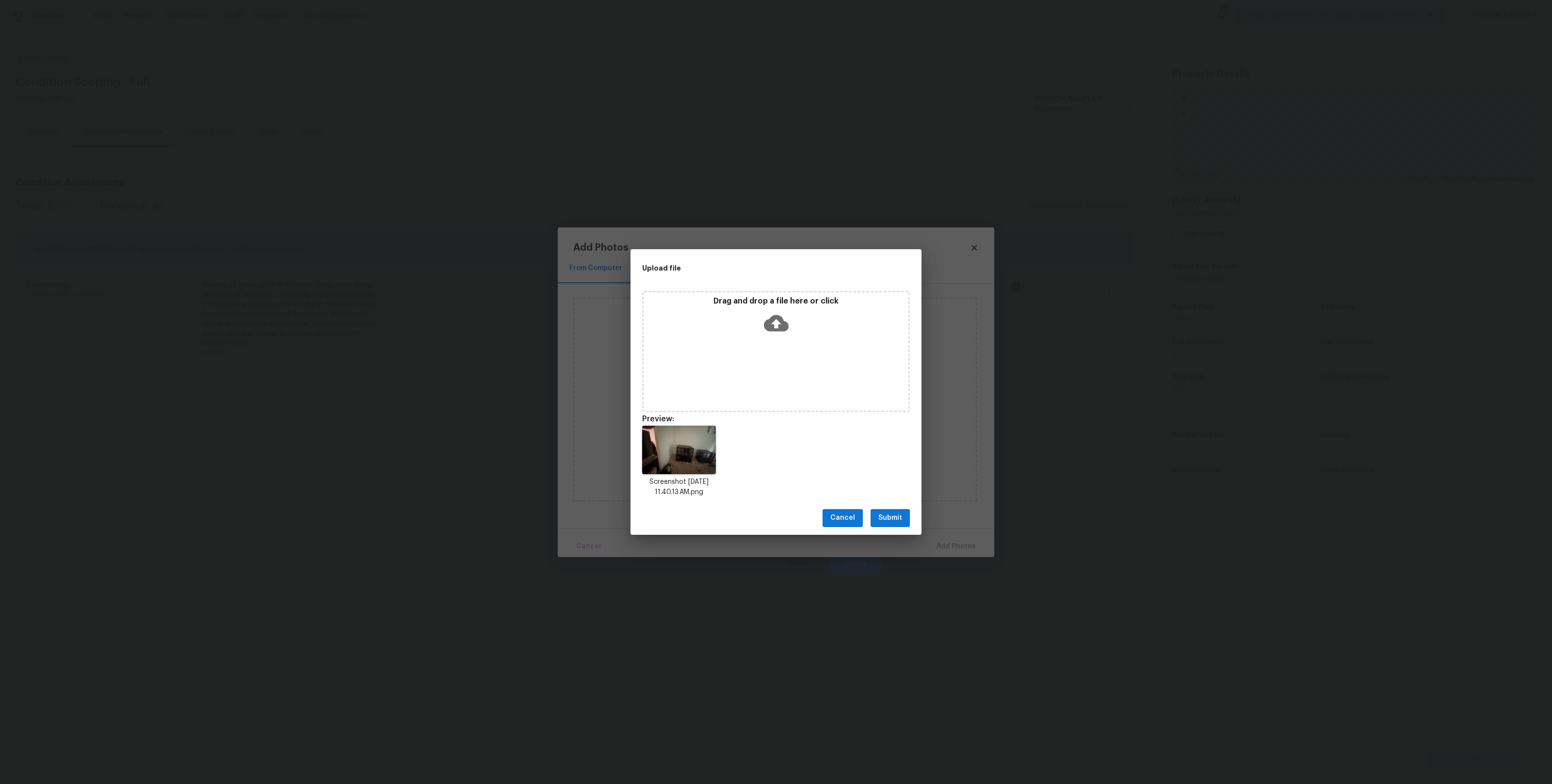
click at [880, 519] on span "Submit" at bounding box center [890, 518] width 24 height 12
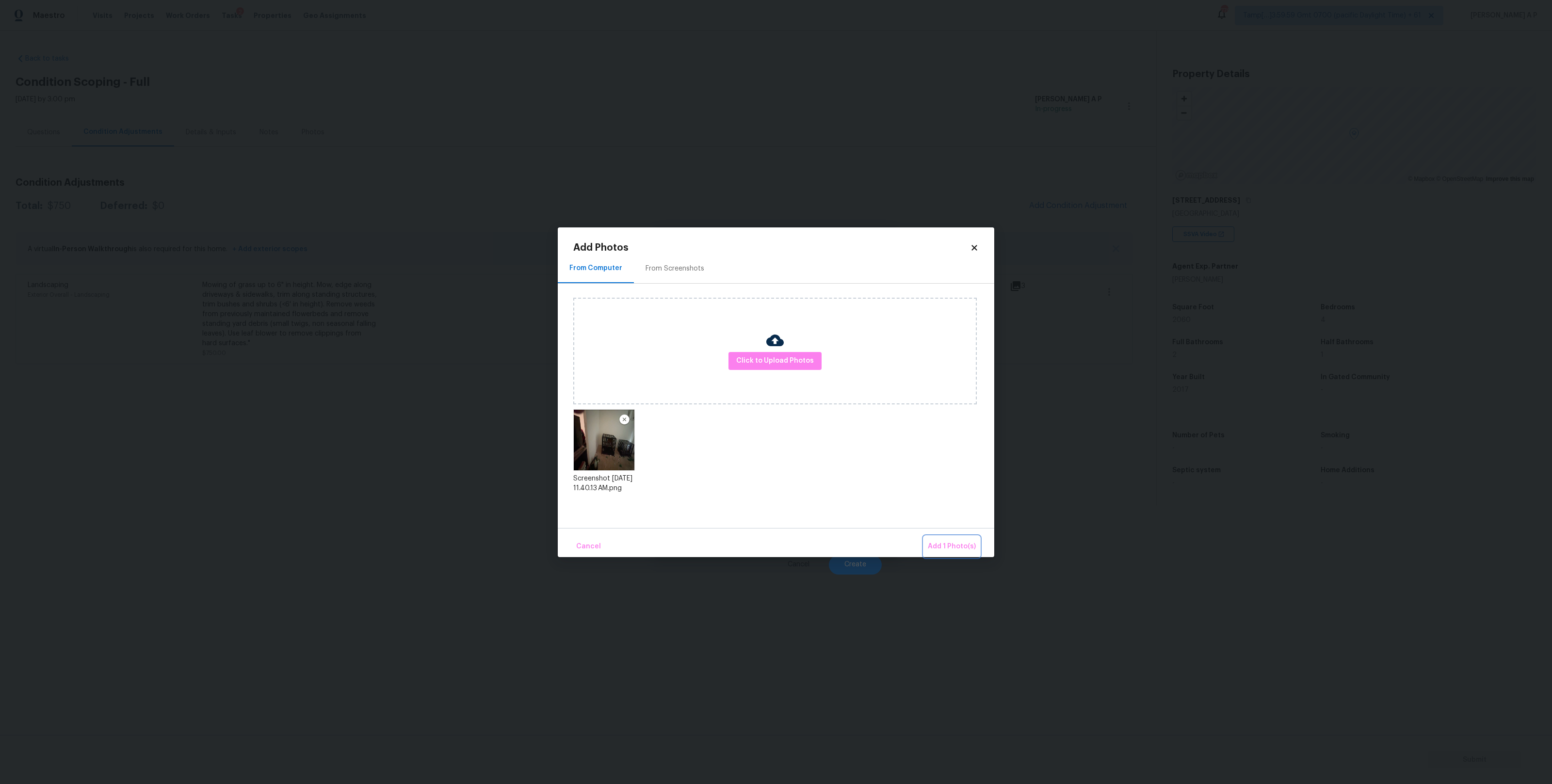
click at [956, 541] on span "Add 1 Photo(s)" at bounding box center [951, 547] width 48 height 12
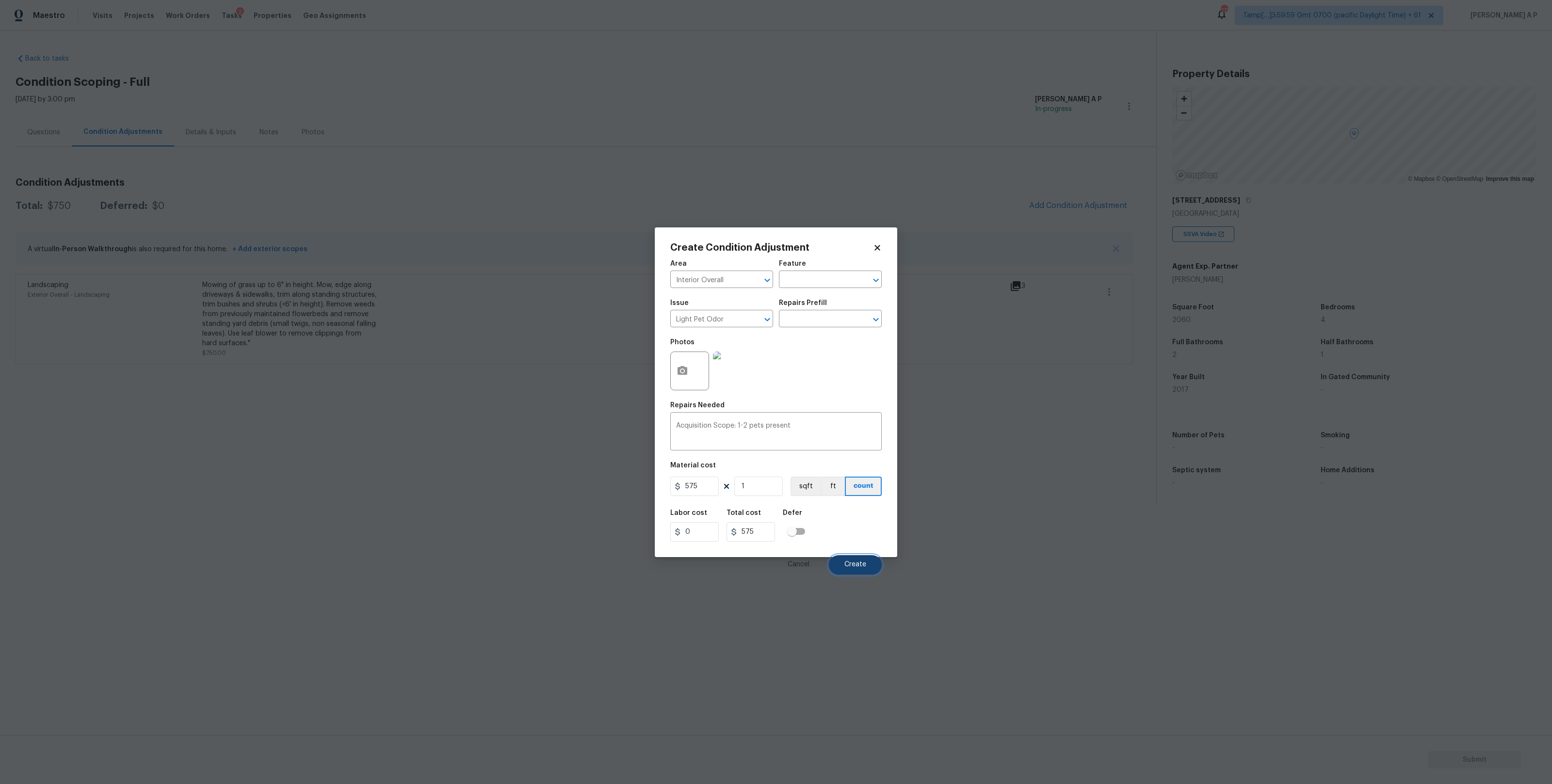
click at [846, 563] on span "Create" at bounding box center [855, 564] width 22 height 7
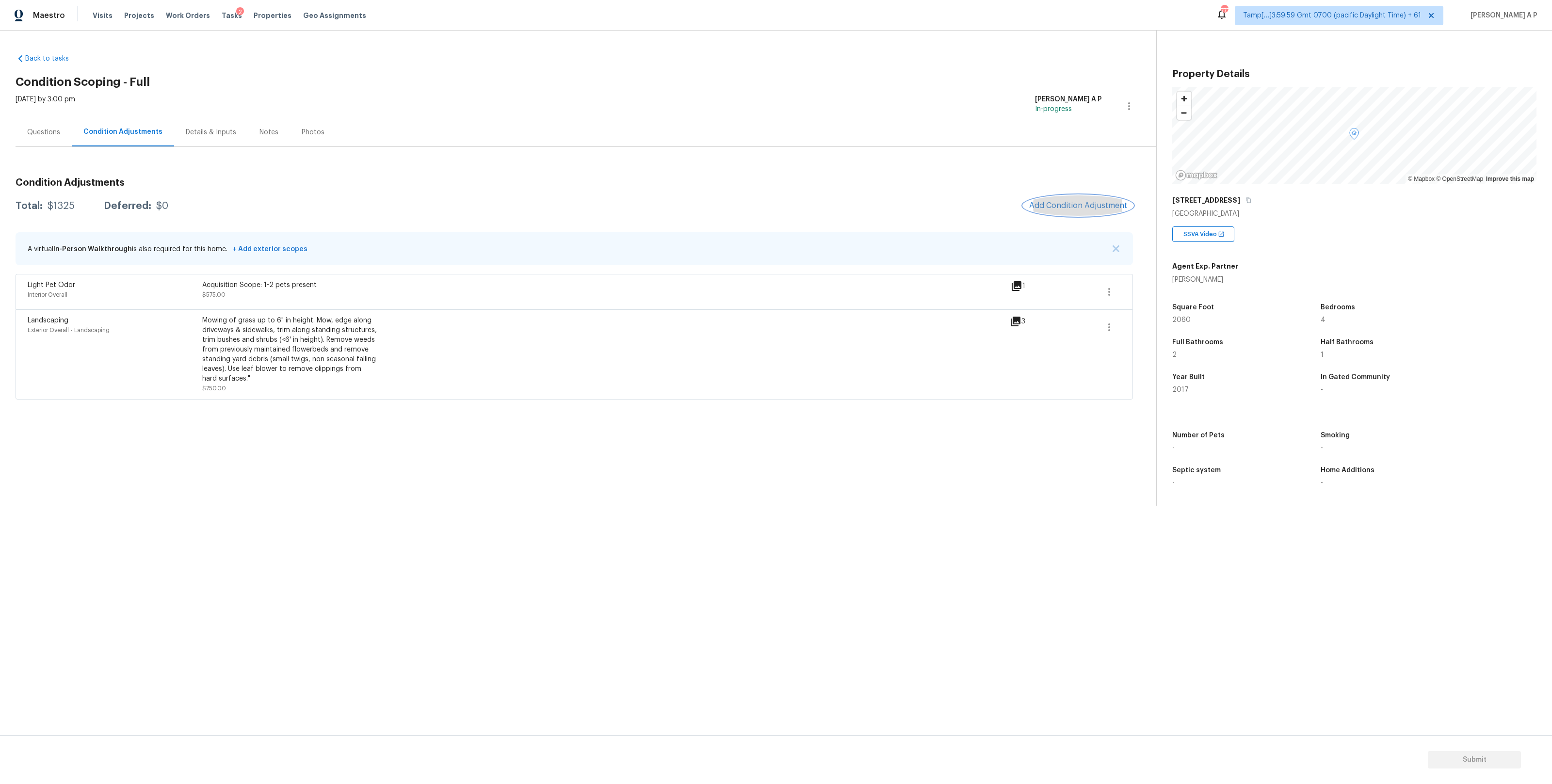
click at [1111, 203] on span "Add Condition Adjustment" at bounding box center [1078, 205] width 98 height 9
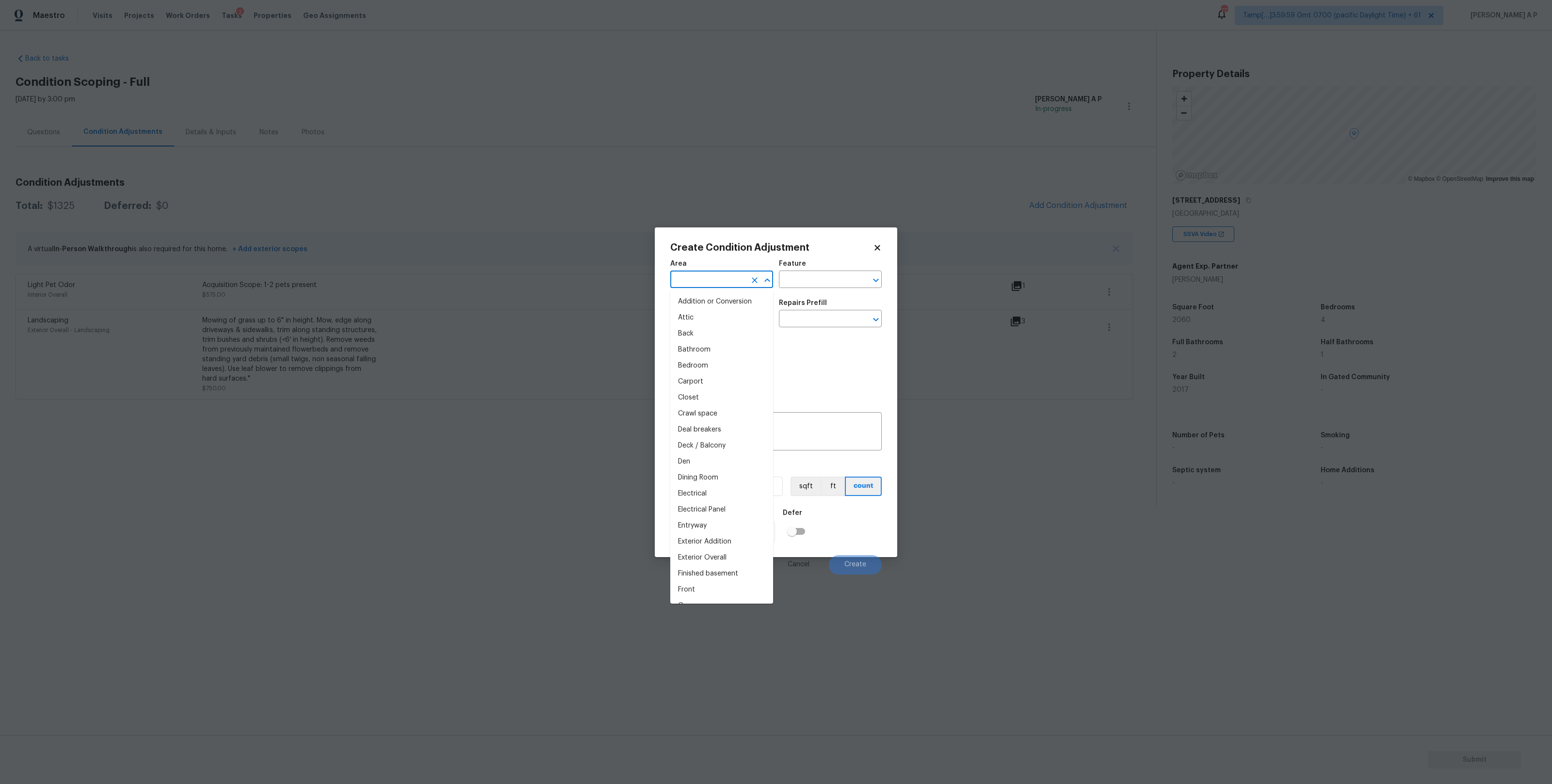
click at [695, 277] on input "text" at bounding box center [708, 280] width 76 height 15
click at [672, 323] on li "Interior Overall" at bounding box center [721, 318] width 103 height 16
type input "Interior Overall"
click at [695, 316] on input "text" at bounding box center [708, 319] width 76 height 15
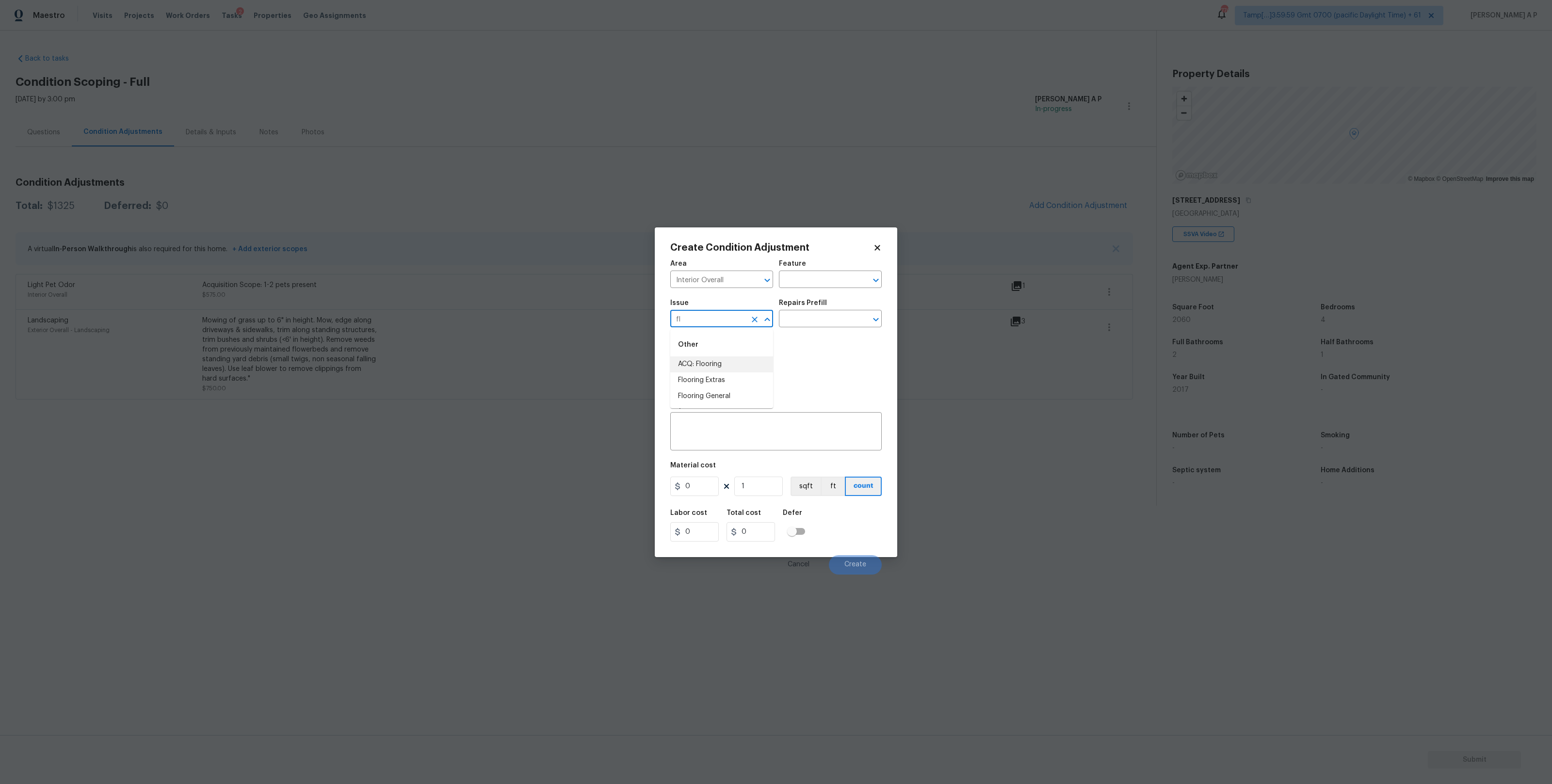
click at [705, 360] on li "ACQ: Flooring" at bounding box center [721, 364] width 103 height 16
type input "ACQ: Flooring"
click at [821, 308] on div "Repairs Prefill" at bounding box center [830, 305] width 103 height 12
click at [818, 312] on input "text" at bounding box center [817, 319] width 76 height 15
click at [815, 333] on li "Maximum Flooring Repairs $1.54" at bounding box center [830, 346] width 103 height 26
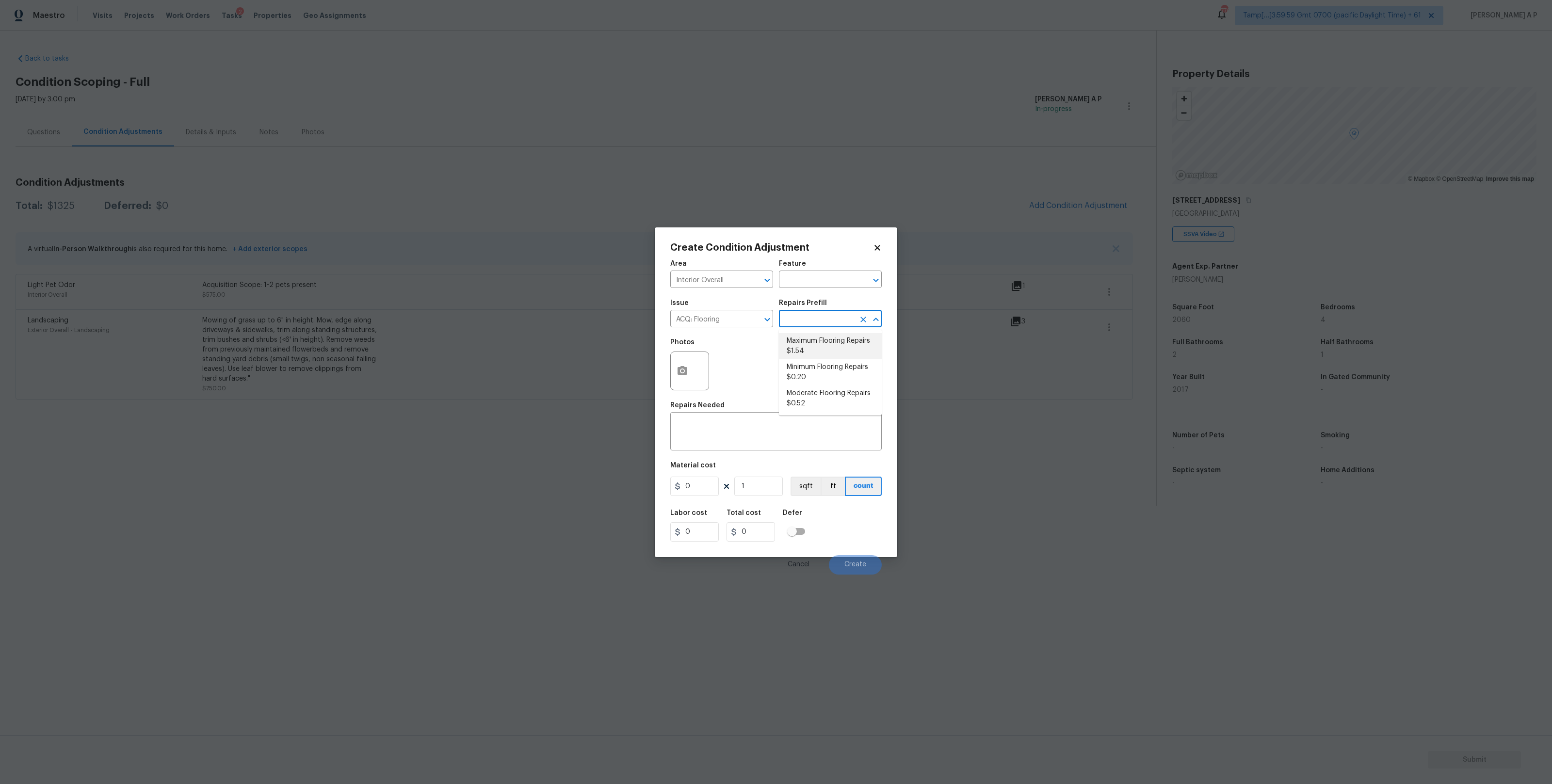
type input "Acquisition"
type textarea "Acquisition Scope: Maximum flooring repairs"
type input "1.54"
click at [766, 479] on input "1" at bounding box center [759, 486] width 48 height 20
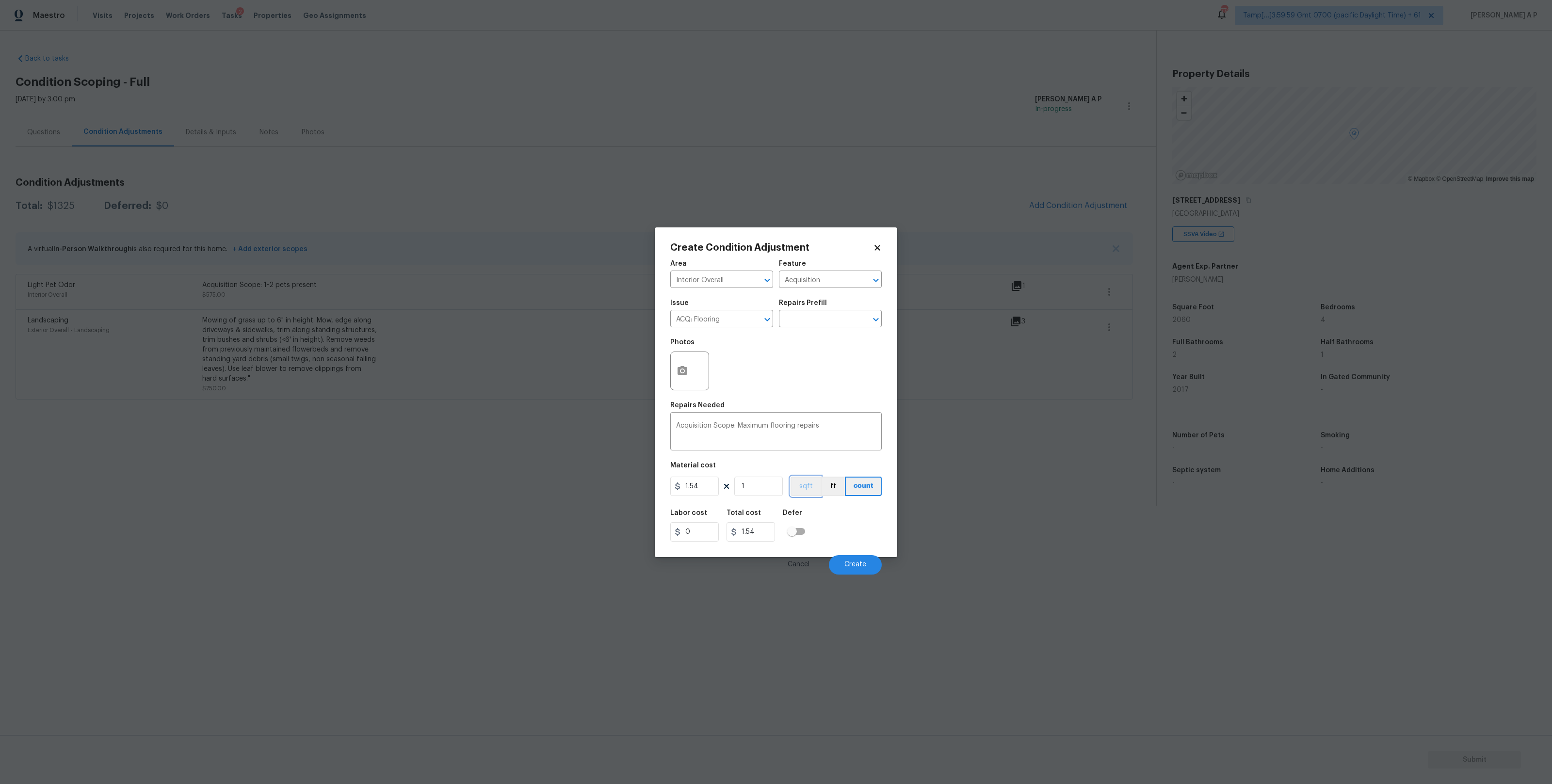
click at [802, 483] on button "sqft" at bounding box center [806, 486] width 30 height 20
click at [755, 482] on input "1" at bounding box center [759, 486] width 48 height 20
type input "12"
type input "18.48"
type input "1"
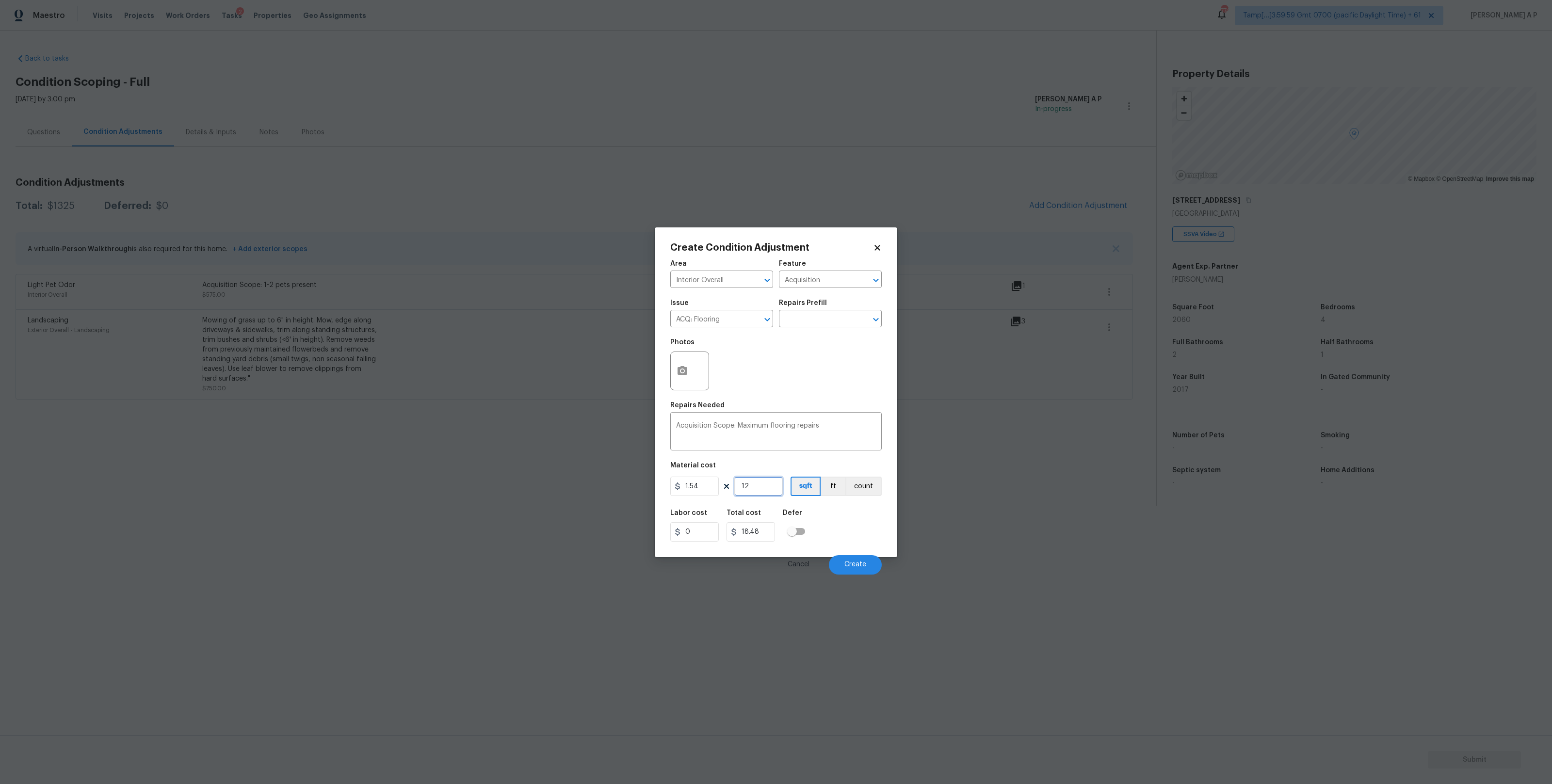
type input "1.54"
type input "0"
type input "2"
type input "3.08"
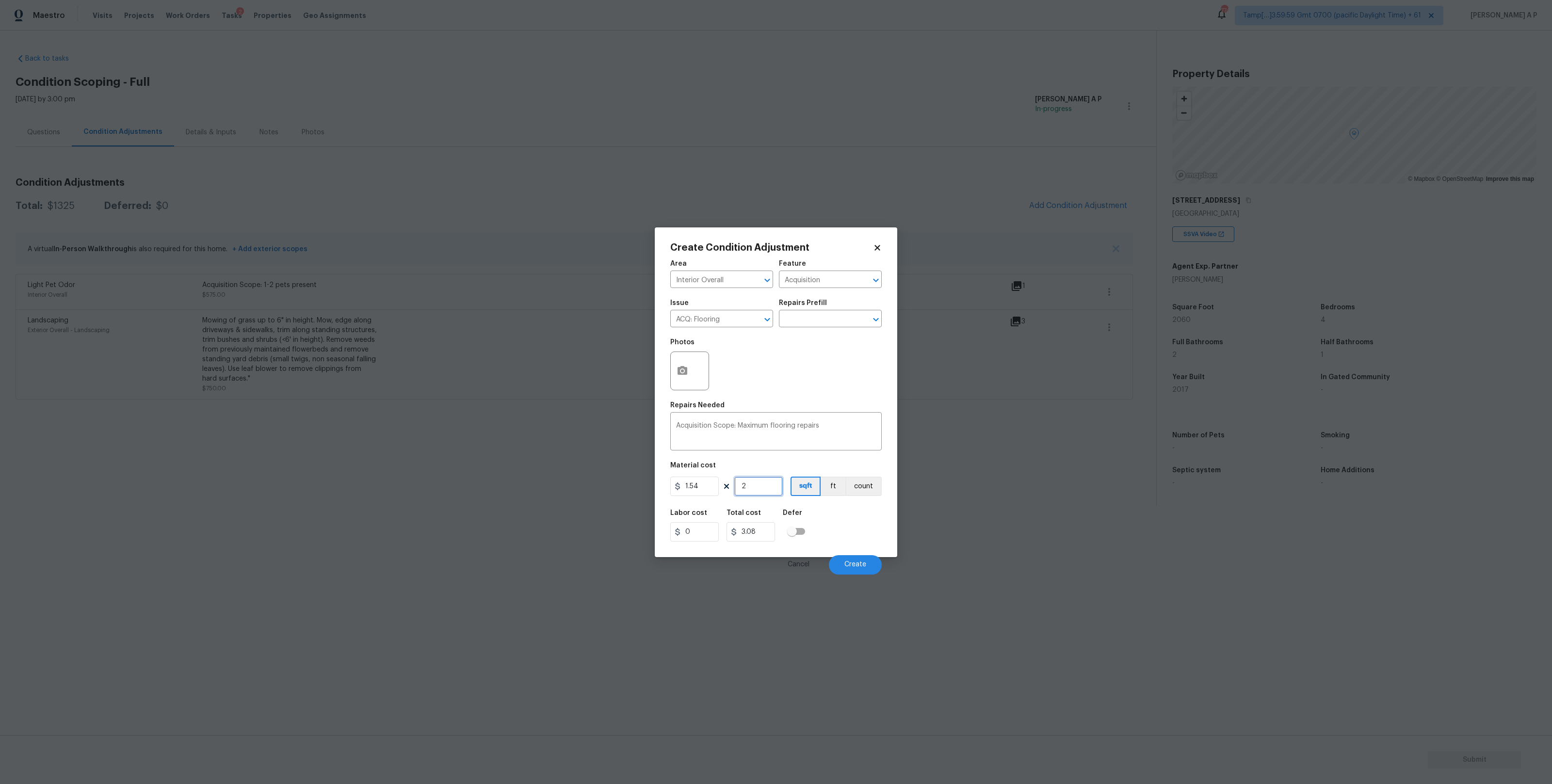
type input "20"
type input "30.8"
type input "207"
type input "318.78"
type input "2072"
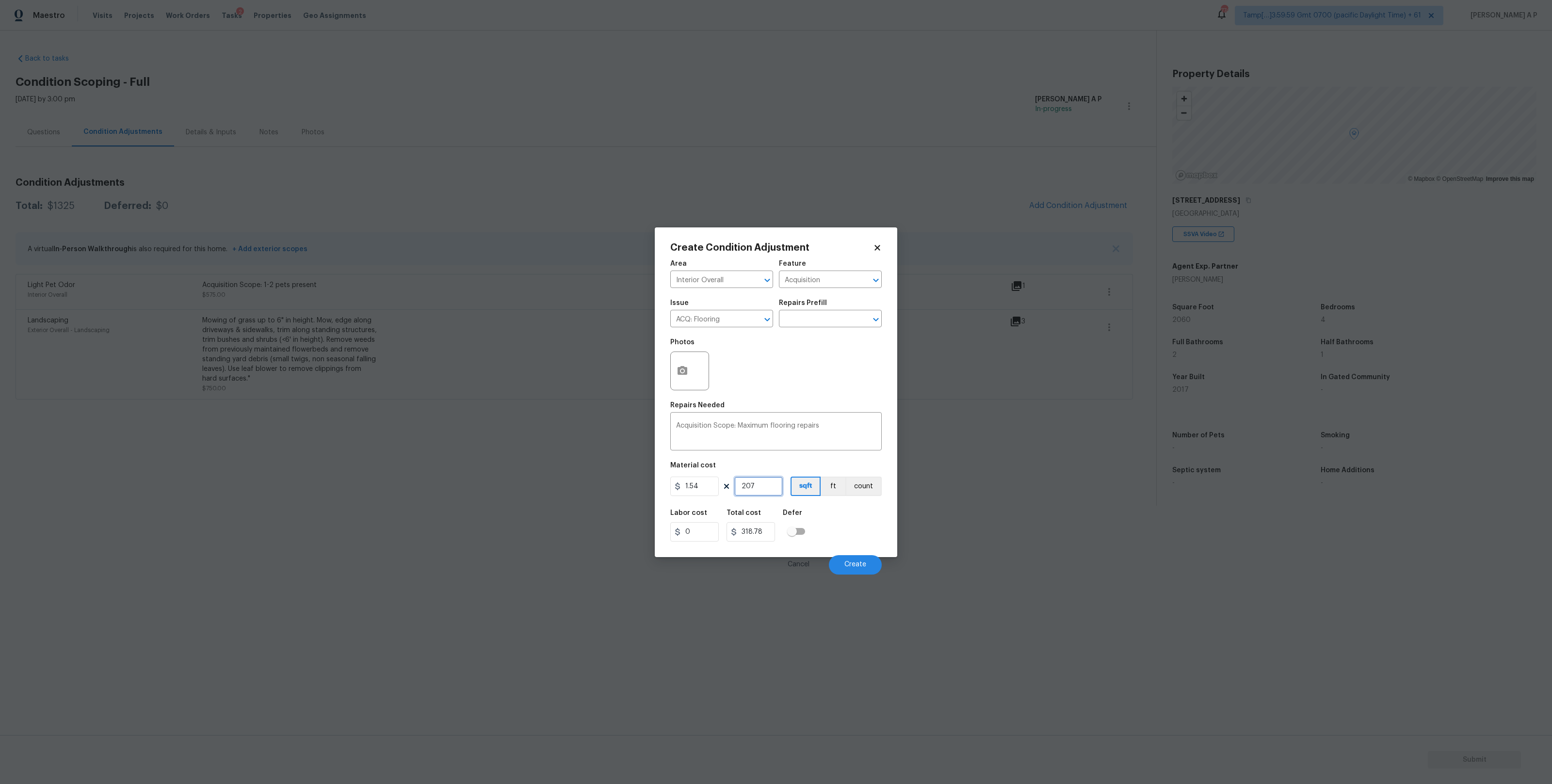
type input "3190.88"
type input "2072"
click at [685, 372] on icon "button" at bounding box center [682, 370] width 10 height 9
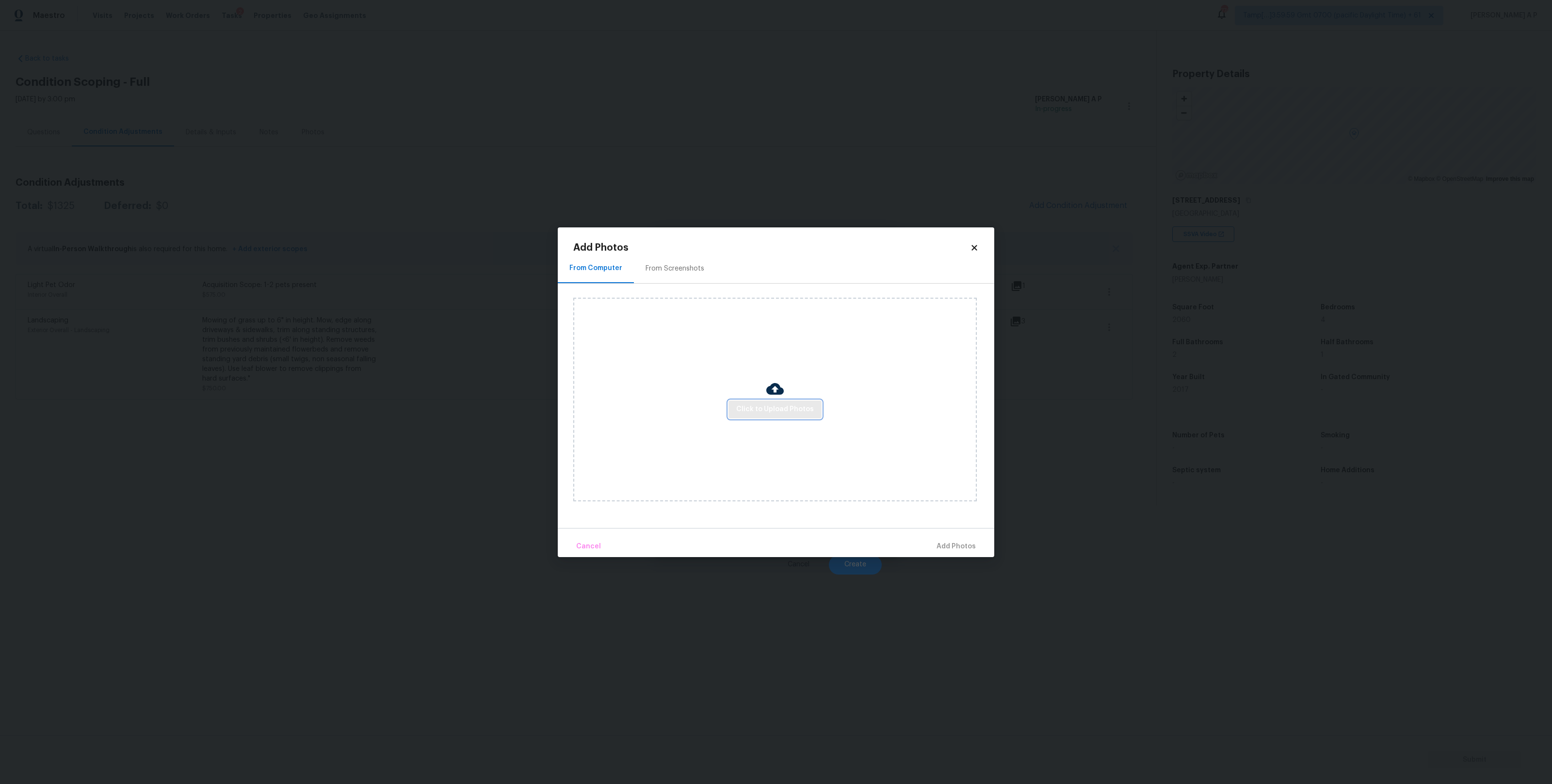
click at [754, 405] on span "Click to Upload Photos" at bounding box center [775, 409] width 78 height 12
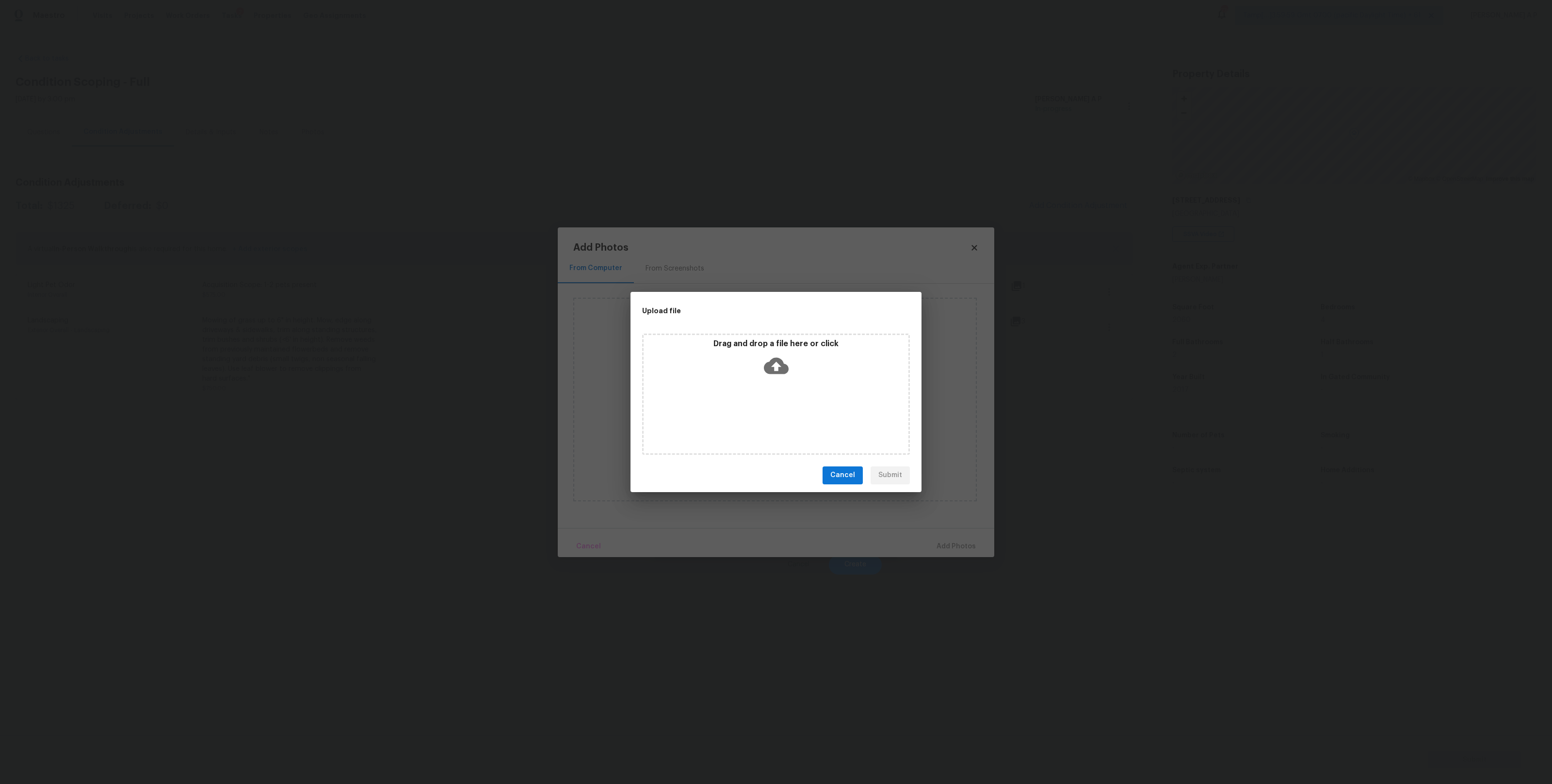
click at [778, 360] on icon at bounding box center [776, 365] width 25 height 16
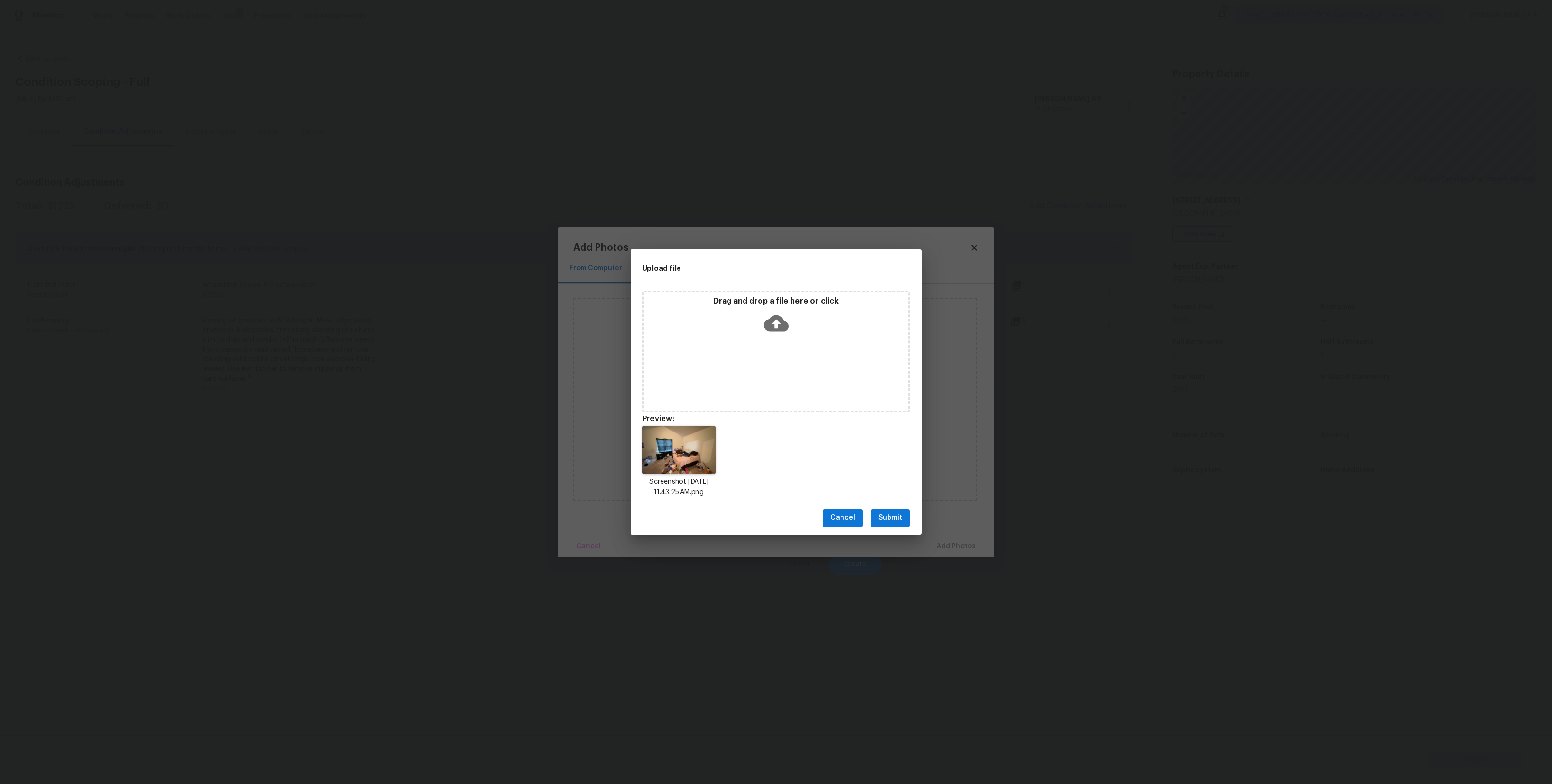
click at [779, 354] on div "Drag and drop a file here or click" at bounding box center [776, 351] width 267 height 121
click at [888, 519] on span "Submit" at bounding box center [890, 518] width 24 height 12
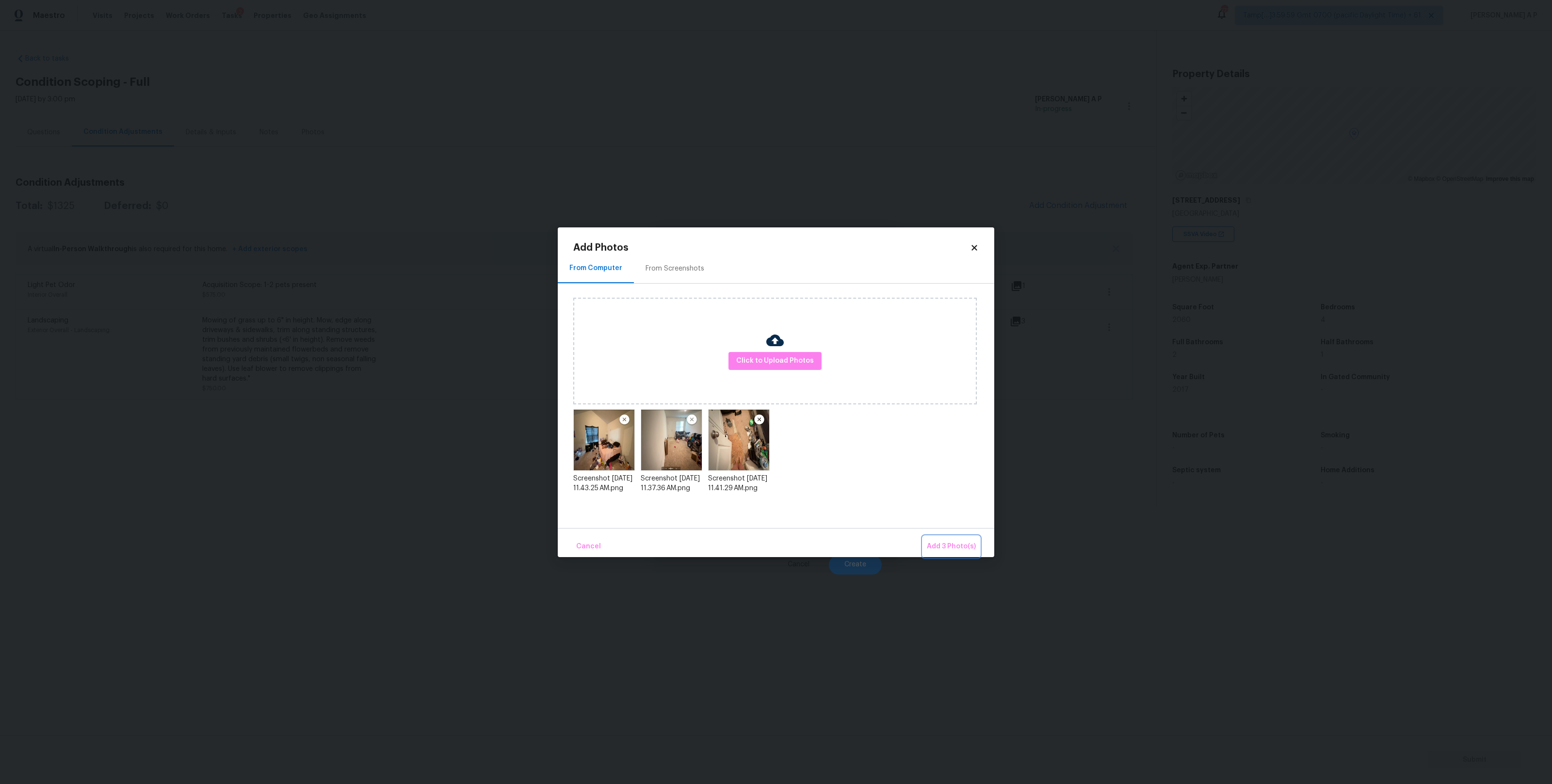
click at [963, 541] on span "Add 3 Photo(s)" at bounding box center [951, 547] width 49 height 12
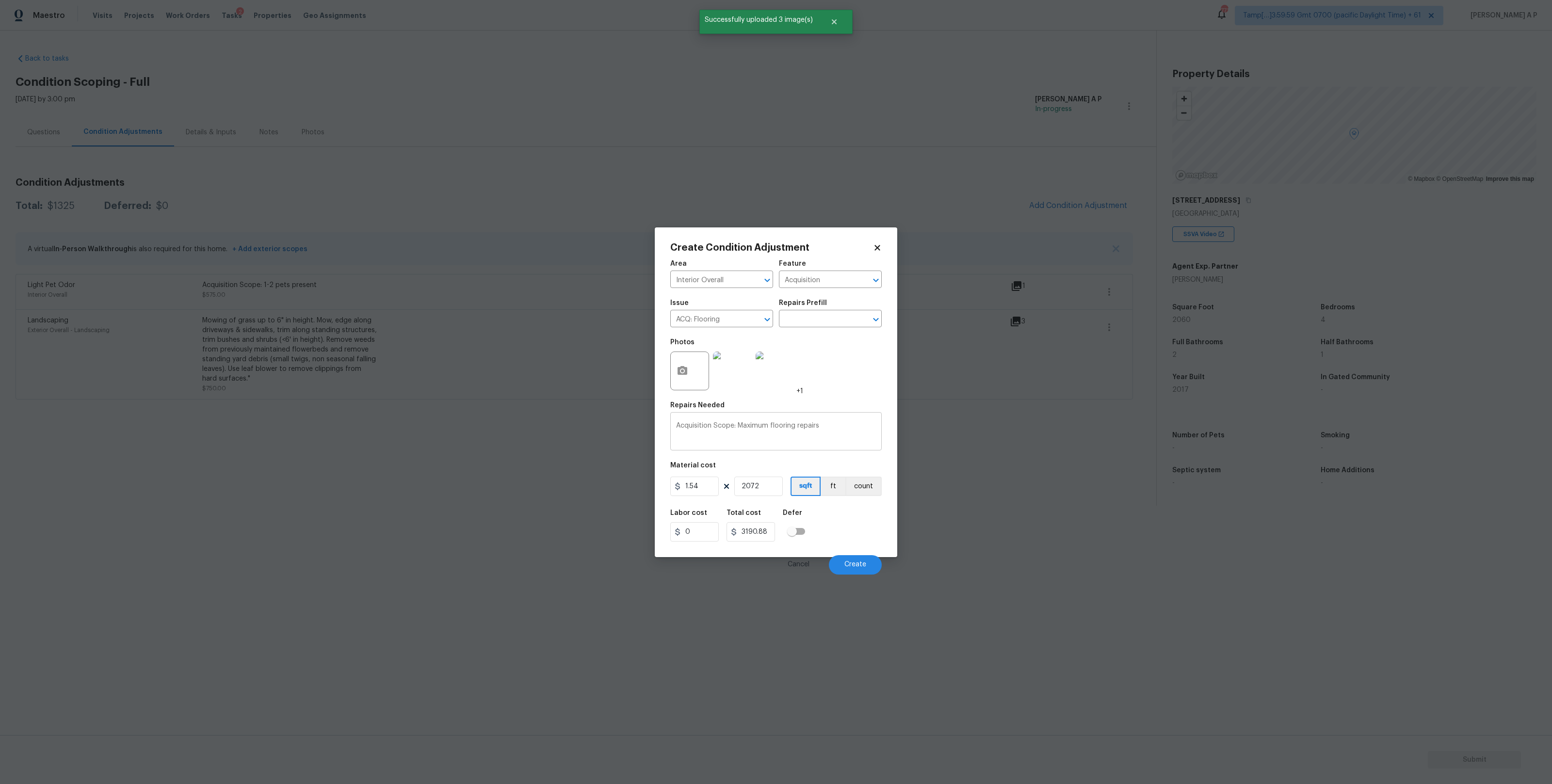
click at [837, 426] on textarea "Acquisition Scope: Maximum flooring repairs" at bounding box center [776, 432] width 199 height 20
type textarea "Acquisition Scope: Maximum flooring repairs and carpet replacement."
click at [863, 571] on button "Create" at bounding box center [855, 565] width 53 height 20
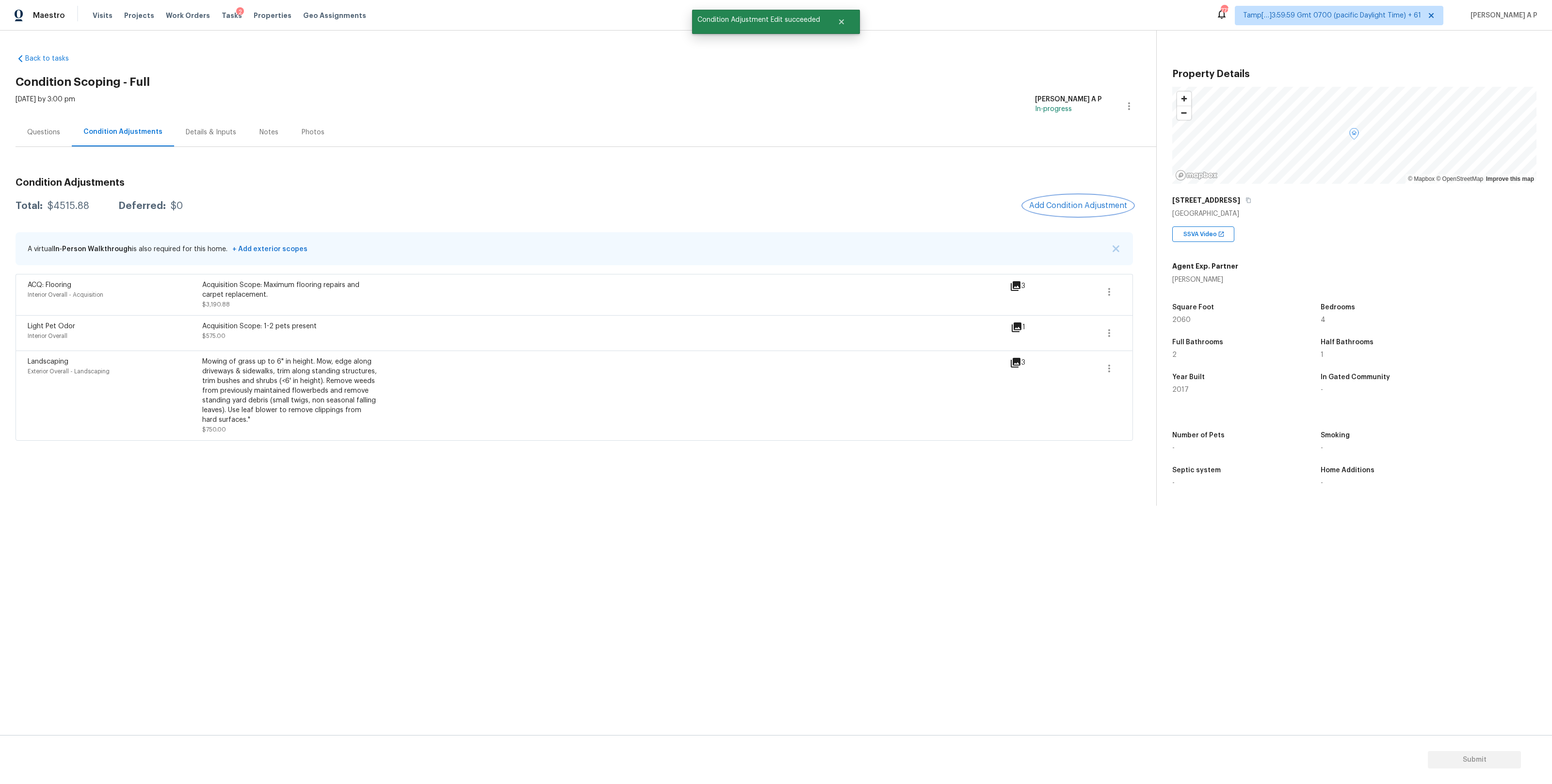
click at [1080, 210] on button "Add Condition Adjustment" at bounding box center [1078, 205] width 110 height 20
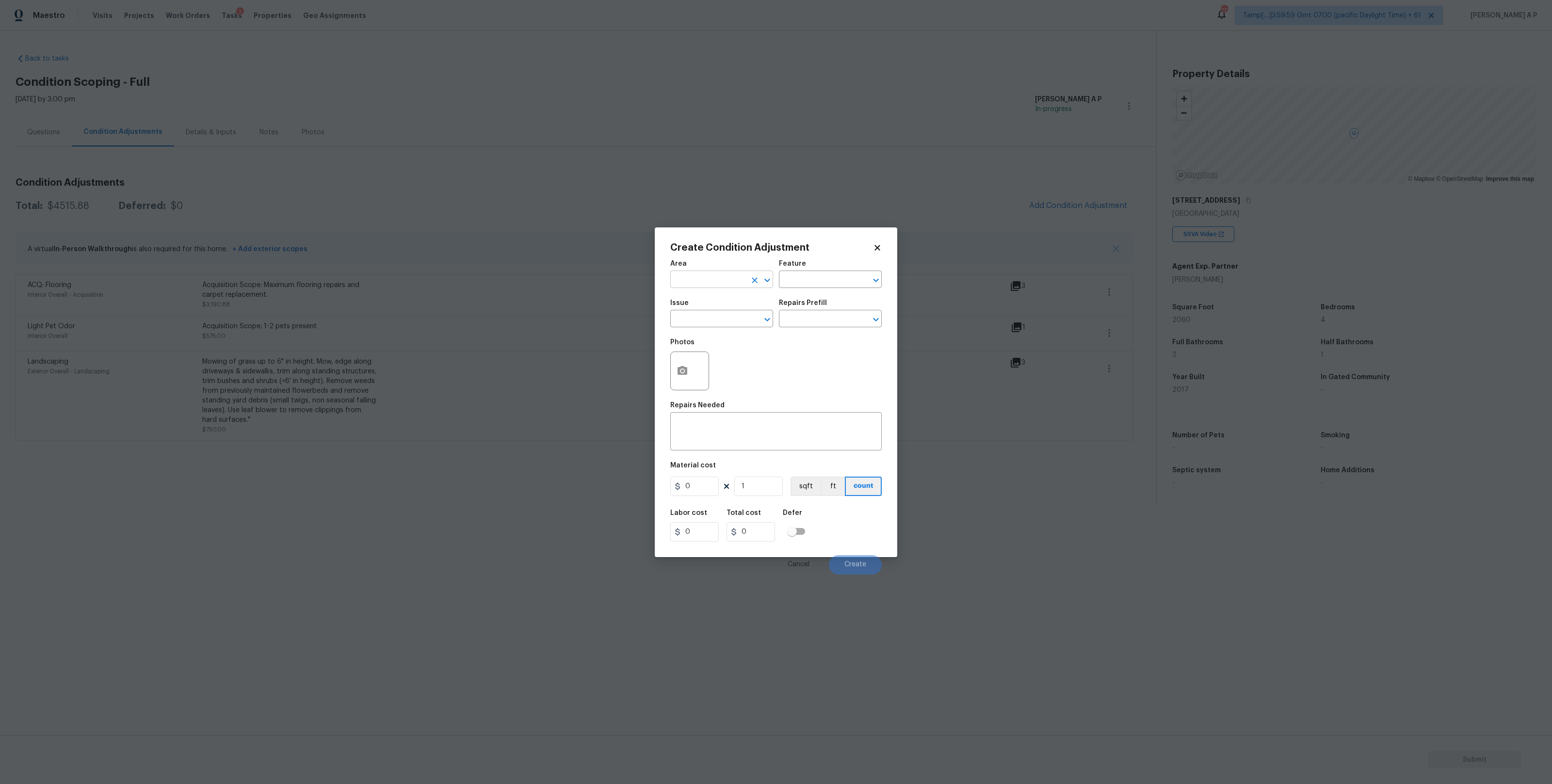
click at [727, 281] on input "text" at bounding box center [708, 280] width 76 height 15
click at [709, 317] on li "Interior Overall" at bounding box center [721, 318] width 103 height 16
type input "Interior Overall"
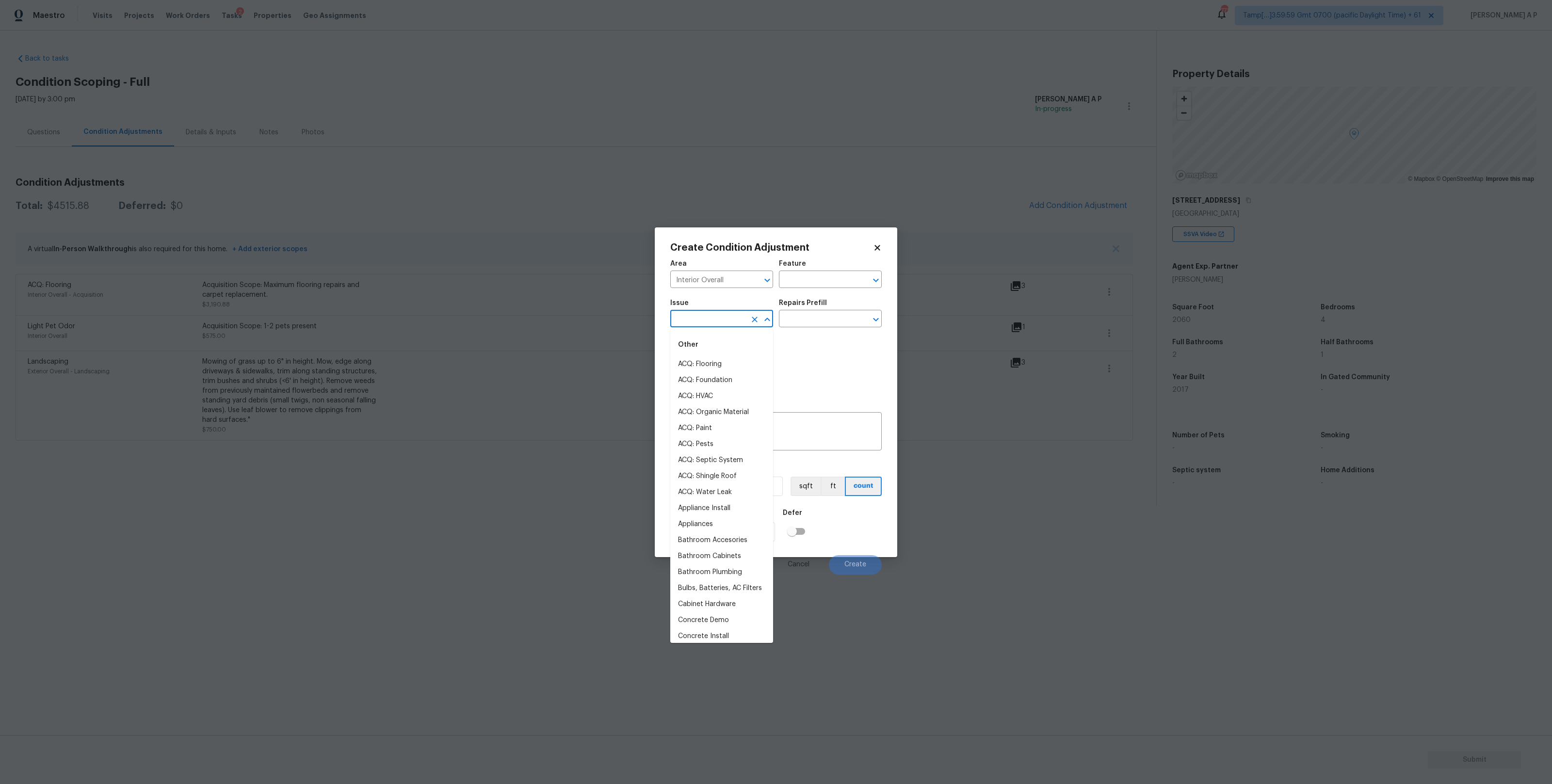
click at [710, 322] on input "text" at bounding box center [708, 319] width 76 height 15
click at [683, 425] on li "ACQ: Paint" at bounding box center [721, 428] width 103 height 16
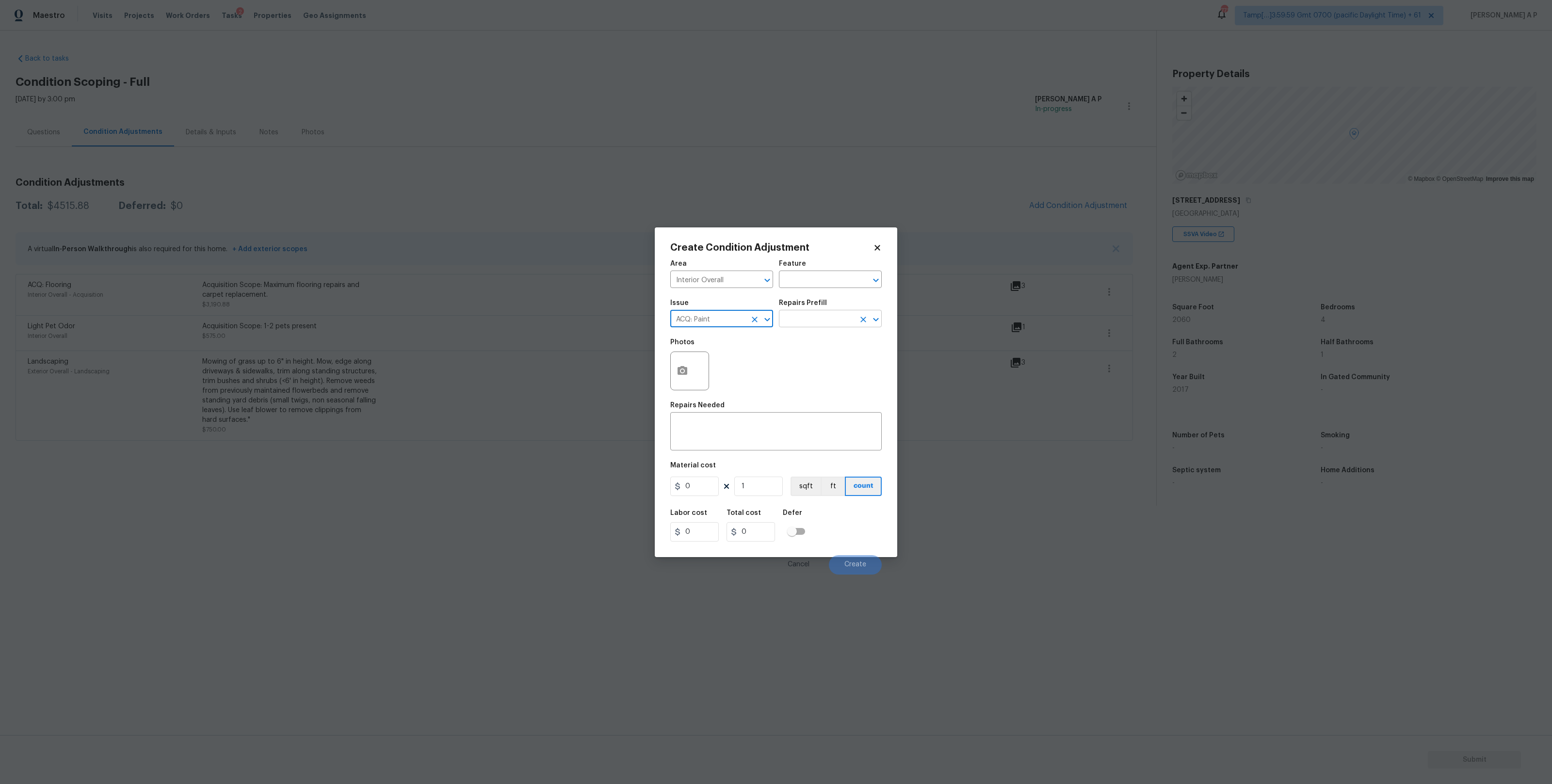
type input "ACQ: Paint"
click at [817, 316] on input "text" at bounding box center [817, 319] width 76 height 15
click at [811, 428] on li "Paint 75%+ of the home $1.75" at bounding box center [830, 424] width 103 height 26
type input "Acquisition"
type textarea "Acquisition Scope: 75%+ of the home will likely require interior paint"
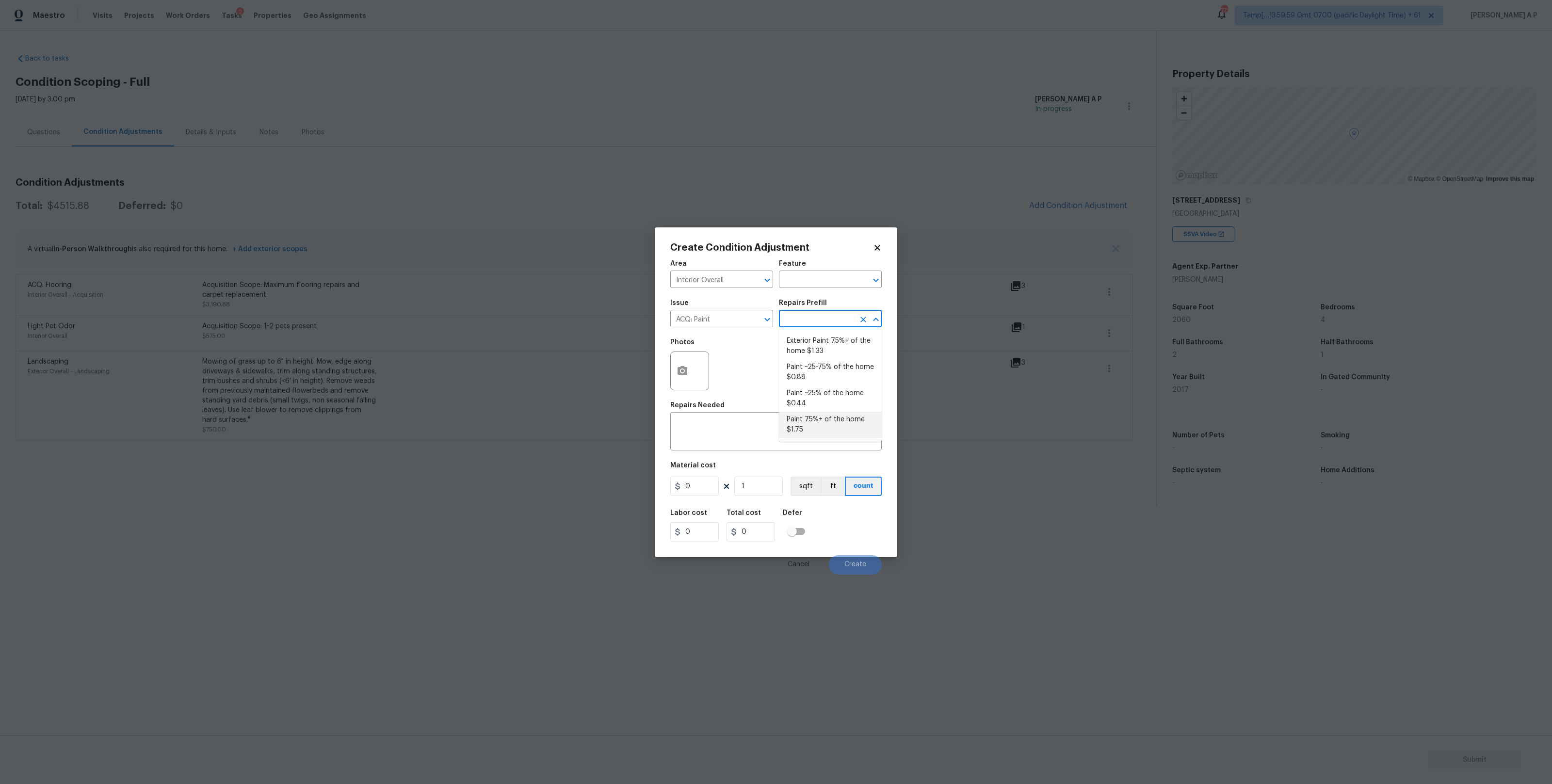
type input "1.75"
click at [759, 488] on input "1" at bounding box center [759, 486] width 48 height 20
type input "0"
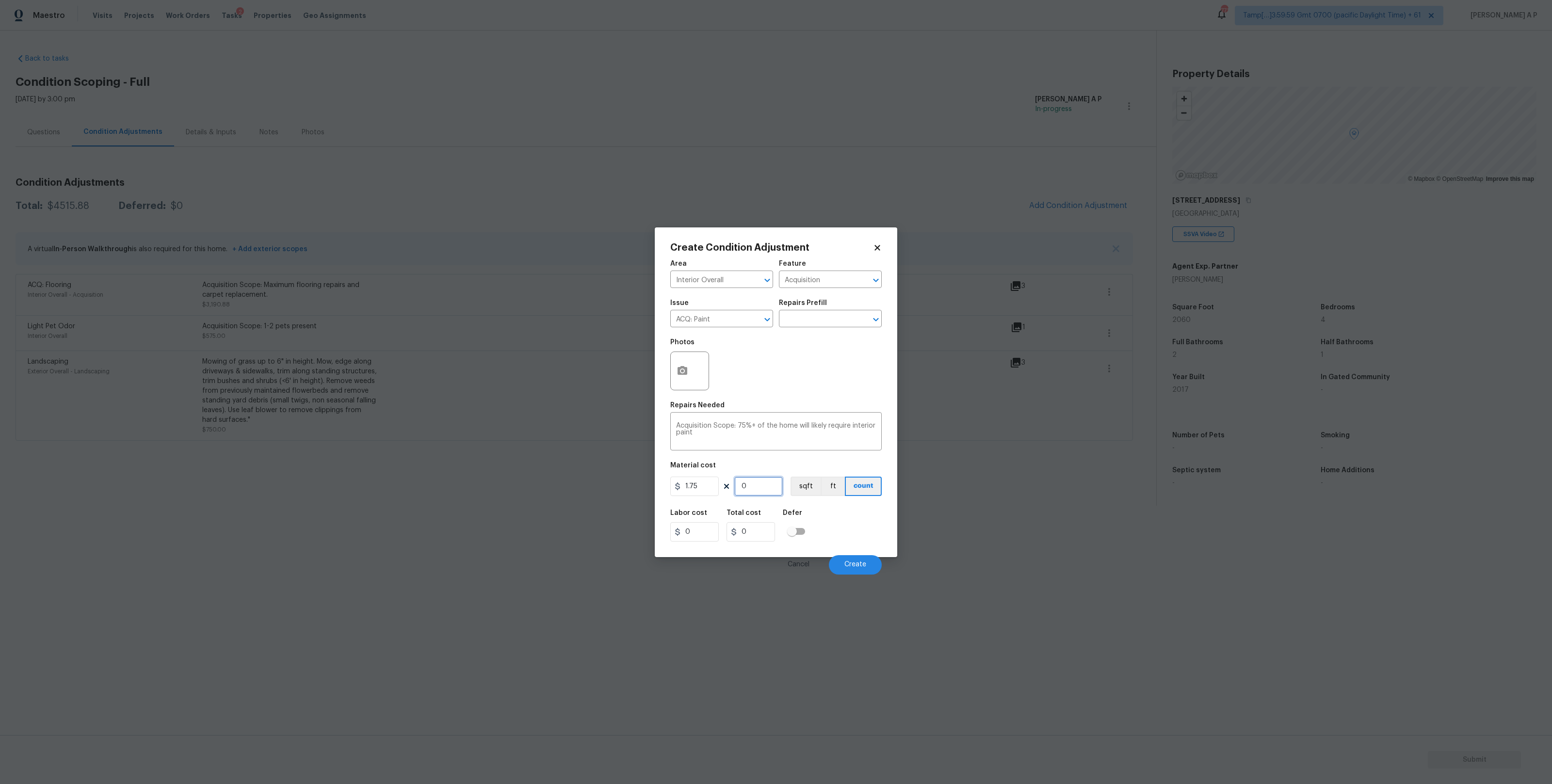
type input "2"
type input "3.5"
type input "20"
type input "35"
type input "207"
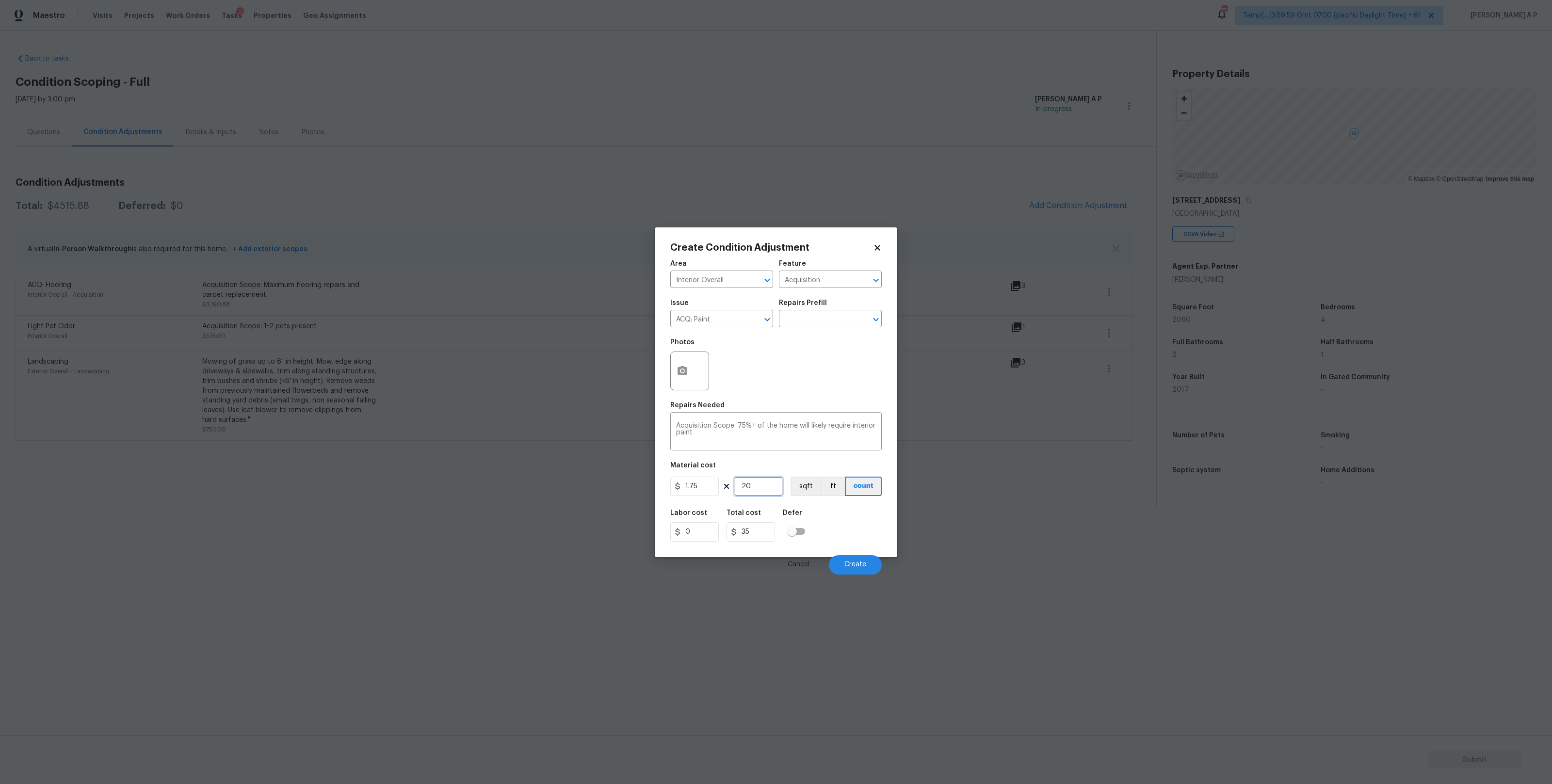
type input "362.25"
type input "2072"
type input "3626"
type input "2072"
click at [683, 378] on button "button" at bounding box center [682, 371] width 24 height 38
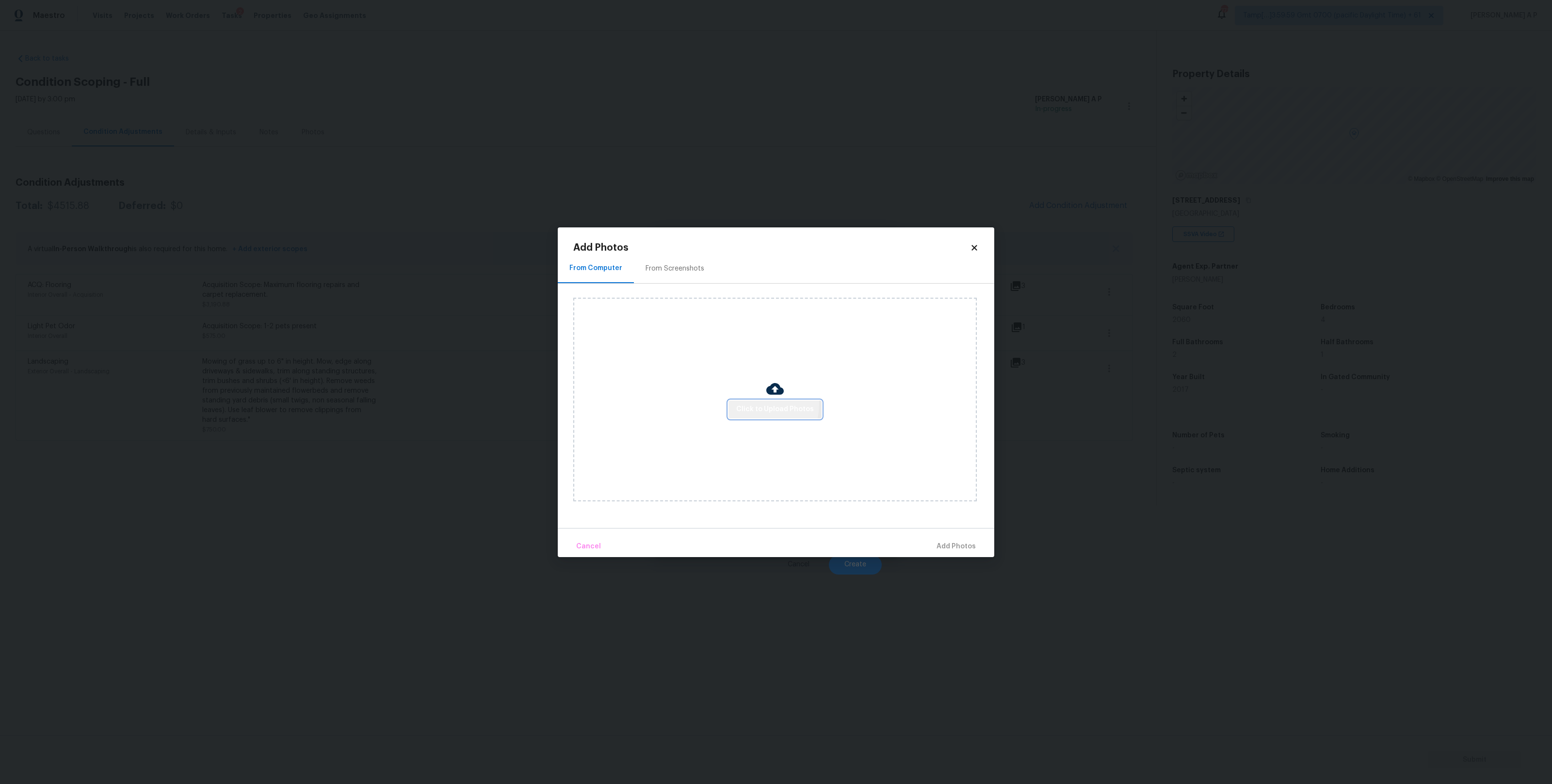
click at [755, 404] on span "Click to Upload Photos" at bounding box center [775, 409] width 78 height 12
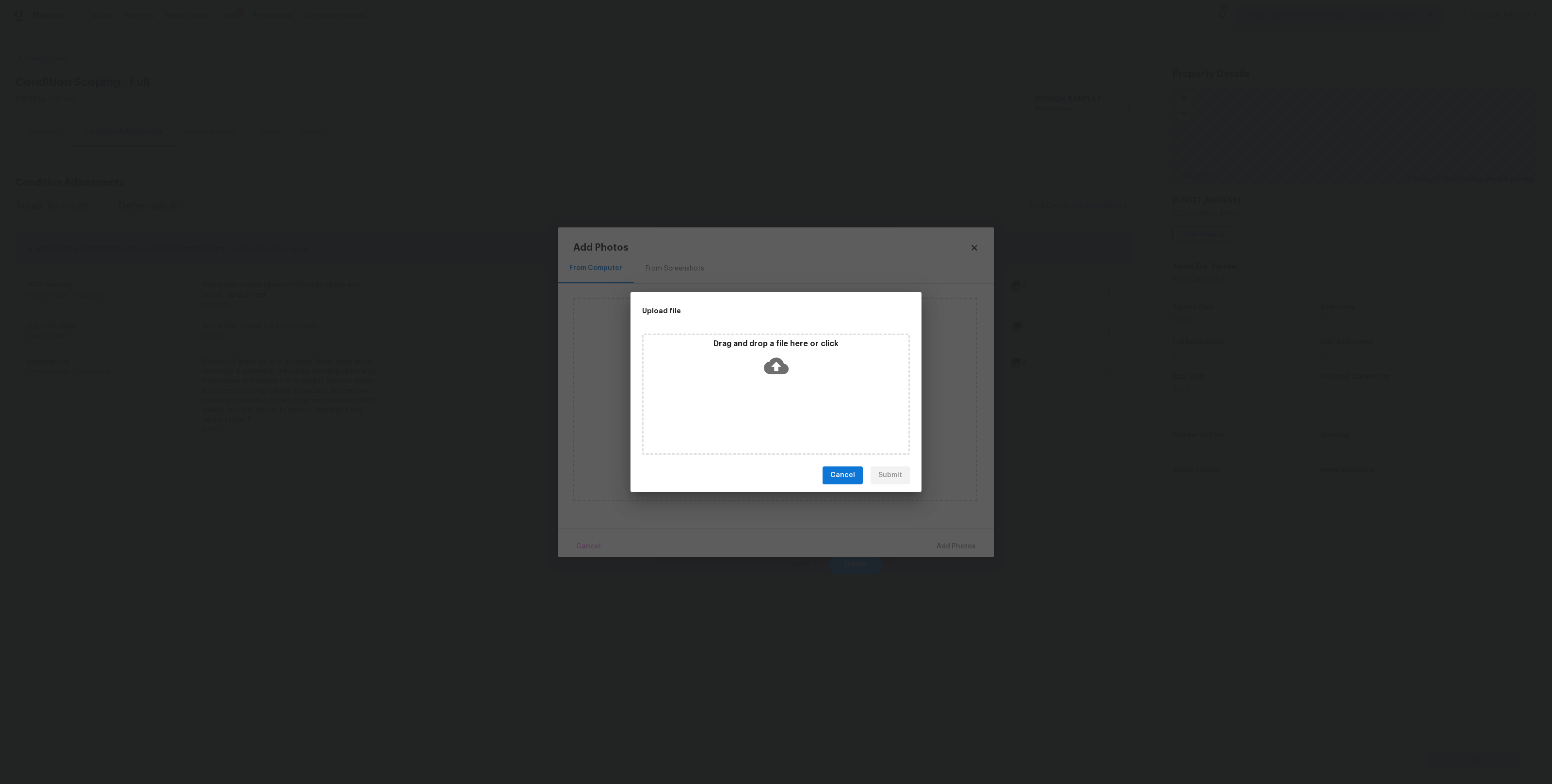
click at [776, 371] on icon at bounding box center [776, 366] width 25 height 25
